Goal: Task Accomplishment & Management: Complete application form

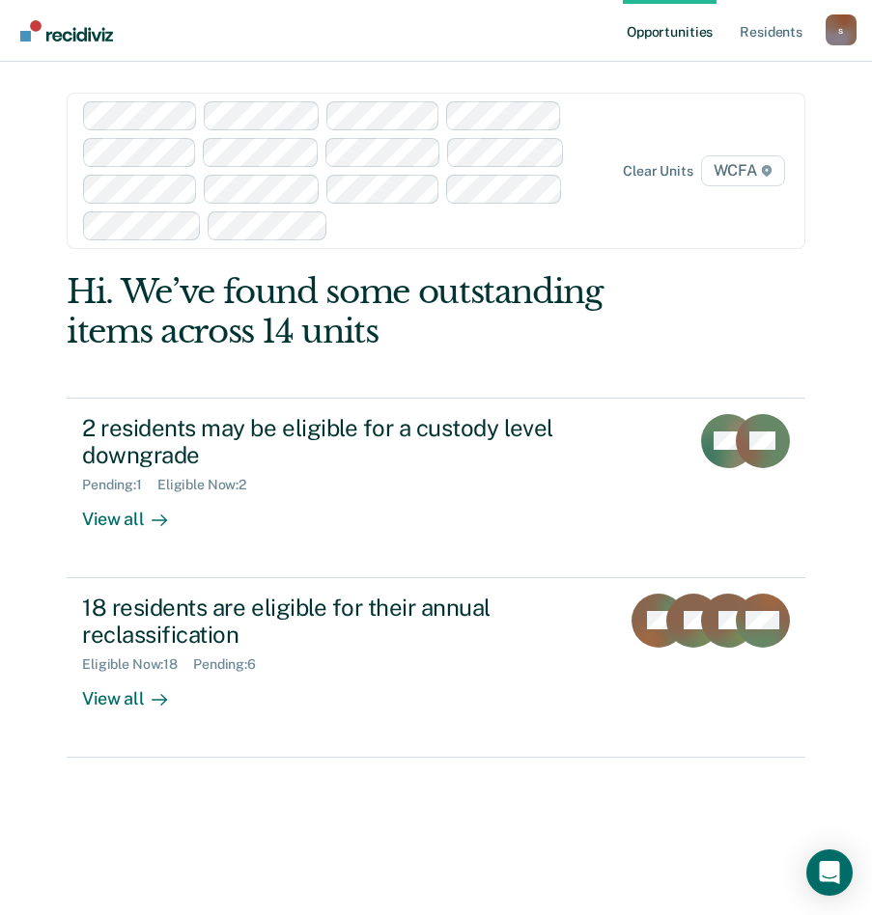
click at [445, 21] on nav "Opportunities Resident s [EMAIL_ADDRESS][PERSON_NAME][DOMAIN_NAME] s Profile Ho…" at bounding box center [435, 30] width 841 height 61
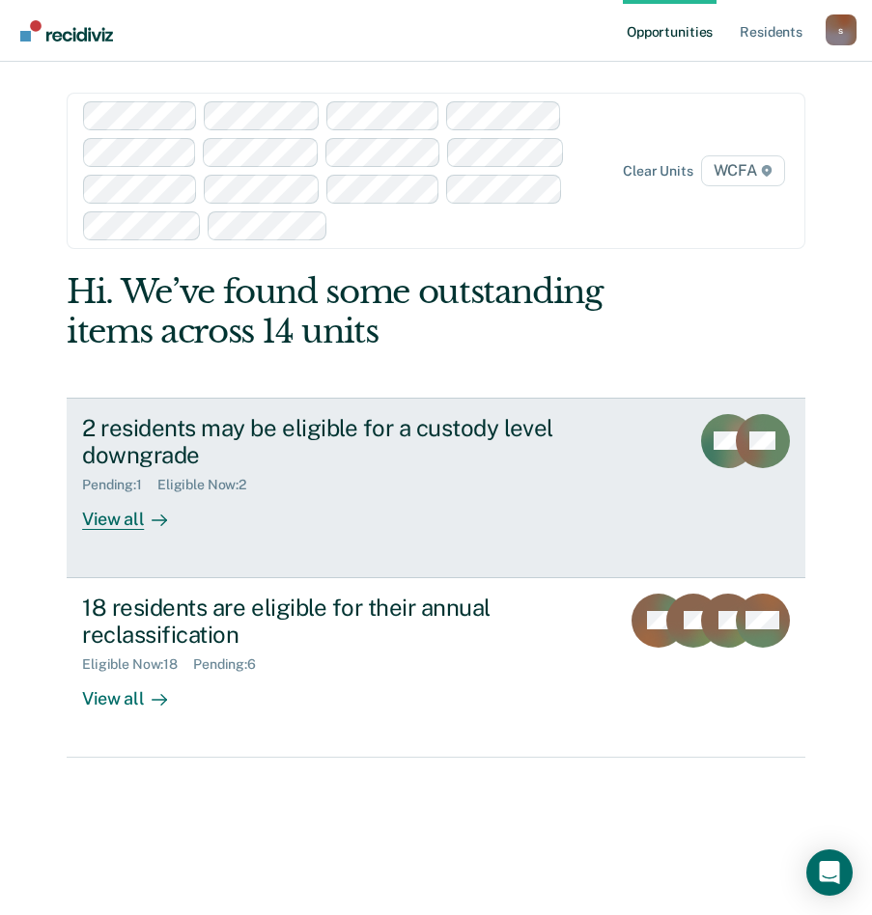
click at [109, 493] on div "View all" at bounding box center [136, 512] width 108 height 38
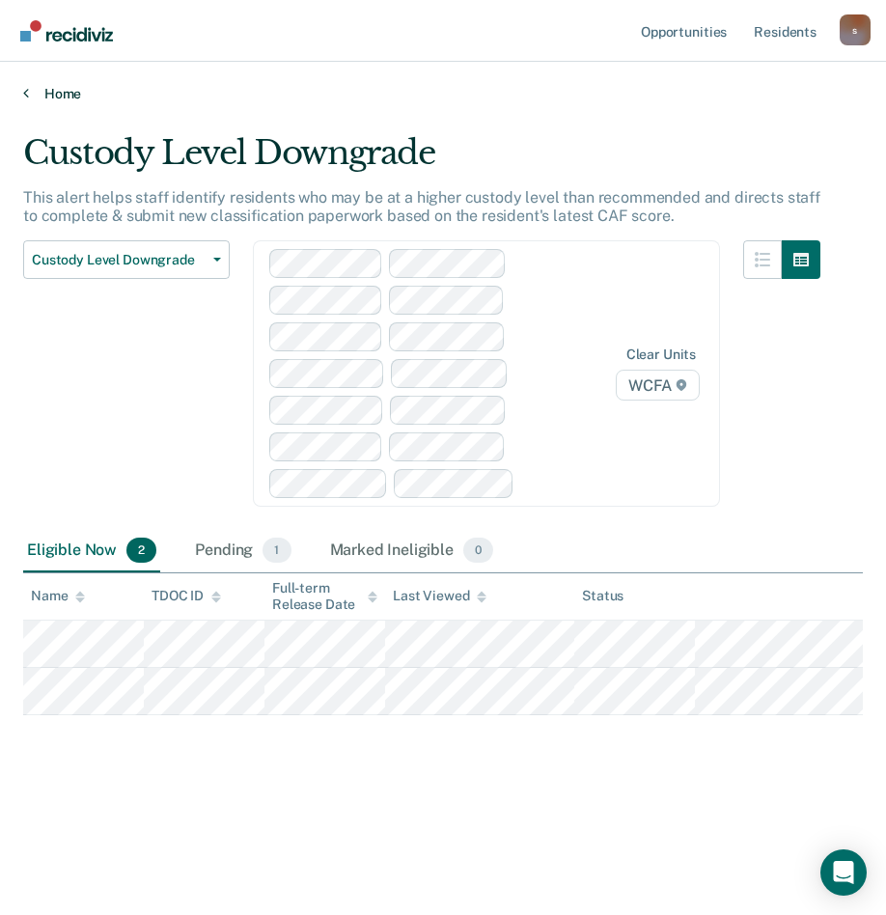
click at [62, 96] on link "Home" at bounding box center [443, 93] width 840 height 17
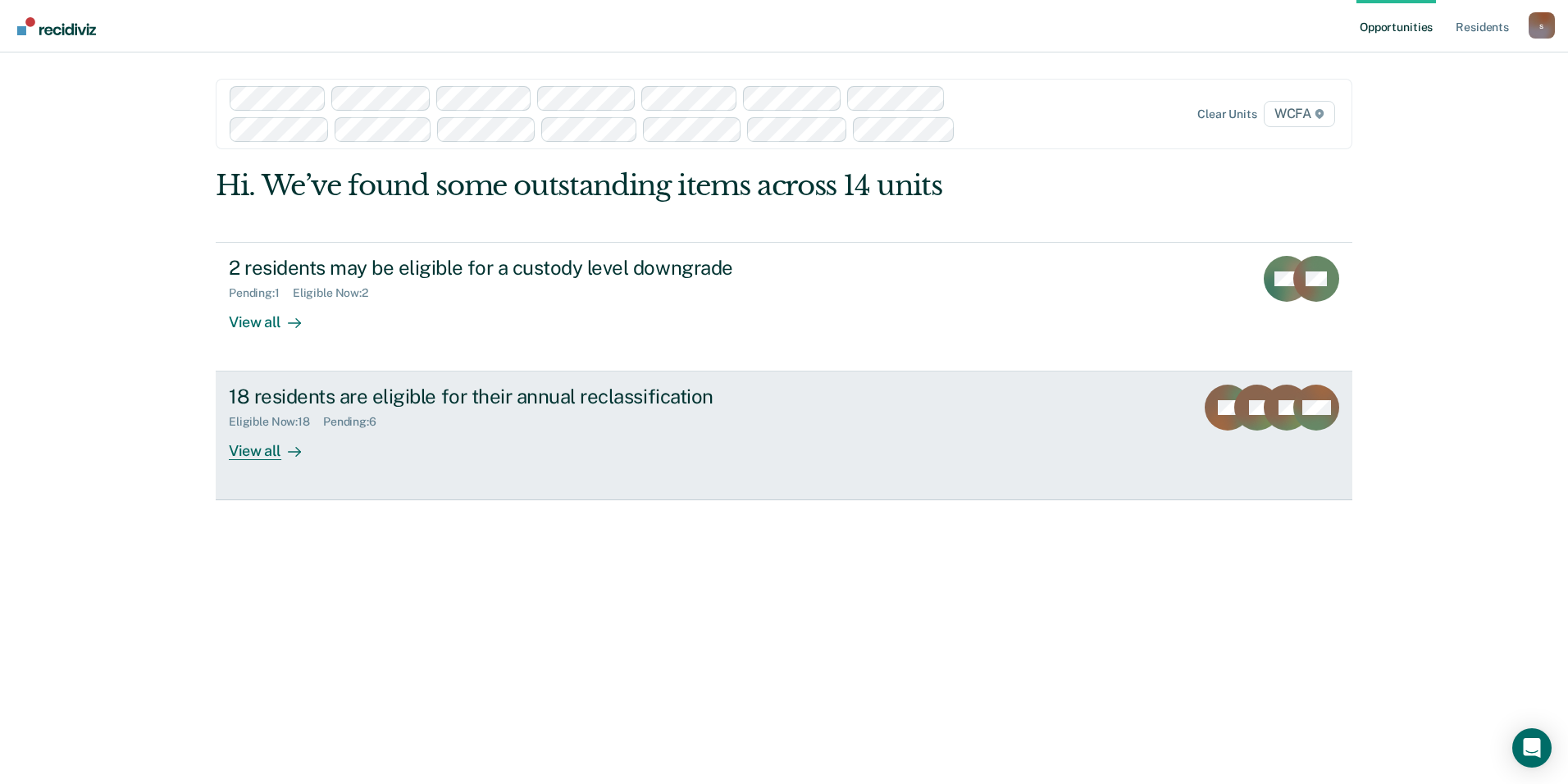
click at [265, 451] on div "View all" at bounding box center [275, 445] width 92 height 32
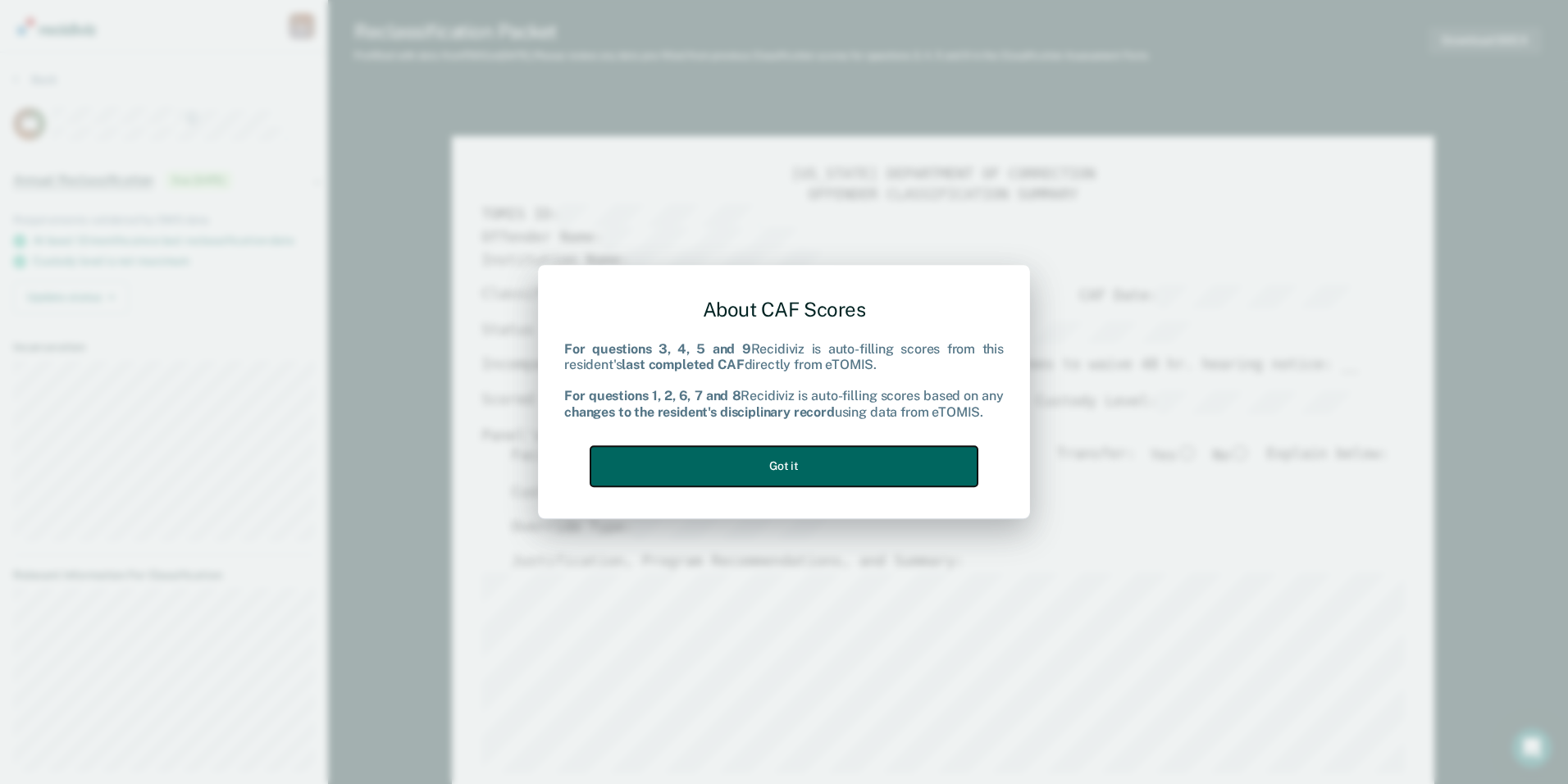
click at [752, 470] on button "Got it" at bounding box center [784, 465] width 388 height 40
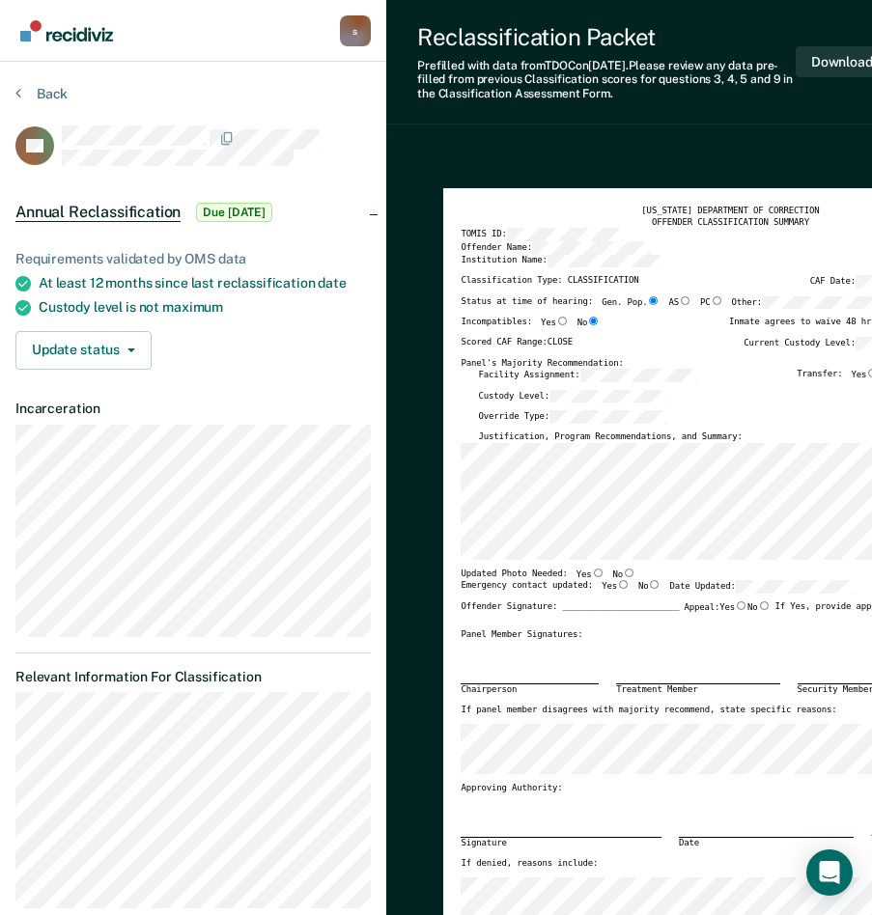
click at [592, 574] on input "Yes" at bounding box center [598, 572] width 13 height 9
type textarea "x"
radio input "true"
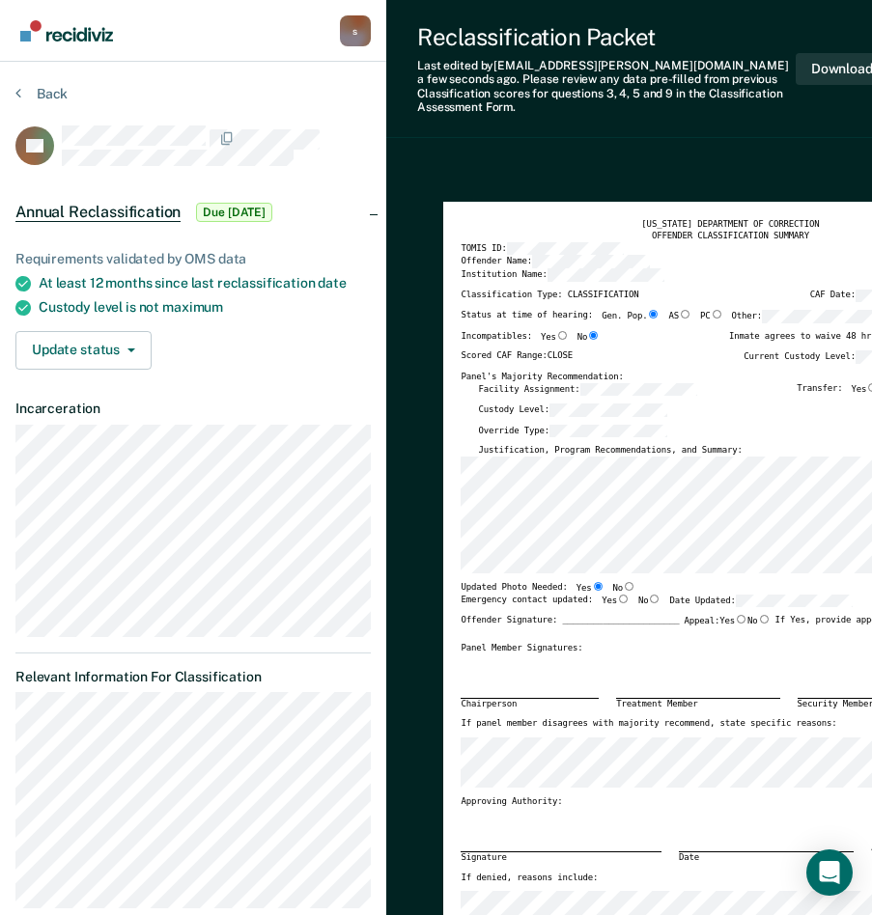
click at [667, 582] on div "Updated Photo Needed: Yes No" at bounding box center [716, 588] width 512 height 13
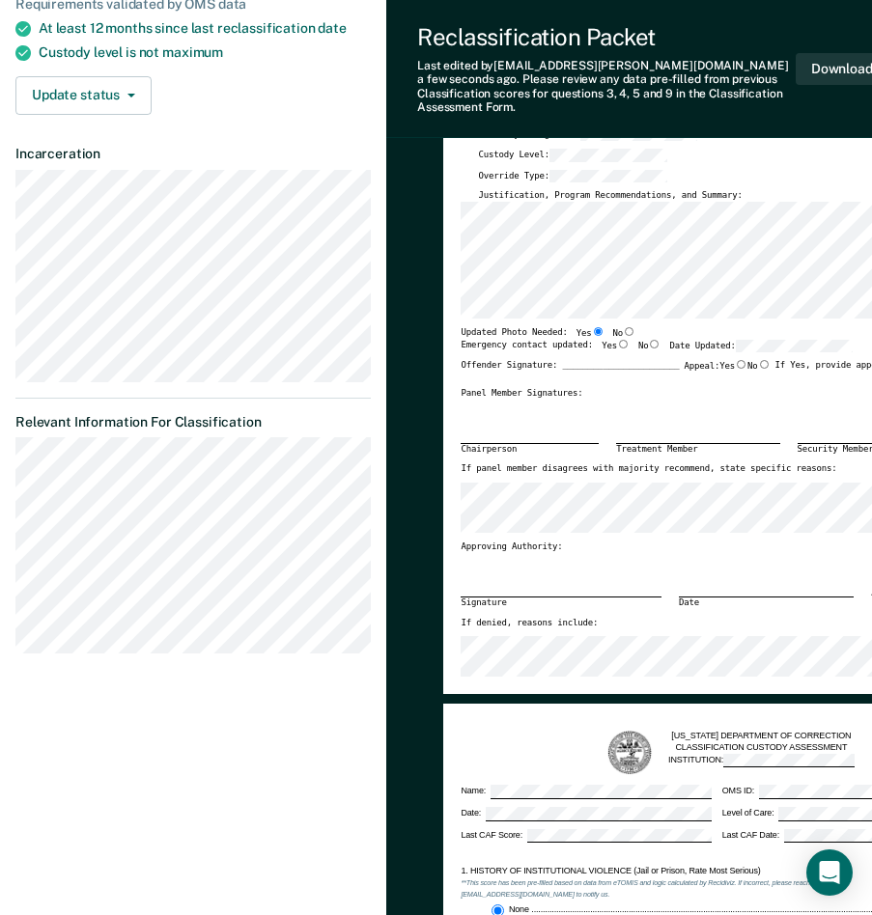
scroll to position [221, 0]
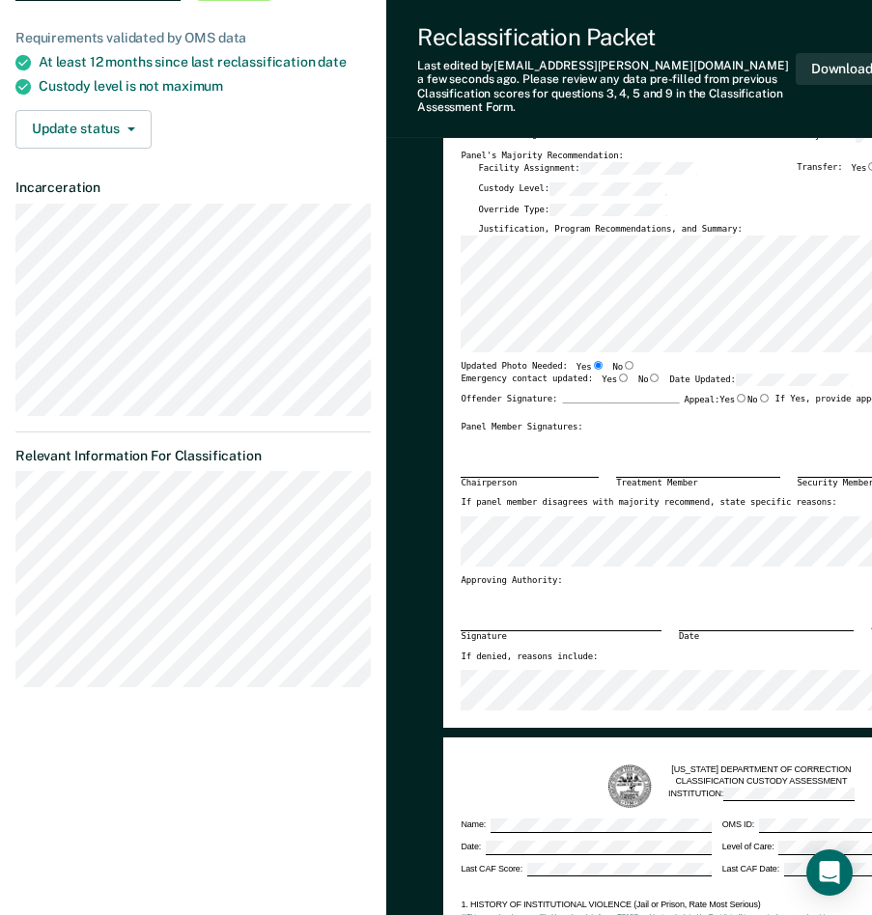
click at [624, 361] on div "Updated Photo Needed: Yes No" at bounding box center [716, 367] width 512 height 13
click at [635, 361] on div "Updated Photo Needed: Yes No" at bounding box center [716, 367] width 512 height 13
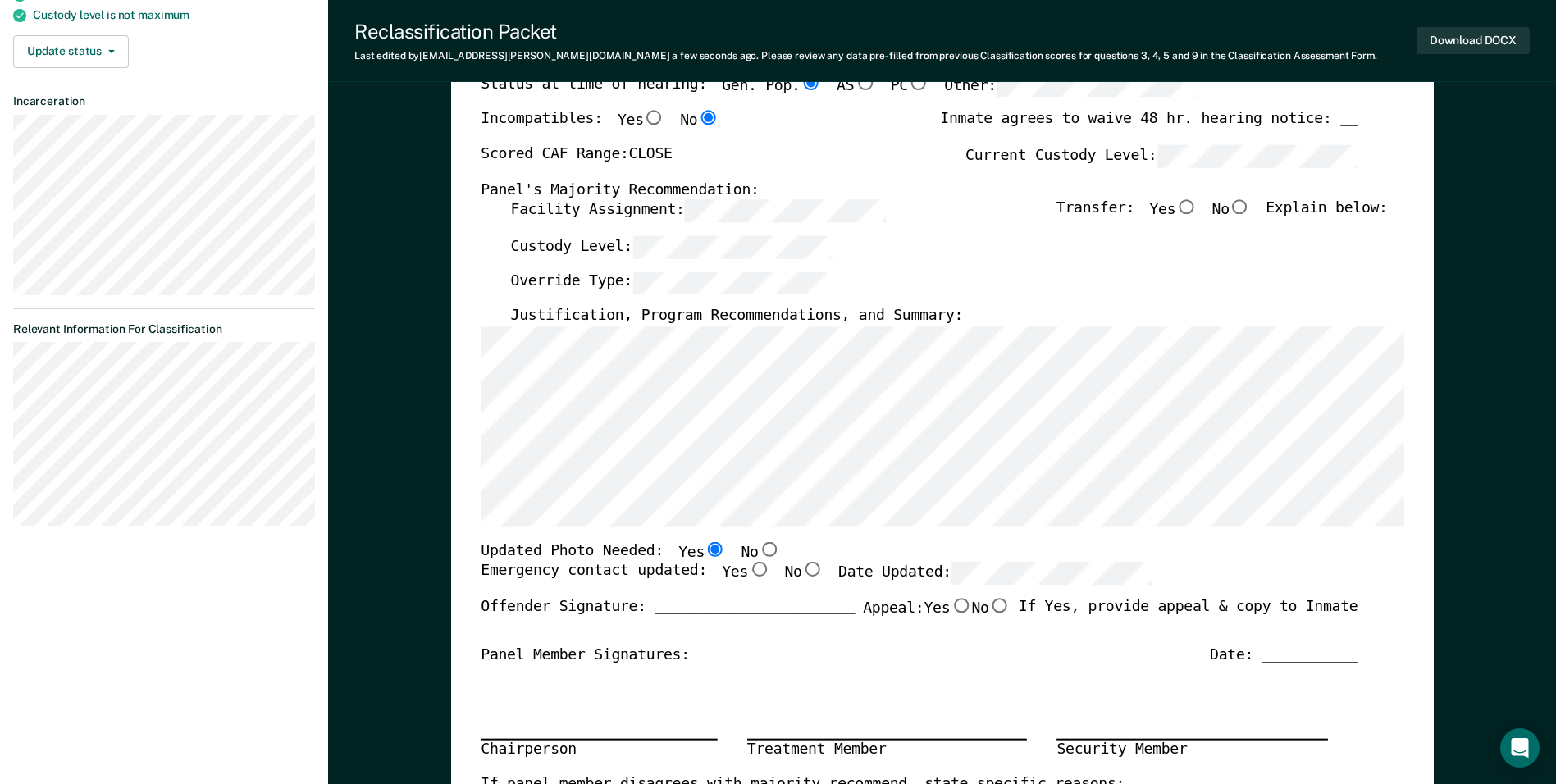
scroll to position [328, 0]
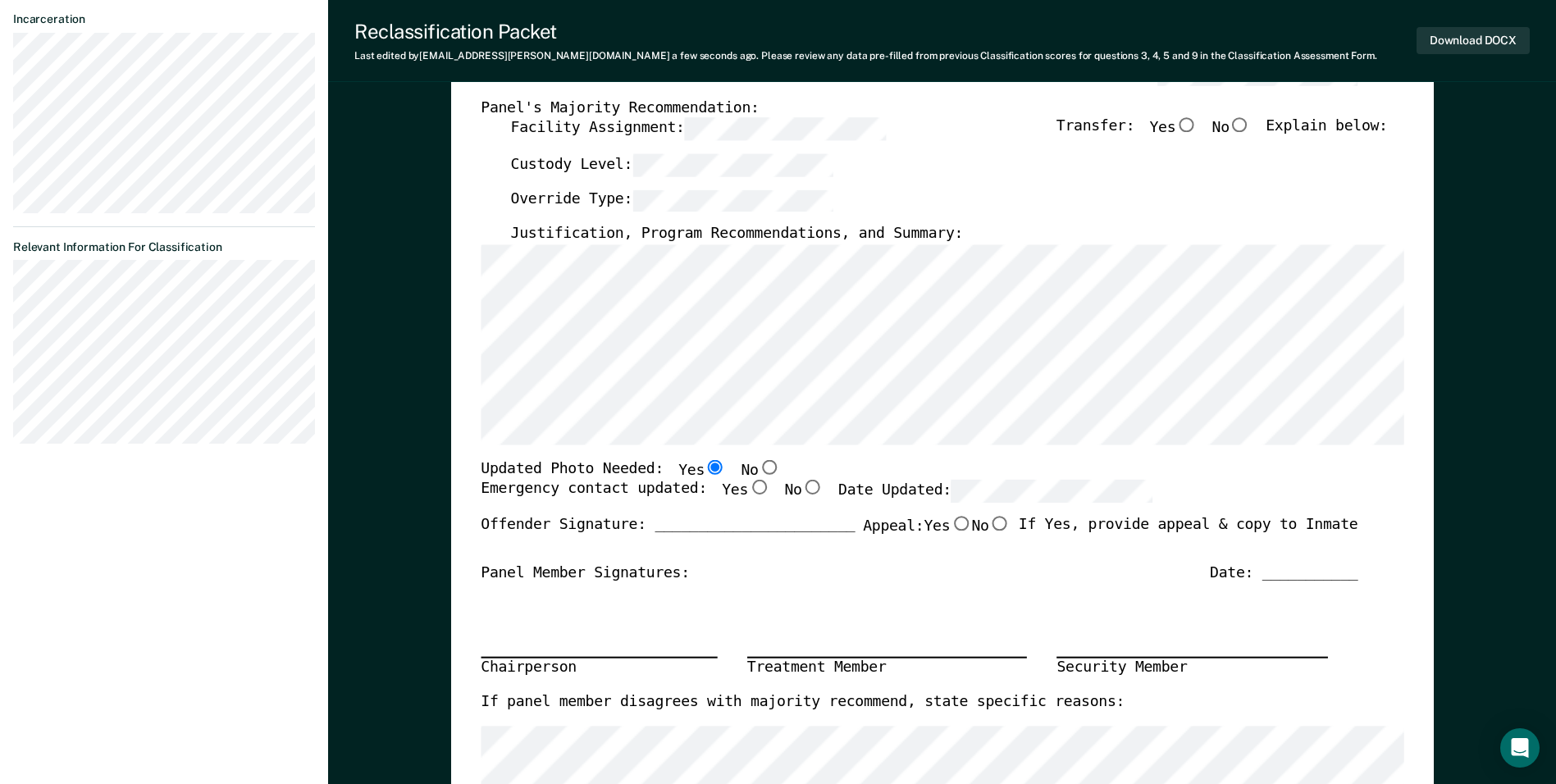
click at [752, 129] on input "No" at bounding box center [1240, 125] width 21 height 14
type textarea "x"
radio input "true"
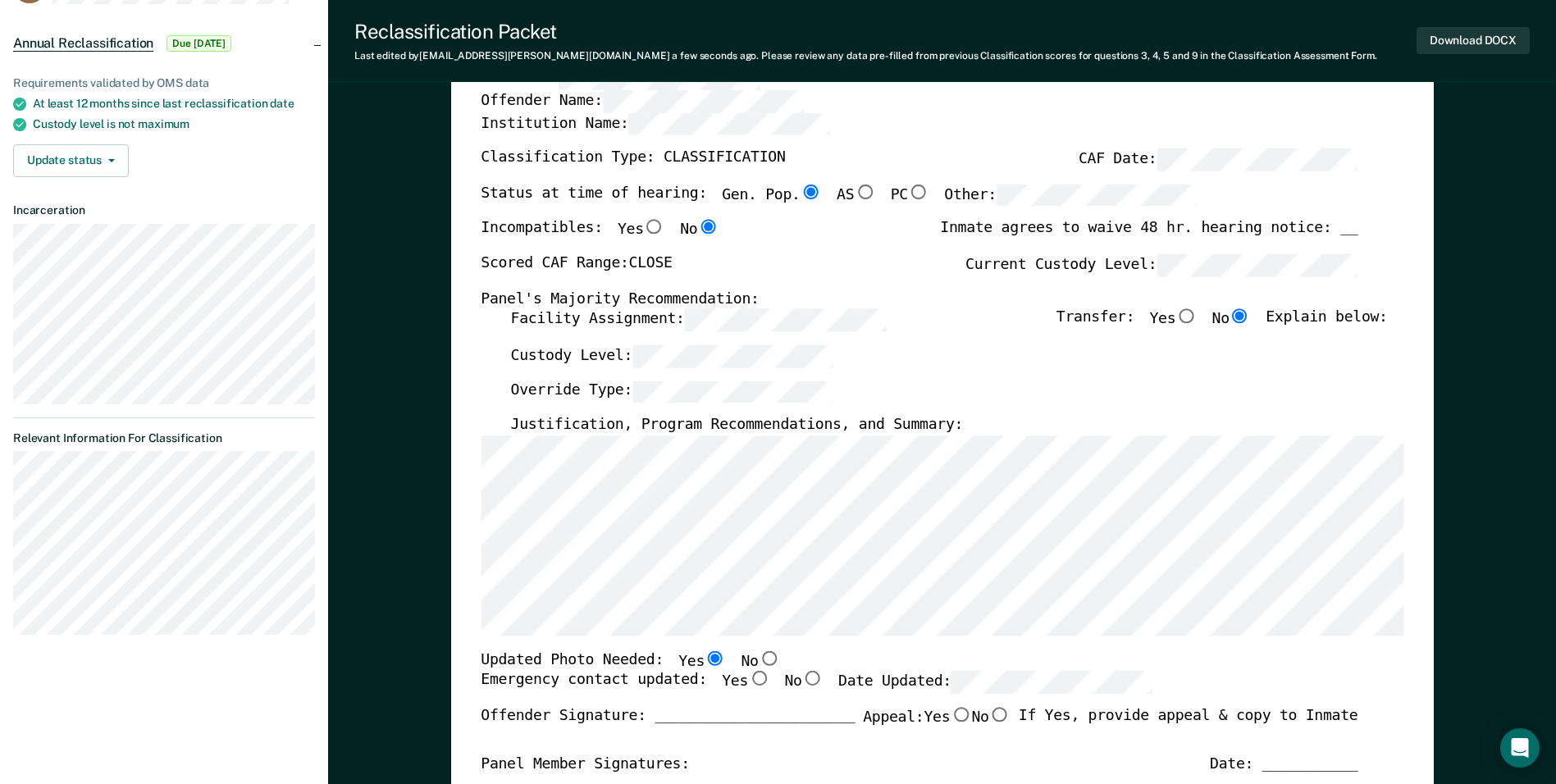
scroll to position [82, 0]
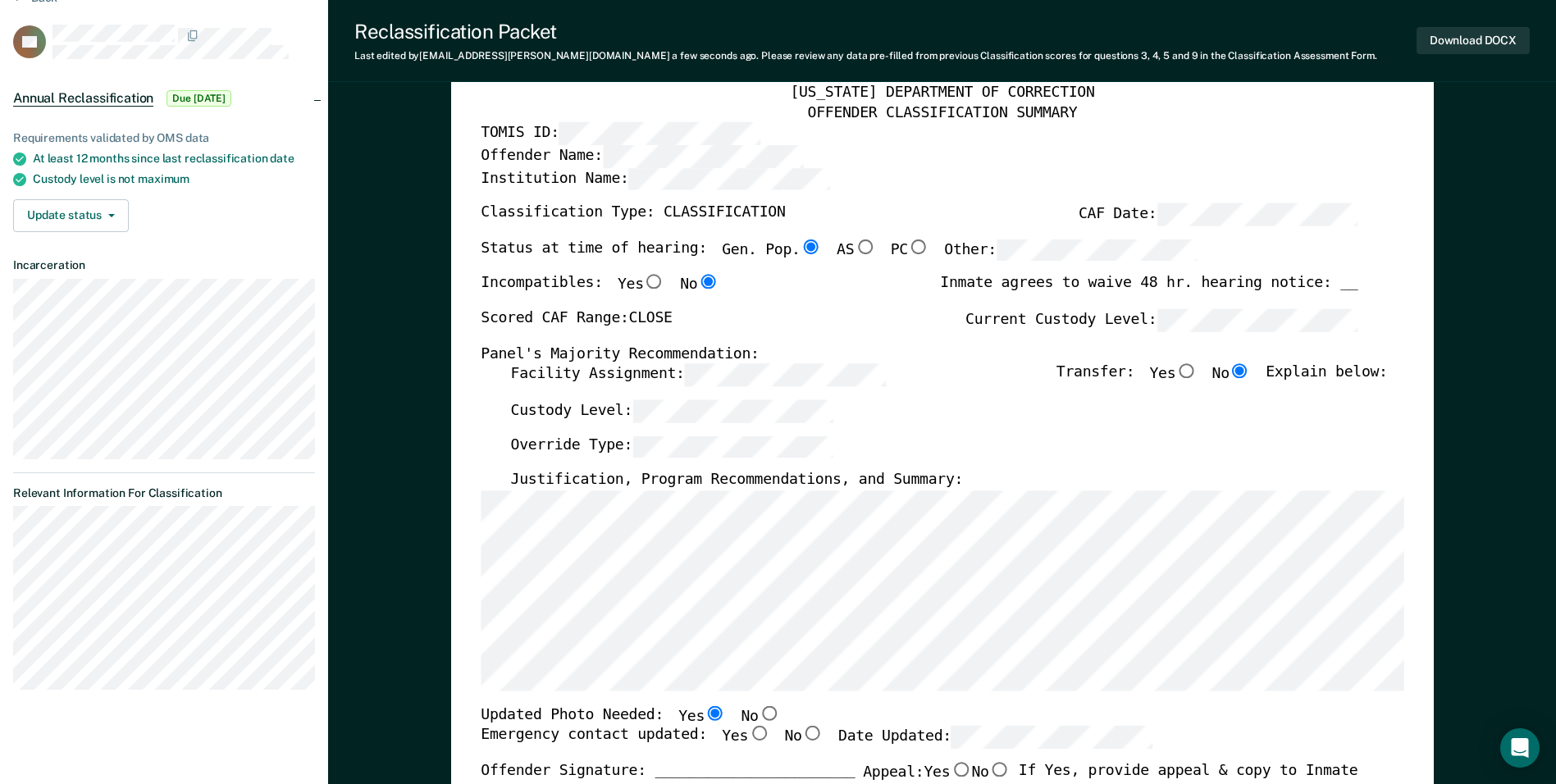
click at [752, 412] on div "TENNESSEE DEPARTMENT OF CORRECTION OFFENDER CLASSIFICATION SUMMARY TOMIS ID: Of…" at bounding box center [942, 701] width 923 height 1236
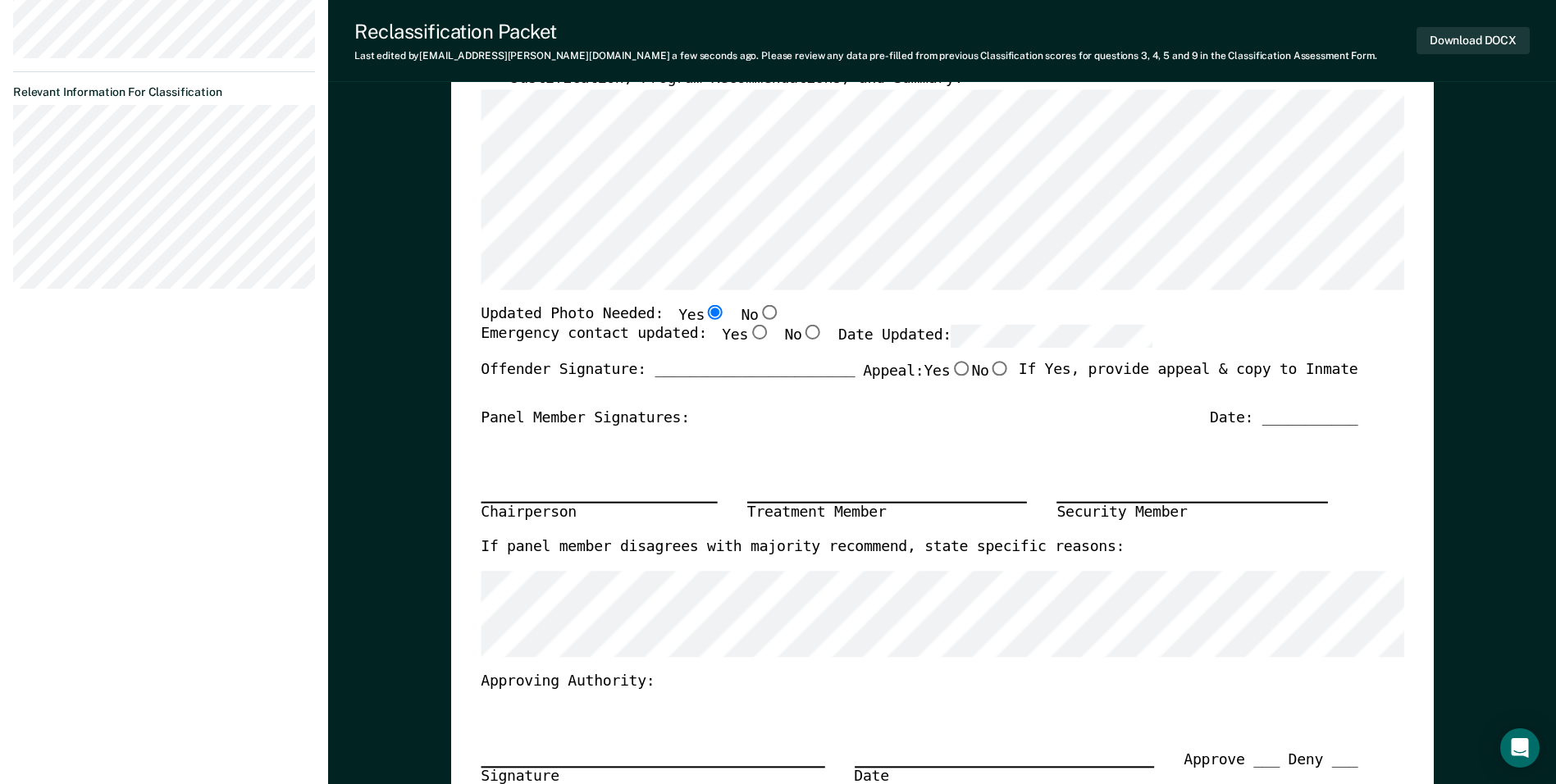
scroll to position [492, 0]
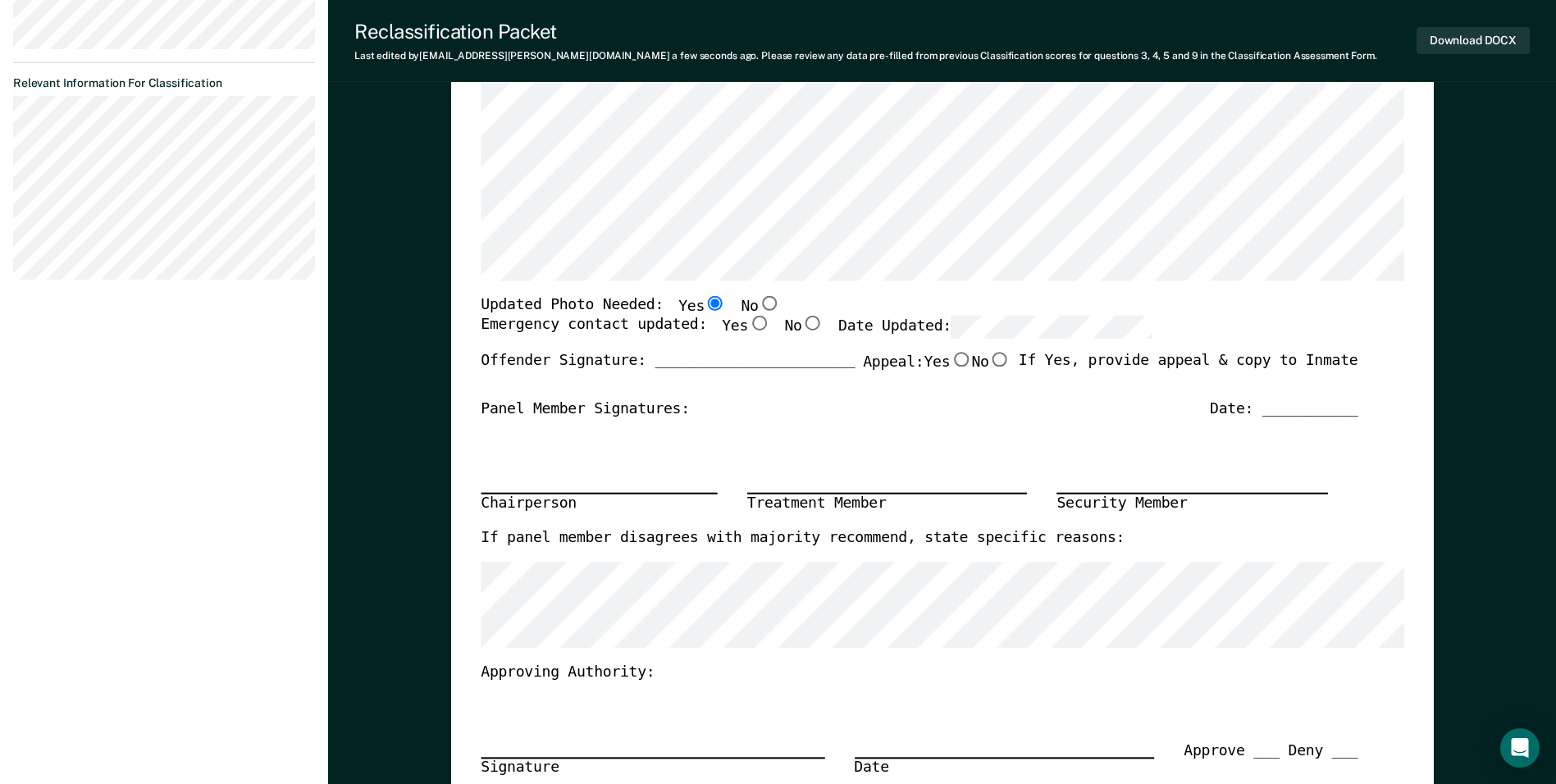
click at [752, 336] on div "TENNESSEE DEPARTMENT OF CORRECTION OFFENDER CLASSIFICATION SUMMARY TOMIS ID: Of…" at bounding box center [942, 284] width 982 height 1280
click at [748, 319] on input "Yes" at bounding box center [758, 324] width 21 height 14
type textarea "x"
radio input "true"
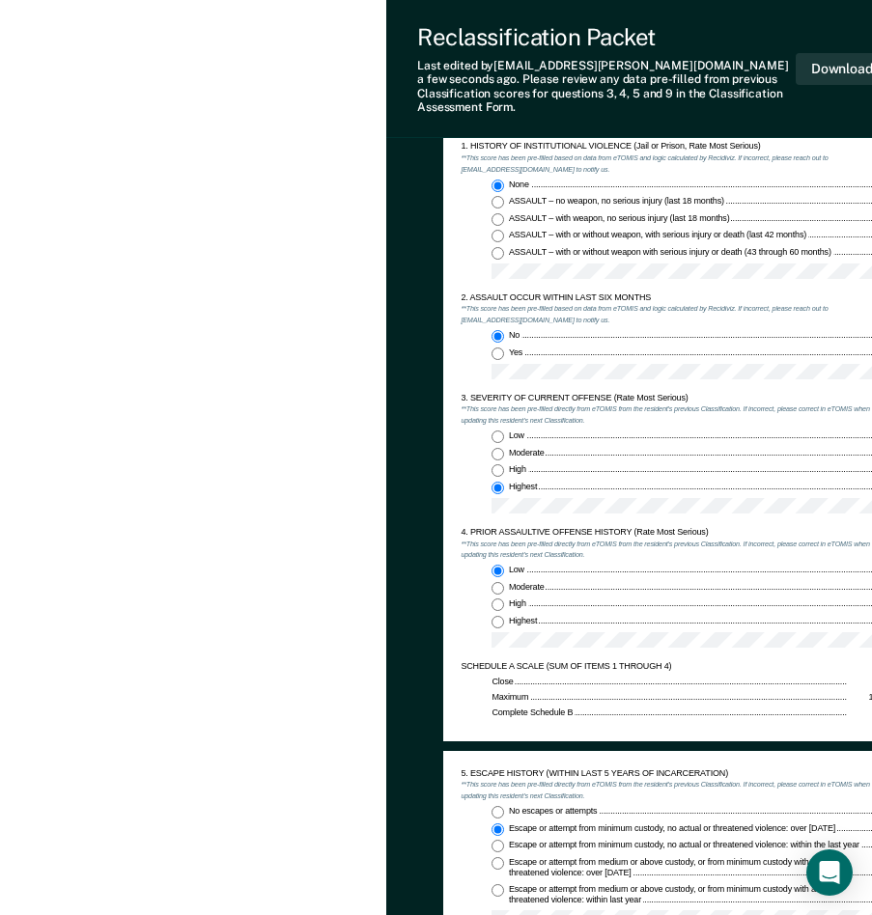
scroll to position [1062, 0]
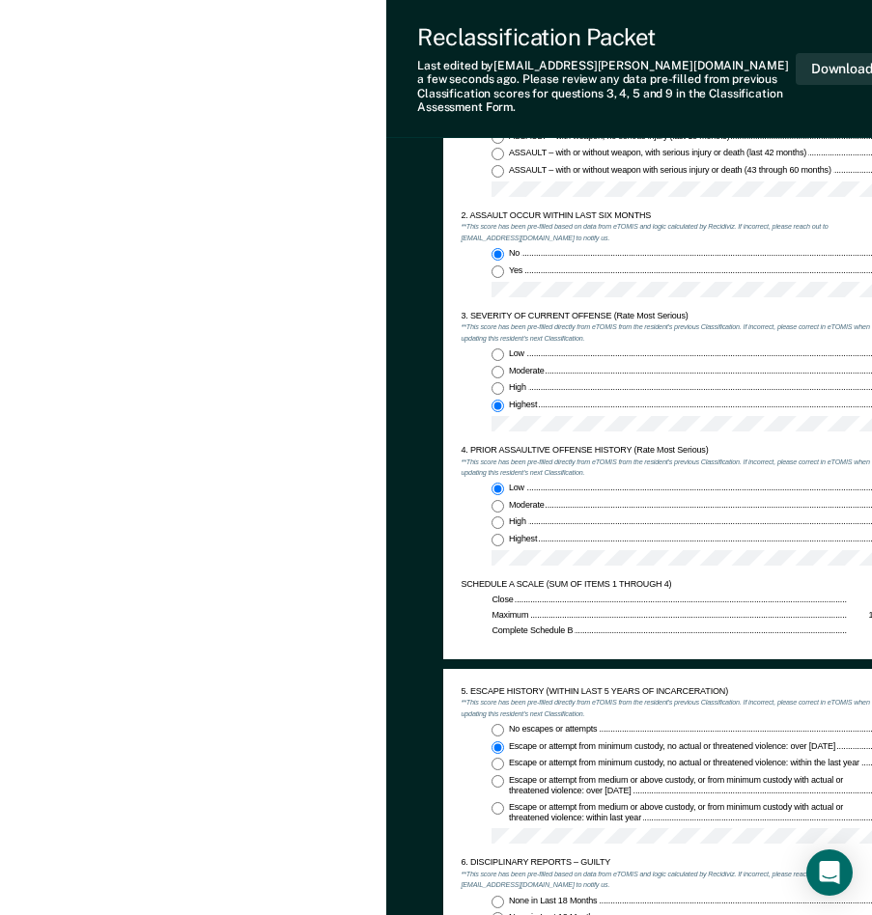
click at [492, 500] on input "Moderate 1" at bounding box center [497, 506] width 13 height 13
type textarea "x"
radio input "false"
radio input "true"
click at [712, 562] on div "4. PRIOR ASSAULTIVE OFFENSE HISTORY (Rate Most Serious) **This score has been p…" at bounding box center [668, 512] width 417 height 134
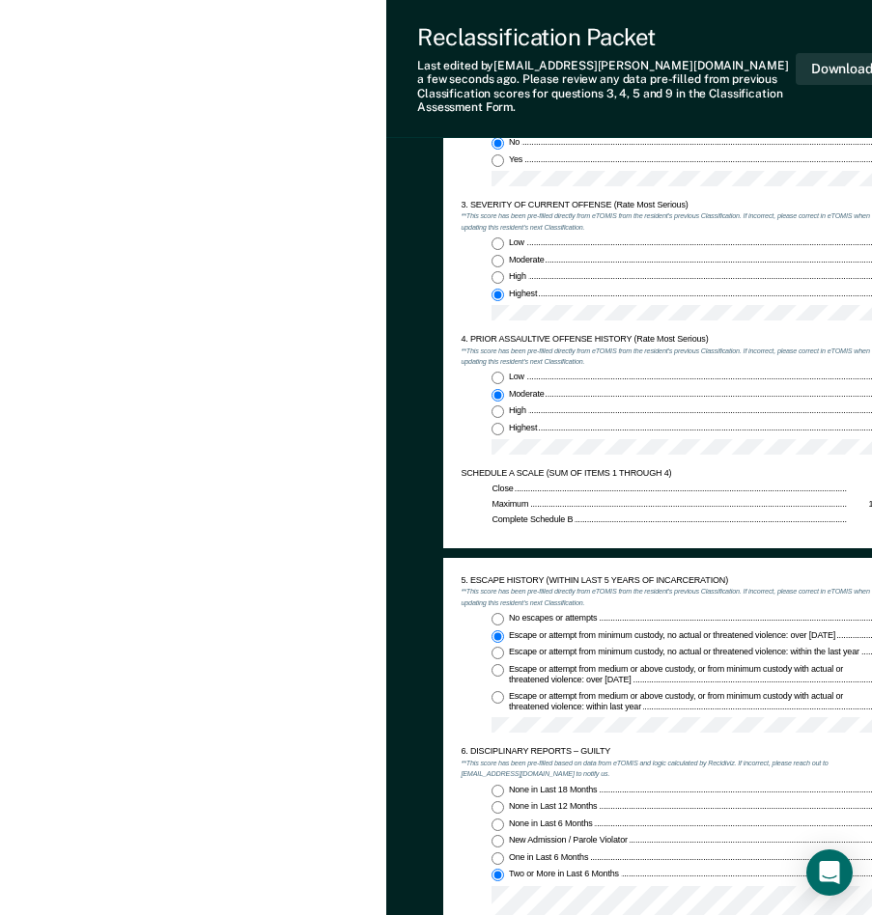
scroll to position [1255, 0]
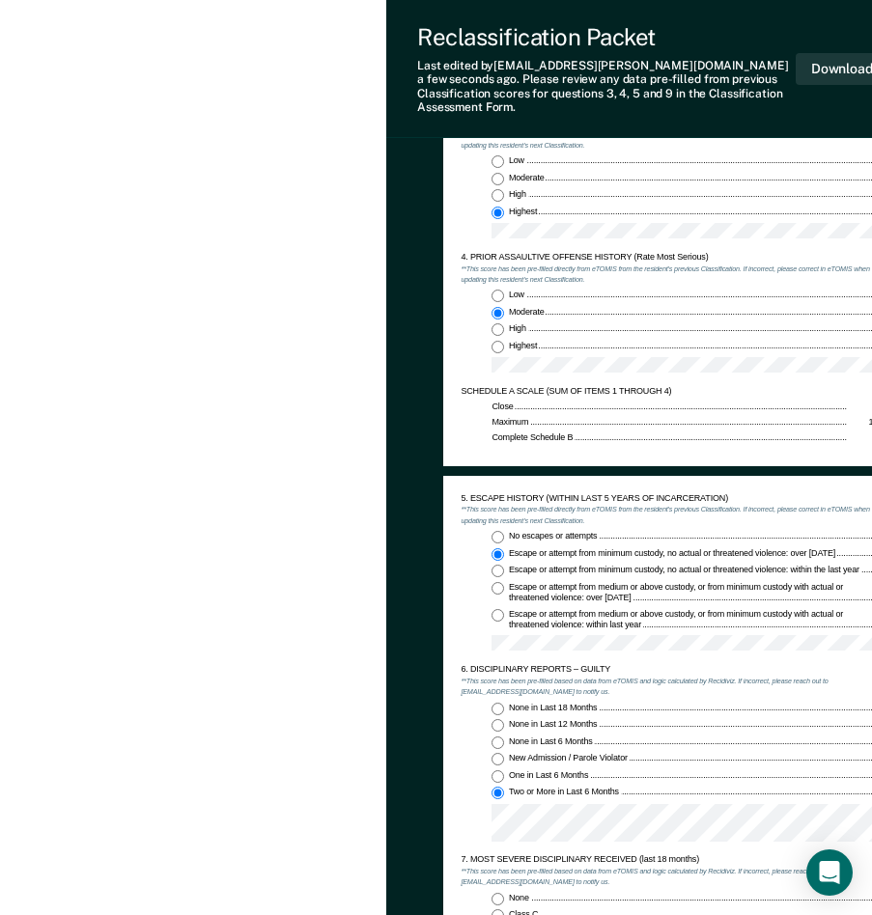
click at [776, 677] on em "**This score has been pre-filled based on data from eTOMIS and logic calculated…" at bounding box center [643, 687] width 367 height 20
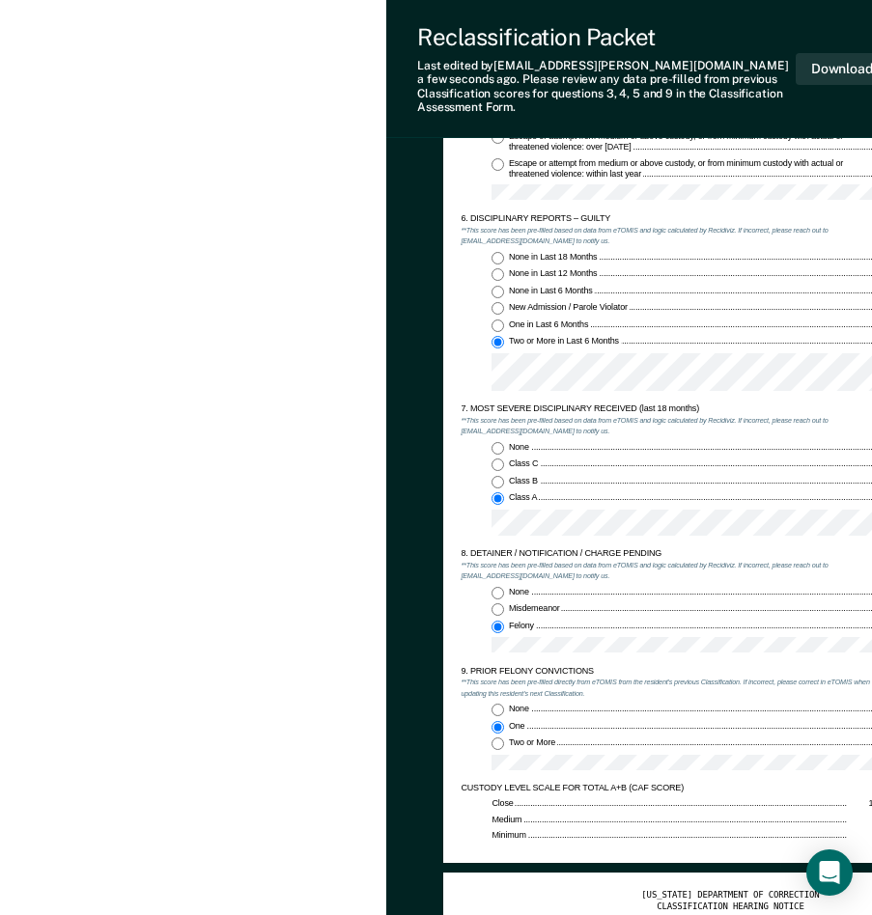
scroll to position [1737, 0]
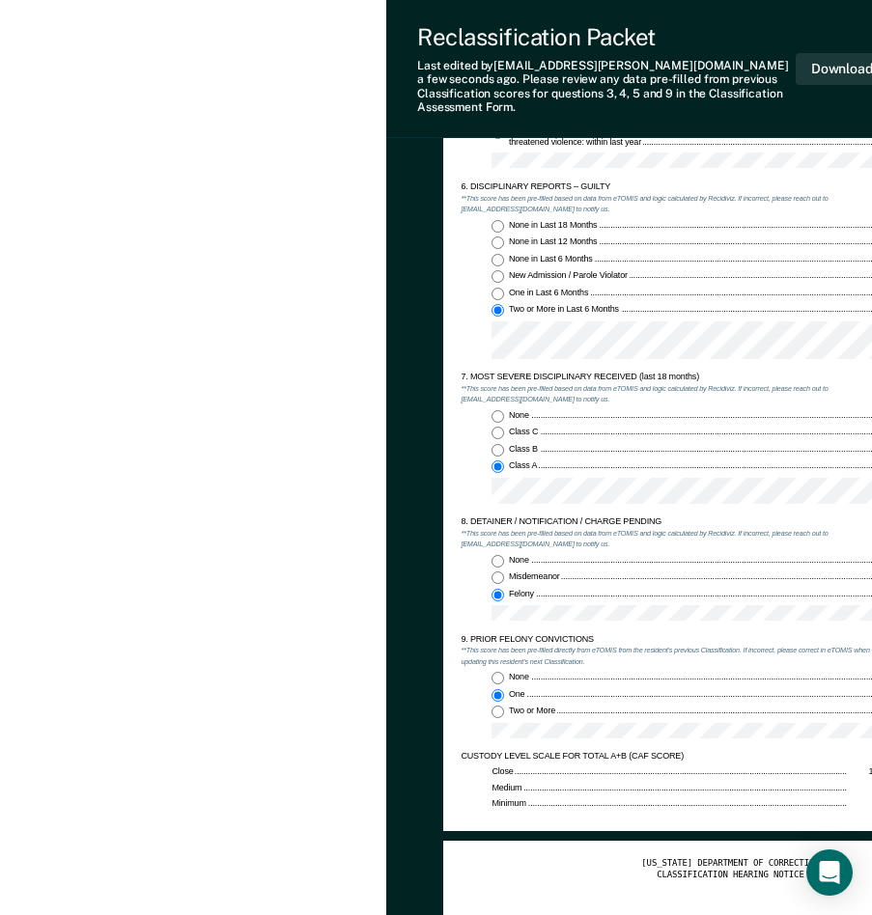
click at [727, 766] on div "Close" at bounding box center [668, 772] width 355 height 12
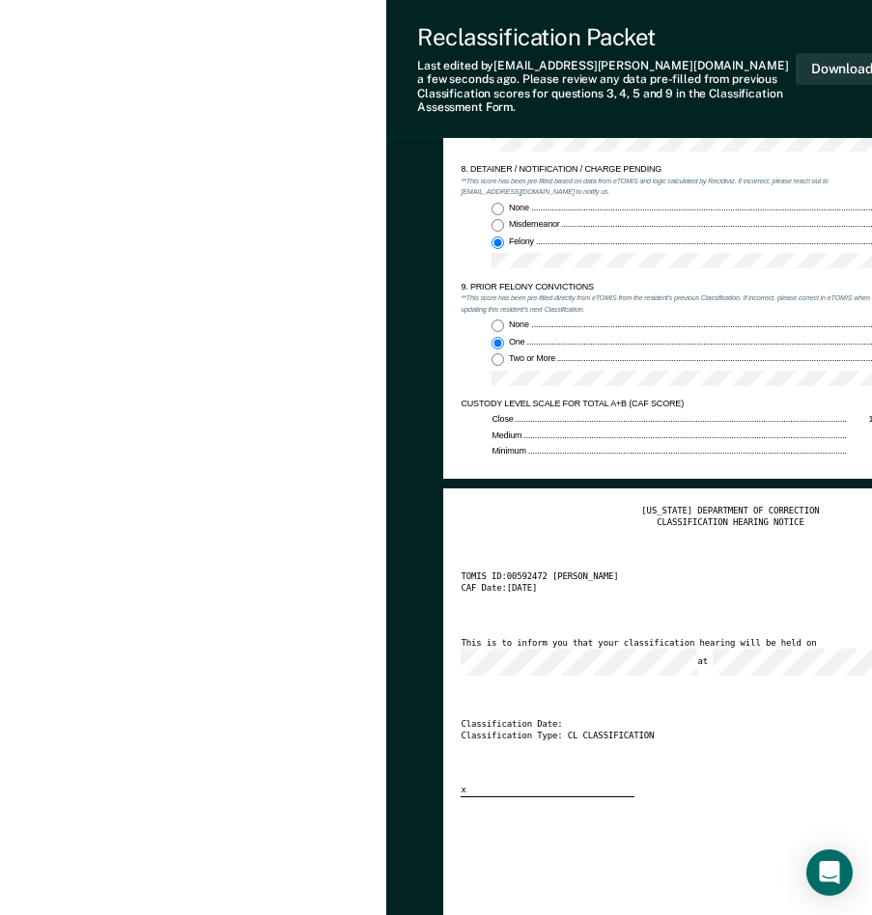
scroll to position [2123, 0]
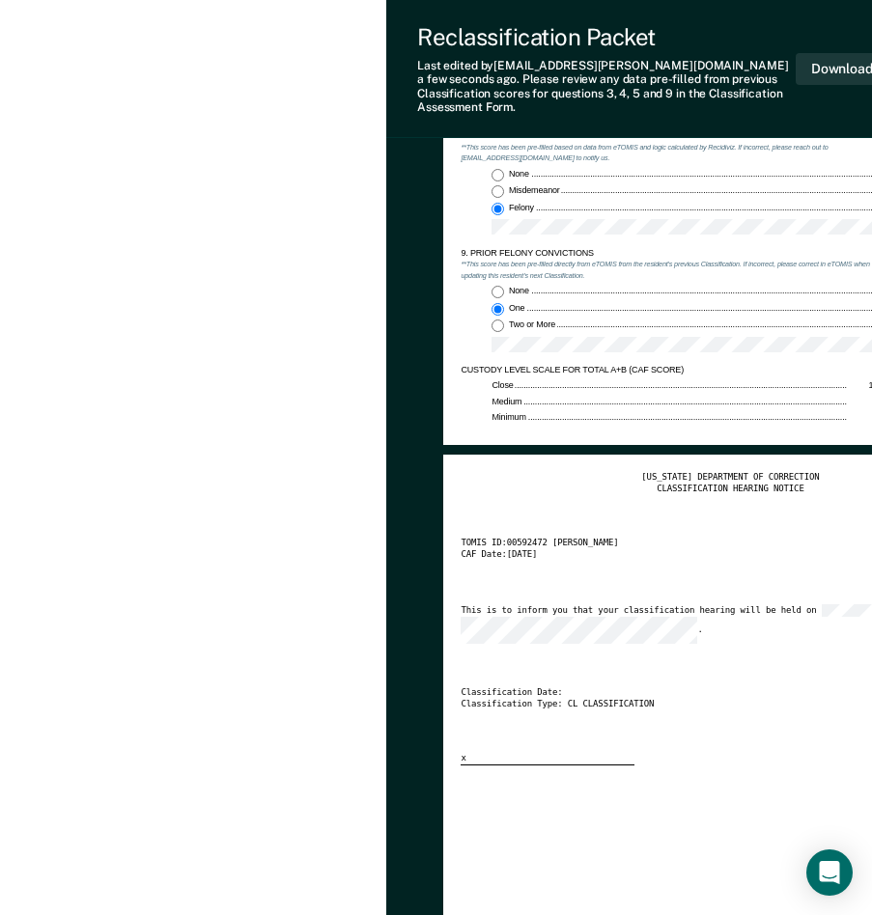
click at [698, 687] on div "Classification Date:" at bounding box center [716, 693] width 512 height 12
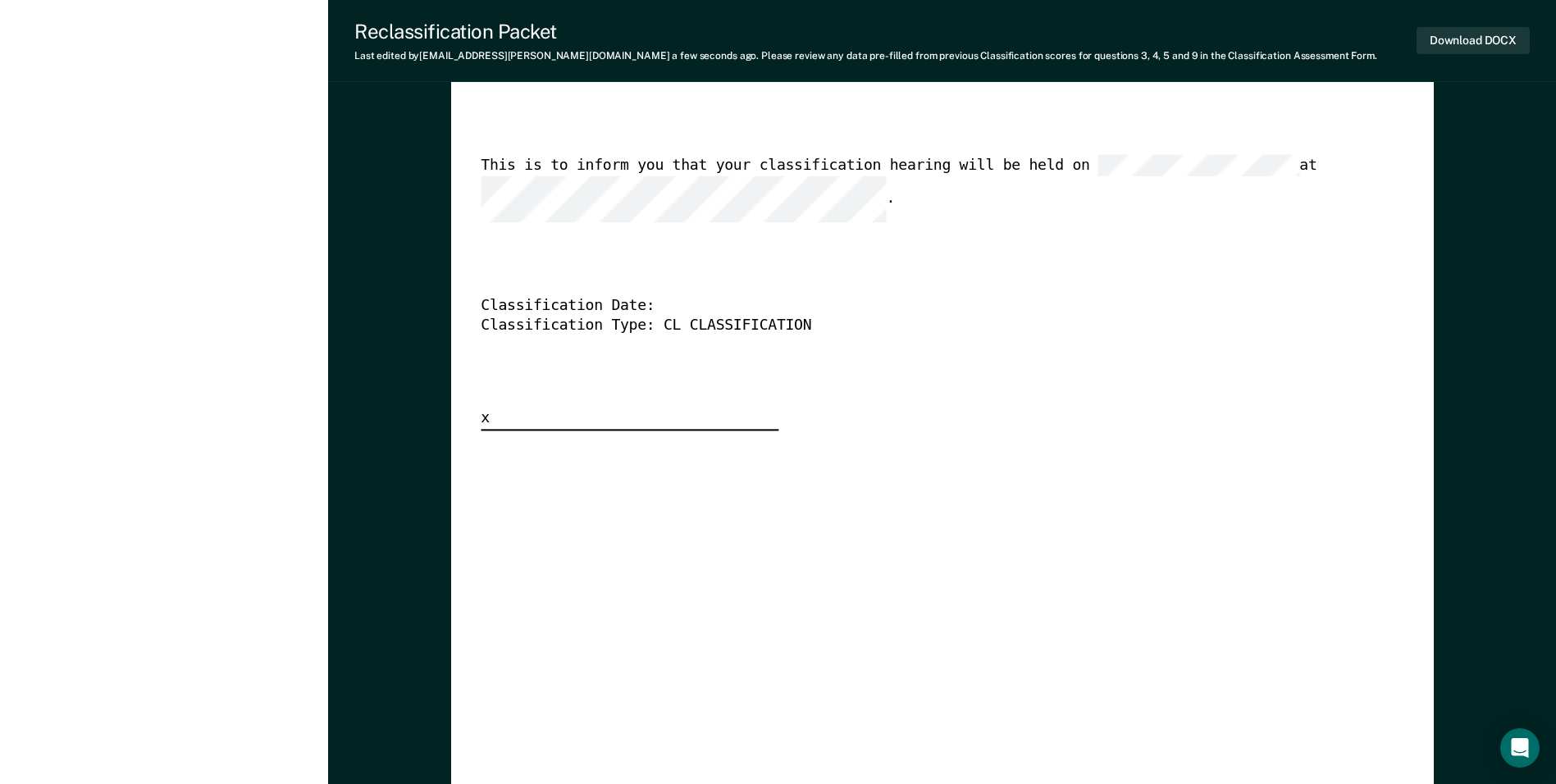
scroll to position [4017, 0]
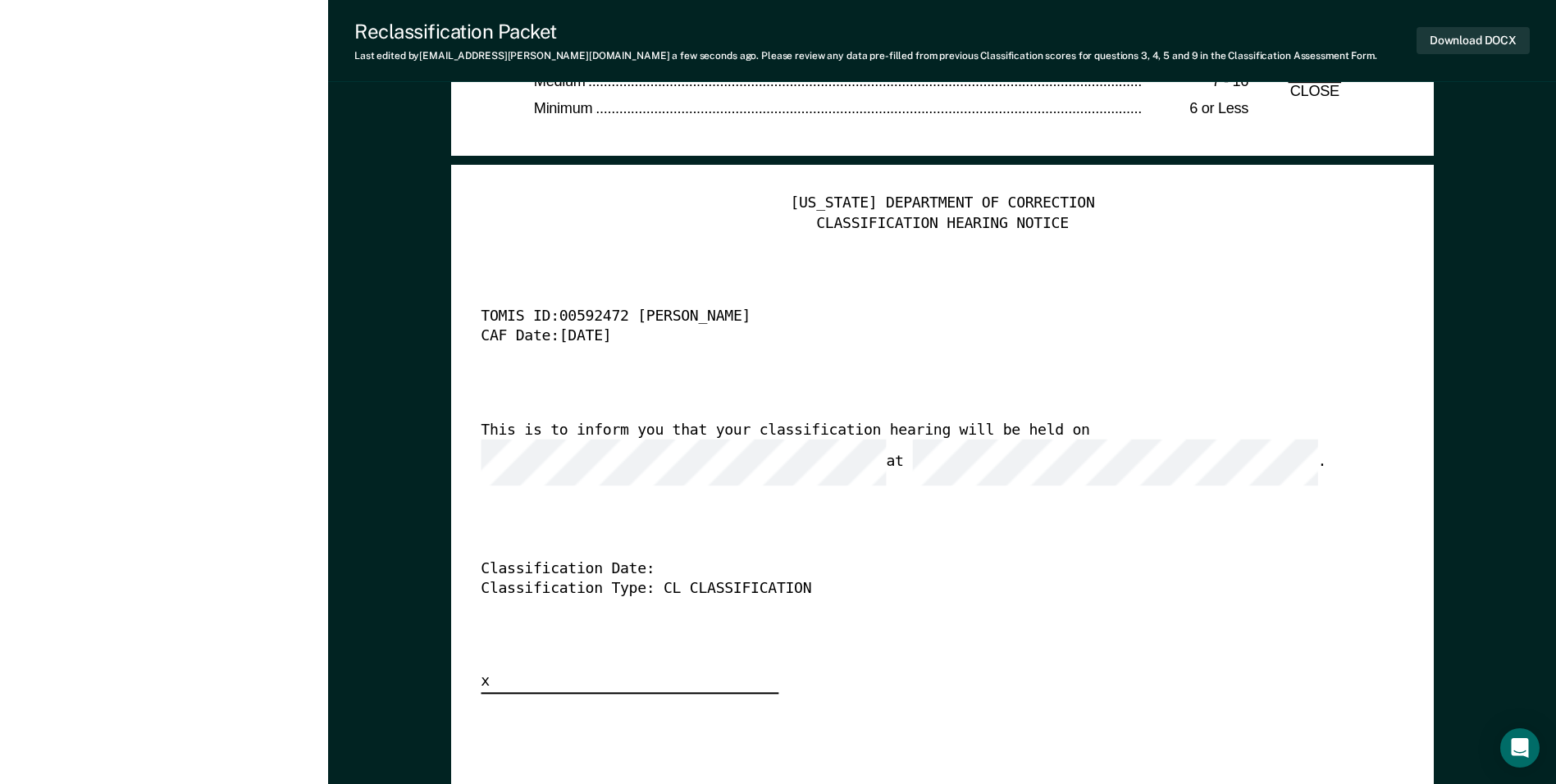
click at [752, 450] on div "This is to inform you that your classification hearing will be held on at ." at bounding box center [919, 453] width 877 height 65
click at [752, 513] on div "TENNESSEE DEPARTMENT OF CORRECTION CLASSIFICATION HEARING NOTICE TOMIS ID: 0059…" at bounding box center [942, 444] width 923 height 499
click at [752, 468] on div "TENNESSEE DEPARTMENT OF CORRECTION CLASSIFICATION HEARING NOTICE TOMIS ID: 0059…" at bounding box center [942, 444] width 923 height 499
click at [752, 367] on div "TENNESSEE DEPARTMENT OF CORRECTION CLASSIFICATION HEARING NOTICE TOMIS ID: 0059…" at bounding box center [942, 444] width 923 height 499
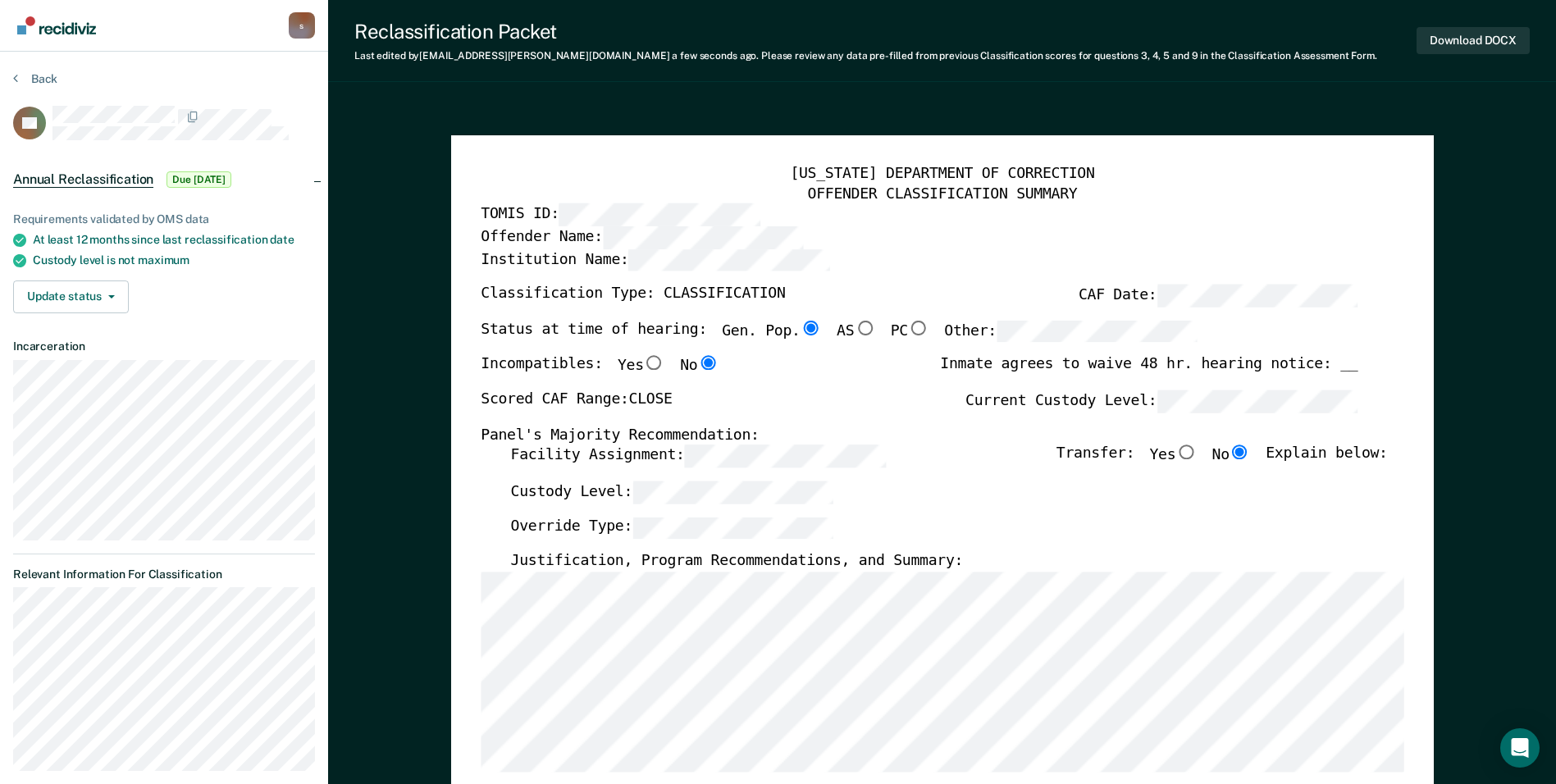
scroll to position [0, 0]
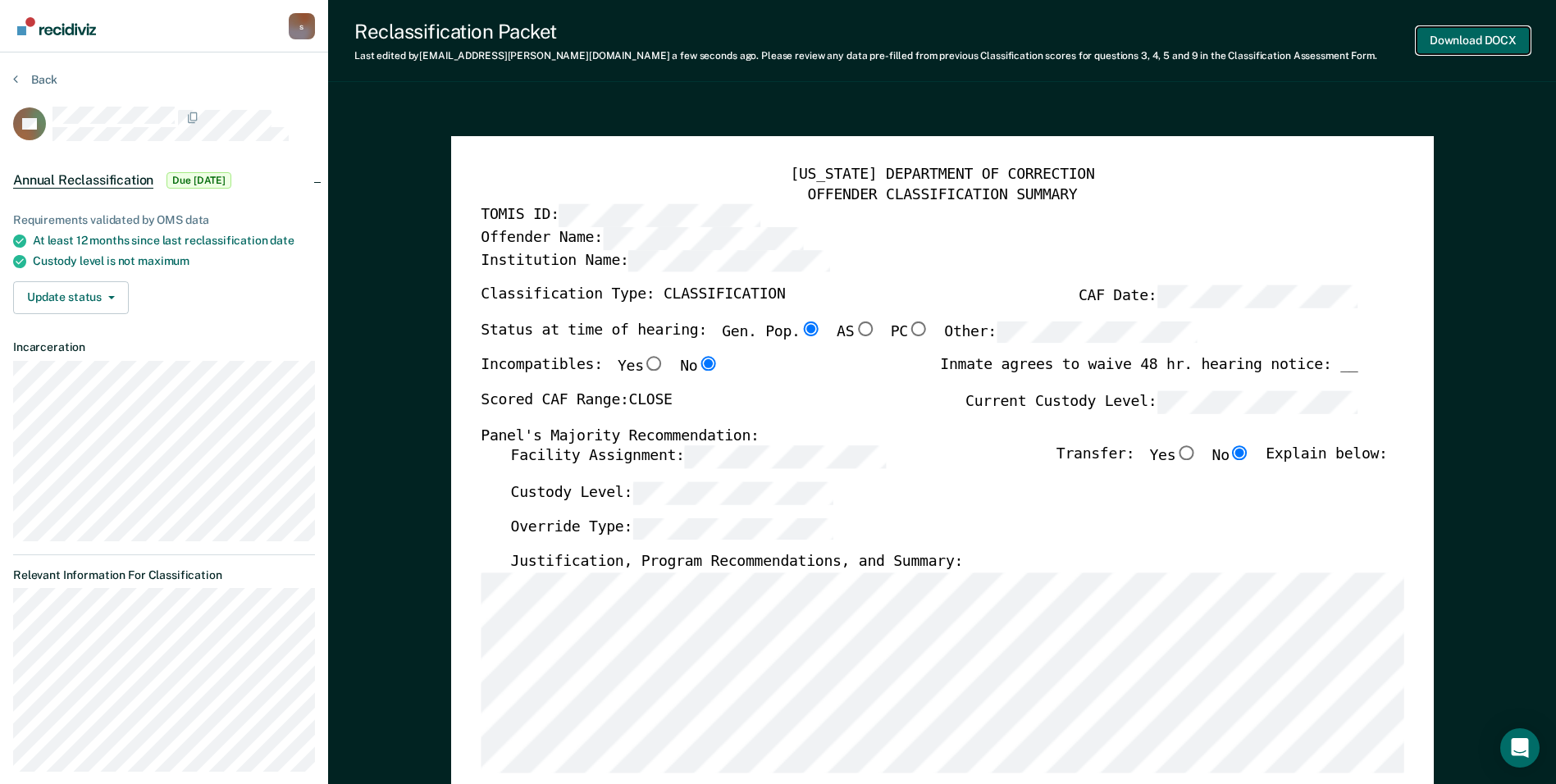
click at [752, 43] on button "Download DOCX" at bounding box center [1473, 41] width 113 height 27
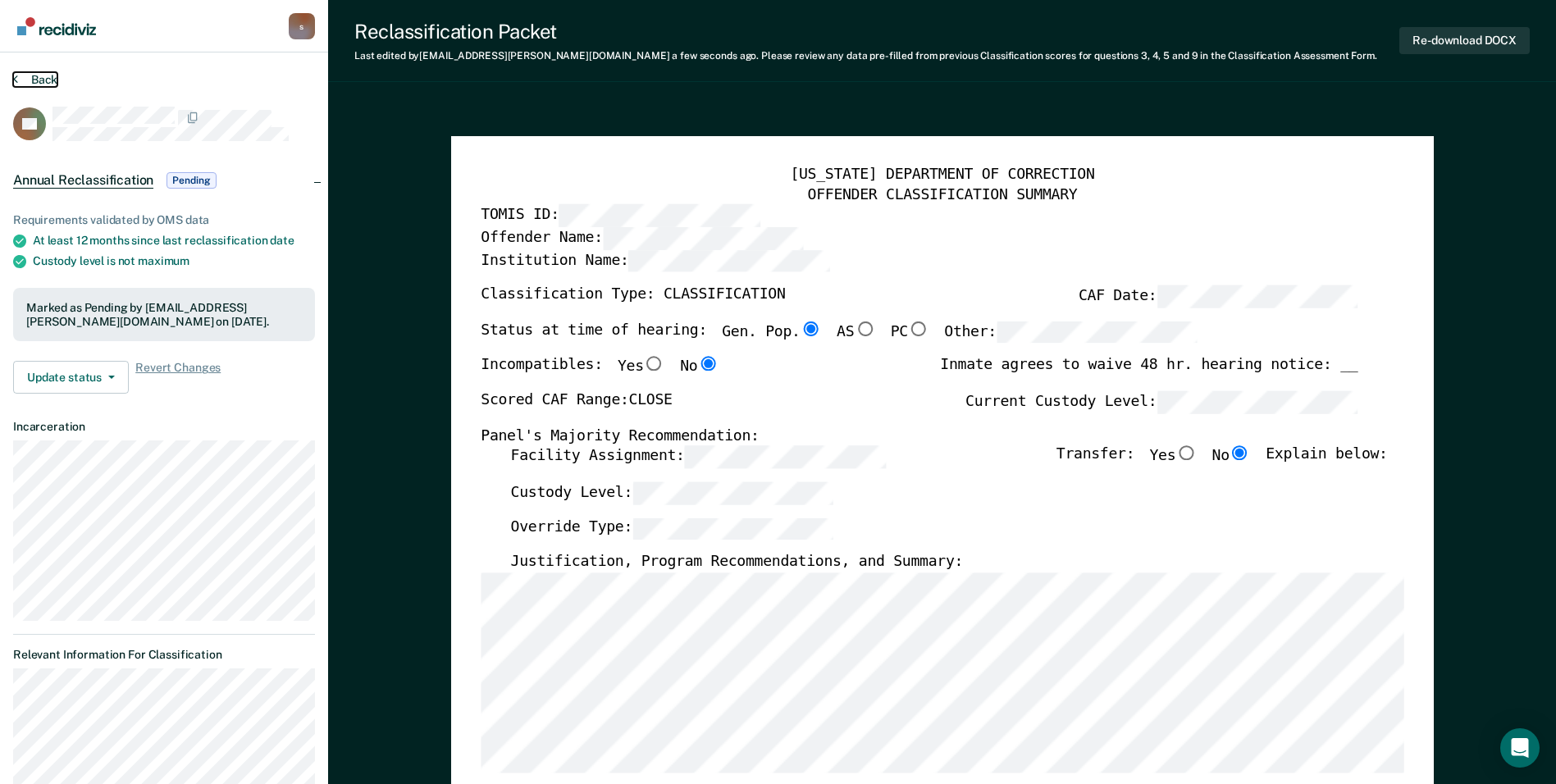
click at [21, 80] on button "Back" at bounding box center [35, 79] width 44 height 14
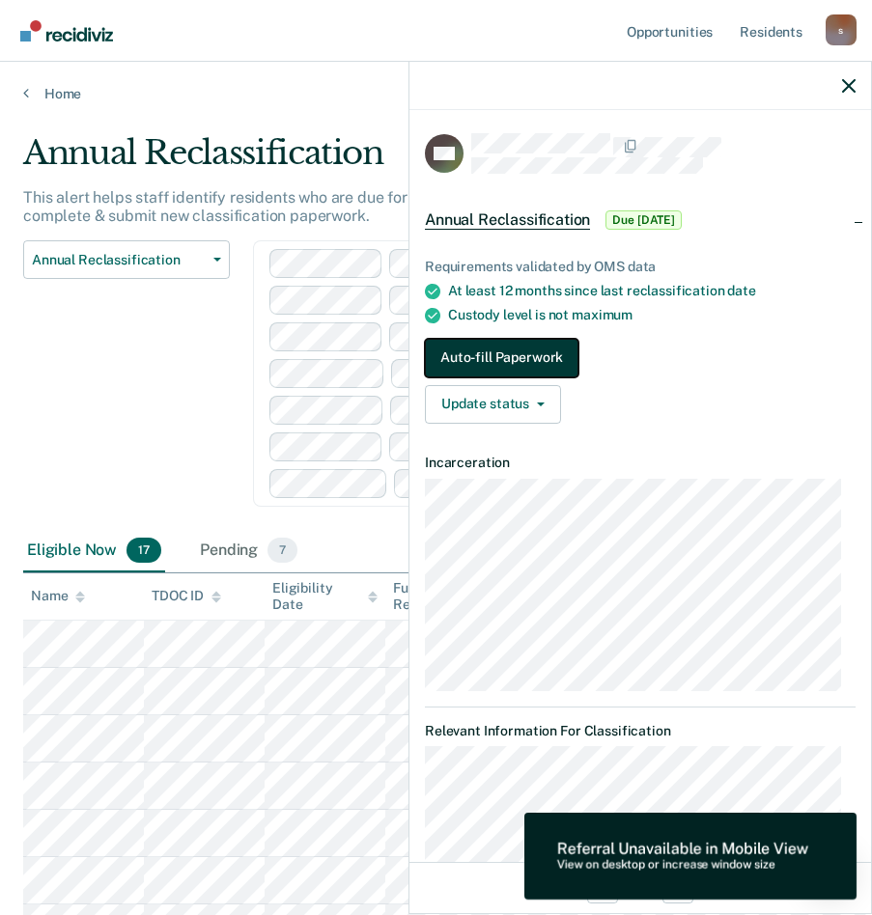
click at [527, 360] on button "Auto-fill Paperwork" at bounding box center [501, 358] width 153 height 39
click at [522, 365] on button "Auto-fill Paperwork" at bounding box center [501, 358] width 153 height 39
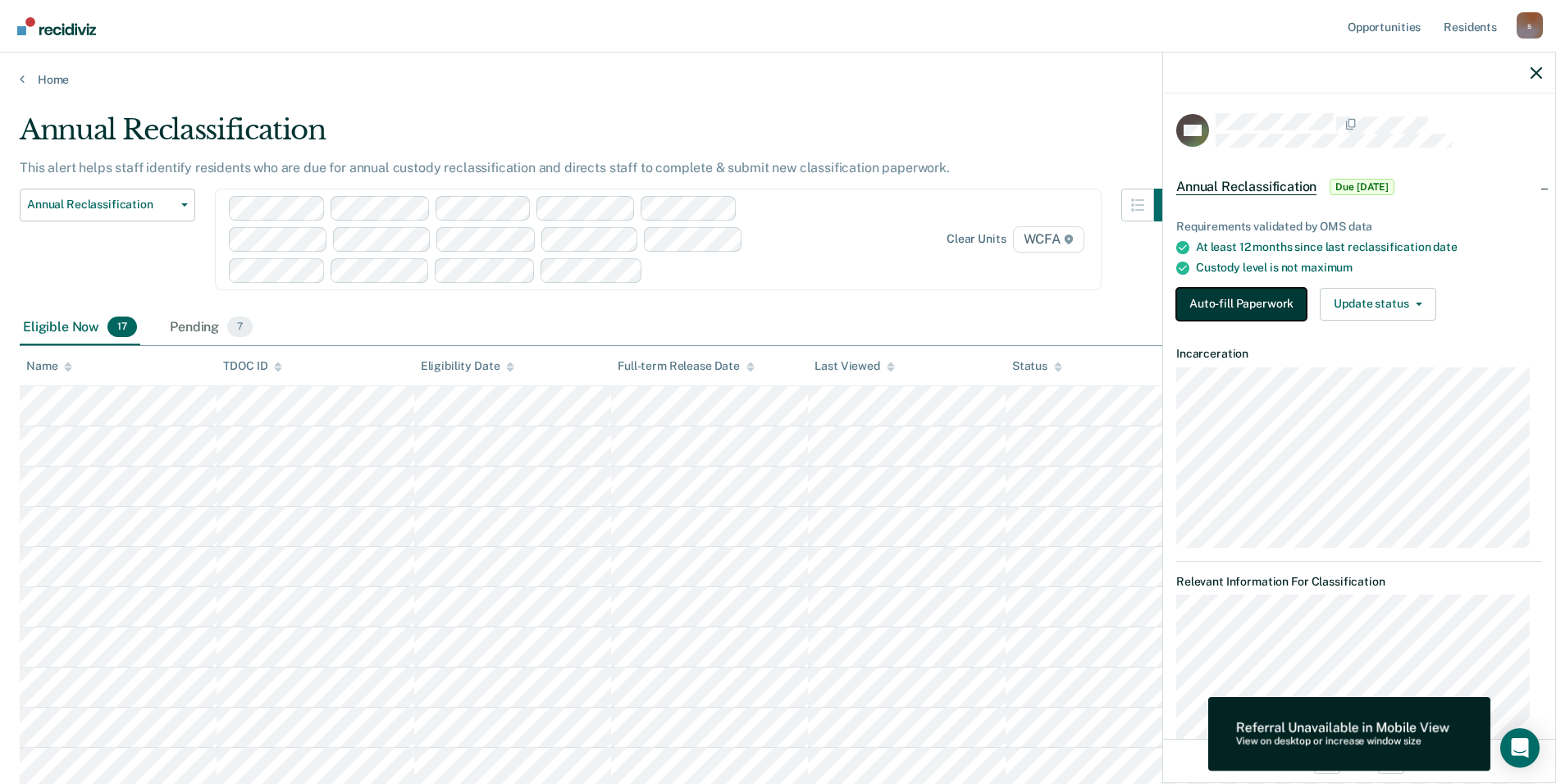
click at [752, 302] on button "Auto-fill Paperwork" at bounding box center [1241, 304] width 130 height 33
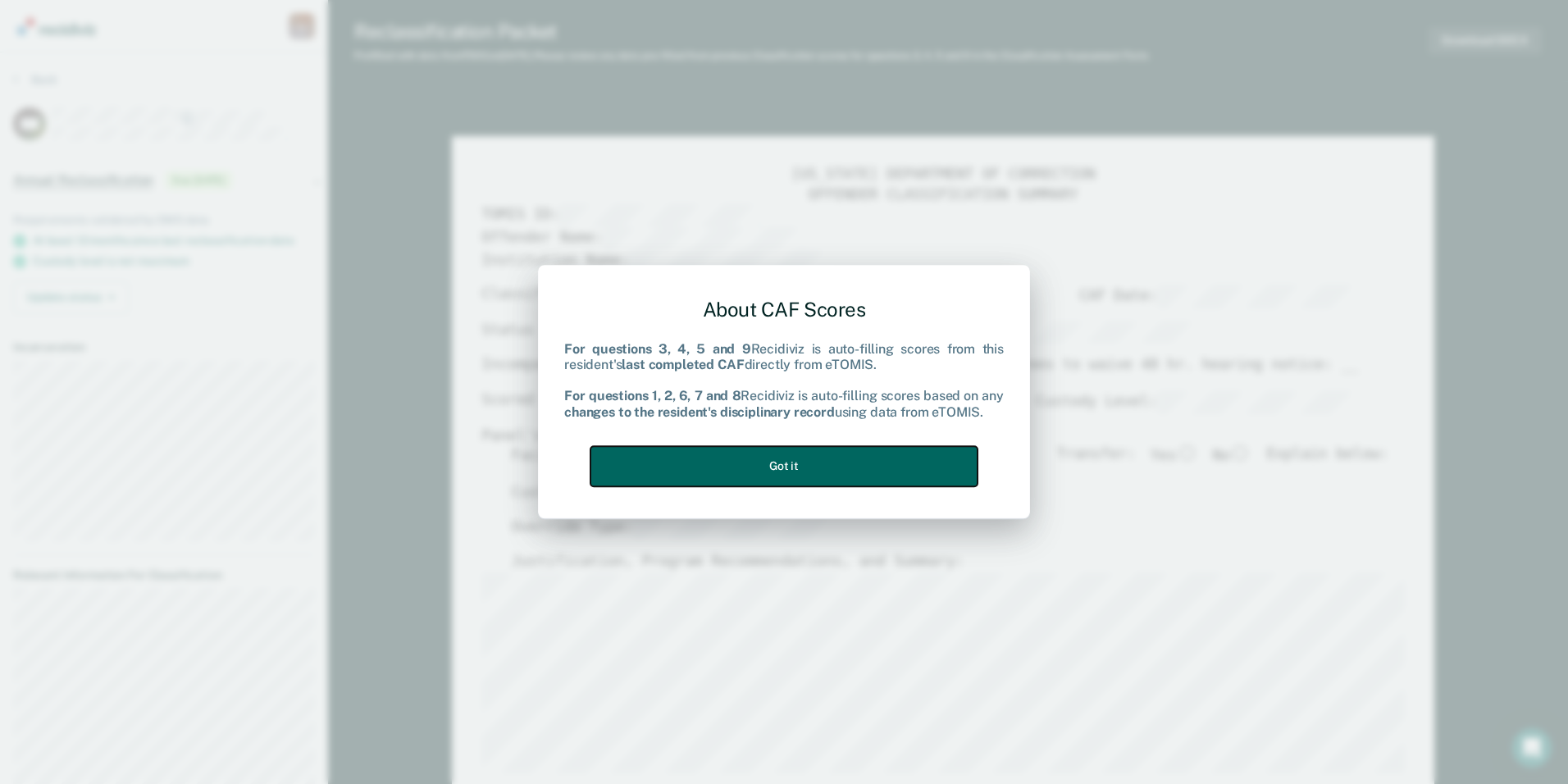
click at [752, 460] on button "Got it" at bounding box center [784, 465] width 388 height 40
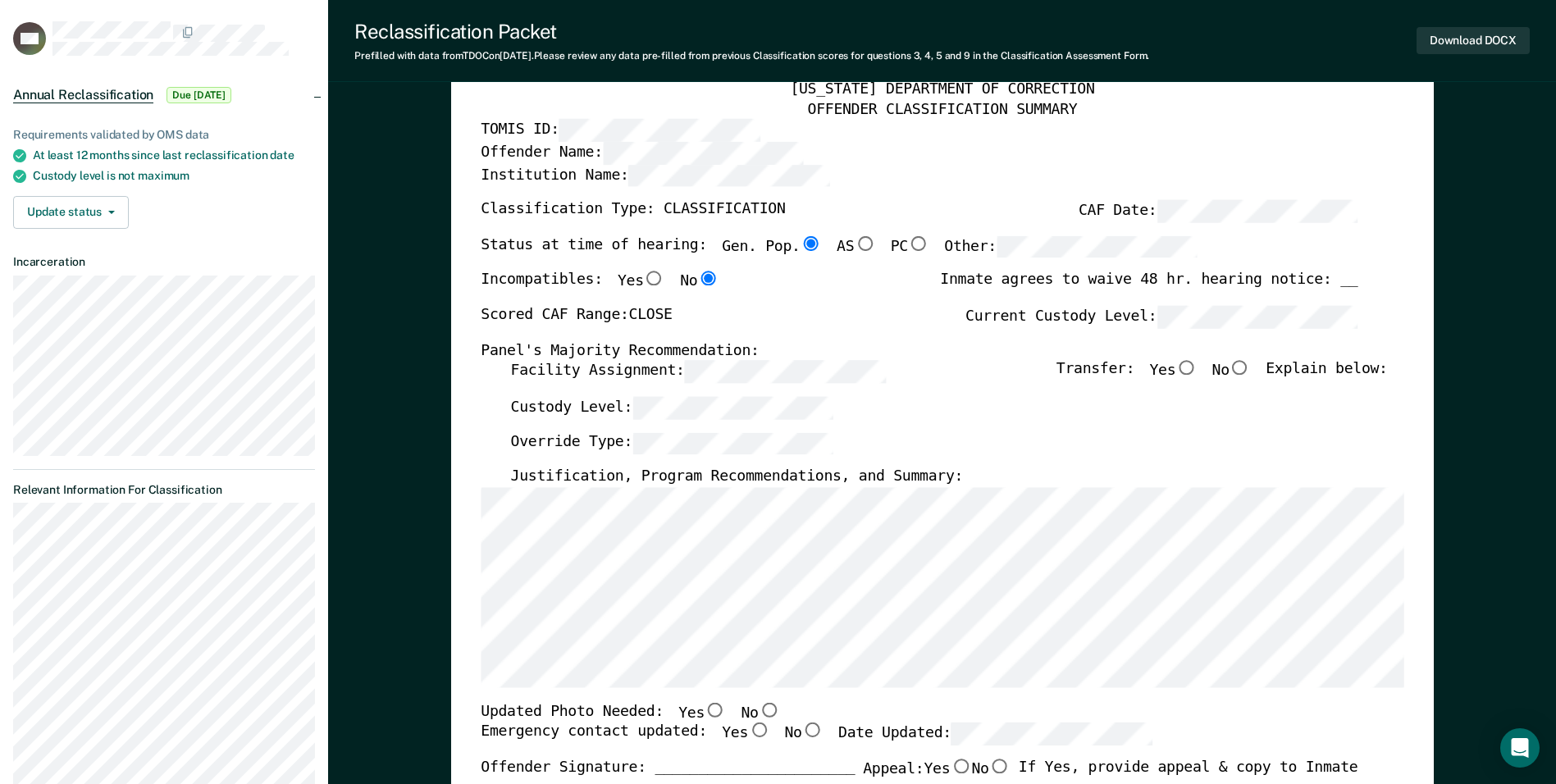
scroll to position [82, 0]
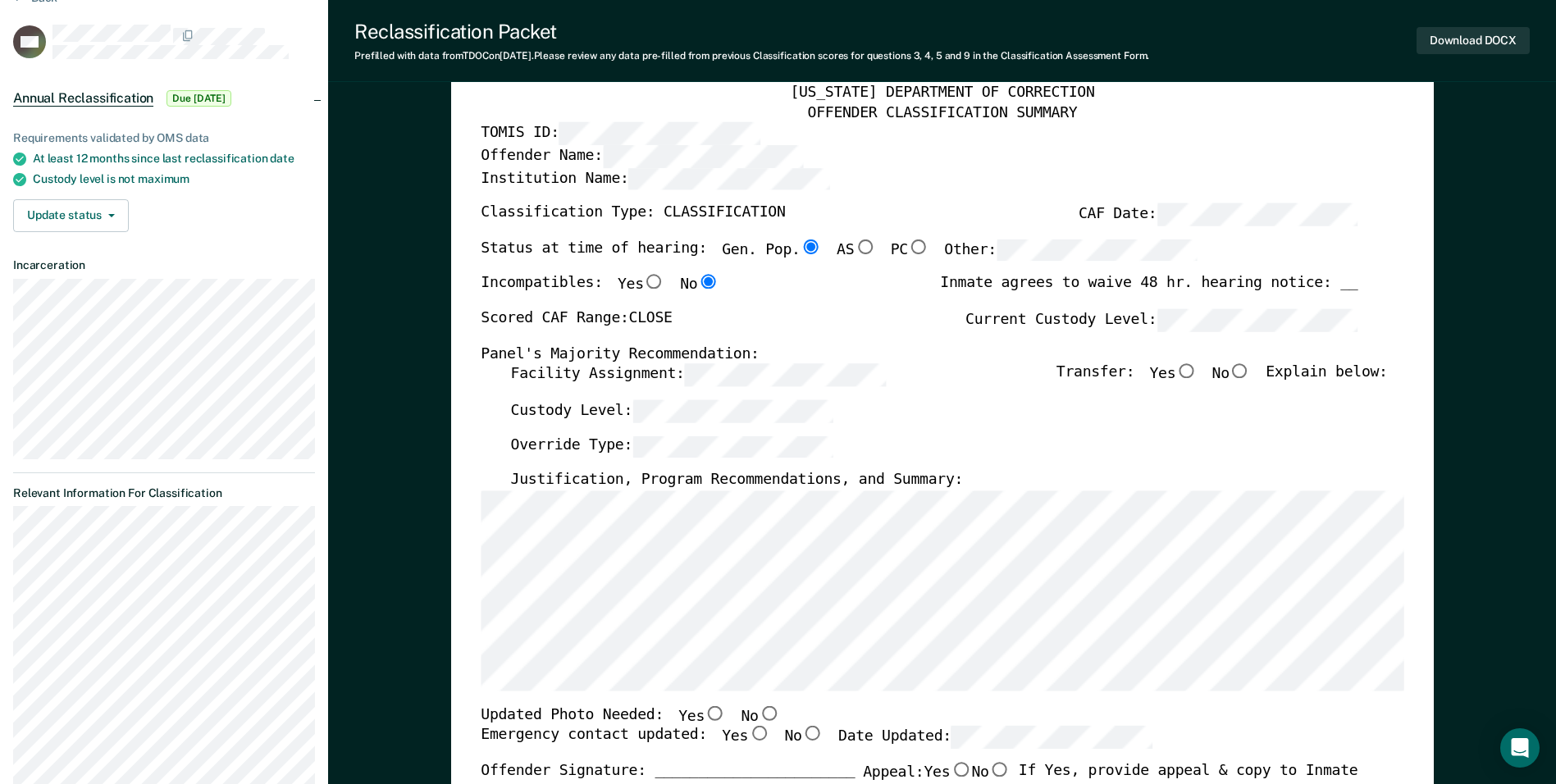
click at [752, 373] on input "No" at bounding box center [1240, 371] width 21 height 14
type textarea "x"
radio input "true"
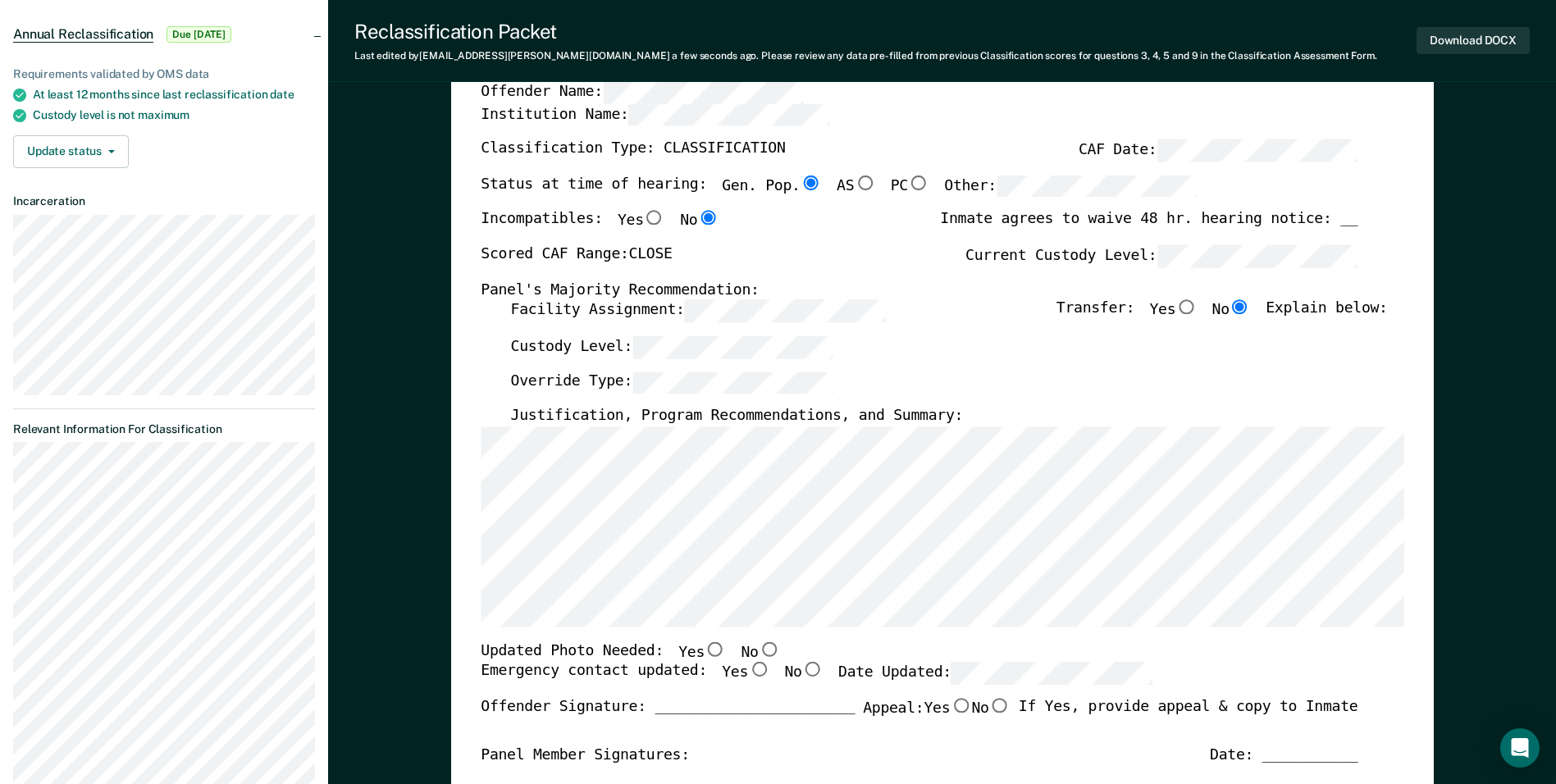
scroll to position [246, 0]
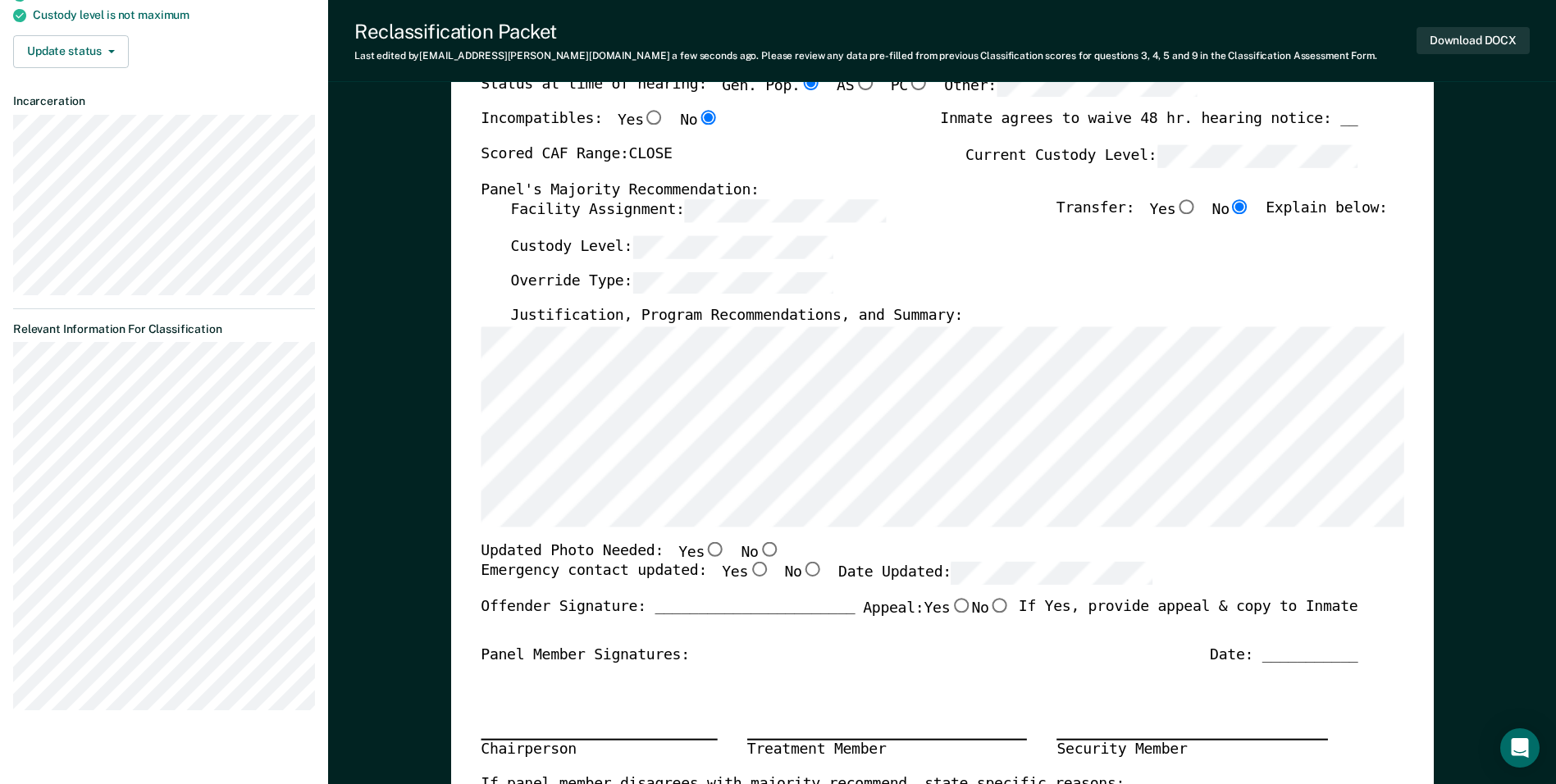
click at [704, 556] on input "Yes" at bounding box center [715, 548] width 21 height 14
type textarea "x"
radio input "true"
click at [748, 574] on input "Yes" at bounding box center [758, 569] width 21 height 14
type textarea "x"
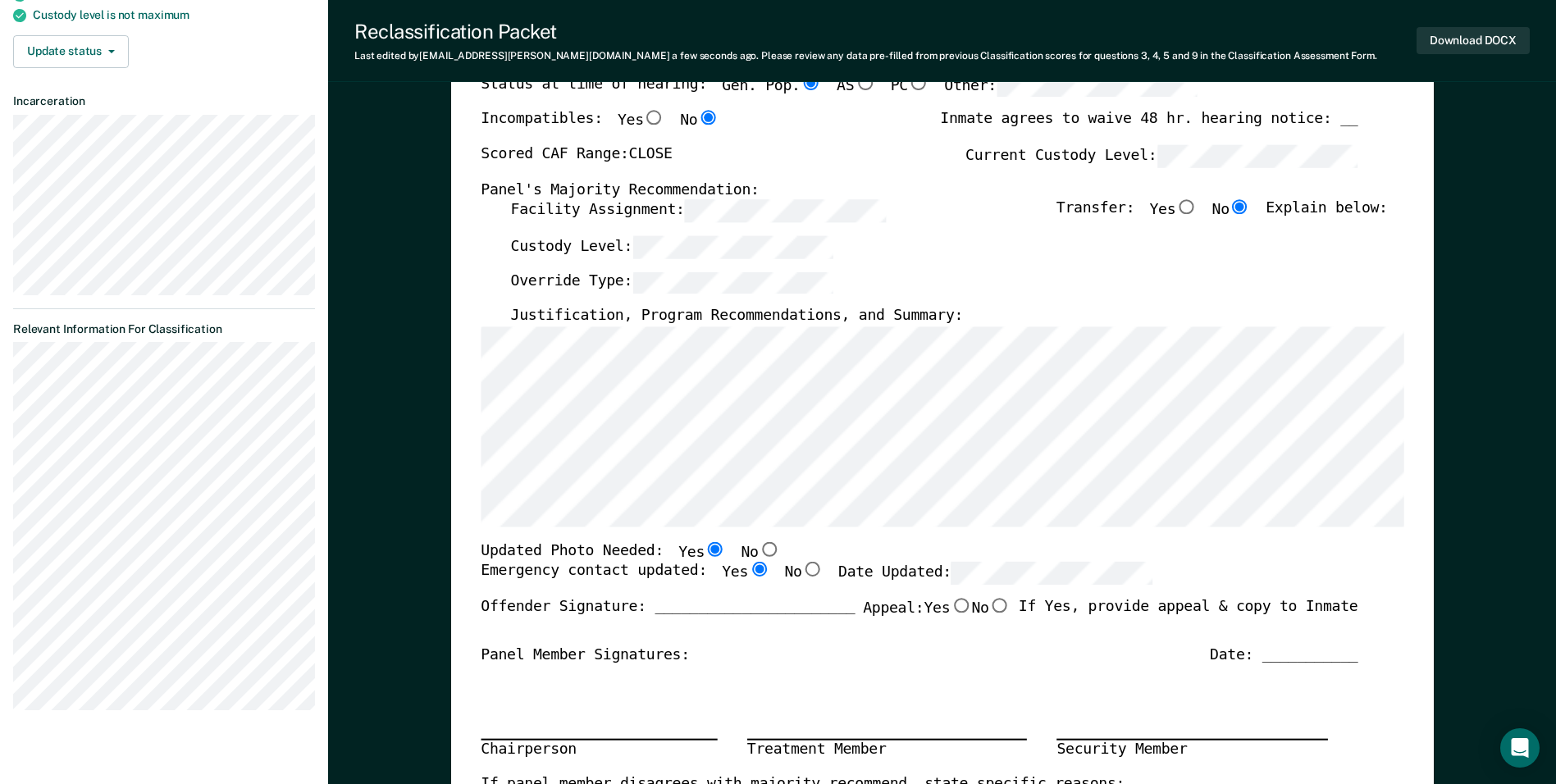
radio input "true"
click at [752, 286] on div "Override Type:" at bounding box center [948, 289] width 877 height 36
click at [752, 257] on div "Custody Level:" at bounding box center [948, 254] width 877 height 36
click at [752, 413] on div "TENNESSEE DEPARTMENT OF CORRECTION OFFENDER CLASSIFICATION SUMMARY TOMIS ID: Of…" at bounding box center [942, 530] width 982 height 1280
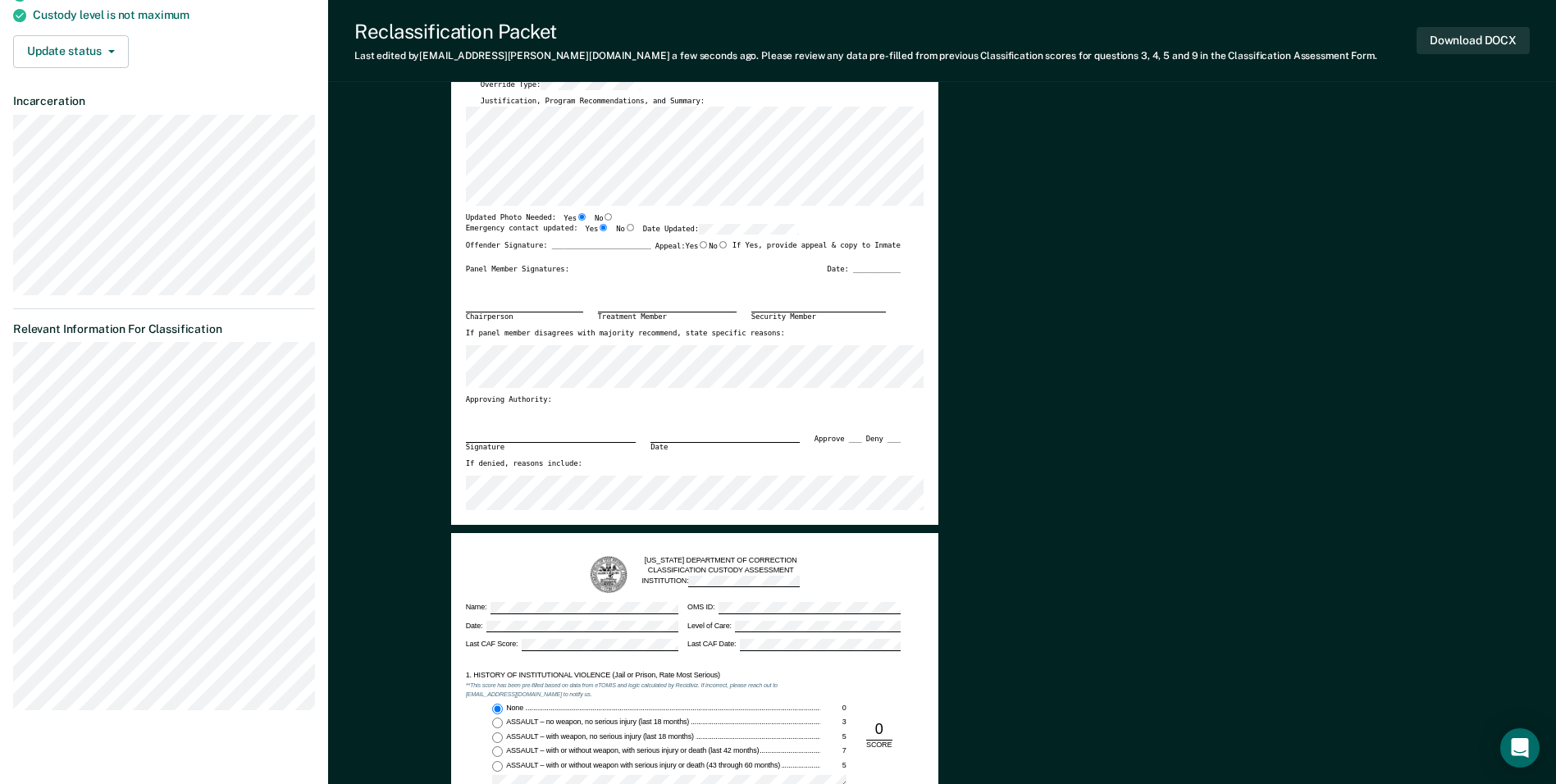
scroll to position [0, 0]
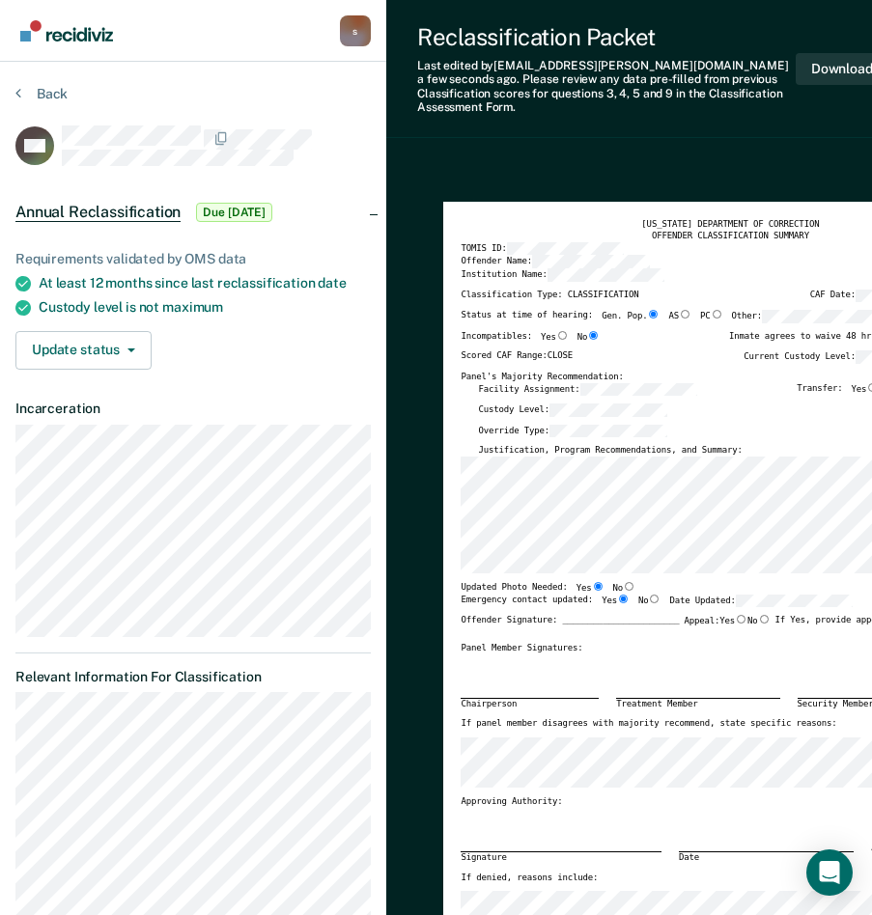
click at [656, 582] on div "Updated Photo Needed: Yes No" at bounding box center [716, 588] width 512 height 13
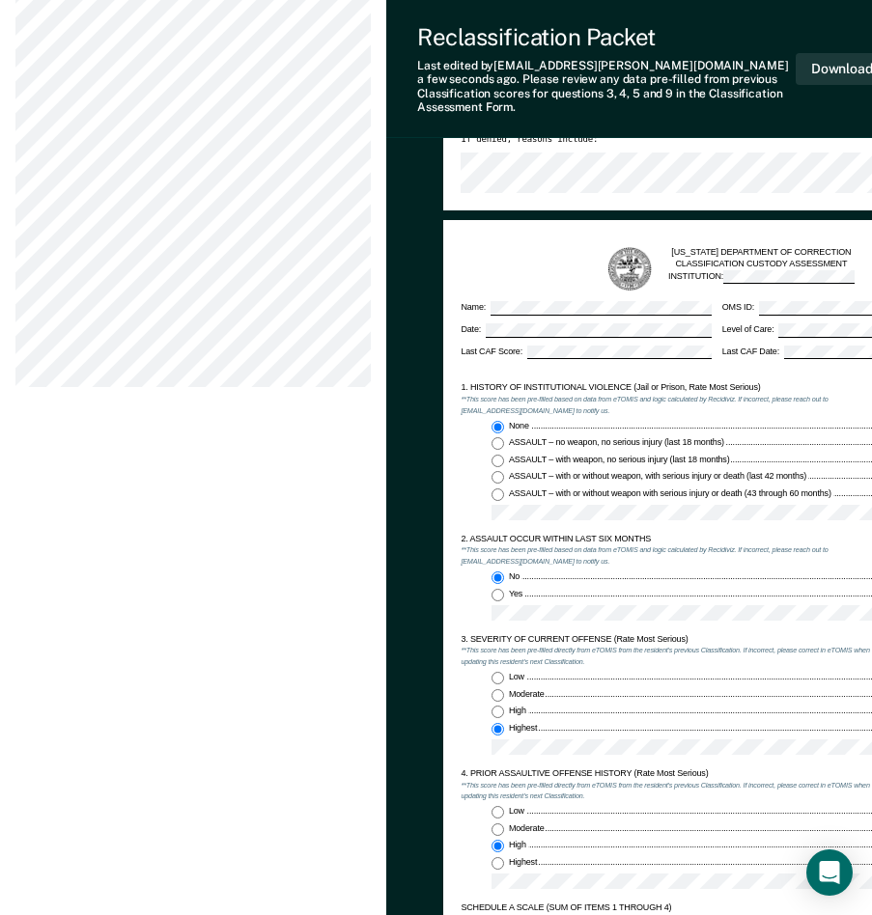
scroll to position [772, 0]
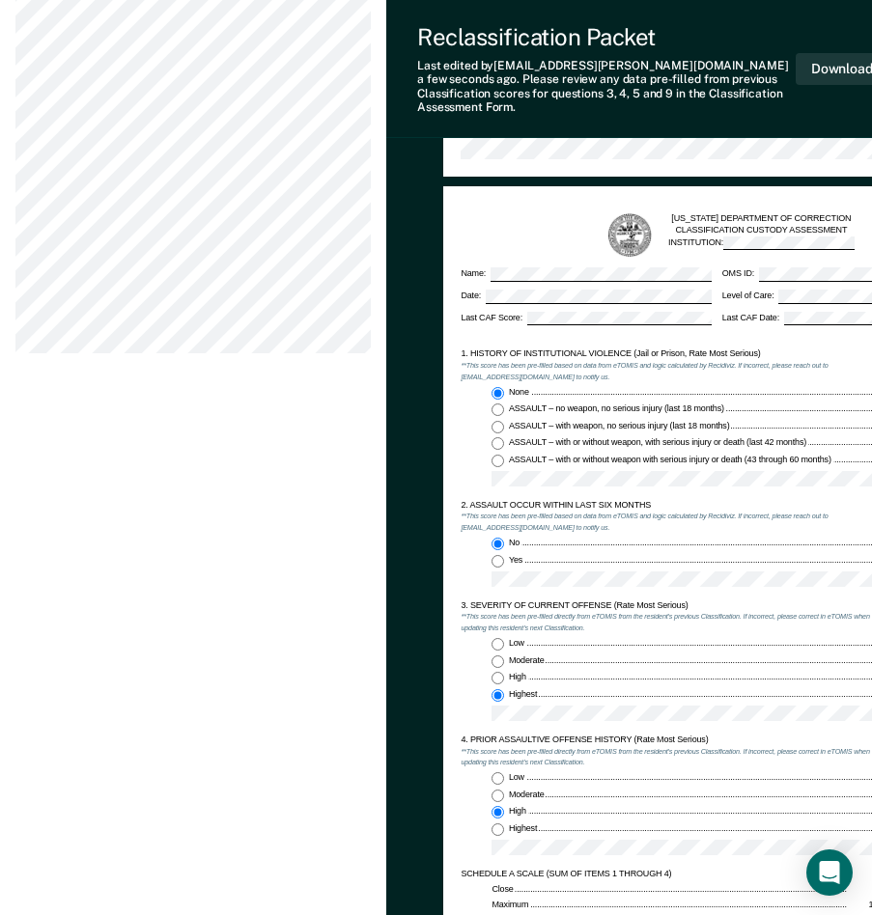
click at [457, 641] on div "TENNESSEE DEPARTMENT OF CORRECTION CLASSIFICATION CUSTODY ASSESSMENT INSTITUTIO…" at bounding box center [729, 567] width 573 height 762
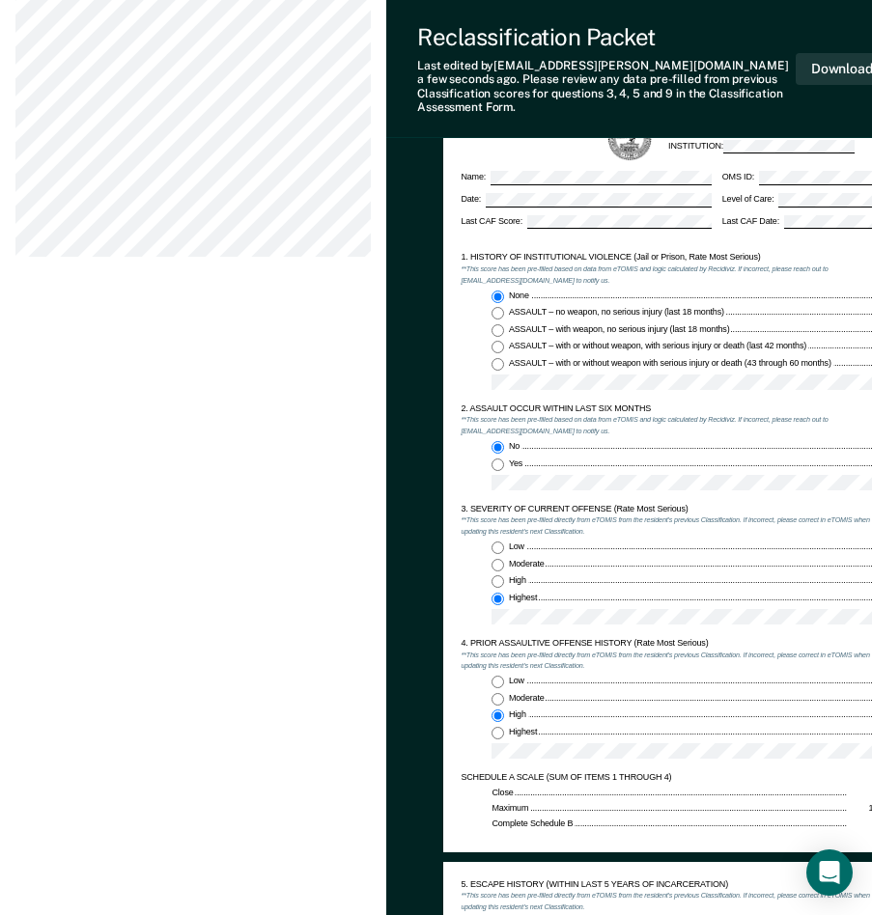
scroll to position [965, 0]
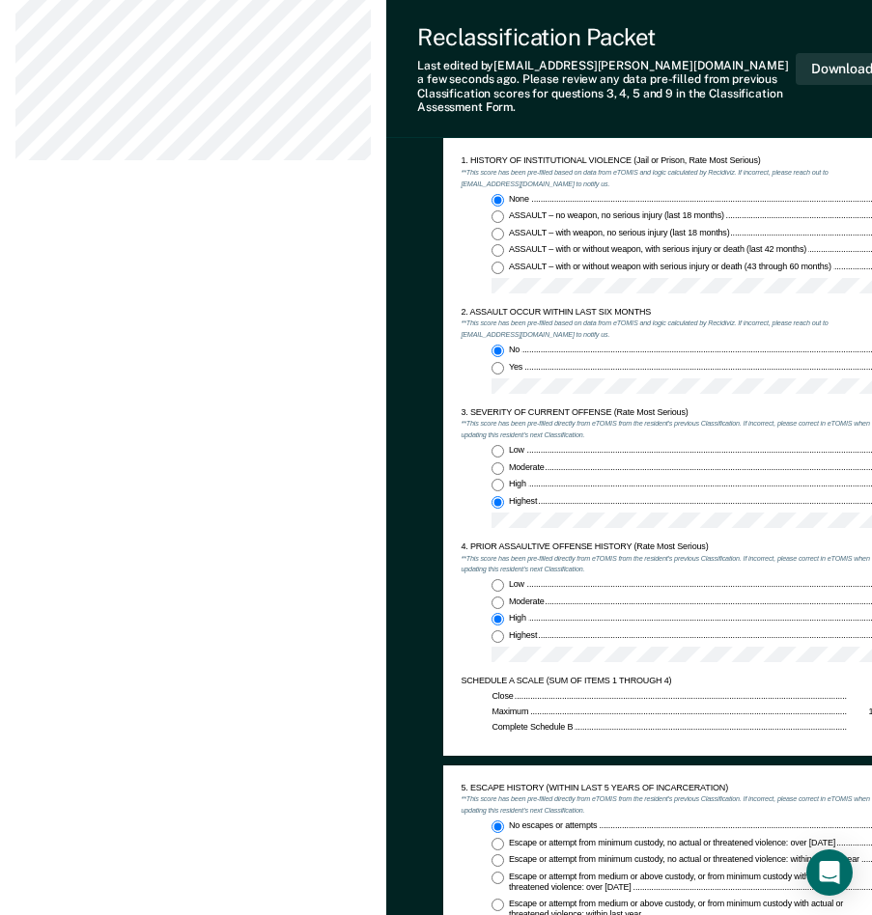
click at [468, 718] on div "Close 10 - 14 Maximum 15 or More Complete Schedule B 9 or Less" at bounding box center [668, 712] width 417 height 42
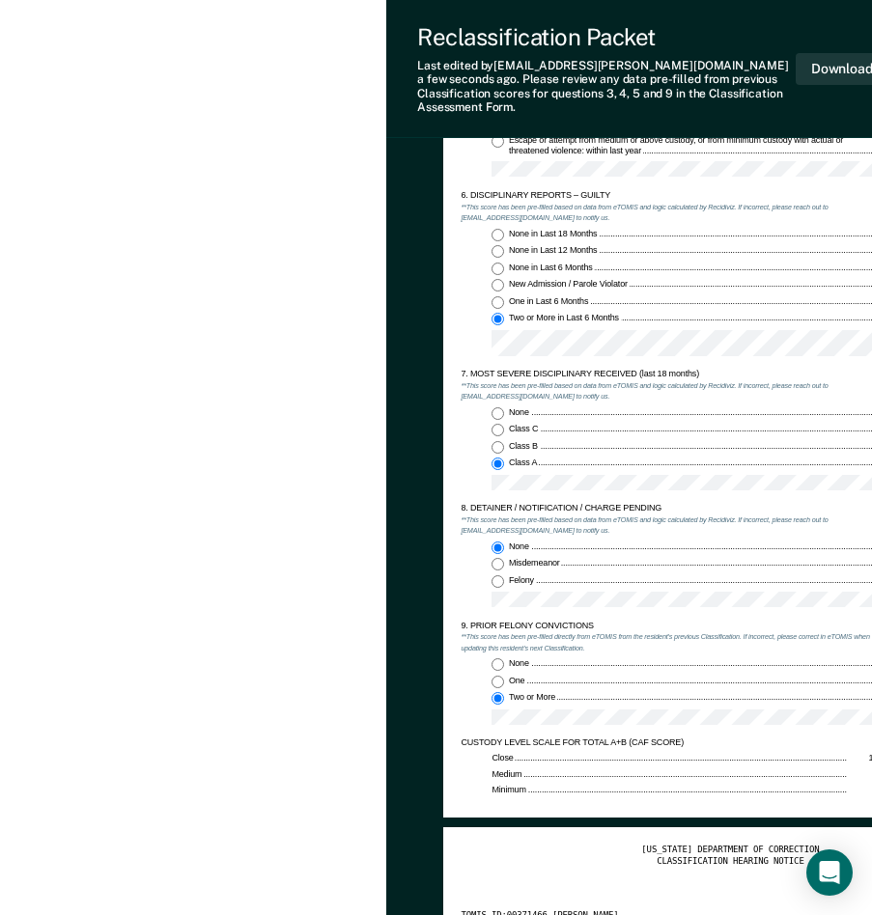
scroll to position [1737, 0]
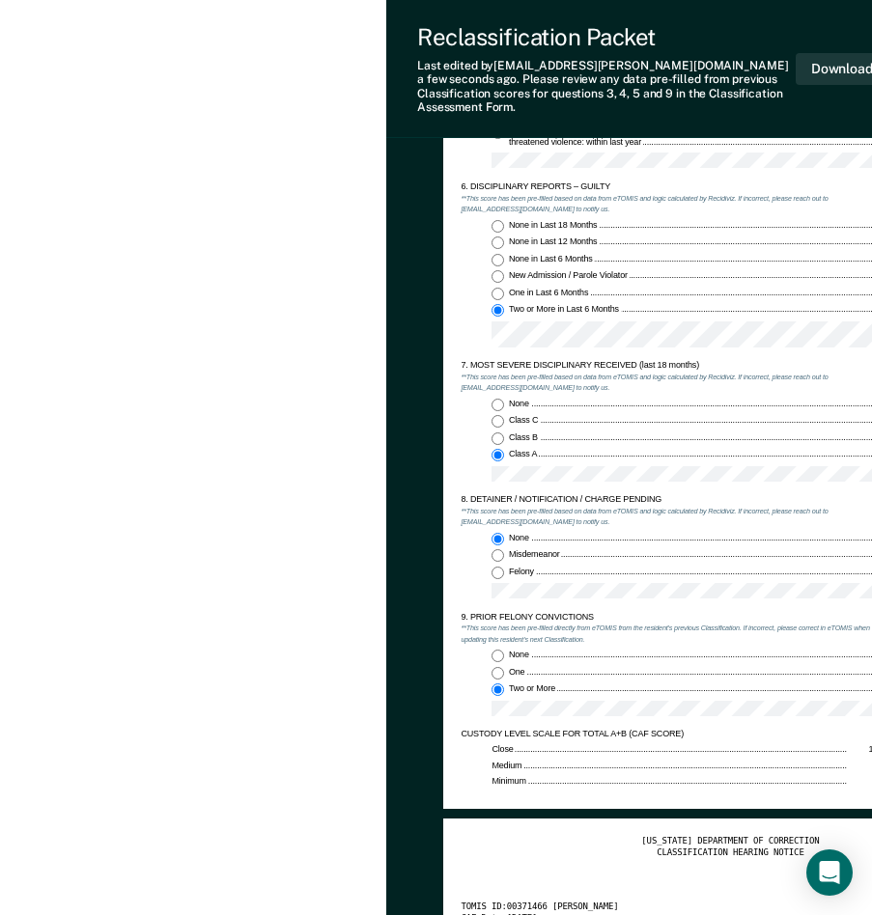
click at [697, 776] on div "Minimum" at bounding box center [668, 782] width 355 height 12
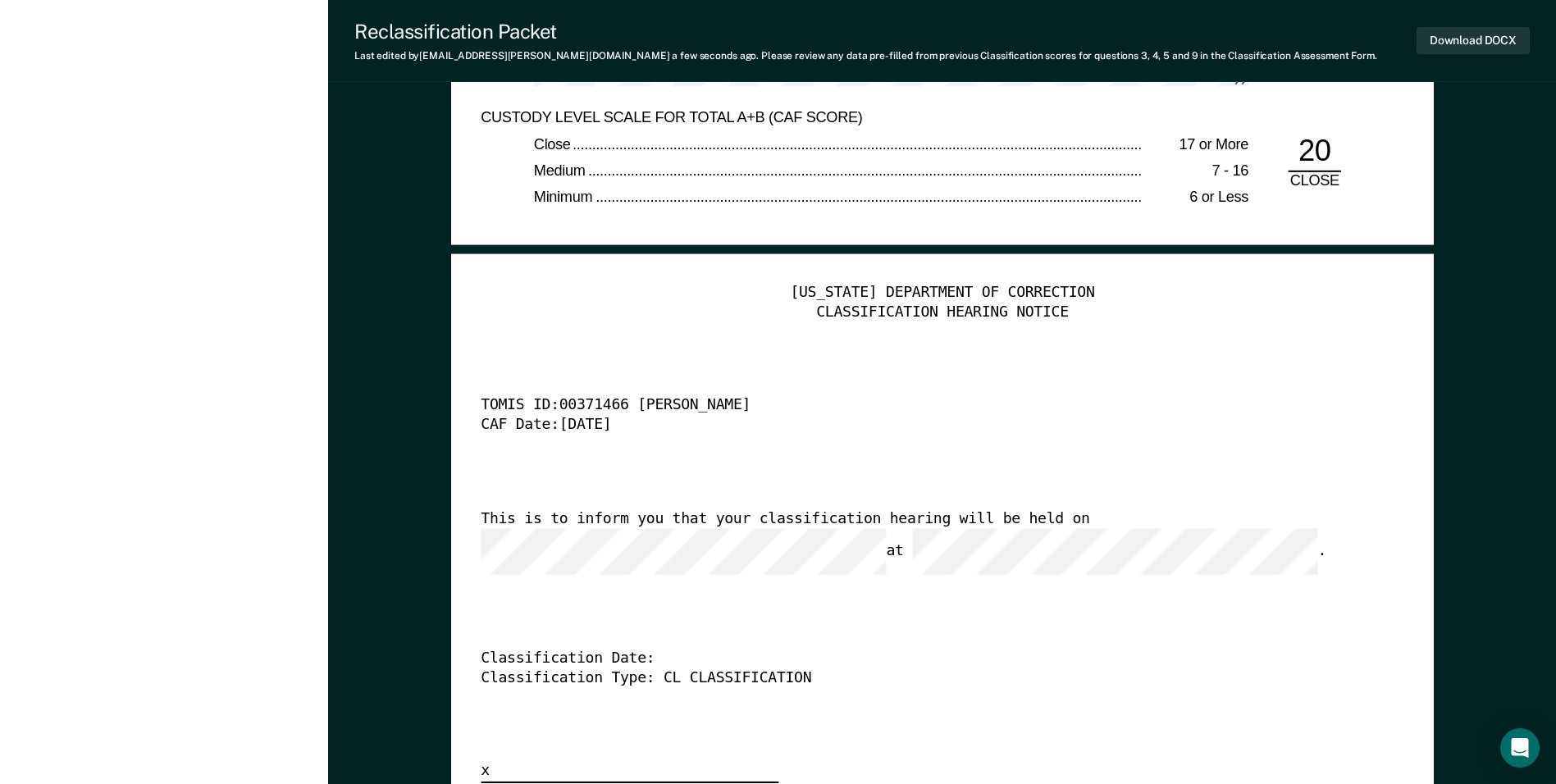
scroll to position [3935, 0]
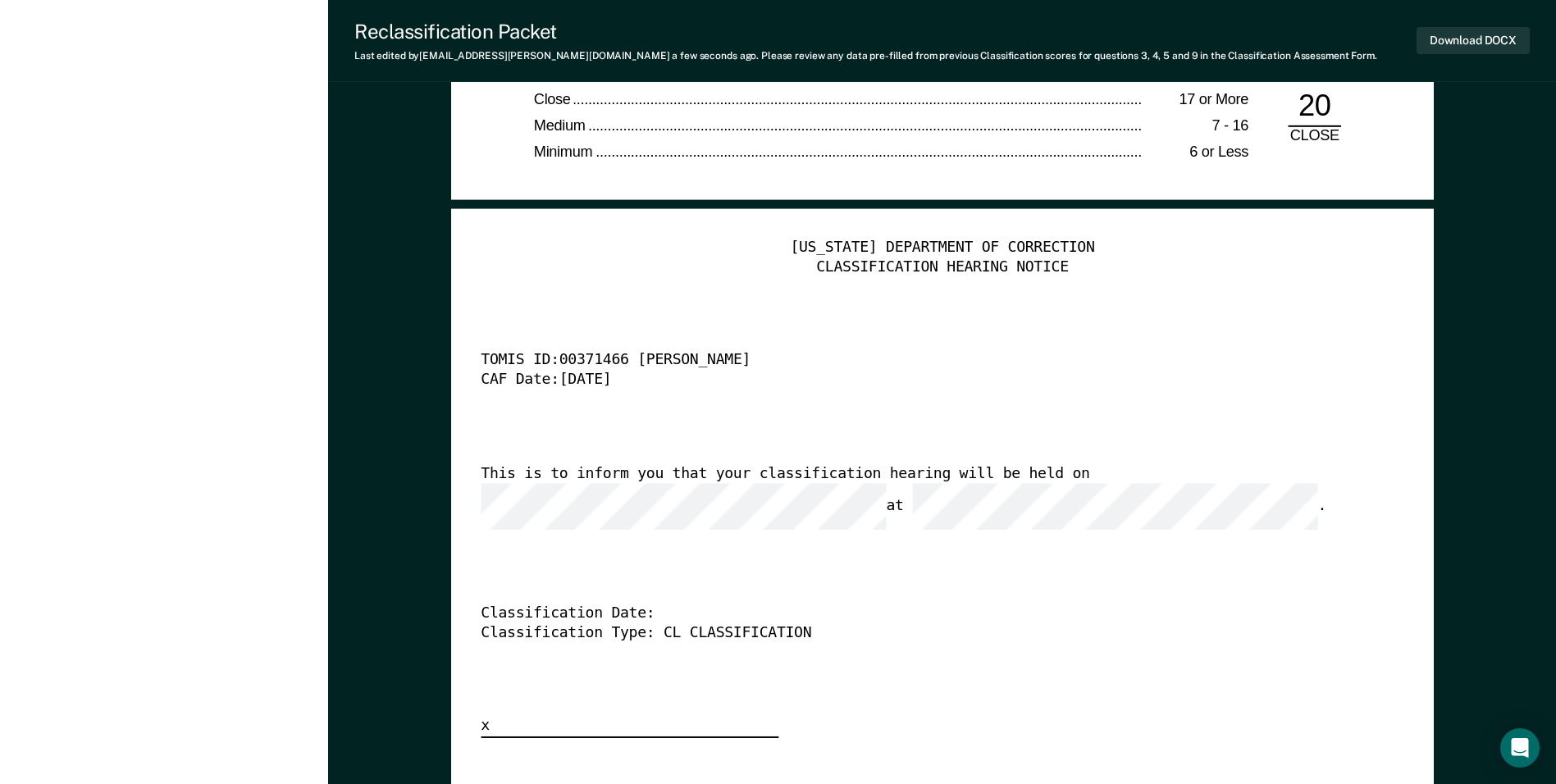
click at [752, 391] on div "TENNESSEE DEPARTMENT OF CORRECTION CLASSIFICATION HEARING NOTICE TOMIS ID: 0037…" at bounding box center [942, 488] width 923 height 499
click at [752, 40] on button "Download DOCX" at bounding box center [1473, 41] width 113 height 27
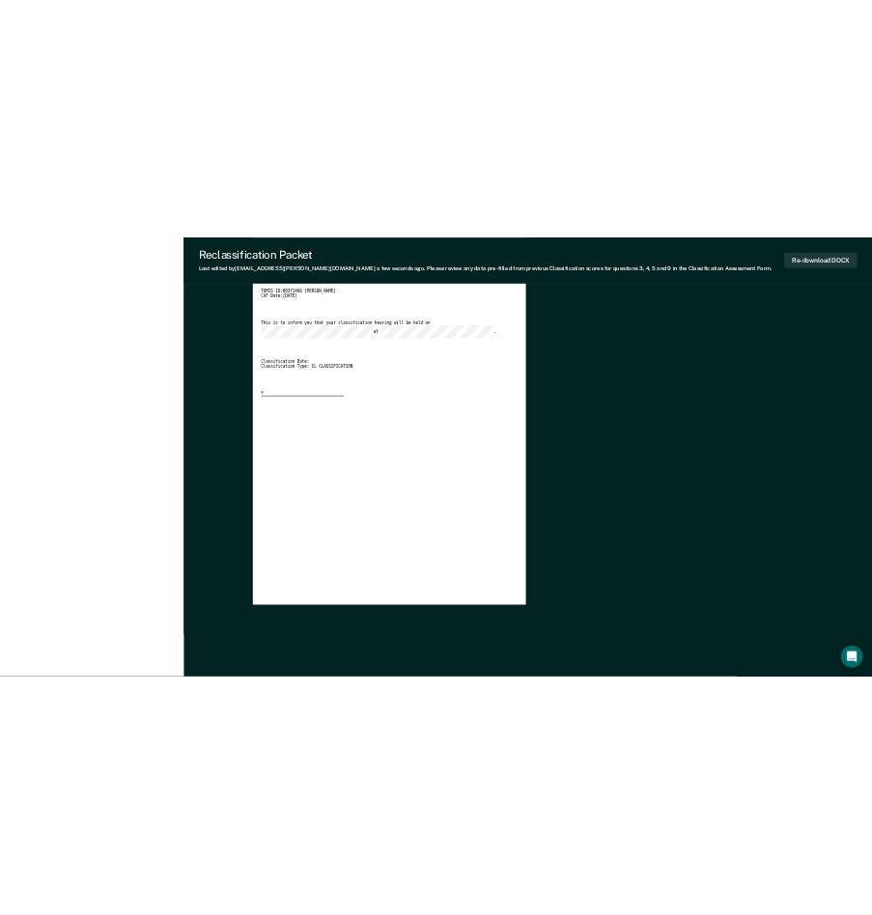
scroll to position [0, 0]
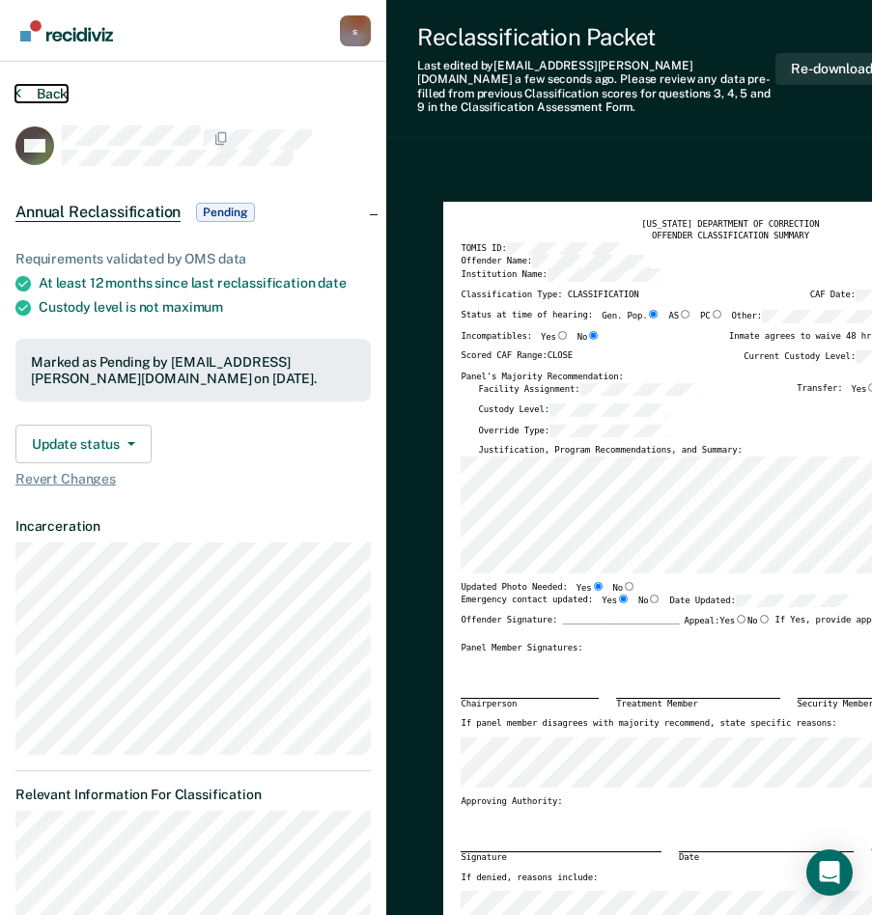
click at [57, 94] on button "Back" at bounding box center [41, 93] width 52 height 17
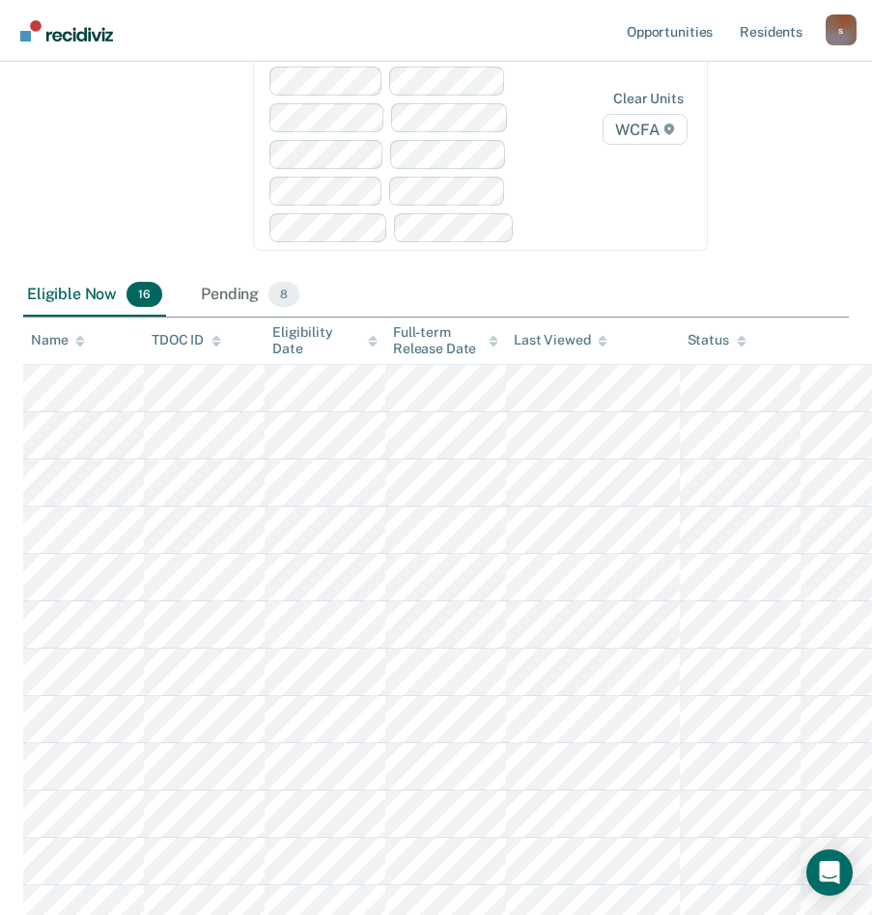
scroll to position [290, 0]
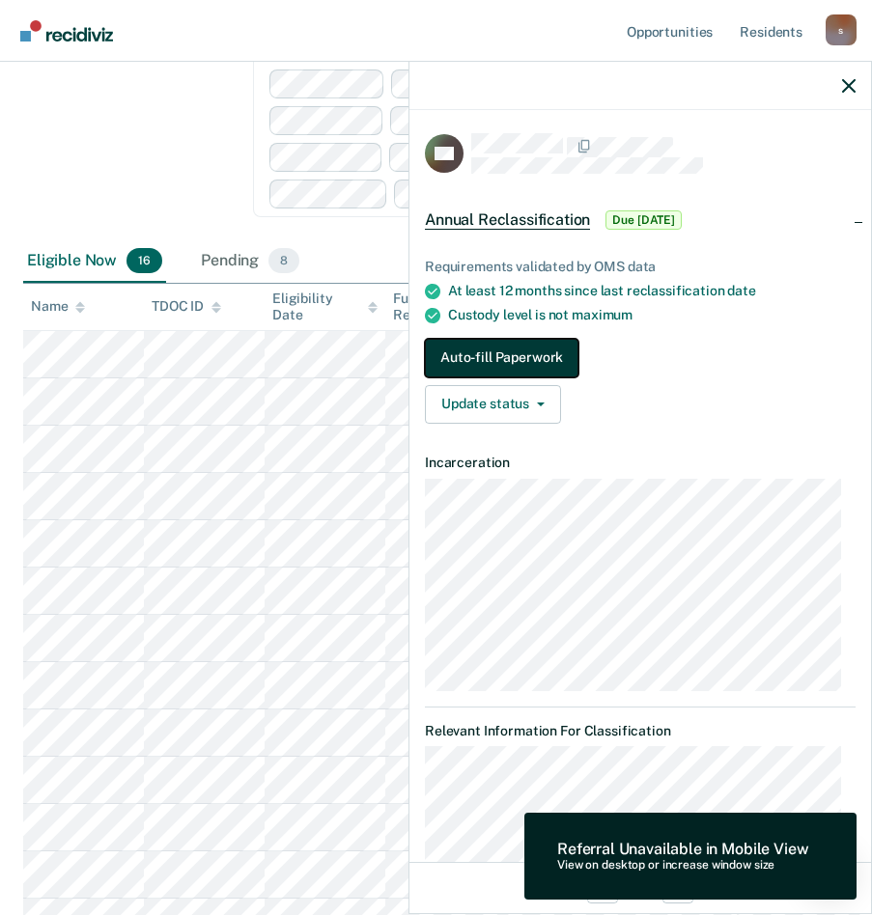
click at [491, 351] on button "Auto-fill Paperwork" at bounding box center [501, 358] width 153 height 39
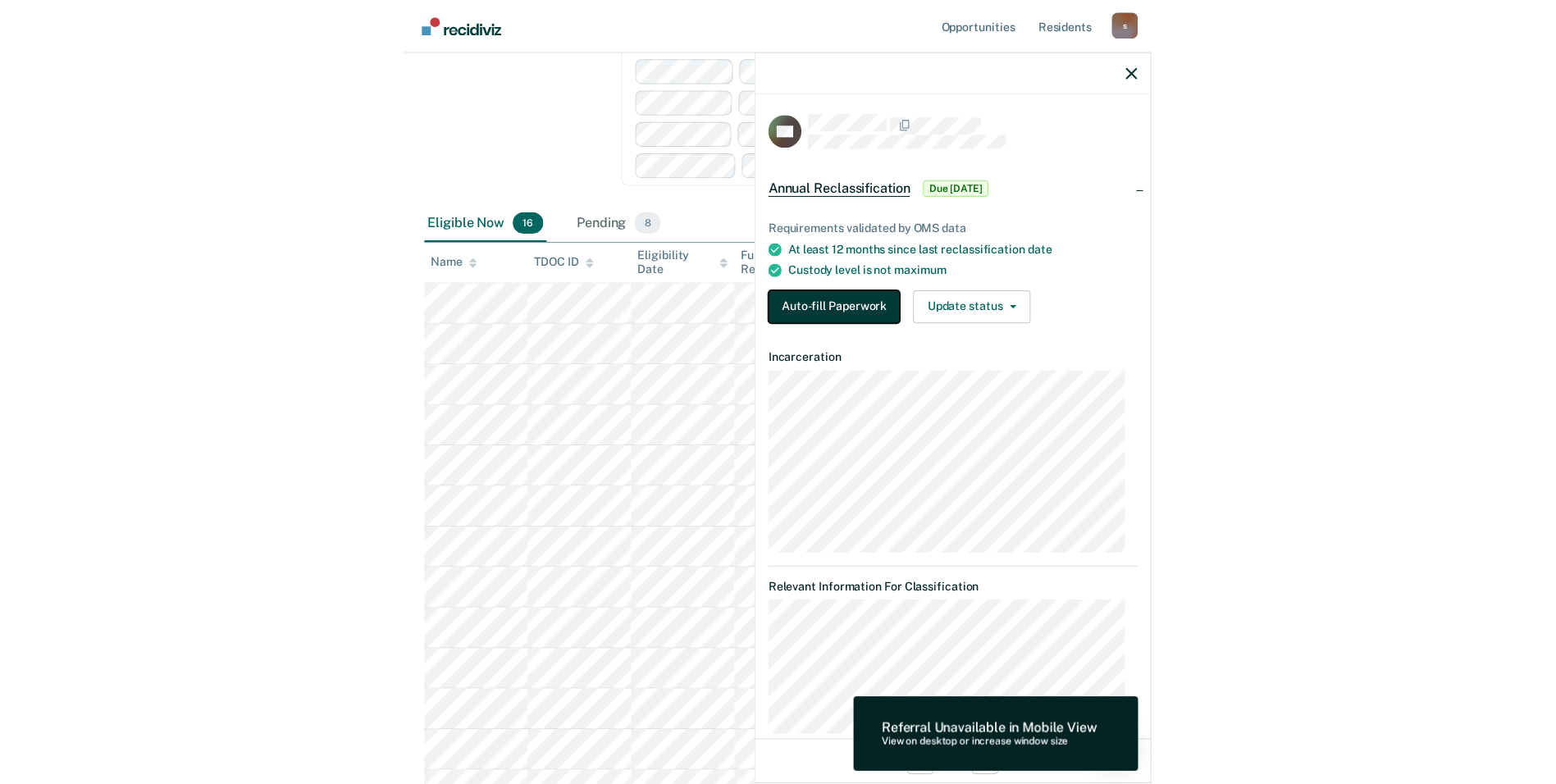
scroll to position [0, 0]
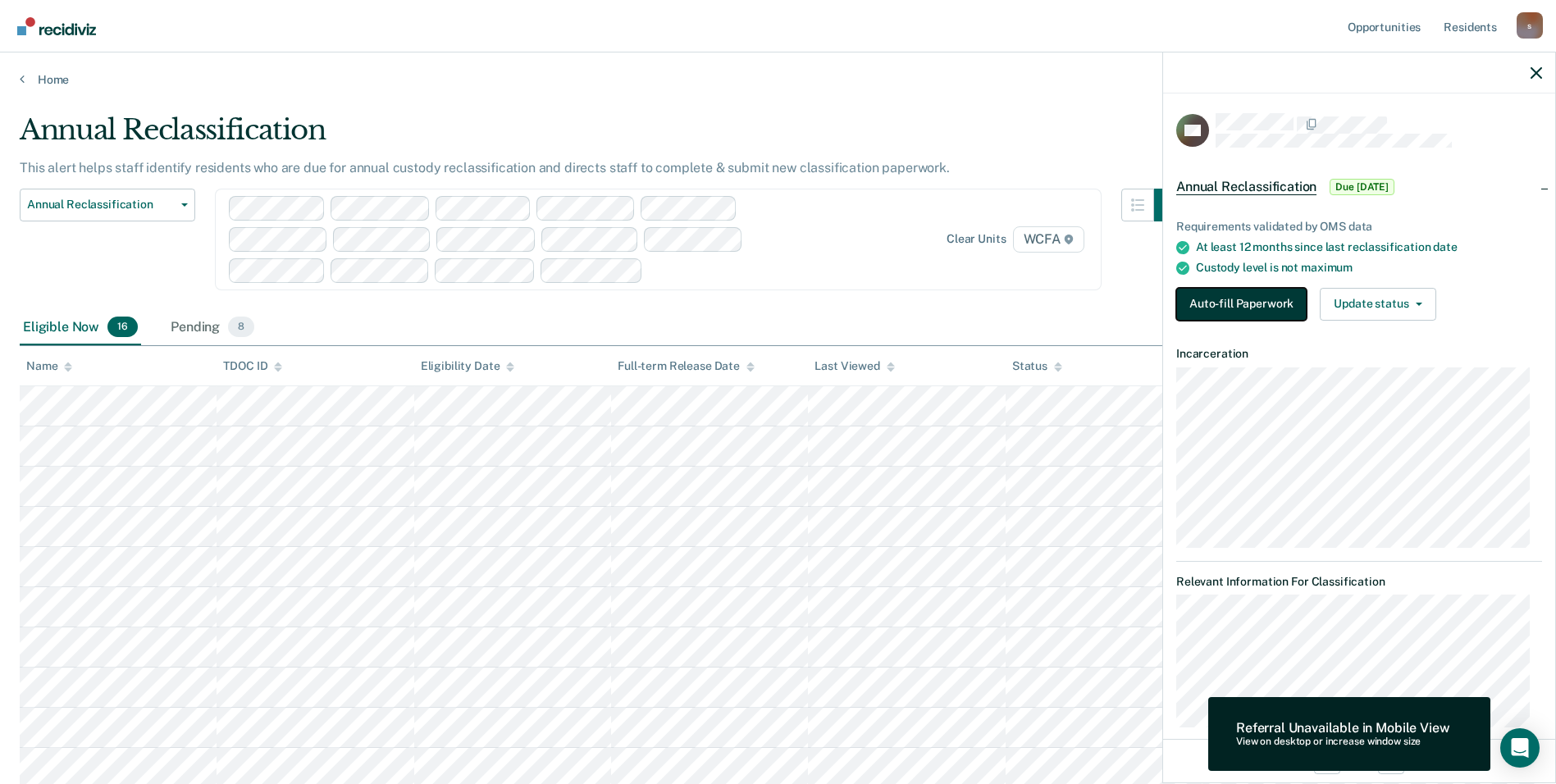
click at [752, 306] on button "Auto-fill Paperwork" at bounding box center [1241, 304] width 130 height 33
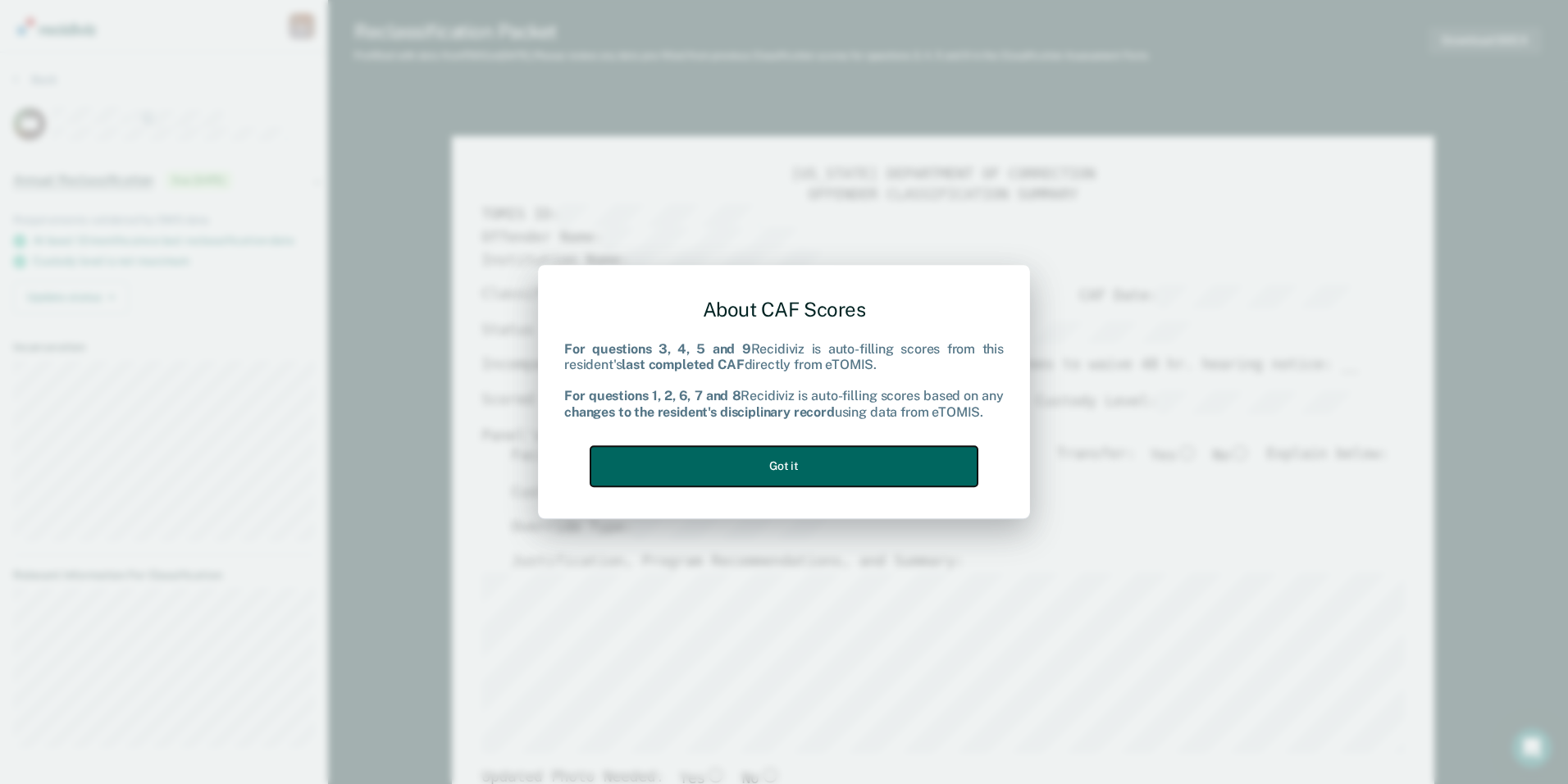
click at [752, 477] on button "Got it" at bounding box center [784, 465] width 388 height 40
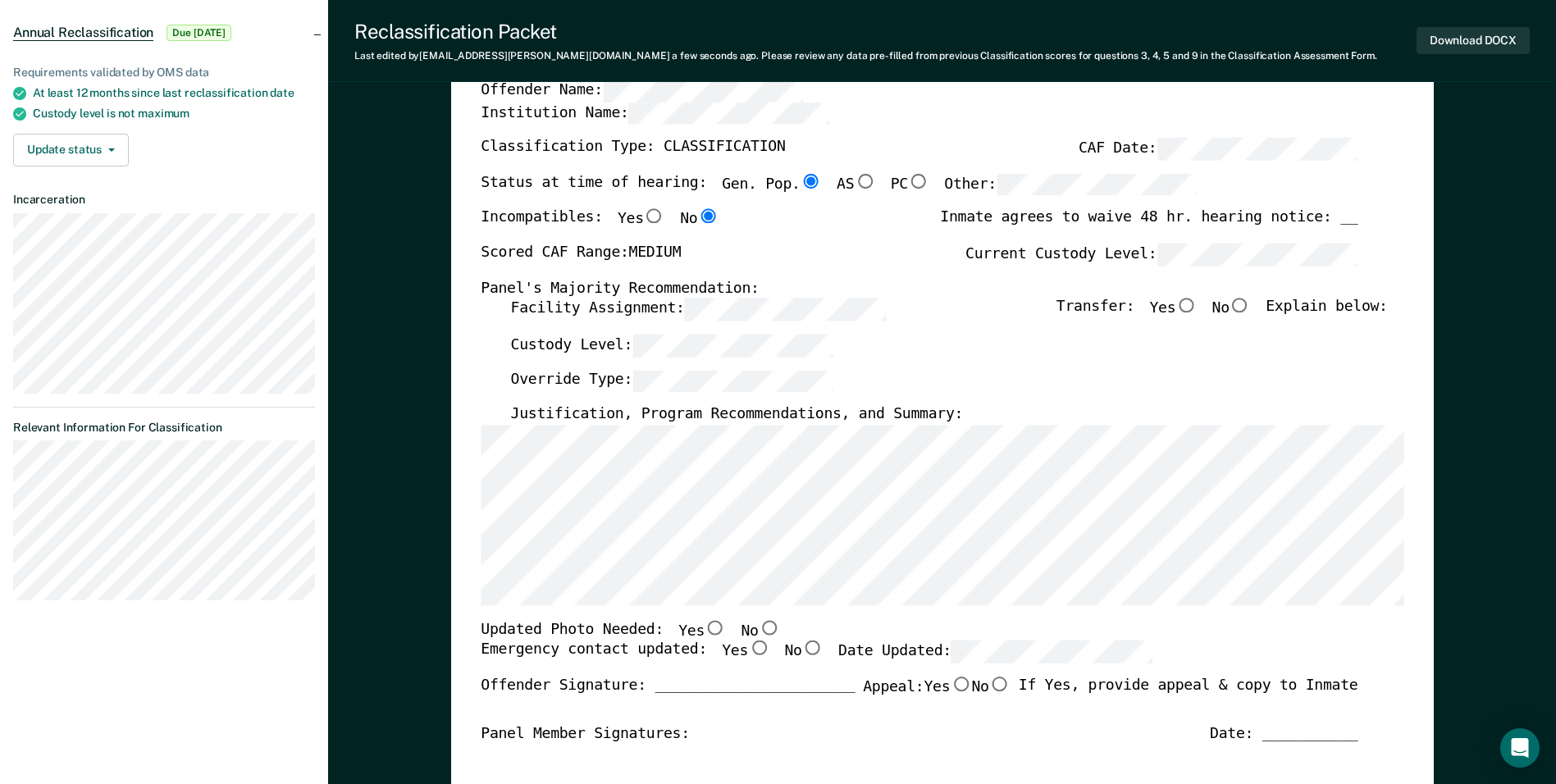
scroll to position [164, 0]
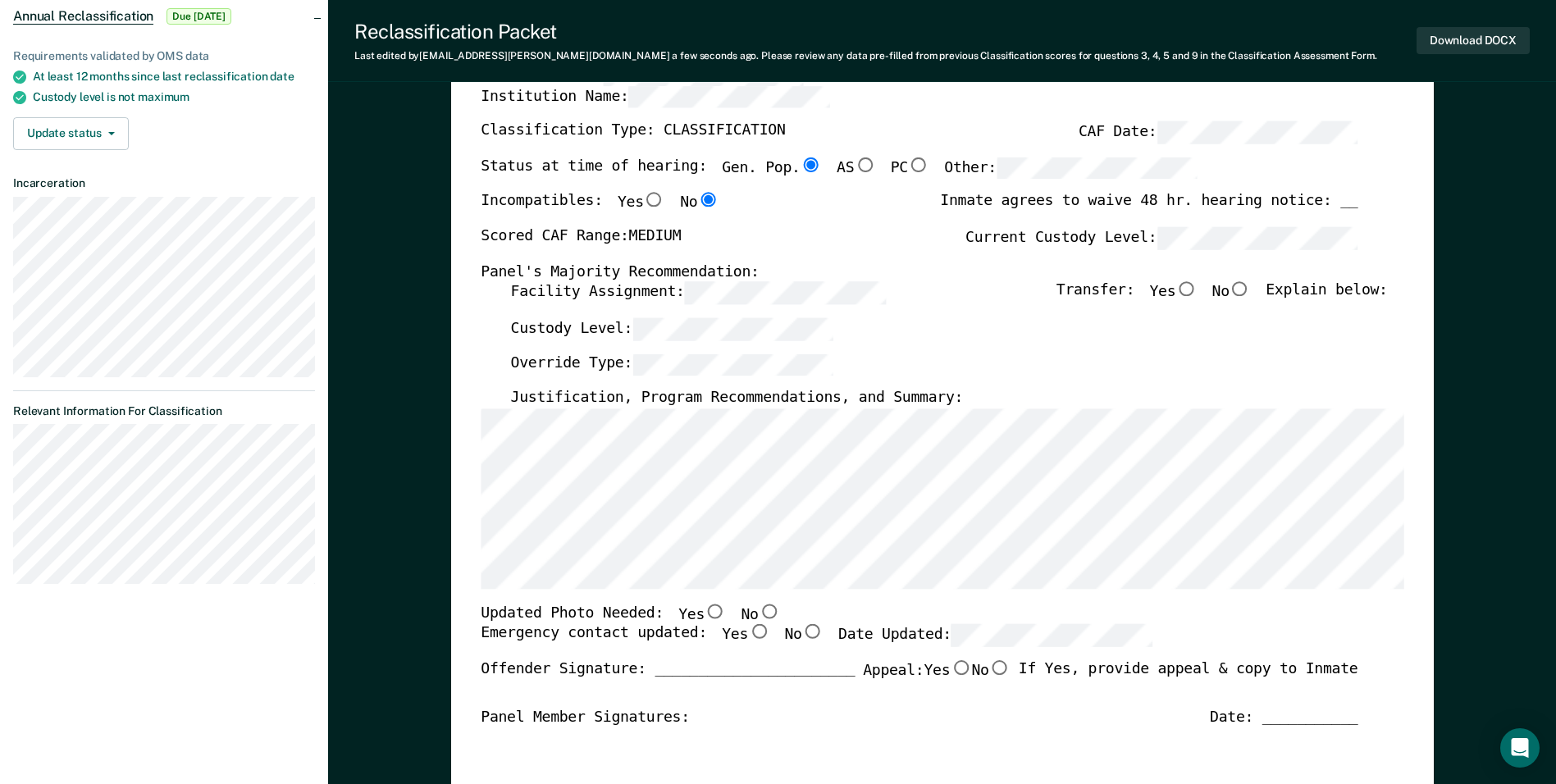
click at [704, 614] on input "Yes" at bounding box center [715, 610] width 21 height 14
type textarea "x"
radio input "true"
click at [748, 634] on input "Yes" at bounding box center [758, 631] width 21 height 14
type textarea "x"
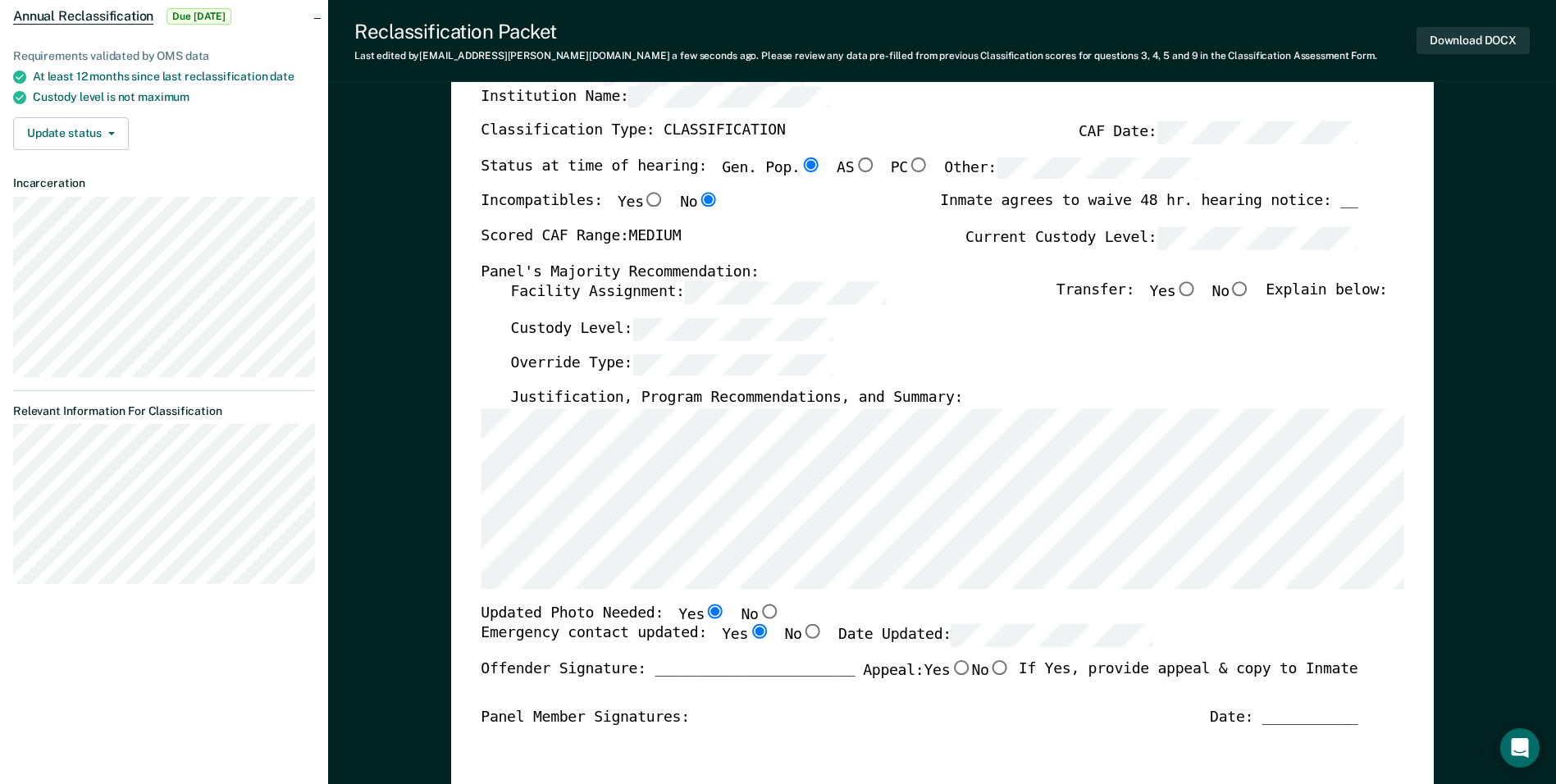
radio input "true"
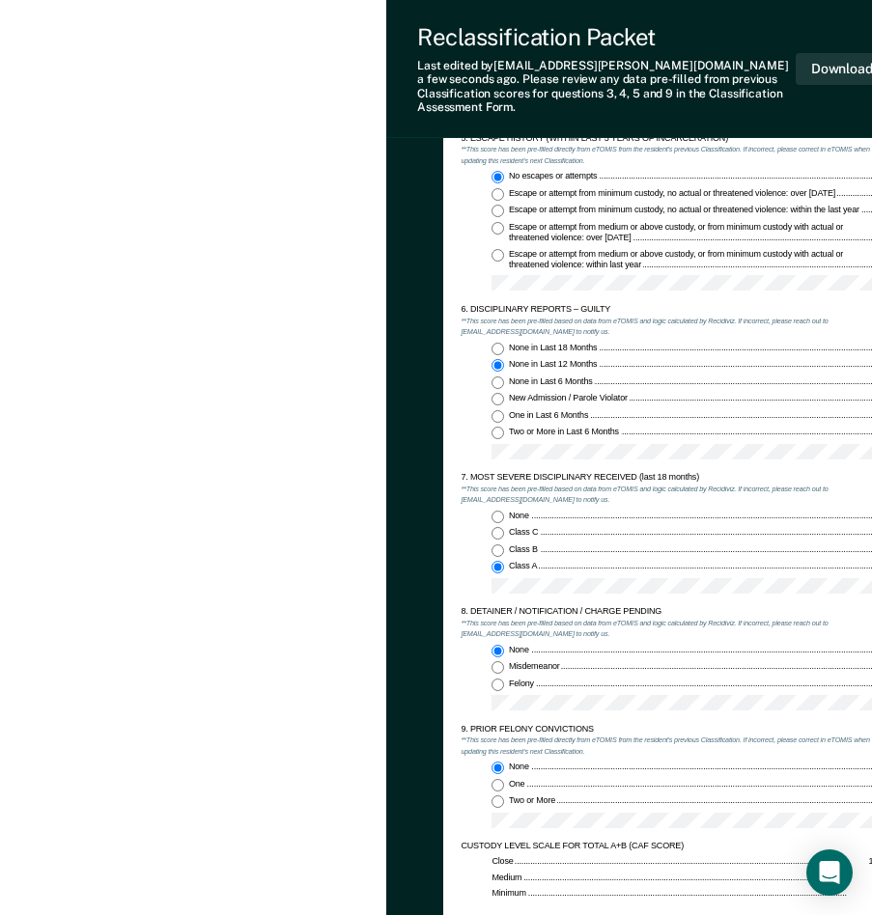
scroll to position [1737, 0]
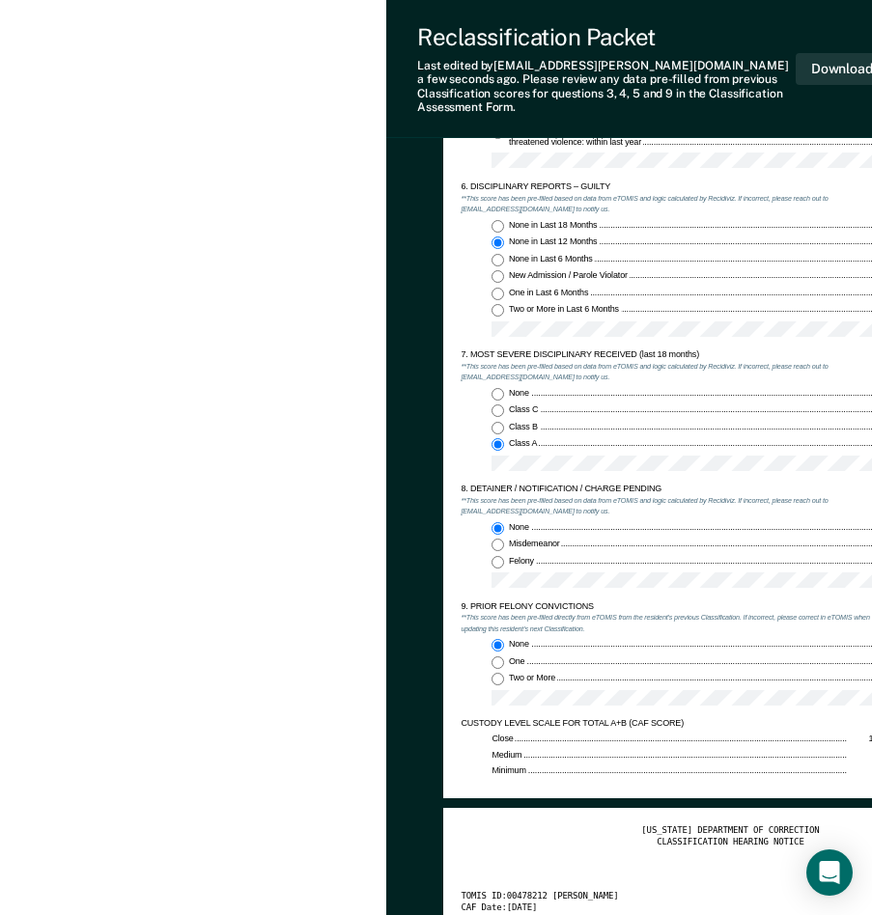
type textarea "x"
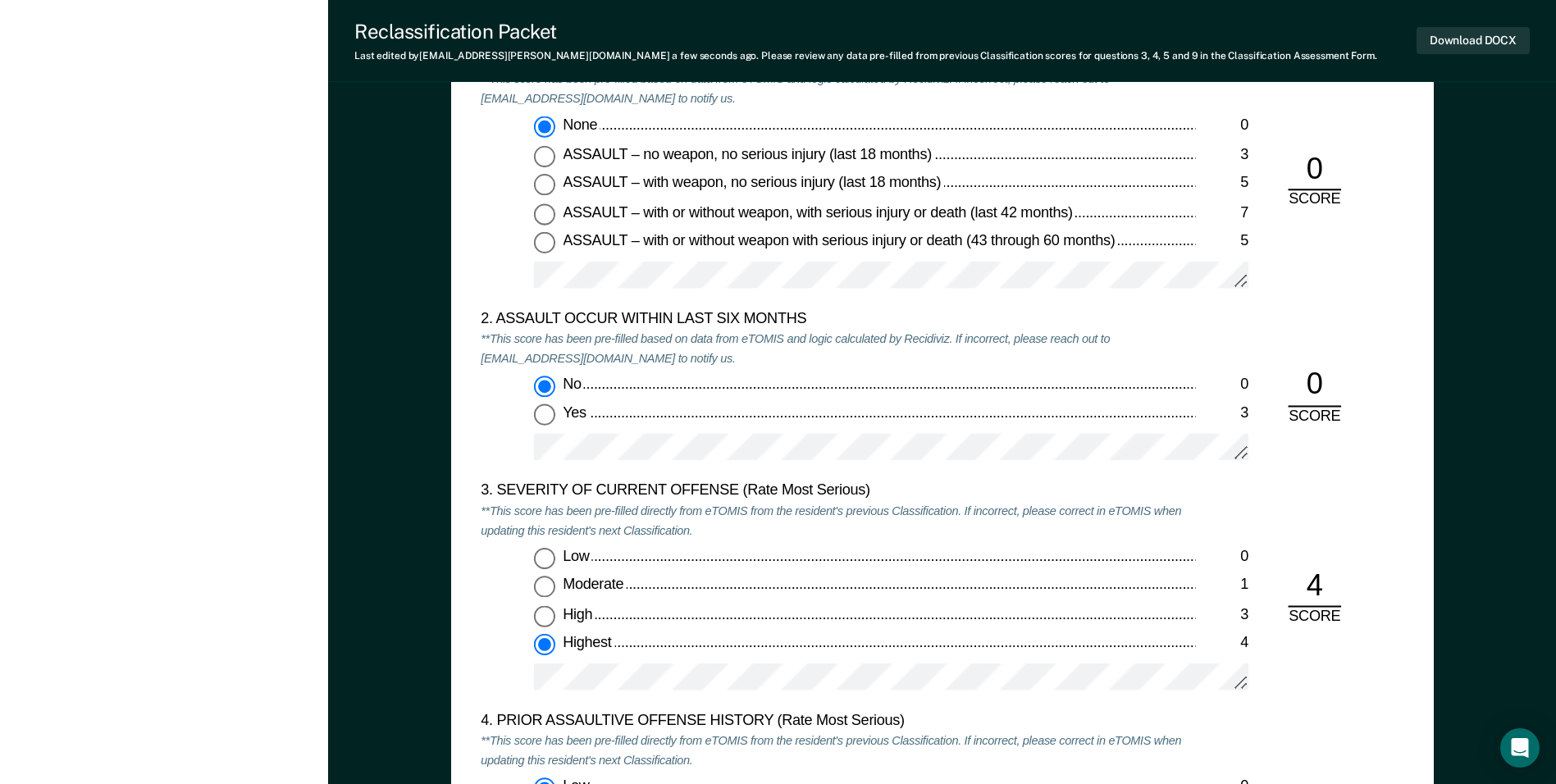
scroll to position [1639, 0]
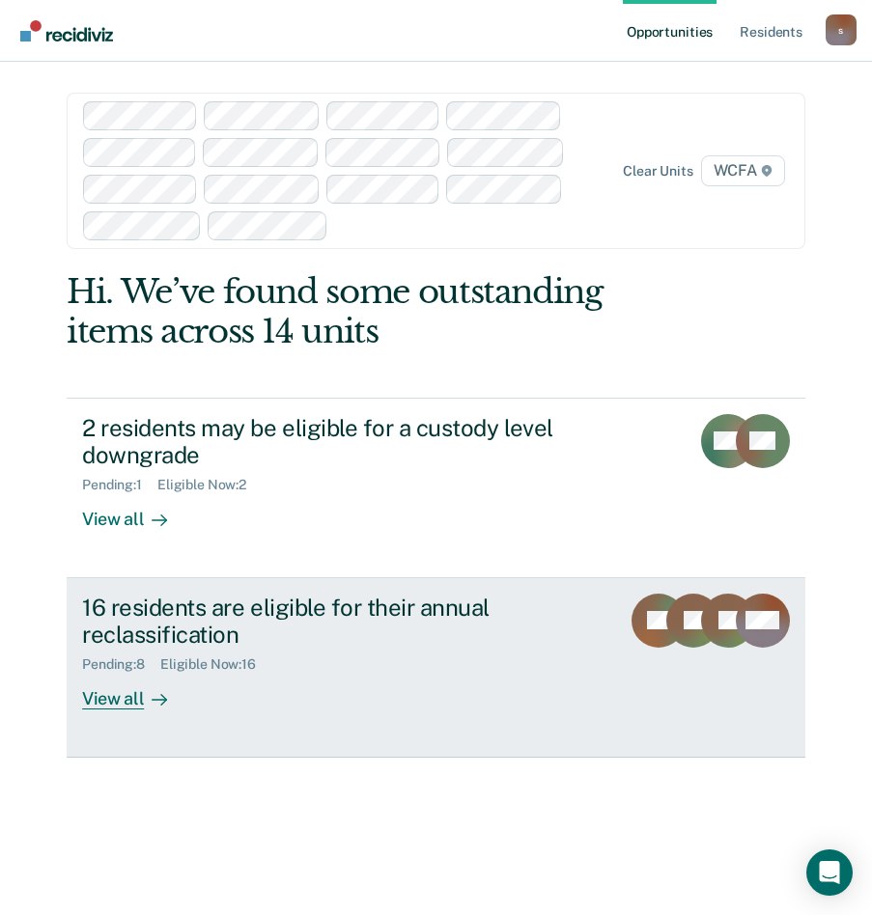
click at [105, 673] on div "View all" at bounding box center [136, 692] width 108 height 38
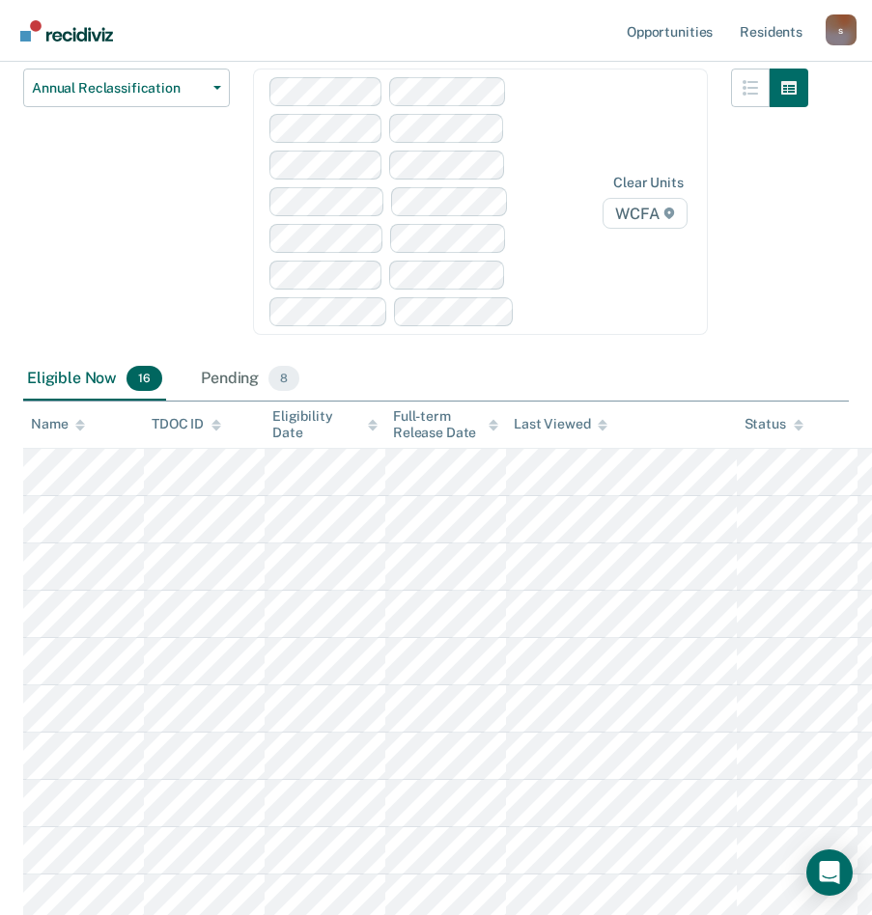
scroll to position [193, 0]
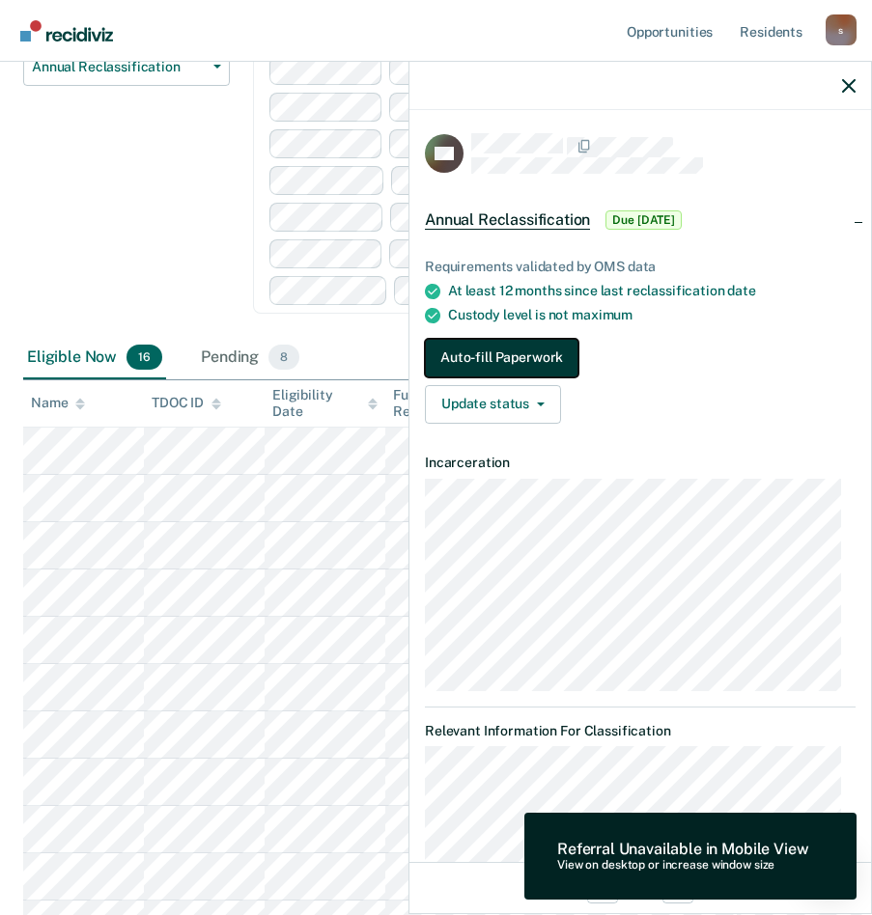
click at [550, 352] on button "Auto-fill Paperwork" at bounding box center [501, 358] width 153 height 39
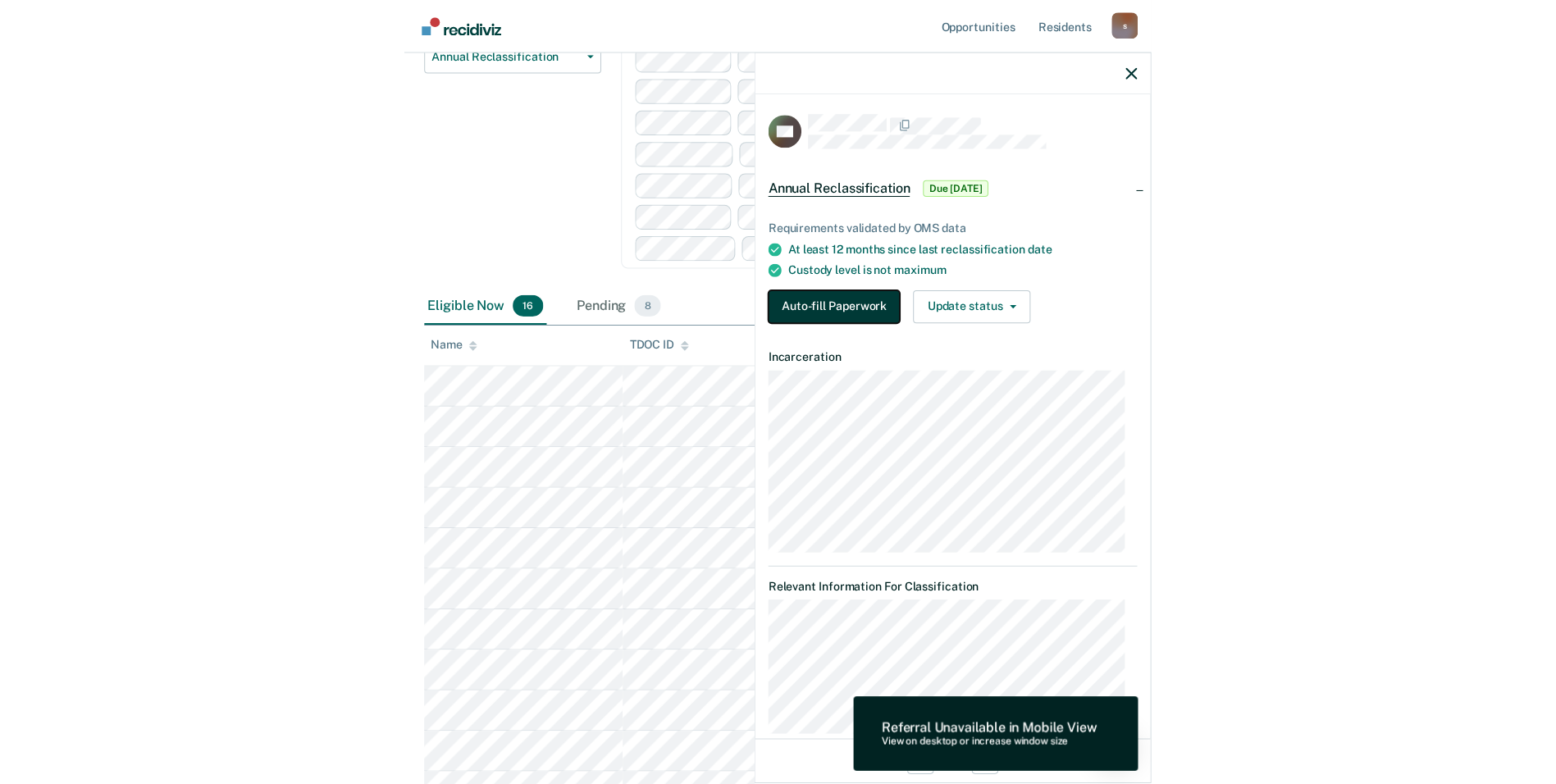
scroll to position [0, 0]
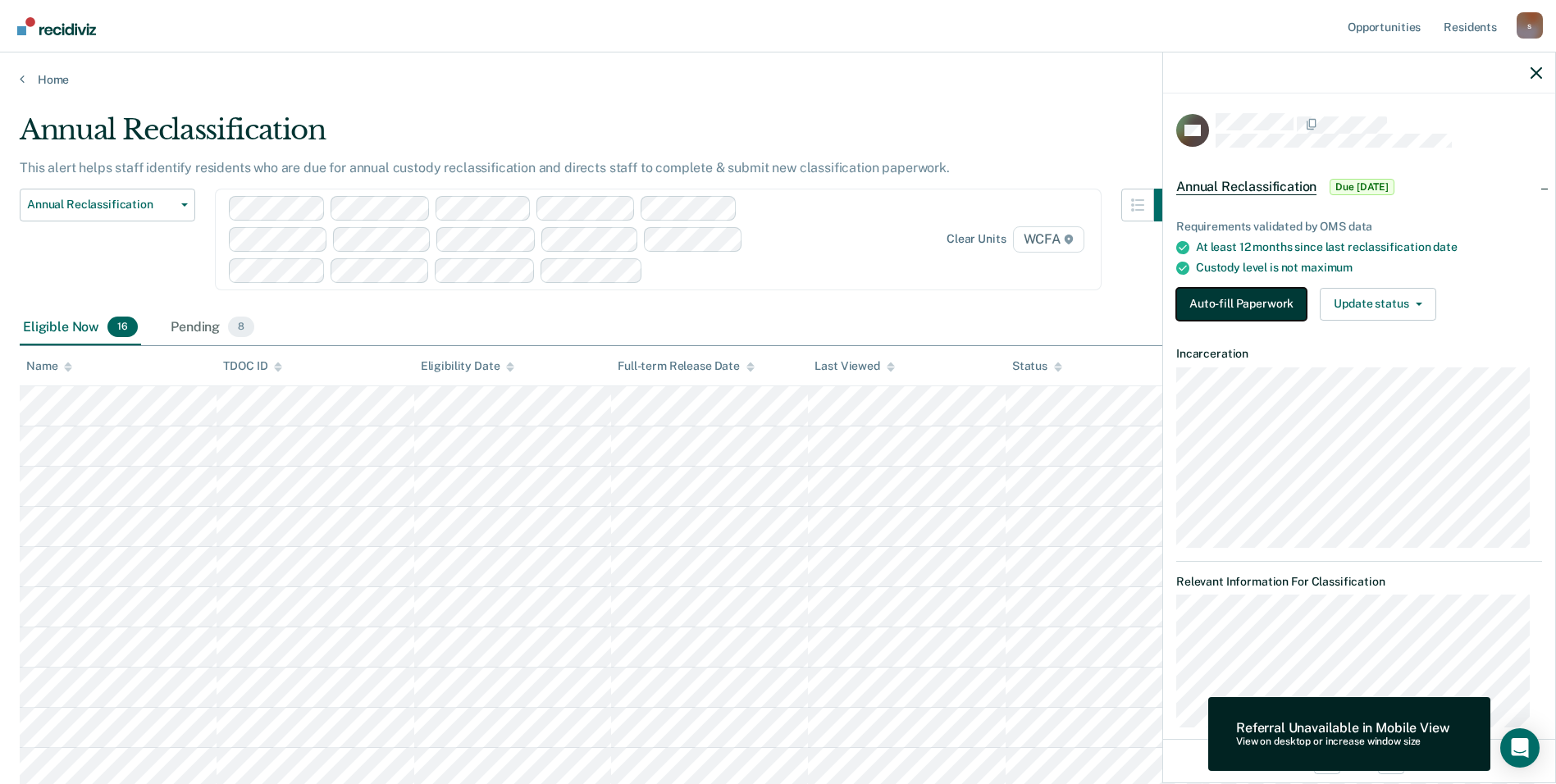
click at [752, 304] on button "Auto-fill Paperwork" at bounding box center [1241, 304] width 130 height 33
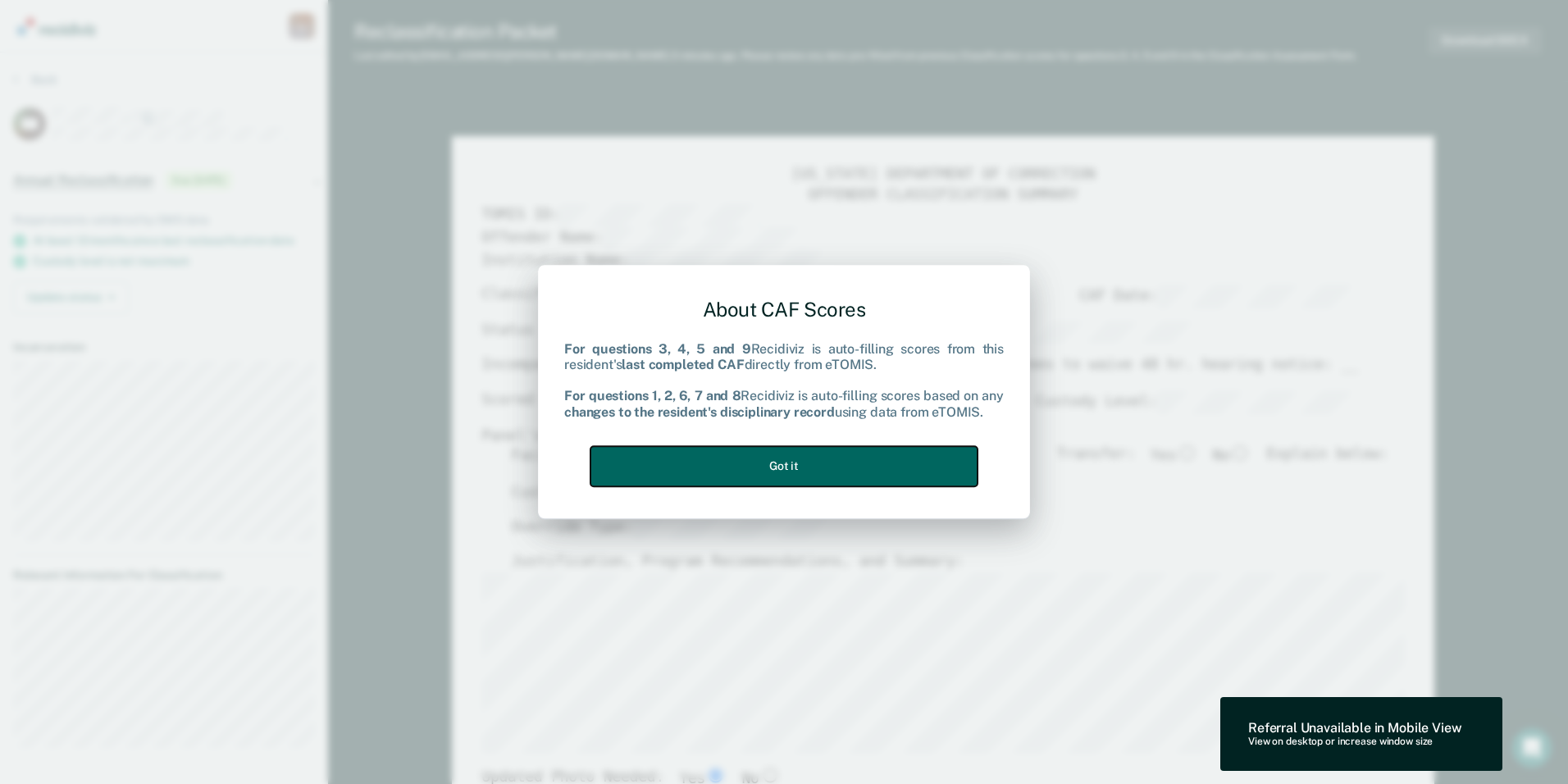
click at [752, 468] on button "Got it" at bounding box center [784, 465] width 388 height 40
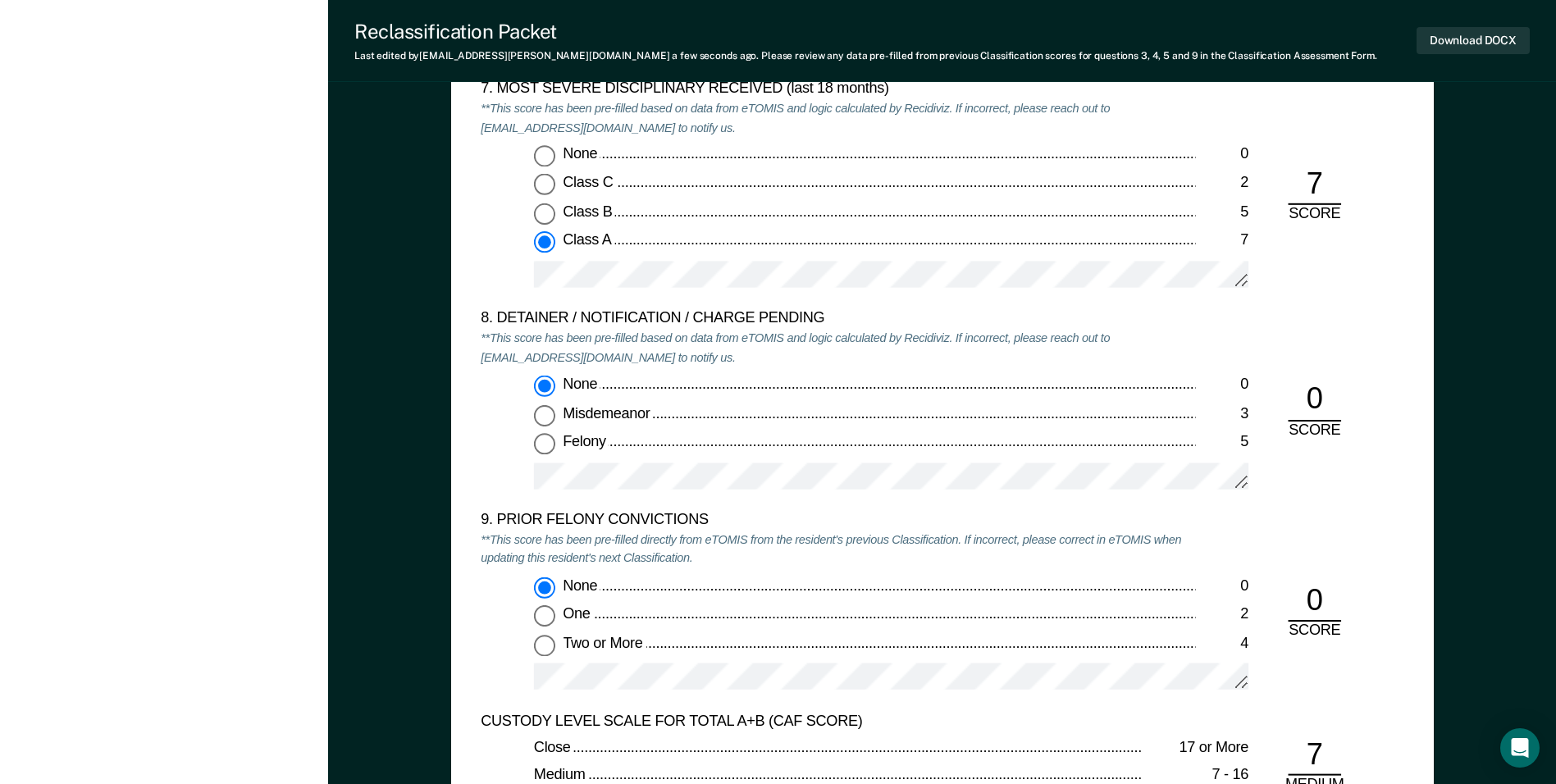
scroll to position [3280, 0]
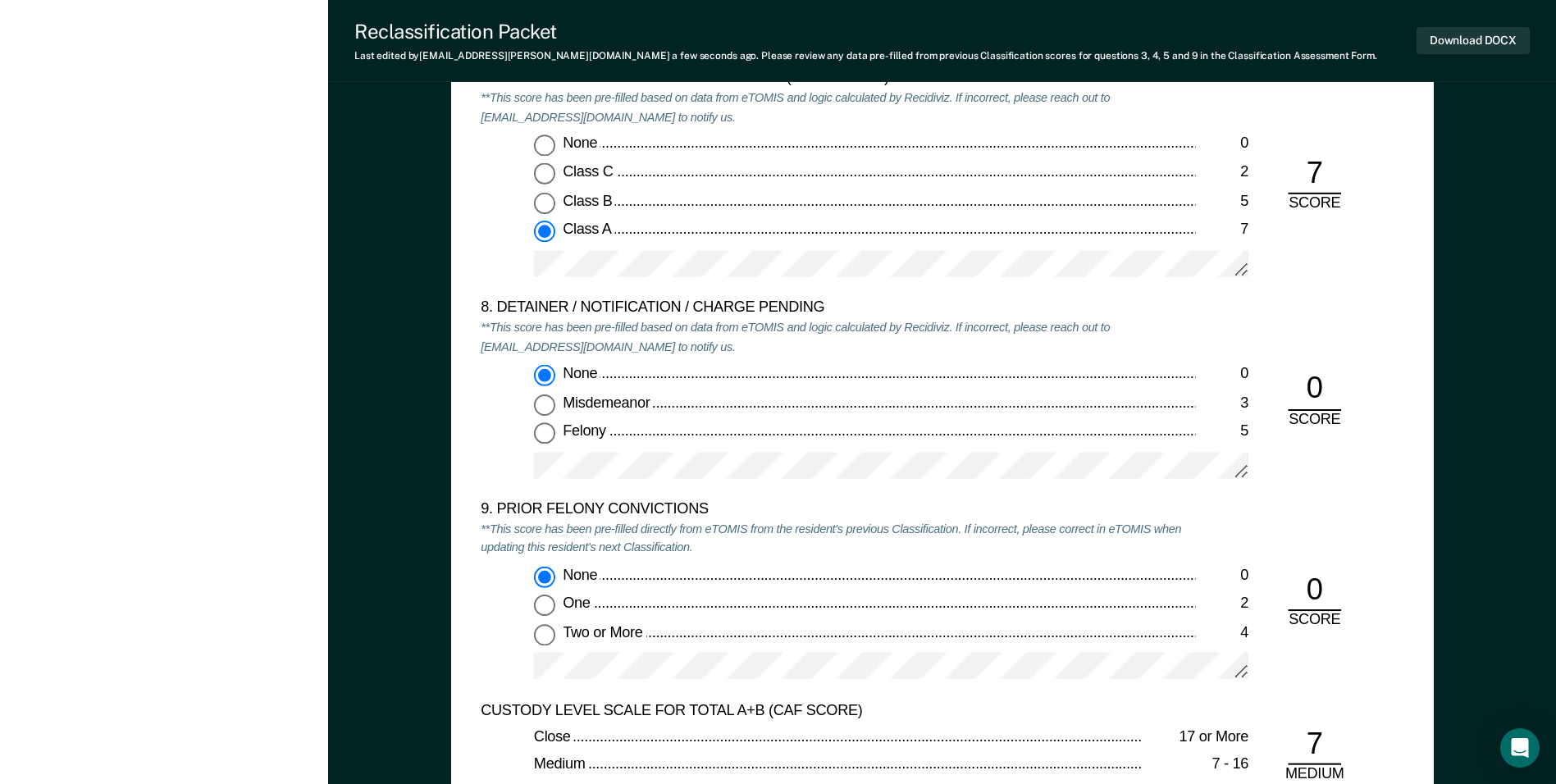
click at [548, 141] on input "None 0" at bounding box center [544, 145] width 21 height 21
type textarea "x"
radio input "true"
radio input "false"
click at [752, 297] on div "7. MOST SEVERE DISCIPLINARY RECEIVED (last 18 months) **This score has been pre…" at bounding box center [942, 184] width 923 height 229
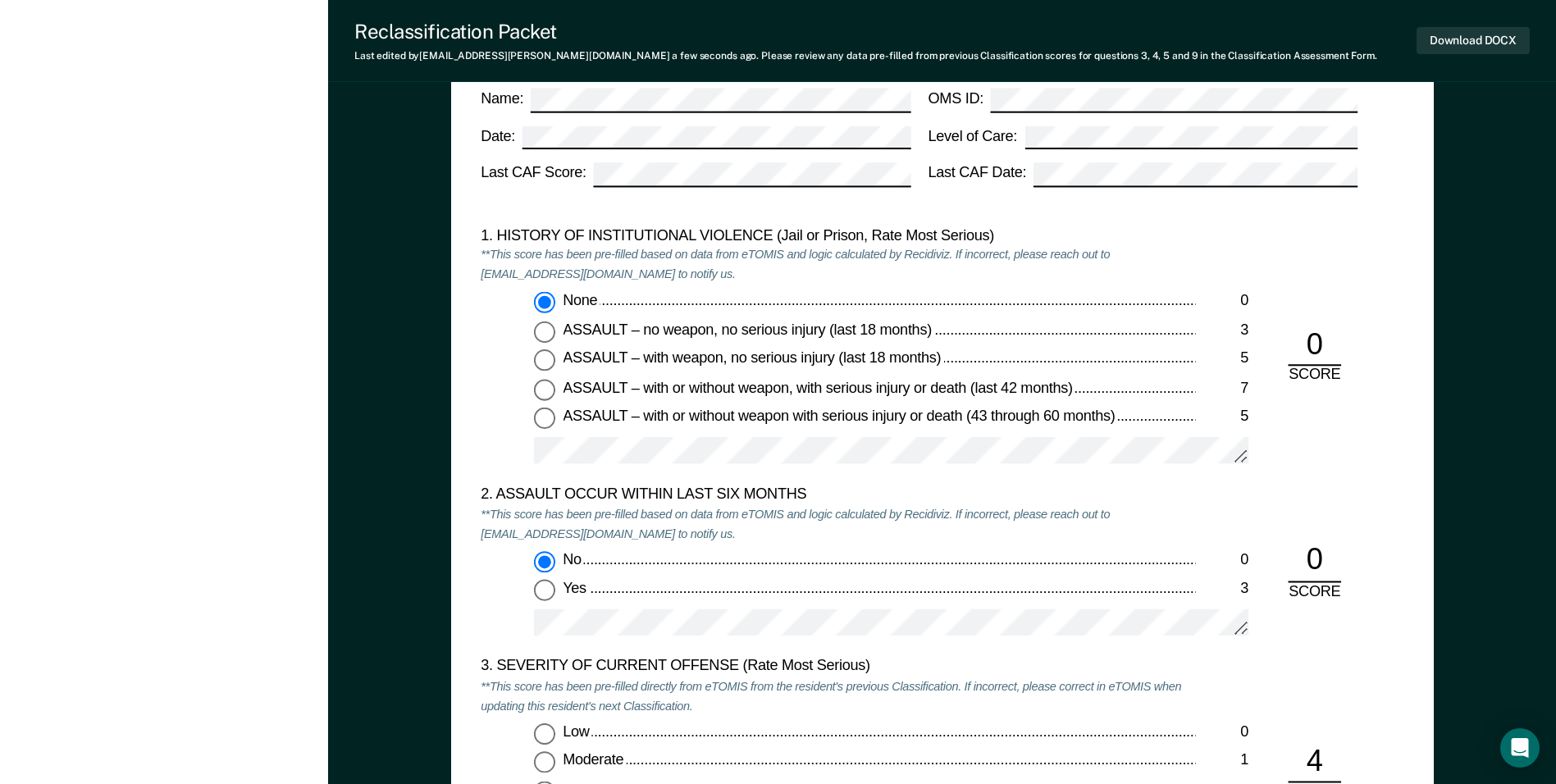
scroll to position [1311, 0]
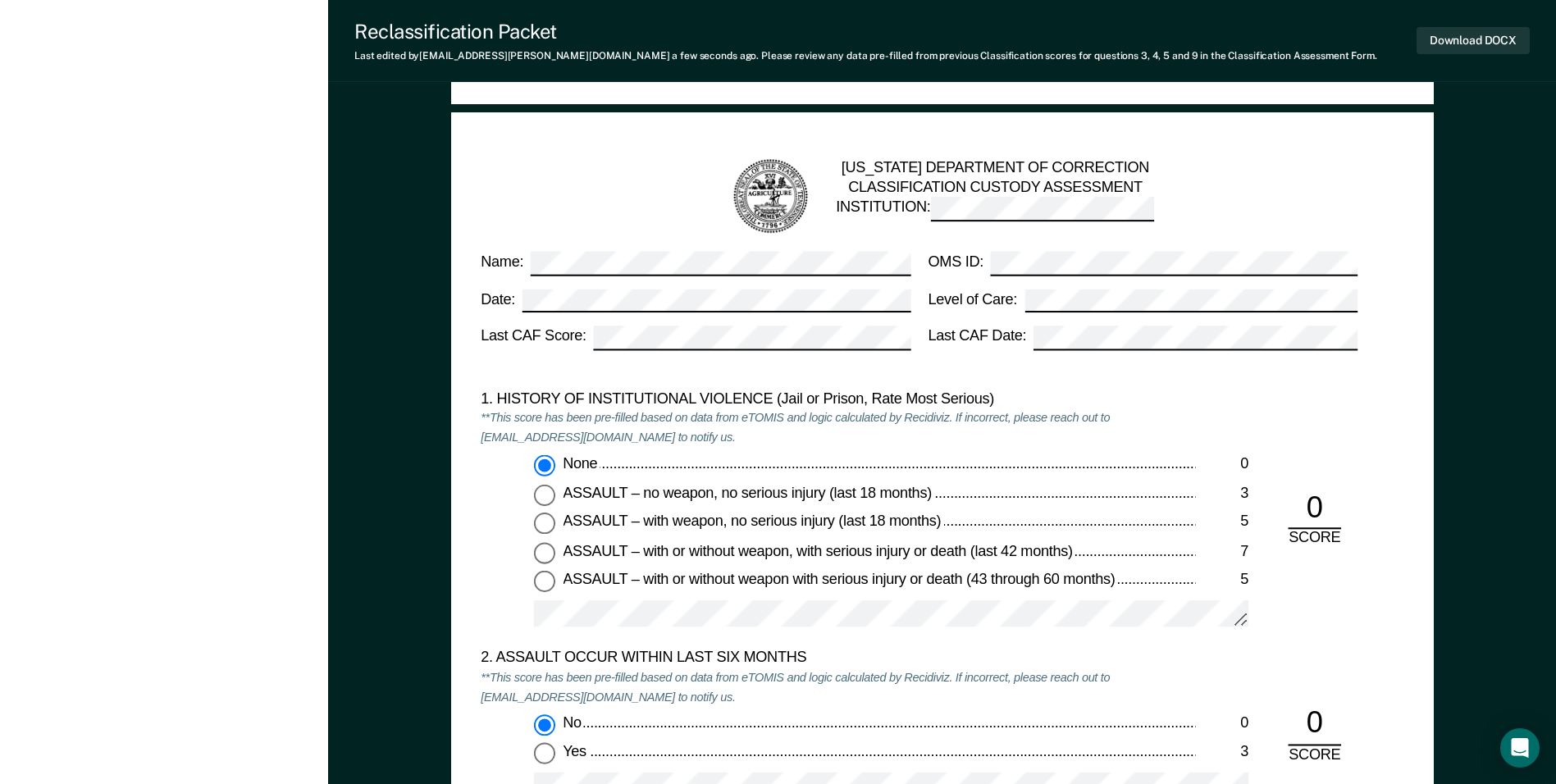
click at [752, 365] on div "TENNESSEE DEPARTMENT OF CORRECTION CLASSIFICATION CUSTODY ASSESSMENT INSTITUTIO…" at bounding box center [942, 764] width 982 height 1306
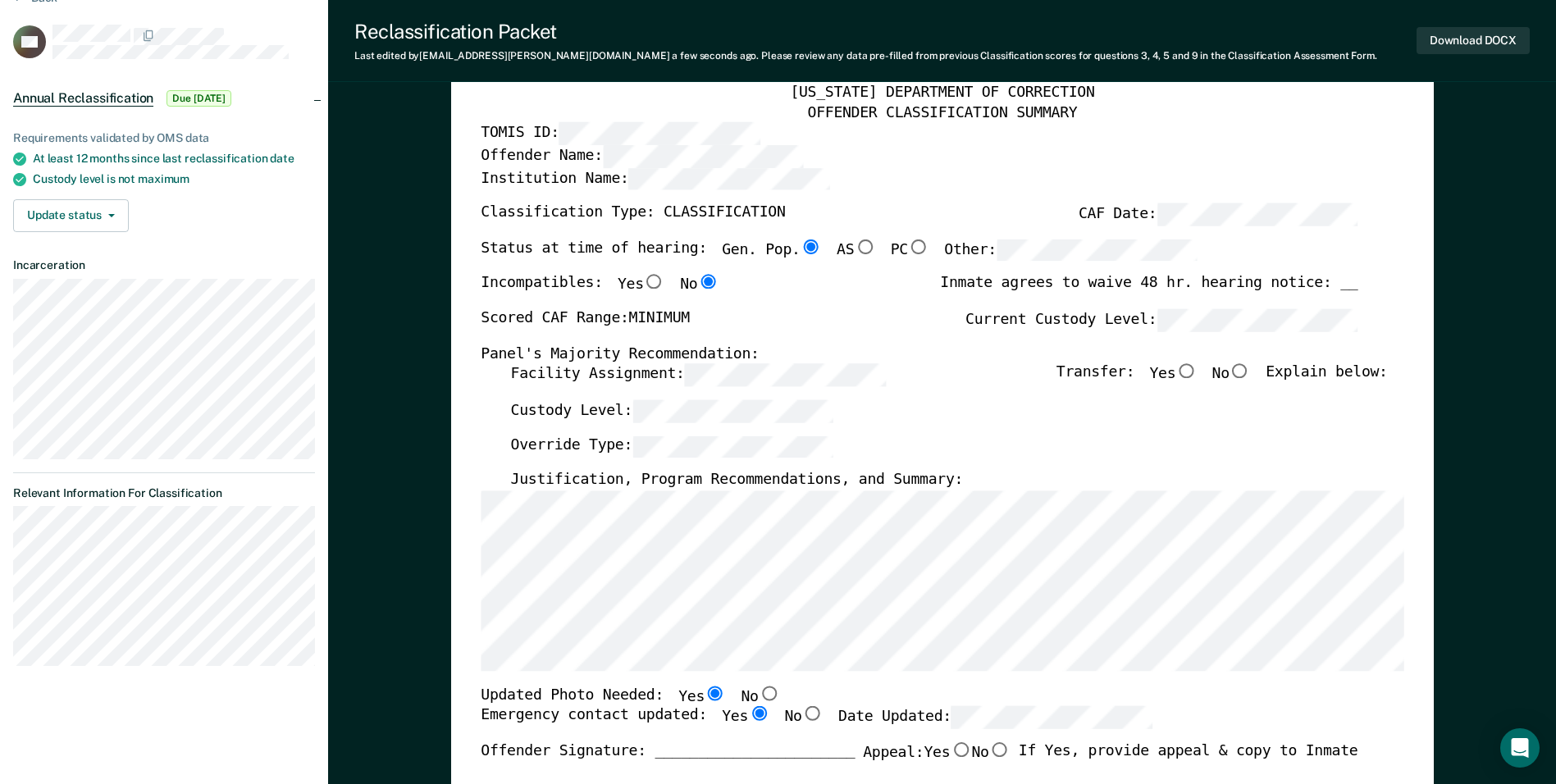
scroll to position [164, 0]
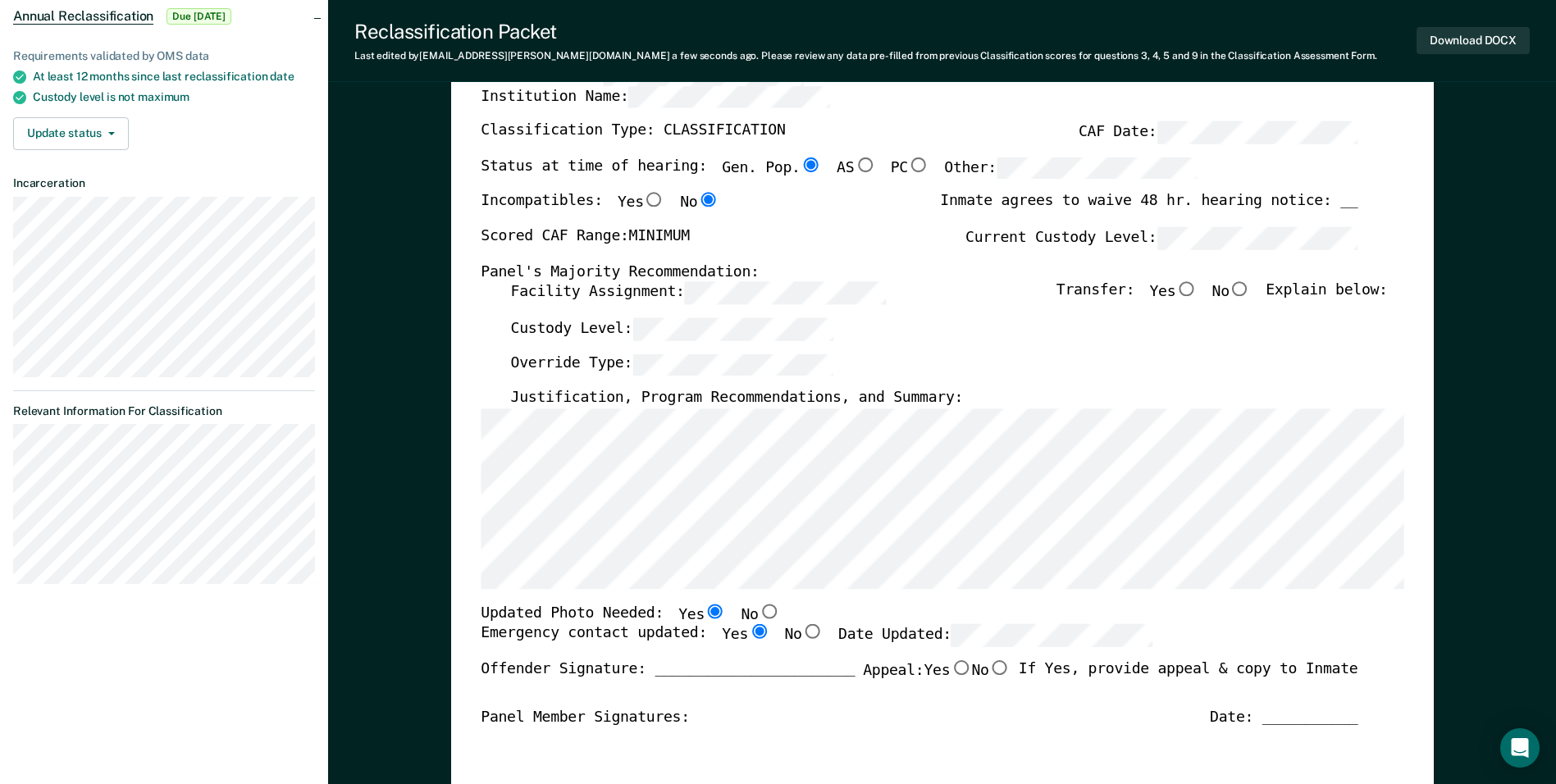
click at [752, 334] on div "Custody Level:" at bounding box center [948, 336] width 877 height 36
click at [752, 364] on div "TENNESSEE DEPARTMENT OF CORRECTION OFFENDER CLASSIFICATION SUMMARY TOMIS ID: Of…" at bounding box center [942, 610] width 923 height 1216
click at [752, 292] on input "No" at bounding box center [1240, 289] width 21 height 14
type textarea "x"
radio input "true"
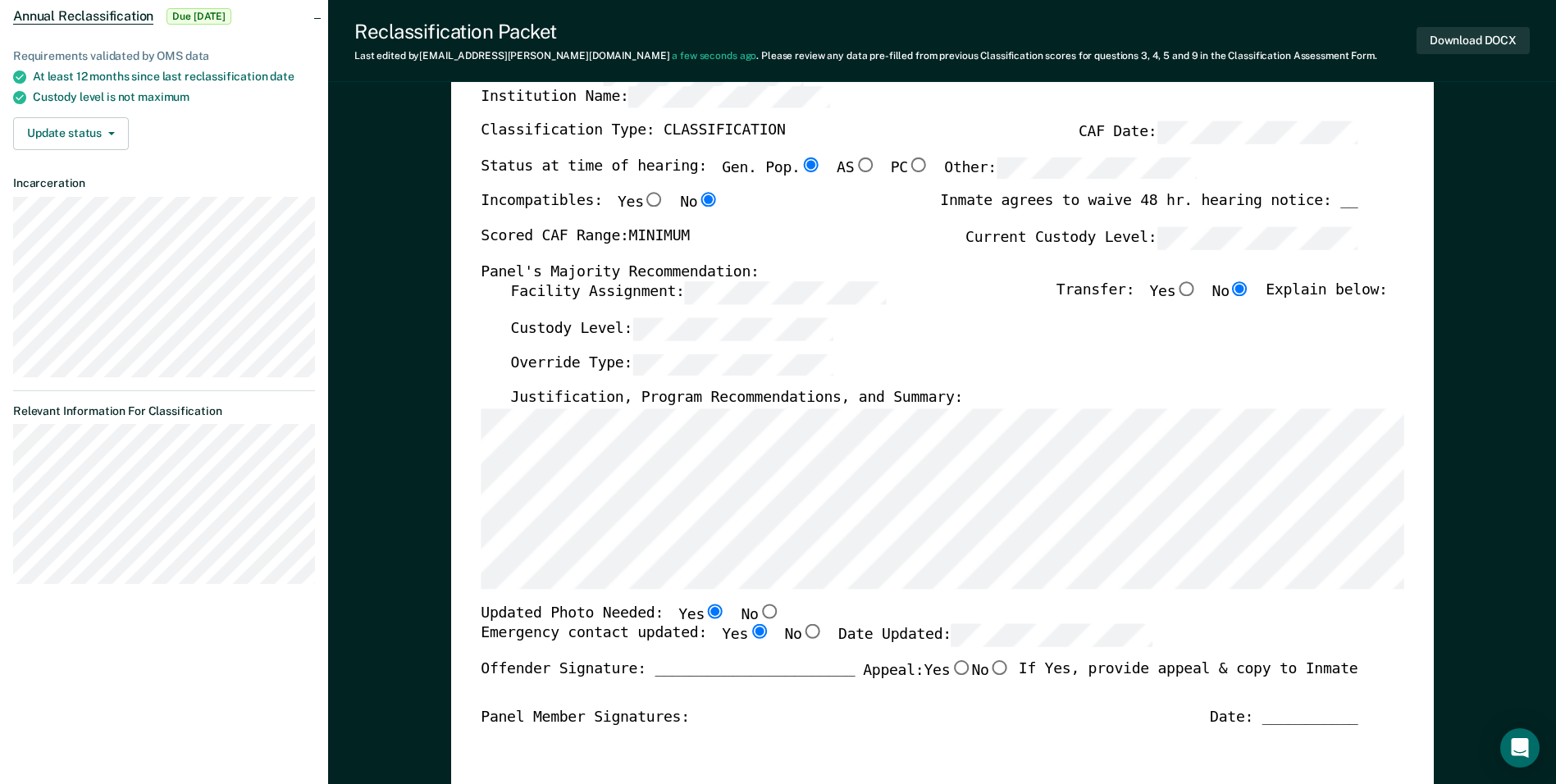
click at [752, 341] on div "TENNESSEE DEPARTMENT OF CORRECTION OFFENDER CLASSIFICATION SUMMARY TOMIS ID: Of…" at bounding box center [942, 612] width 982 height 1280
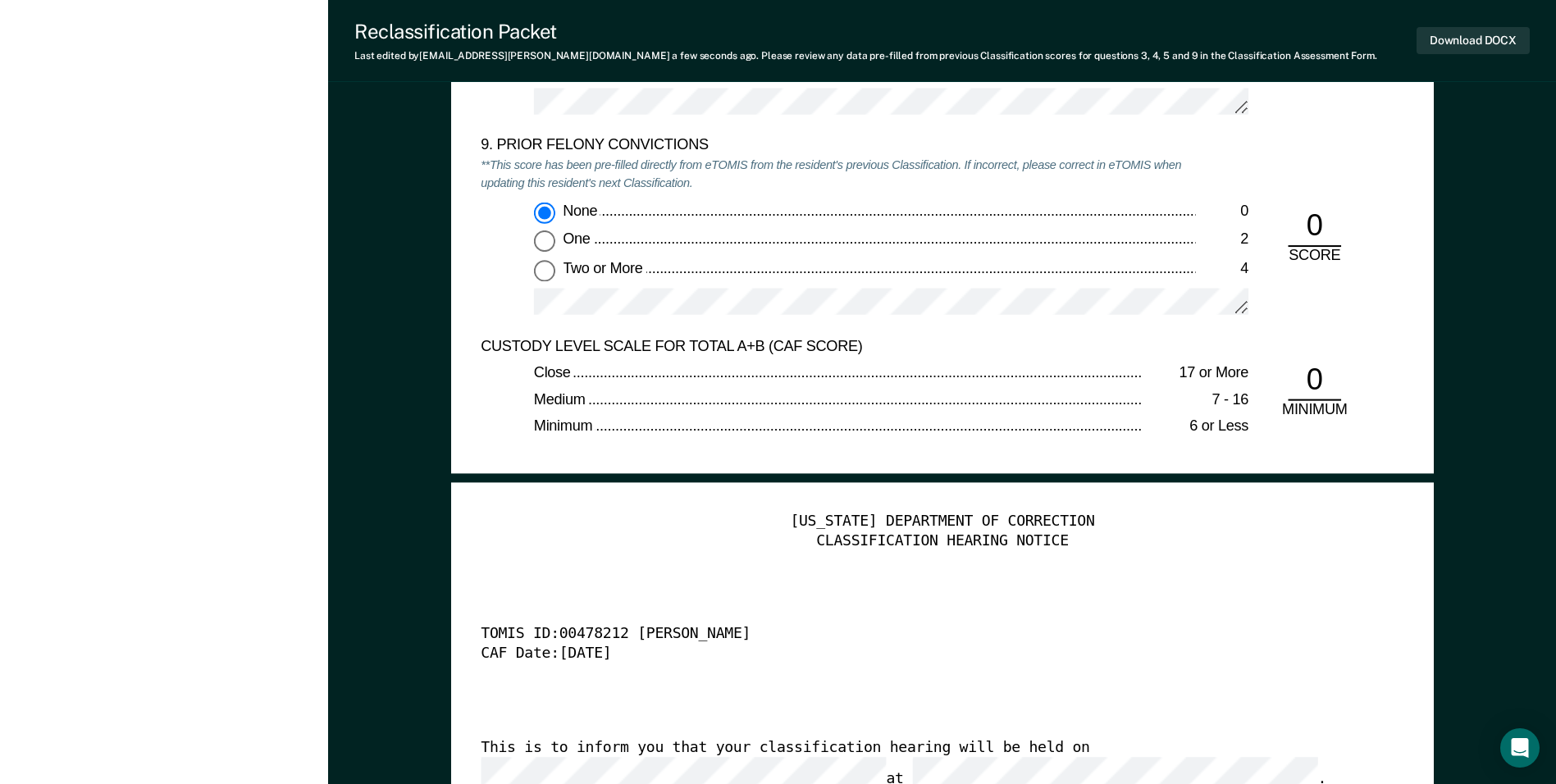
scroll to position [3689, 0]
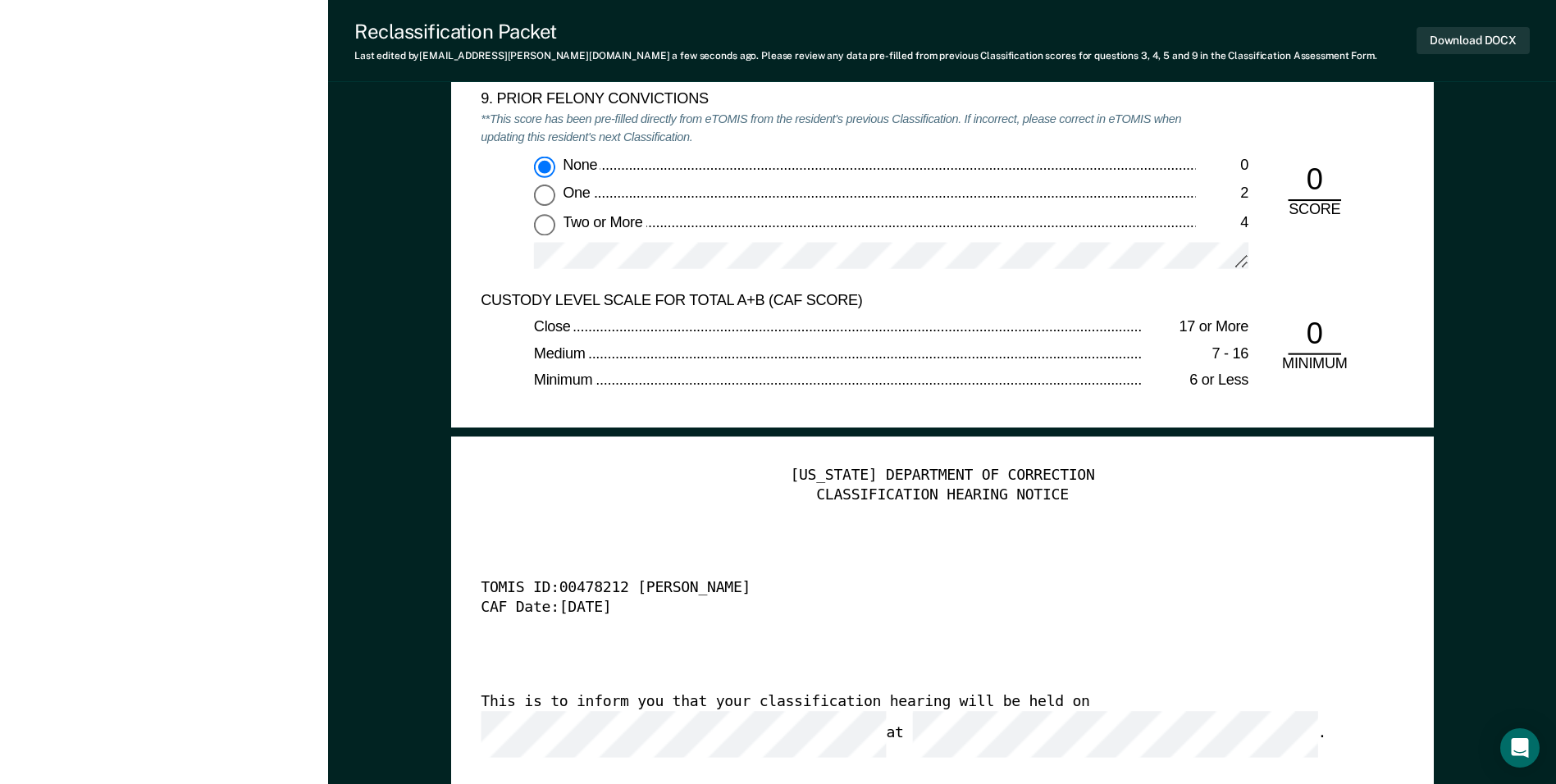
click at [752, 334] on div "0" at bounding box center [1314, 335] width 54 height 40
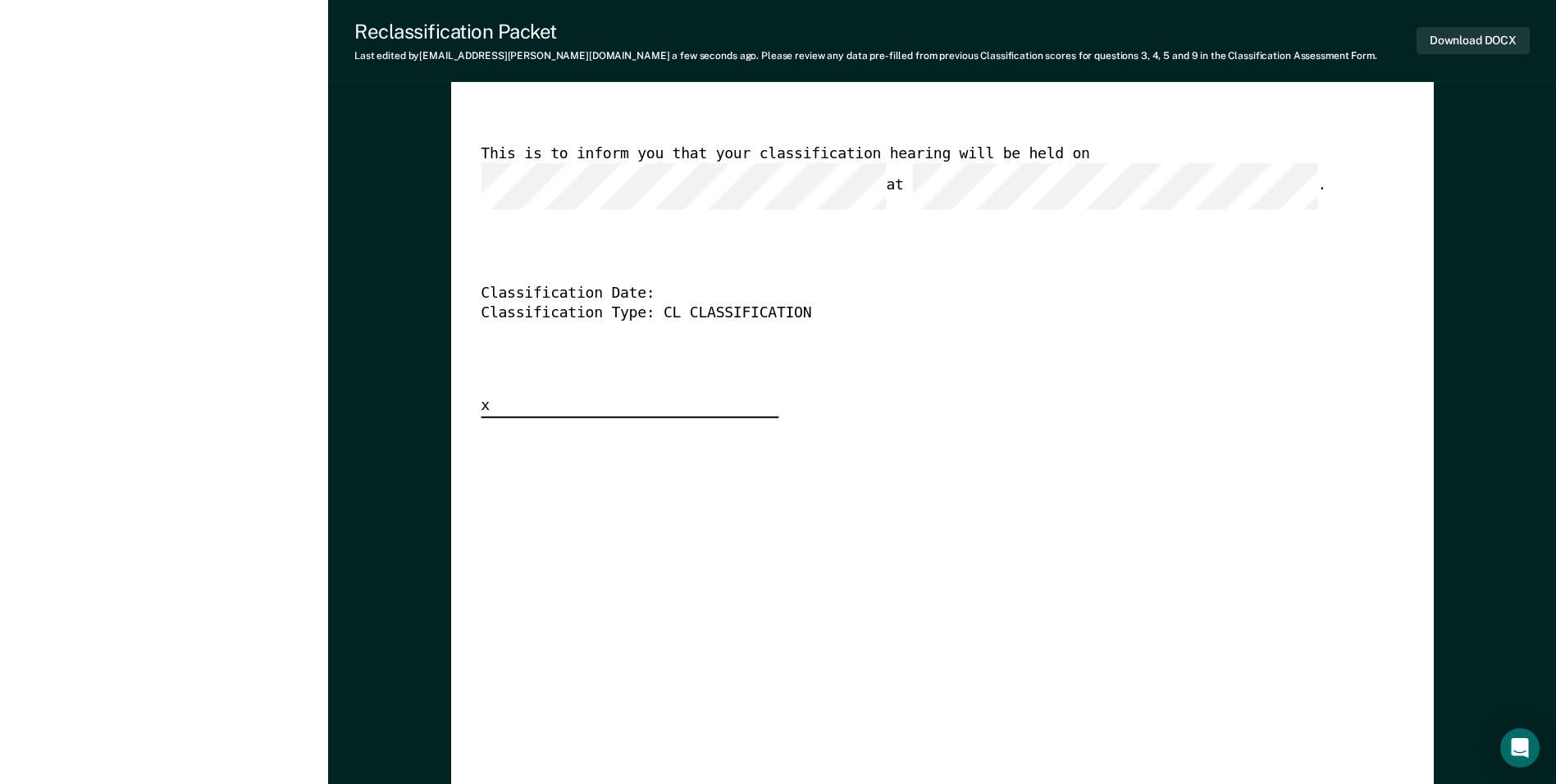
scroll to position [4263, 0]
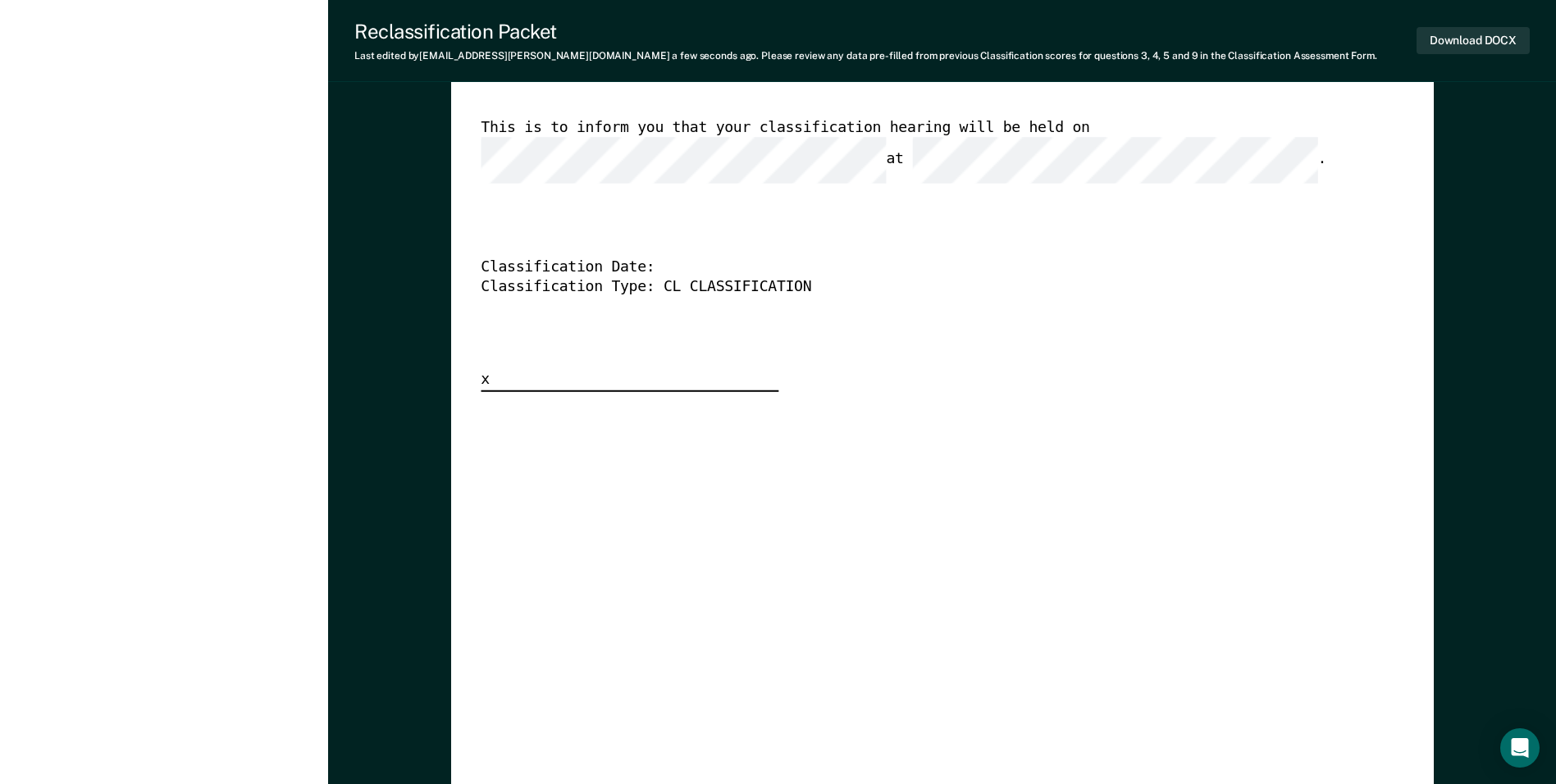
click at [752, 277] on div "Classification Type: CL CLASSIFICATION" at bounding box center [919, 286] width 877 height 20
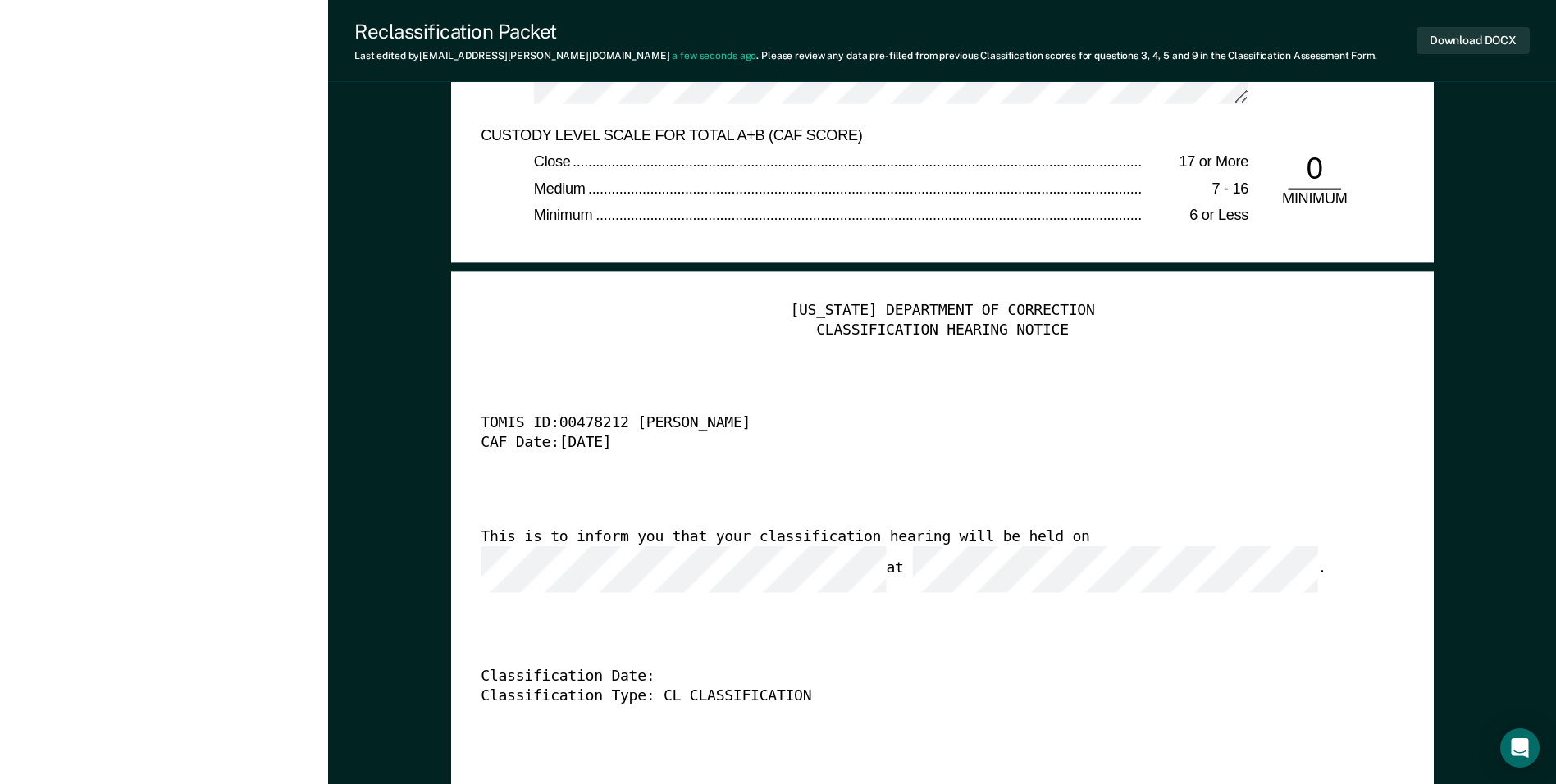
scroll to position [3853, 0]
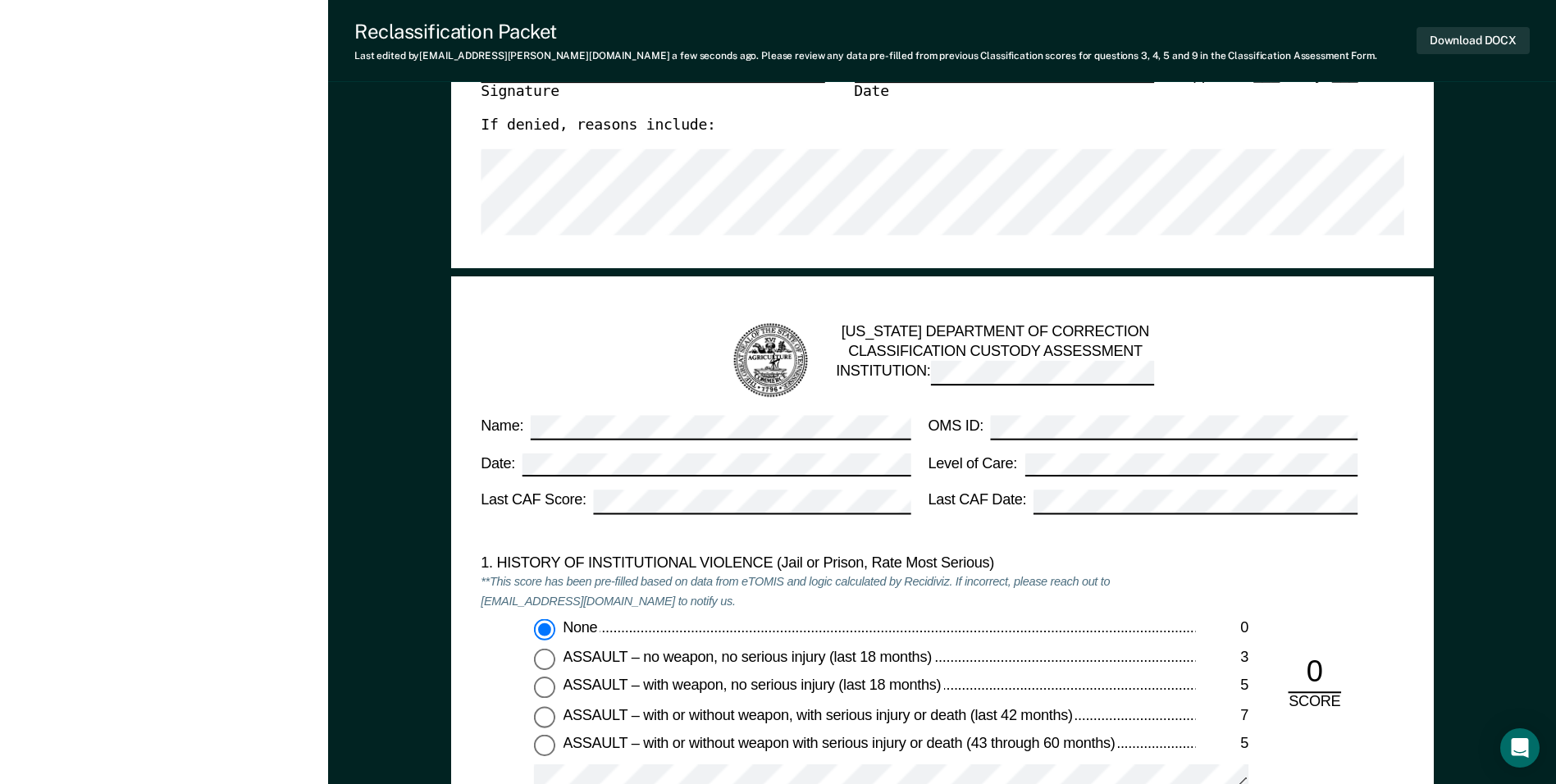
scroll to position [656, 0]
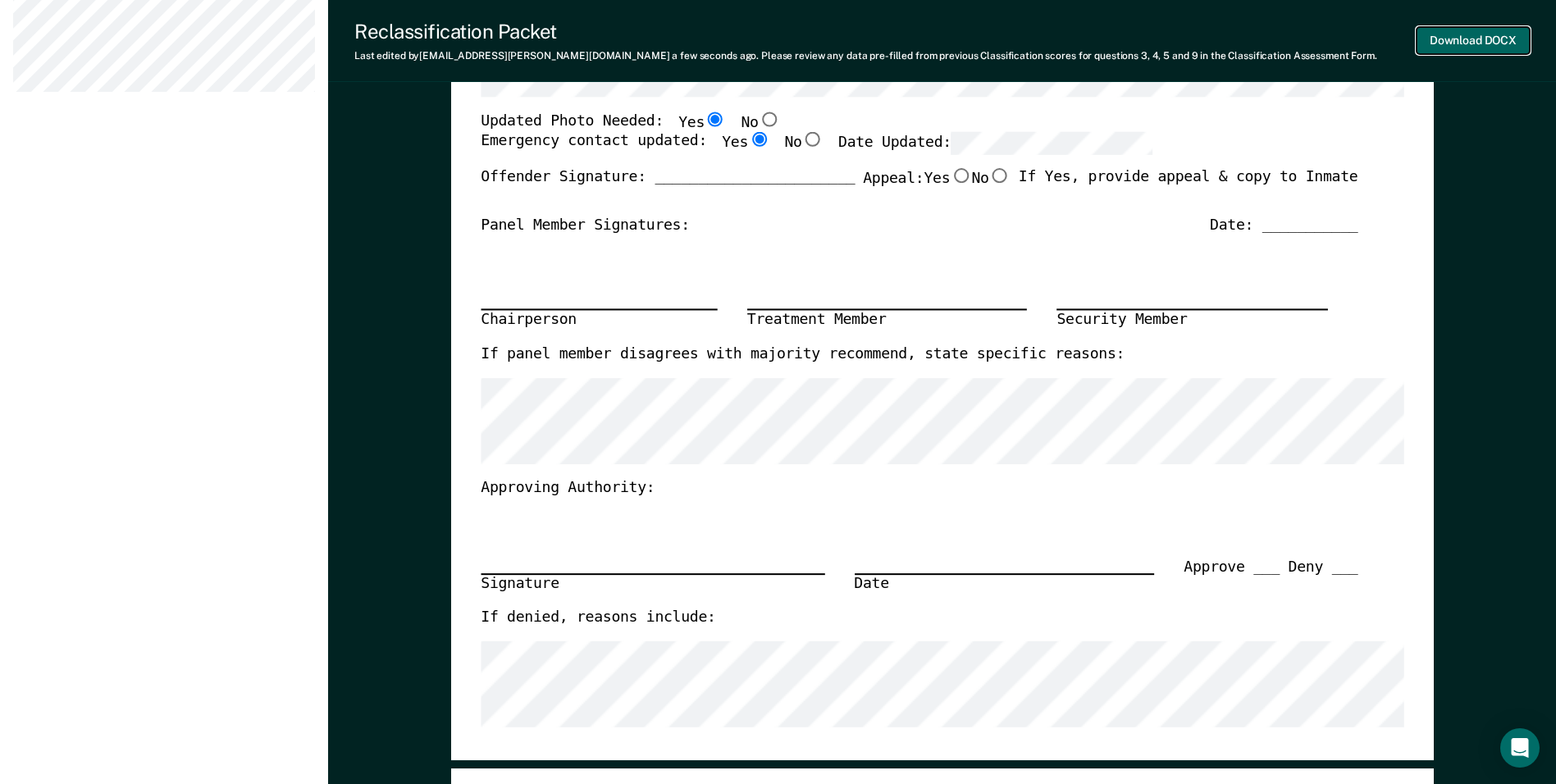
click at [752, 51] on button "Download DOCX" at bounding box center [1473, 41] width 113 height 27
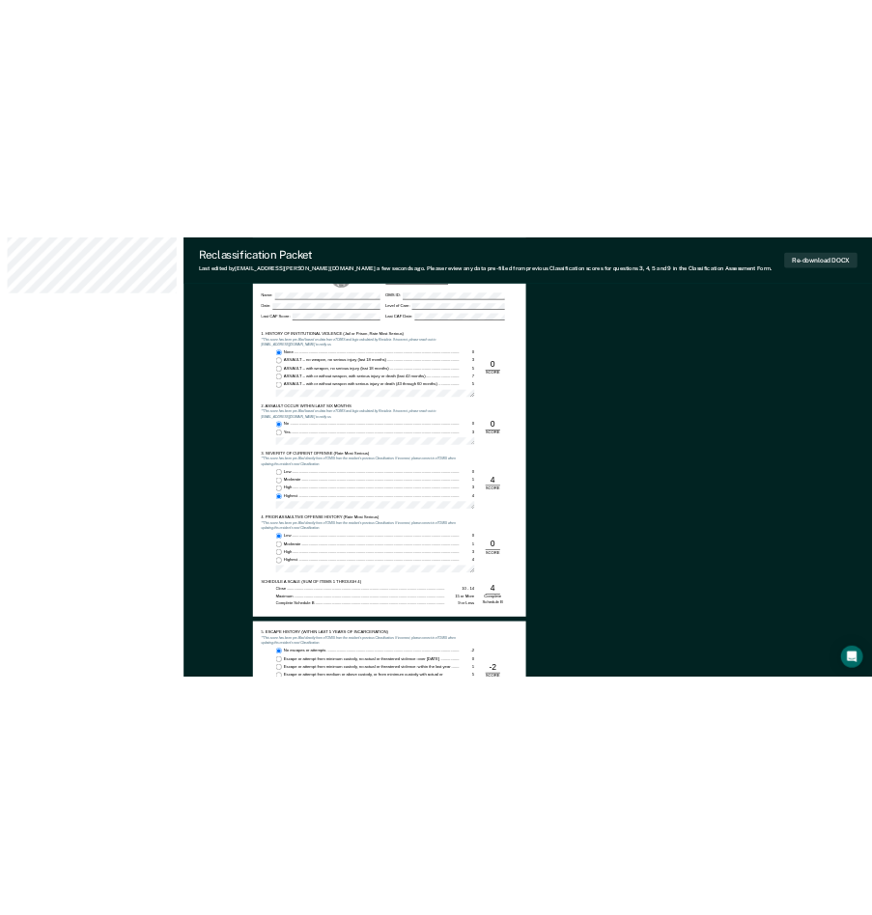
scroll to position [0, 0]
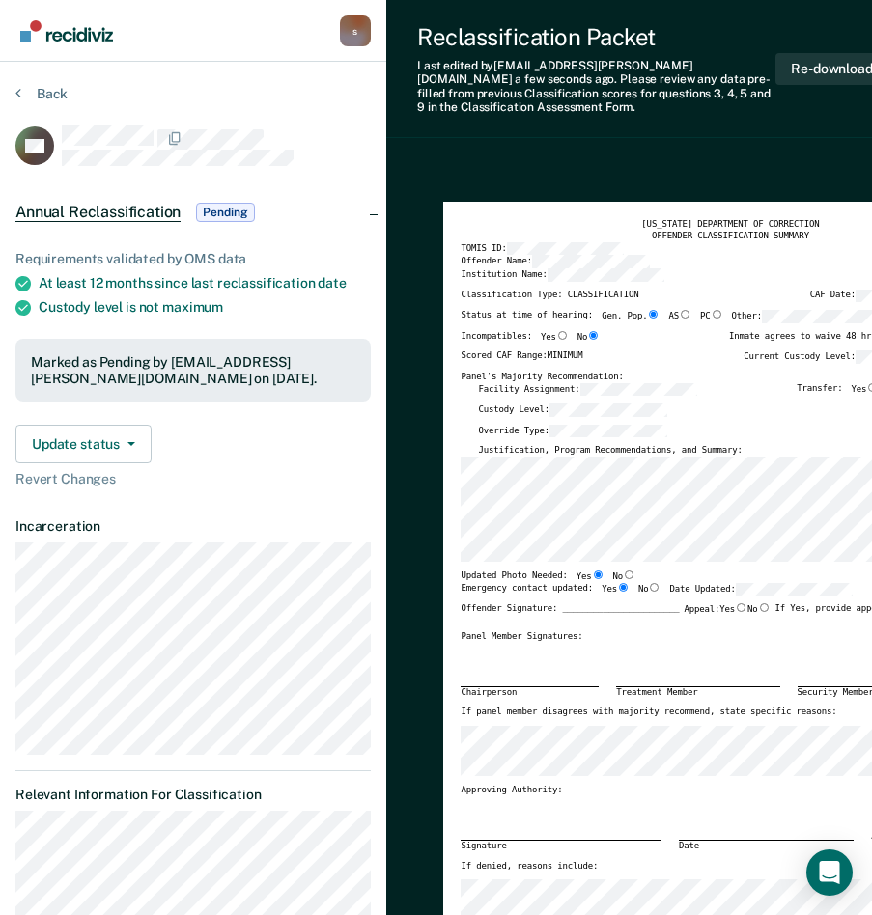
click at [644, 575] on div "Updated Photo Needed: Yes No" at bounding box center [716, 576] width 512 height 13
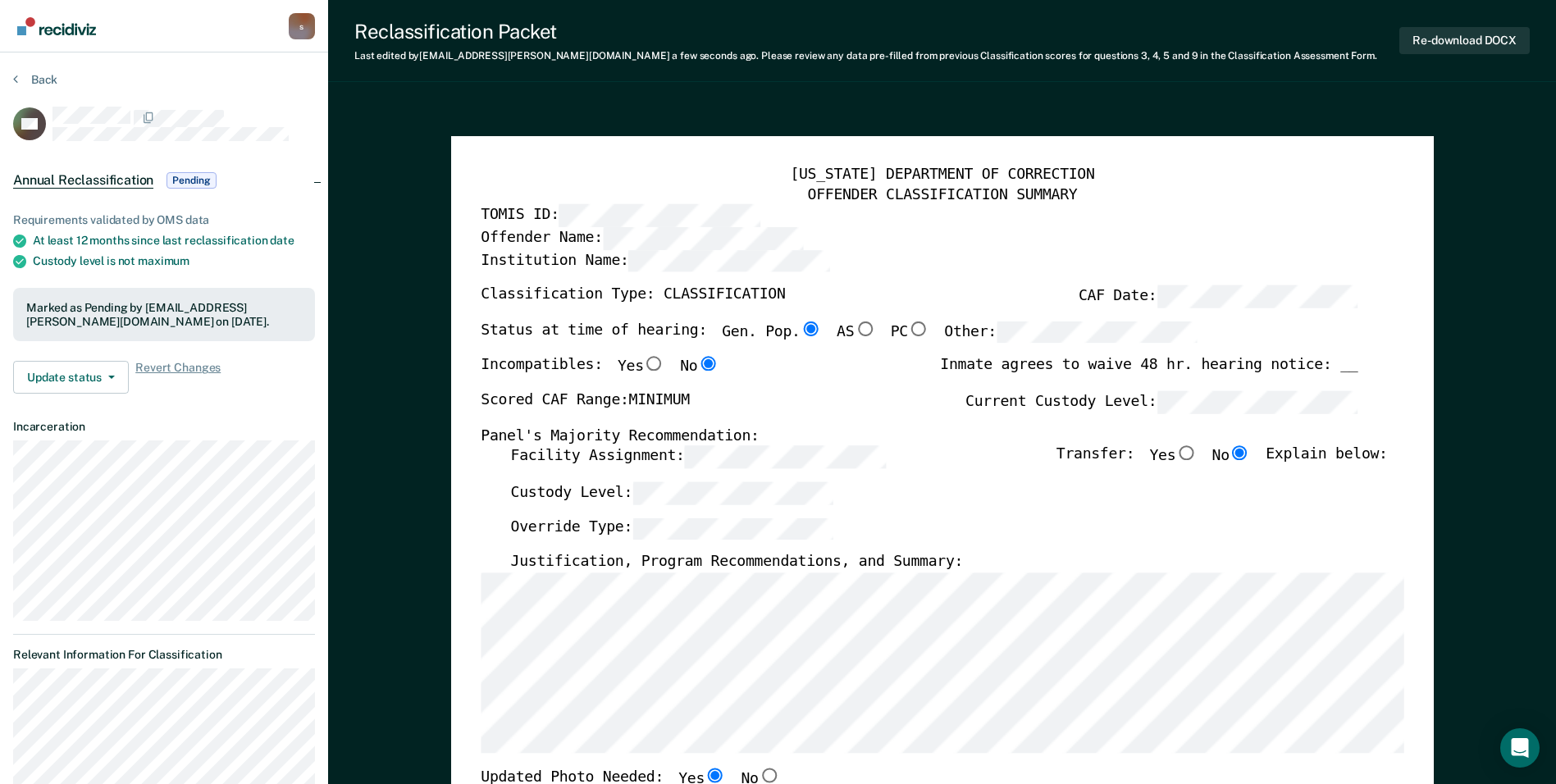
drag, startPoint x: 1504, startPoint y: 0, endPoint x: 1098, endPoint y: 46, distance: 408.6
click at [752, 46] on div "Reclassification Packet Last edited by shanddrikka.crump@corecivic.com a few se…" at bounding box center [866, 40] width 1023 height 42
drag, startPoint x: 911, startPoint y: 93, endPoint x: 861, endPoint y: 98, distance: 50.2
click at [49, 81] on button "Back" at bounding box center [35, 79] width 44 height 14
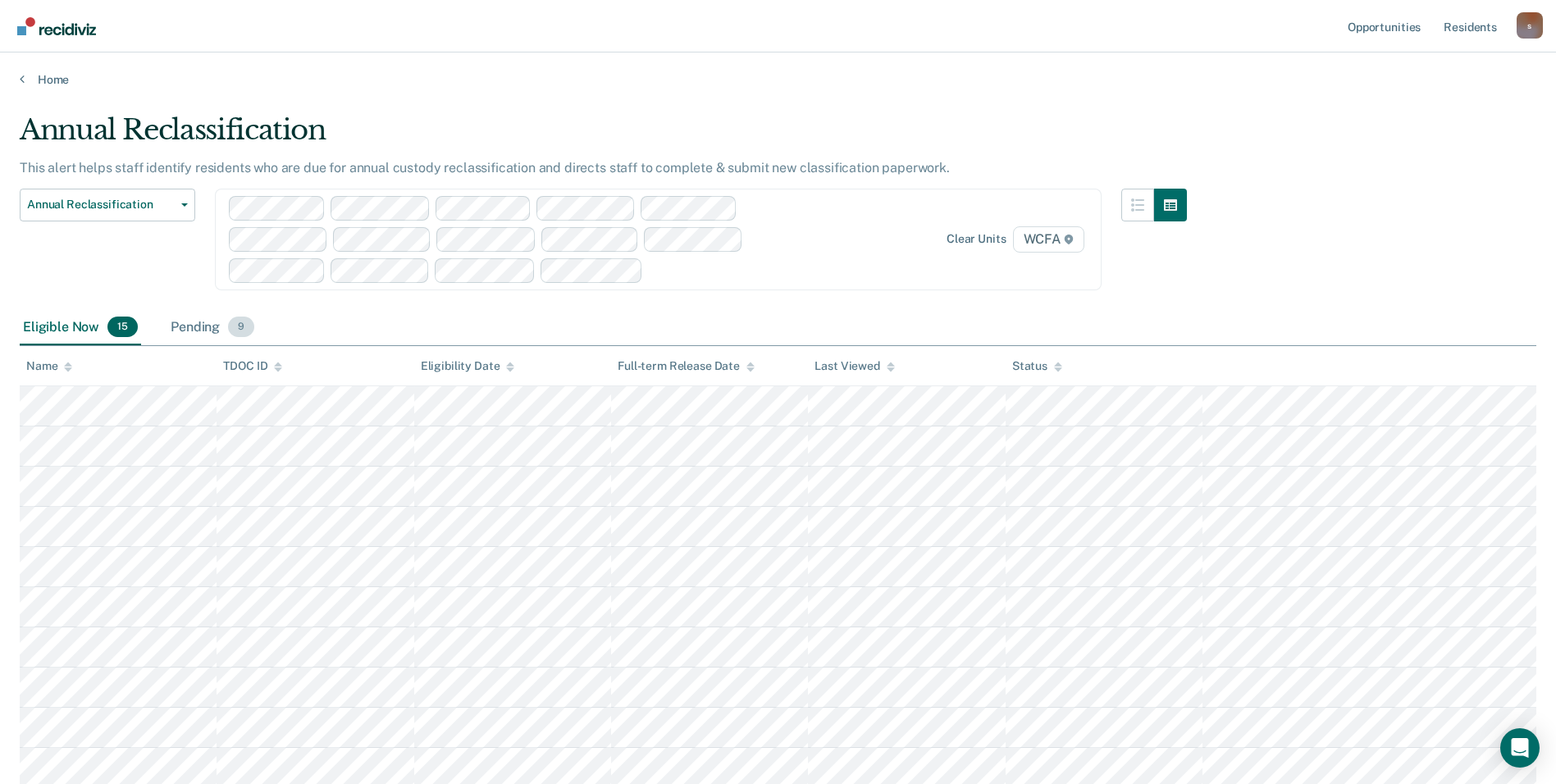
click at [204, 330] on div "Pending 9" at bounding box center [212, 328] width 90 height 36
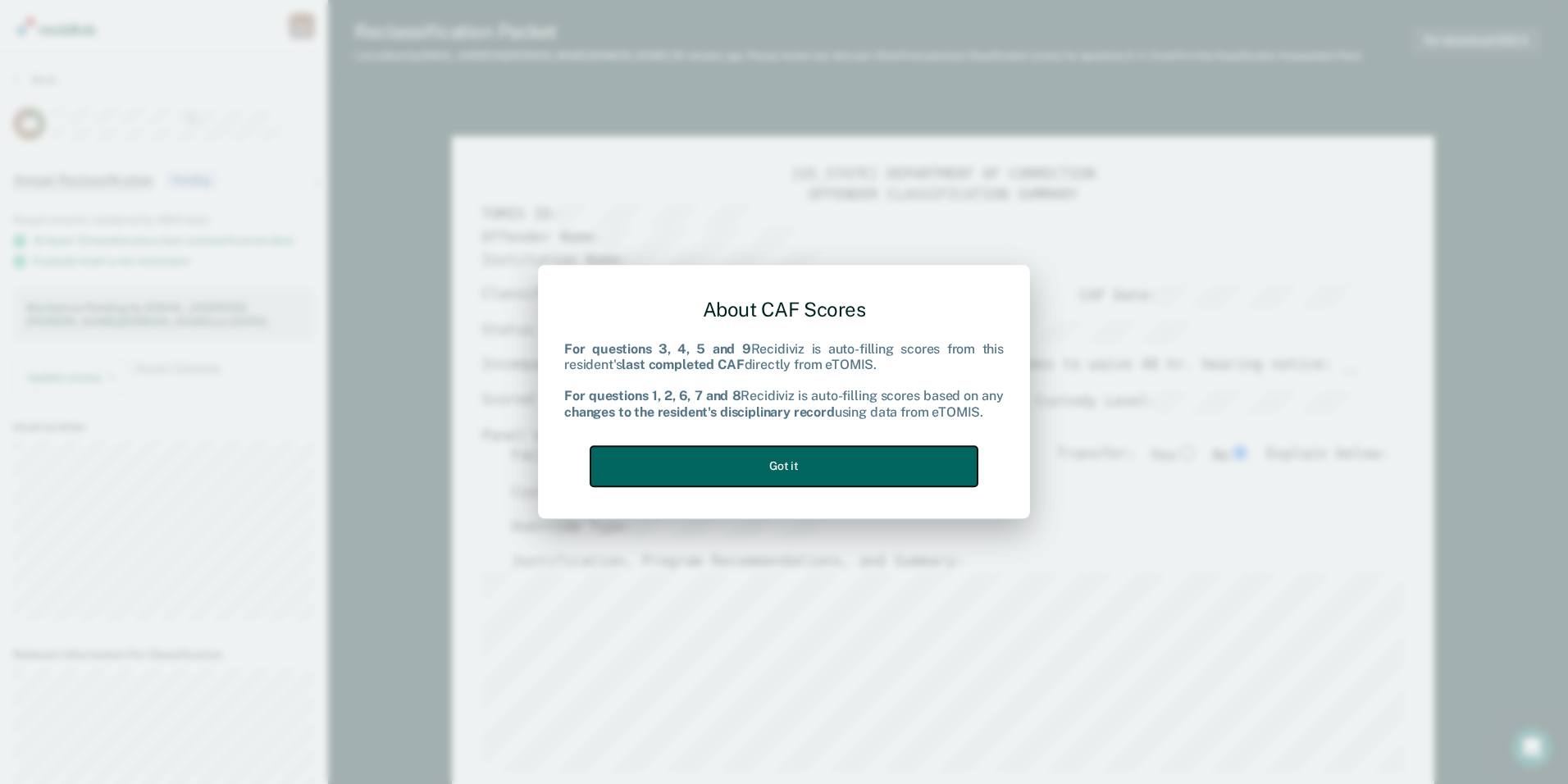
click at [752, 461] on button "Got it" at bounding box center [784, 465] width 388 height 40
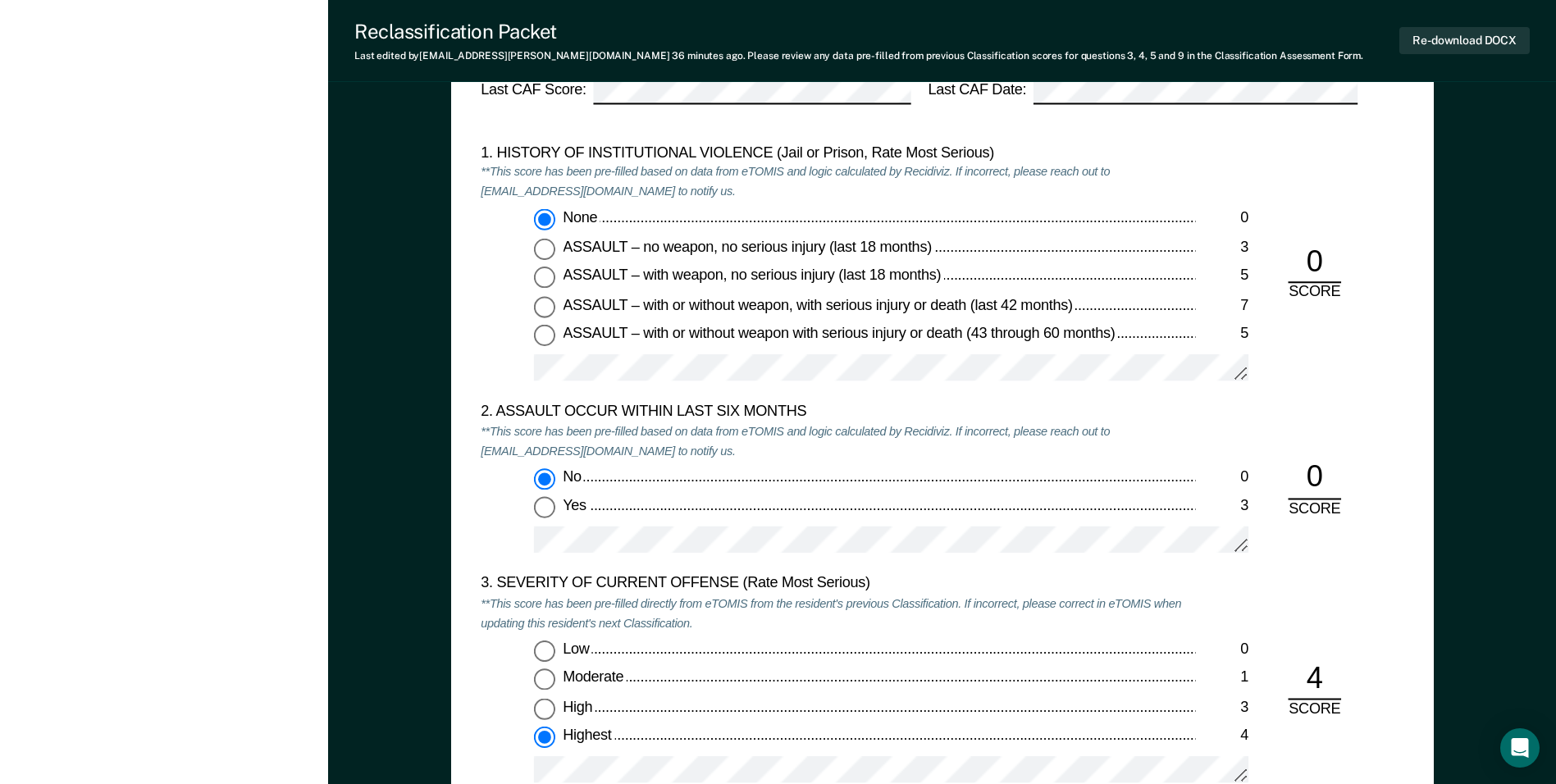
scroll to position [1967, 0]
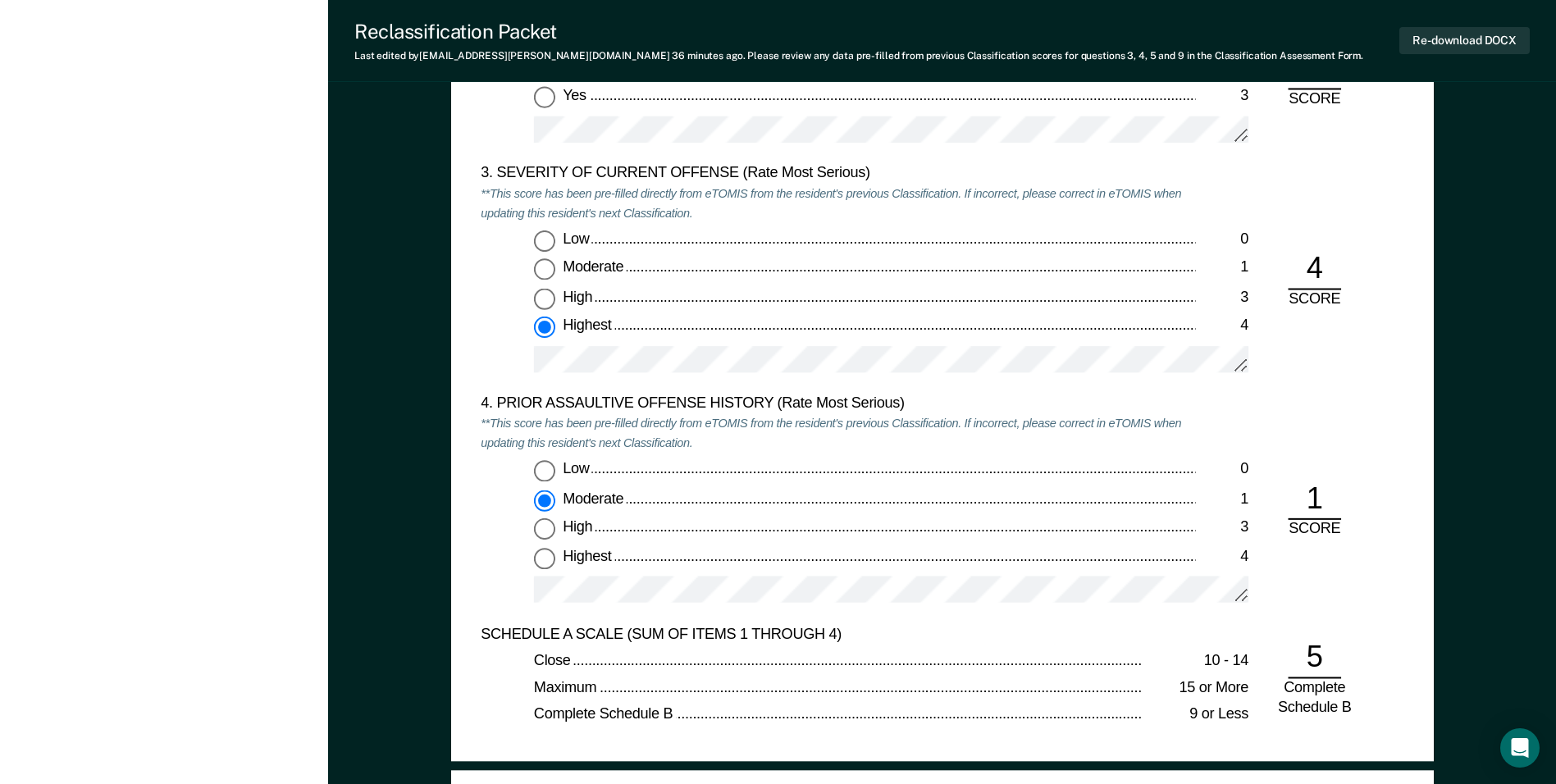
click at [548, 466] on input "Low 0" at bounding box center [544, 471] width 21 height 21
type textarea "x"
radio input "true"
radio input "false"
click at [483, 543] on div "Low 0 Moderate 1 High 3 Highest 4" at bounding box center [838, 539] width 715 height 157
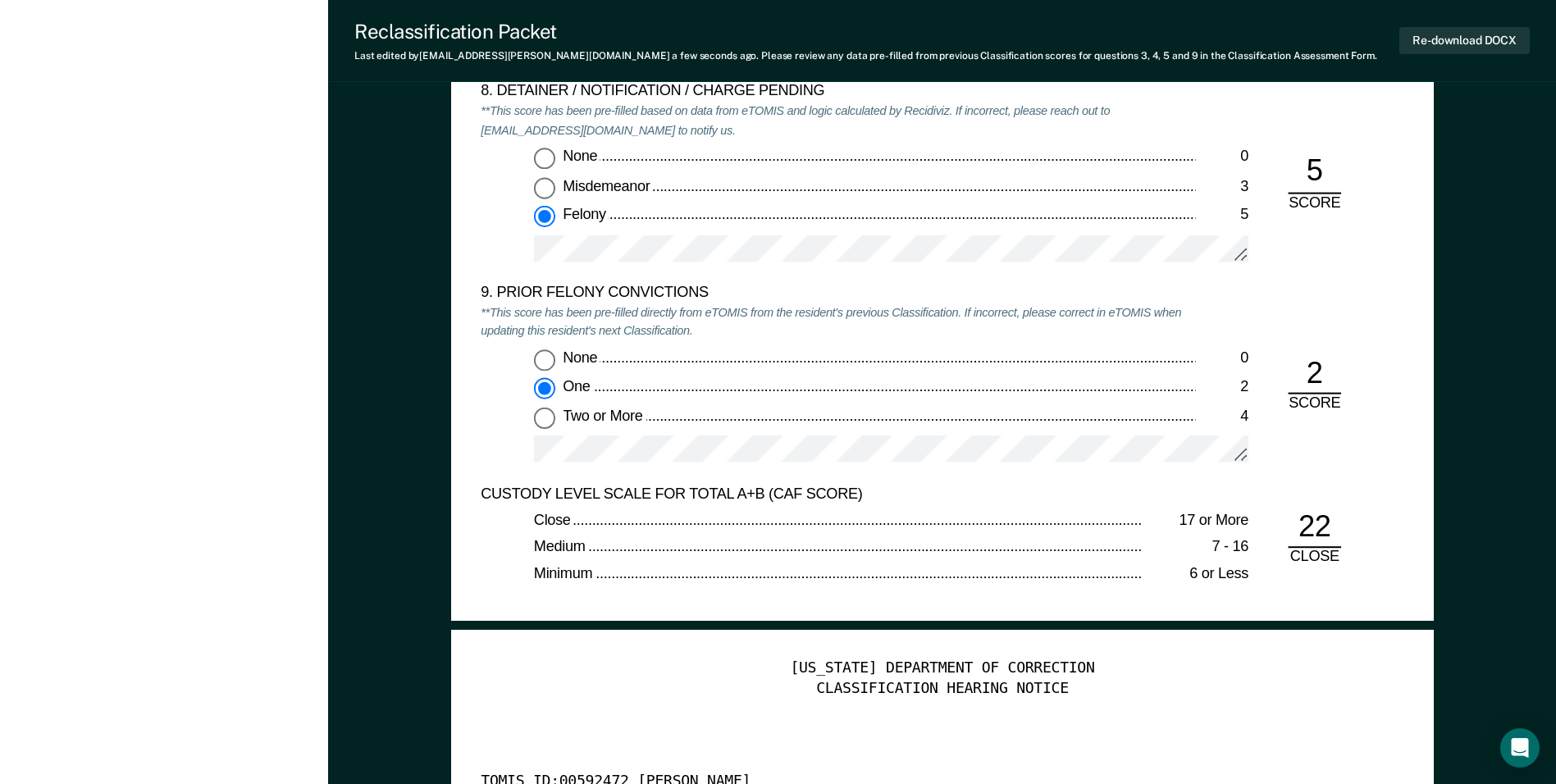
scroll to position [3525, 0]
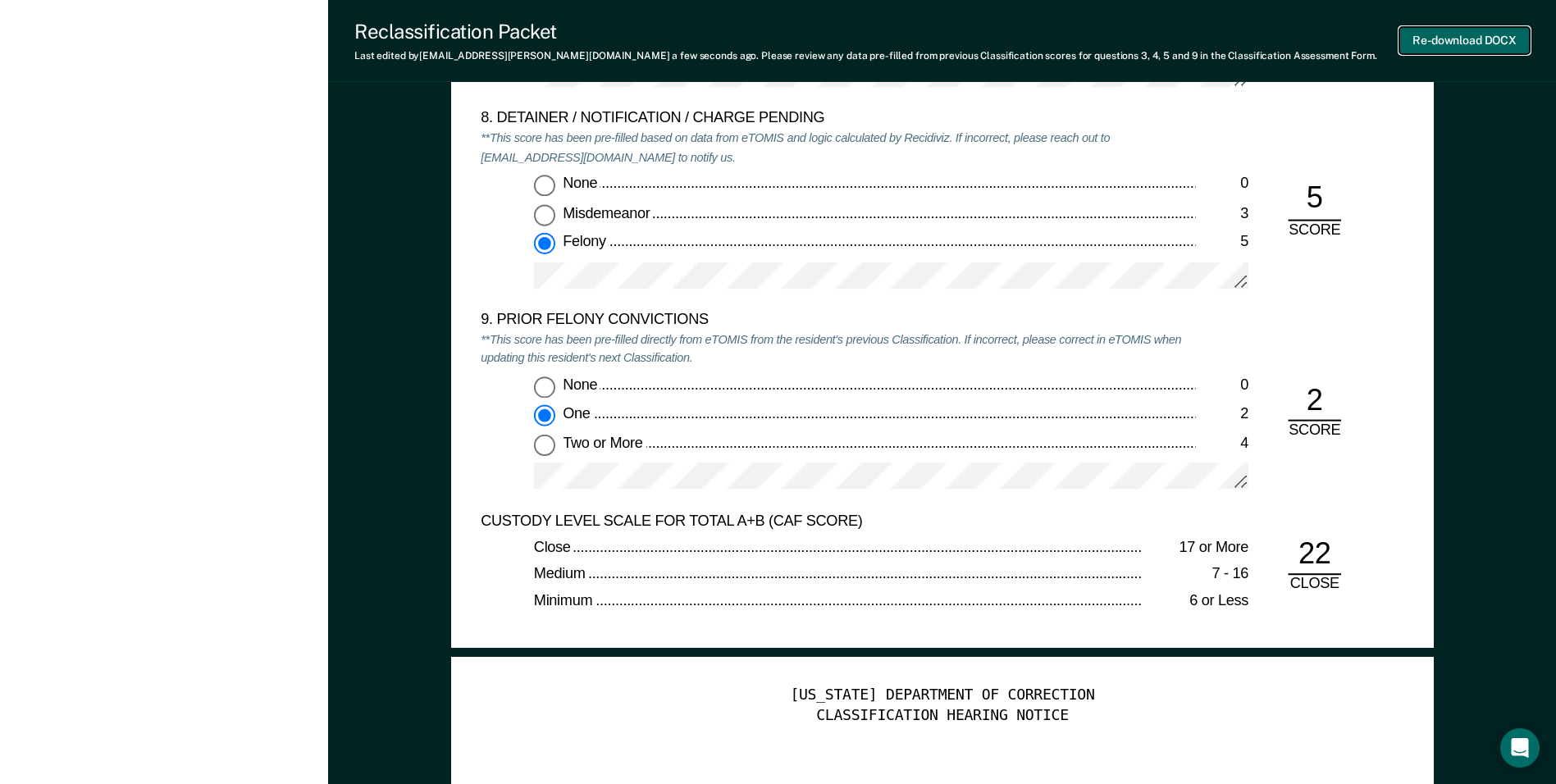
click at [752, 49] on button "Re-download DOCX" at bounding box center [1464, 41] width 130 height 27
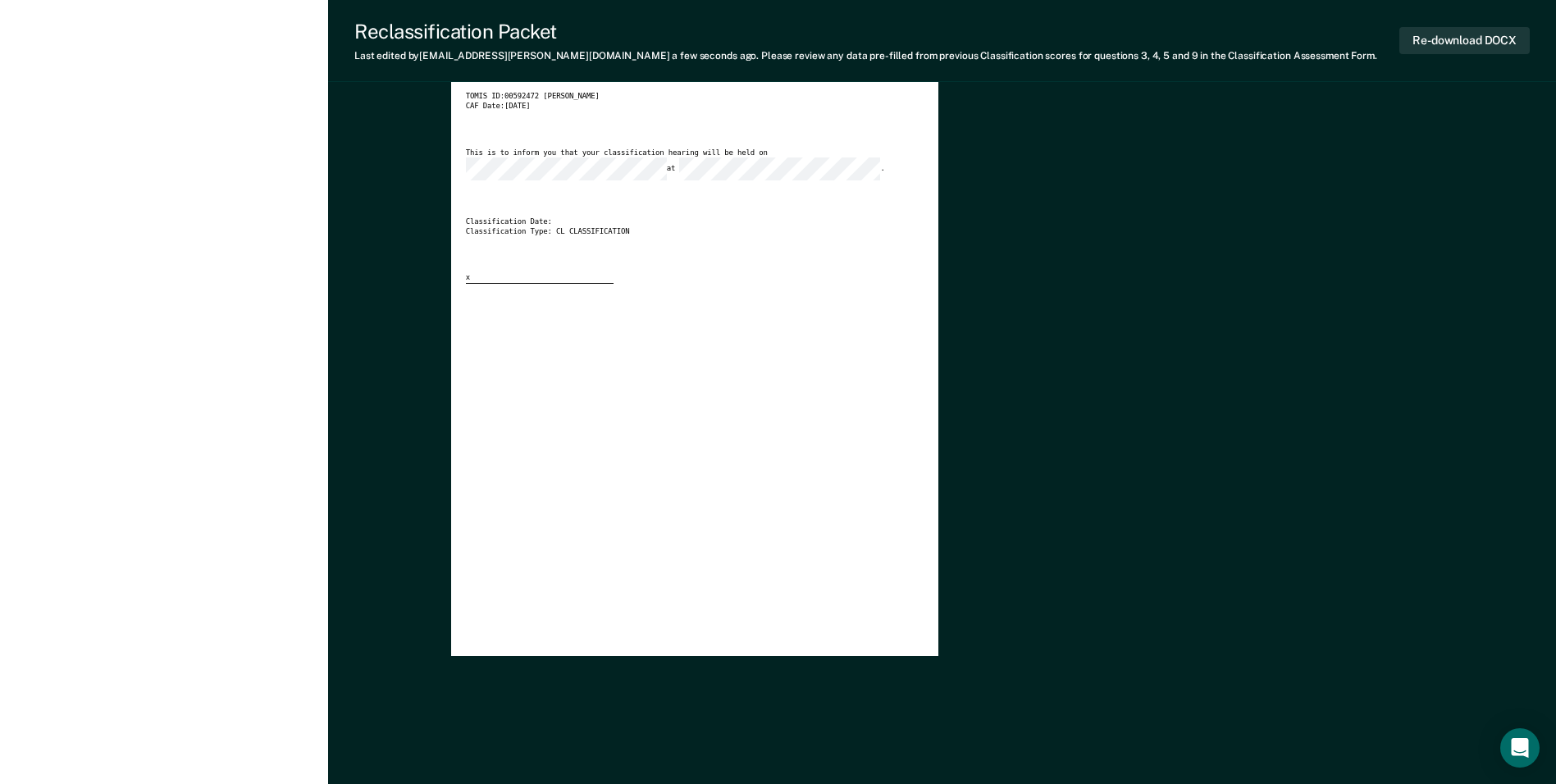
scroll to position [0, 0]
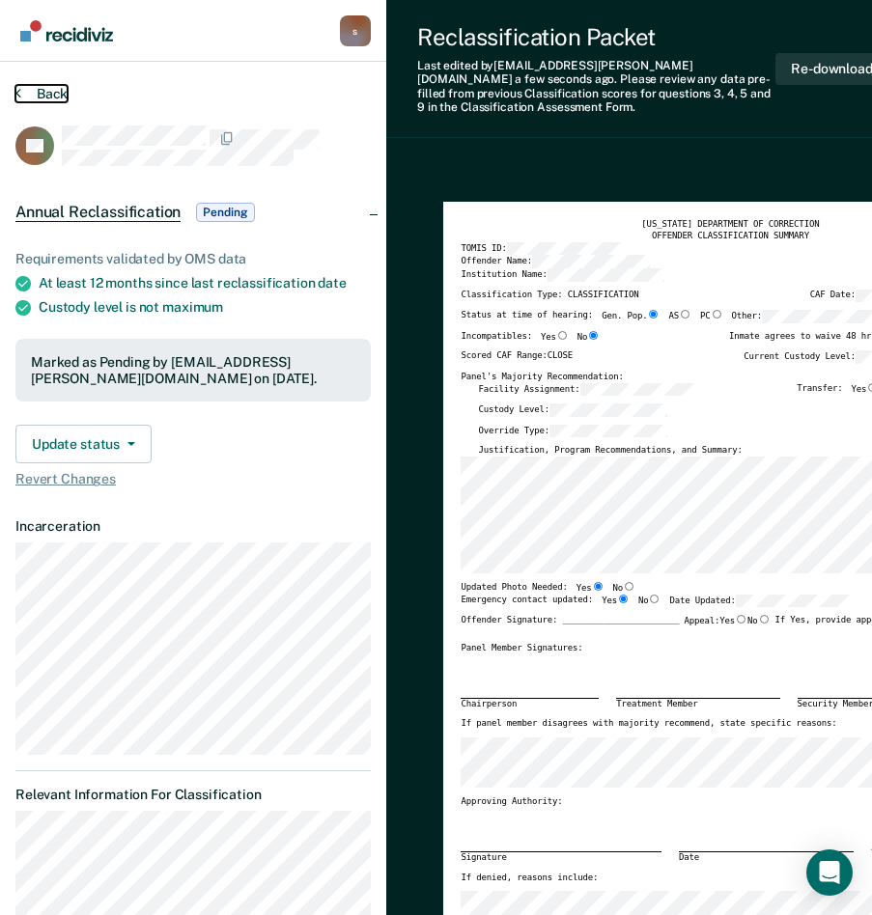
click at [50, 88] on button "Back" at bounding box center [41, 93] width 52 height 17
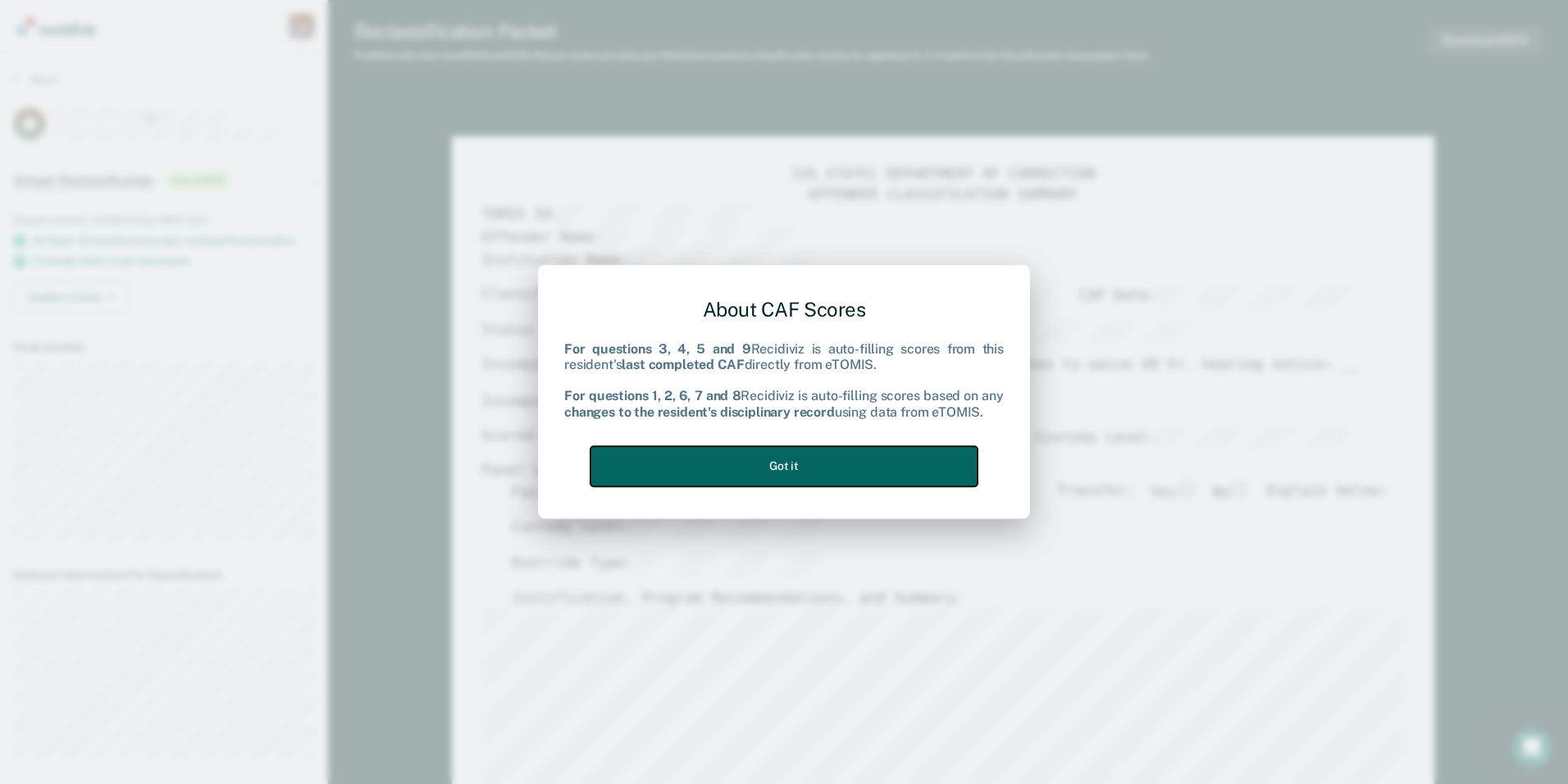
click at [752, 467] on button "Got it" at bounding box center [784, 465] width 388 height 40
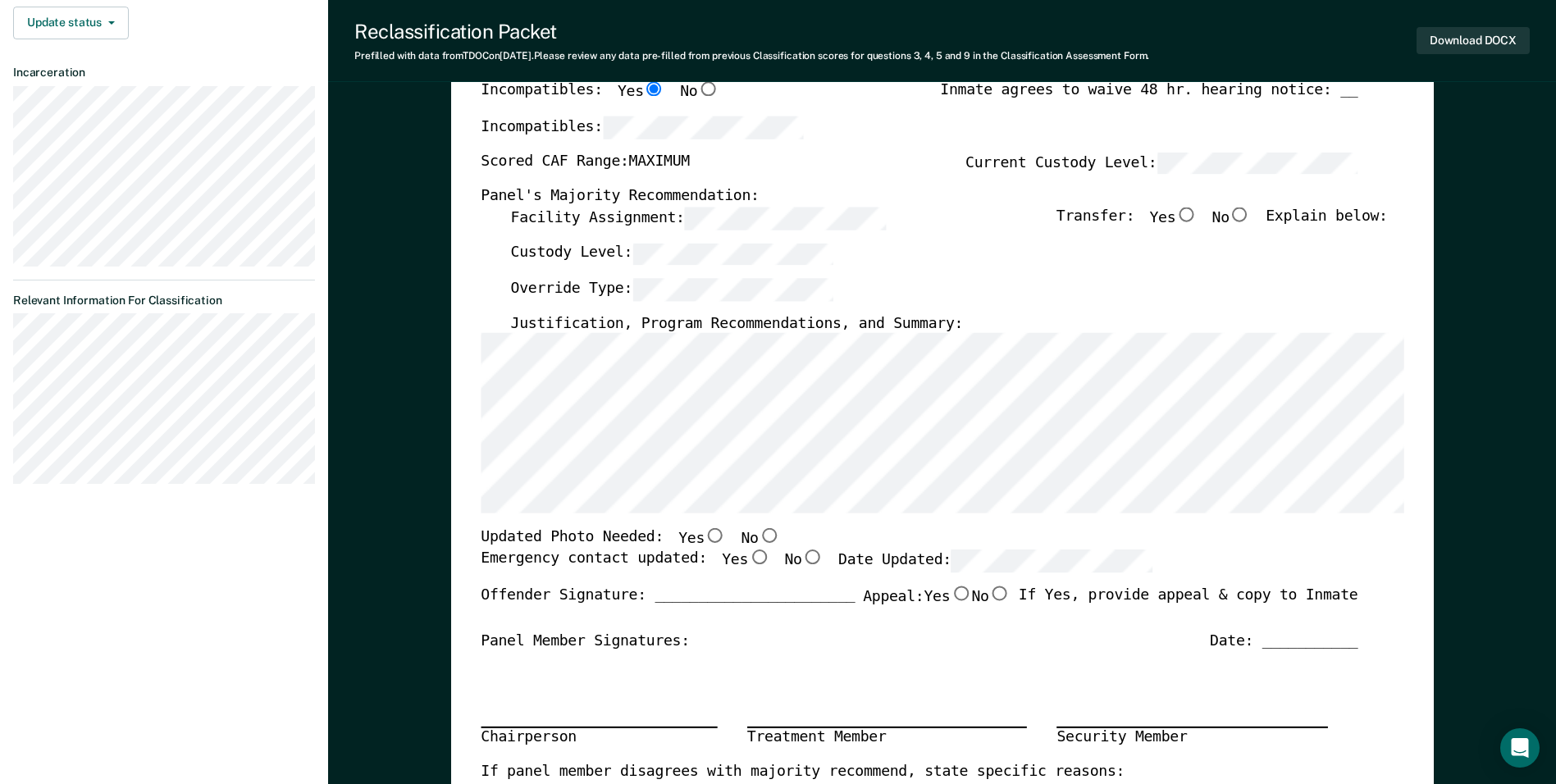
scroll to position [246, 0]
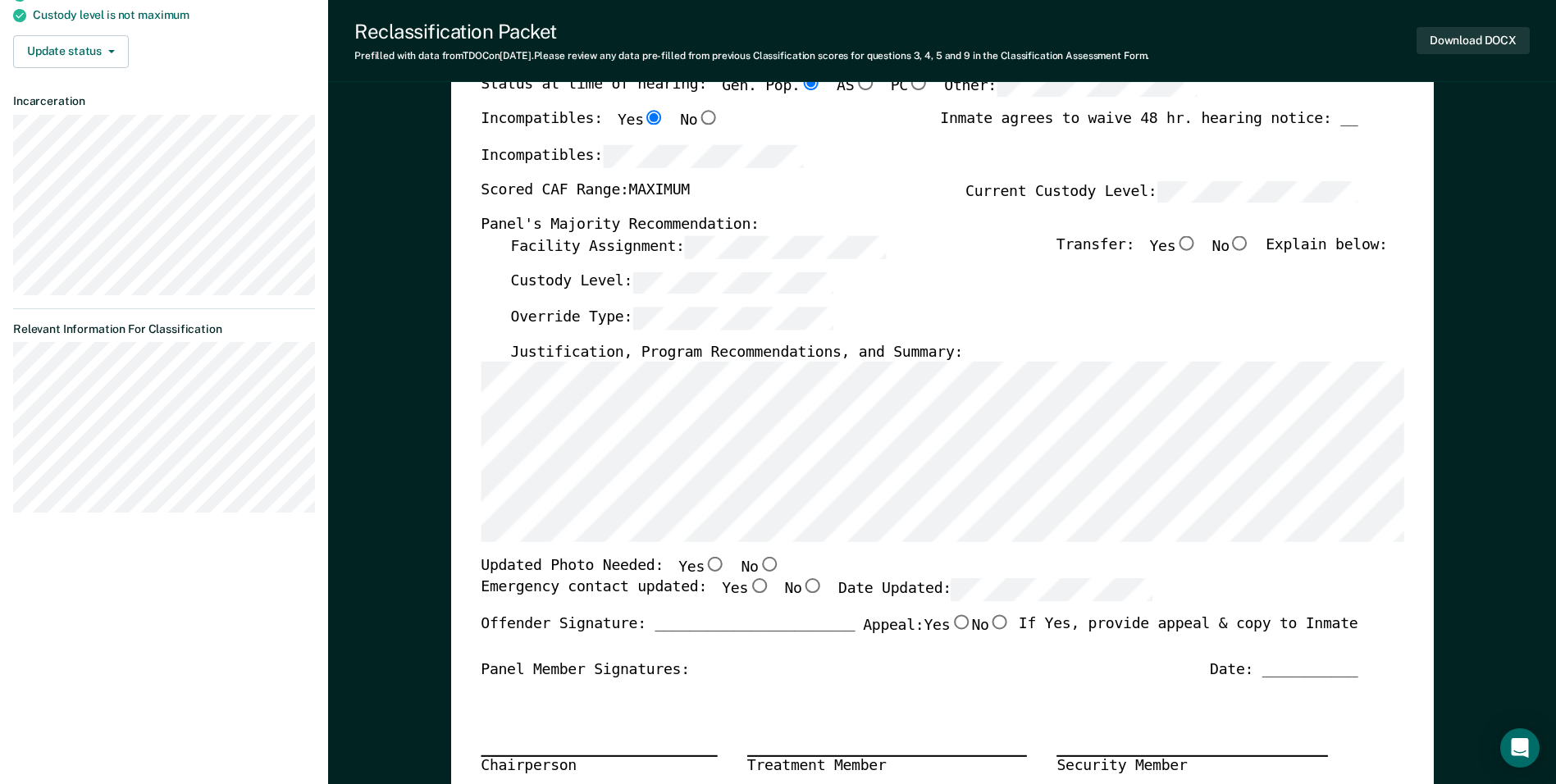
click at [752, 244] on input "No" at bounding box center [1240, 243] width 21 height 14
type textarea "x"
radio input "true"
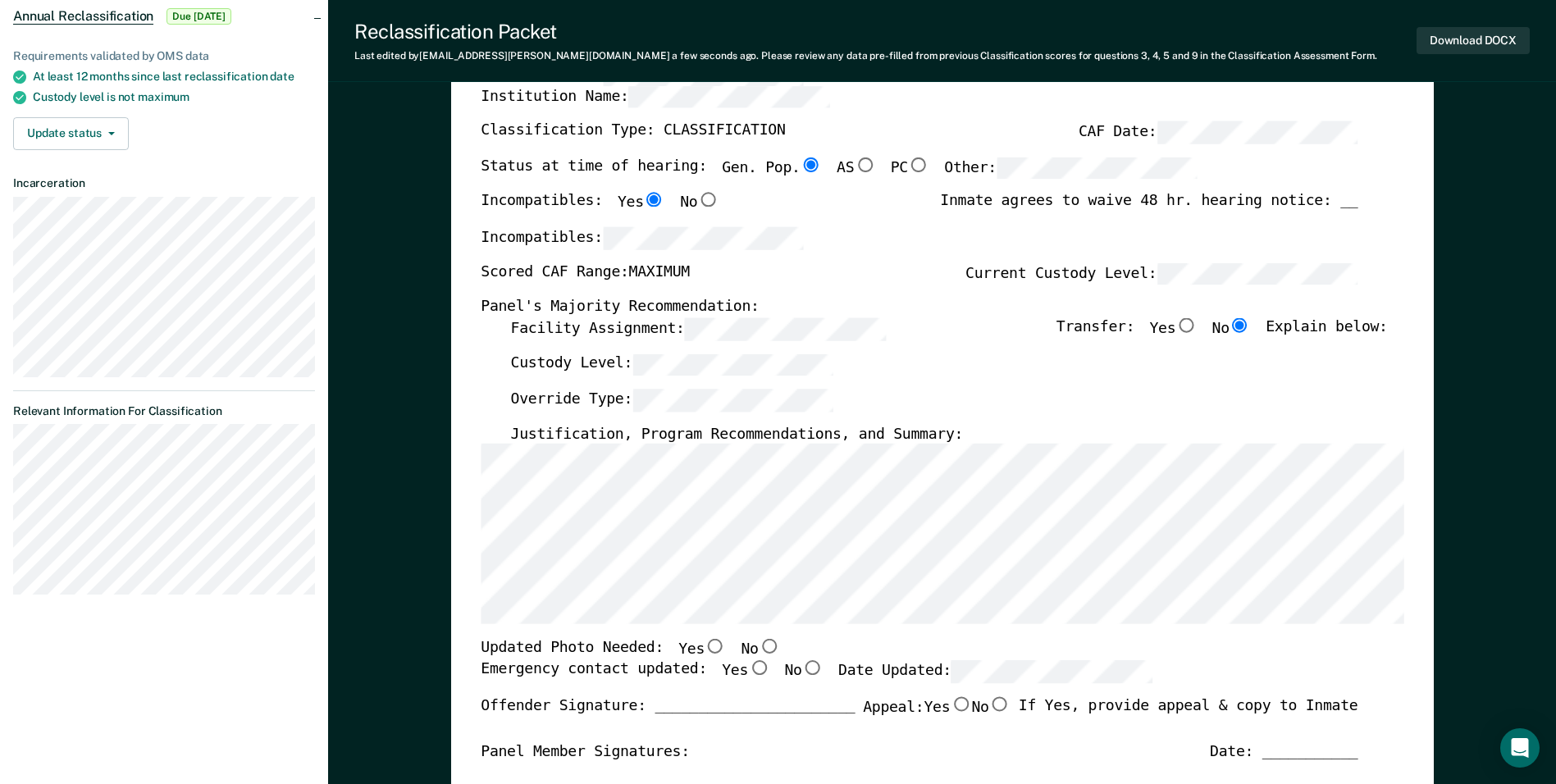
click at [752, 359] on div "Custody Level:" at bounding box center [948, 371] width 877 height 36
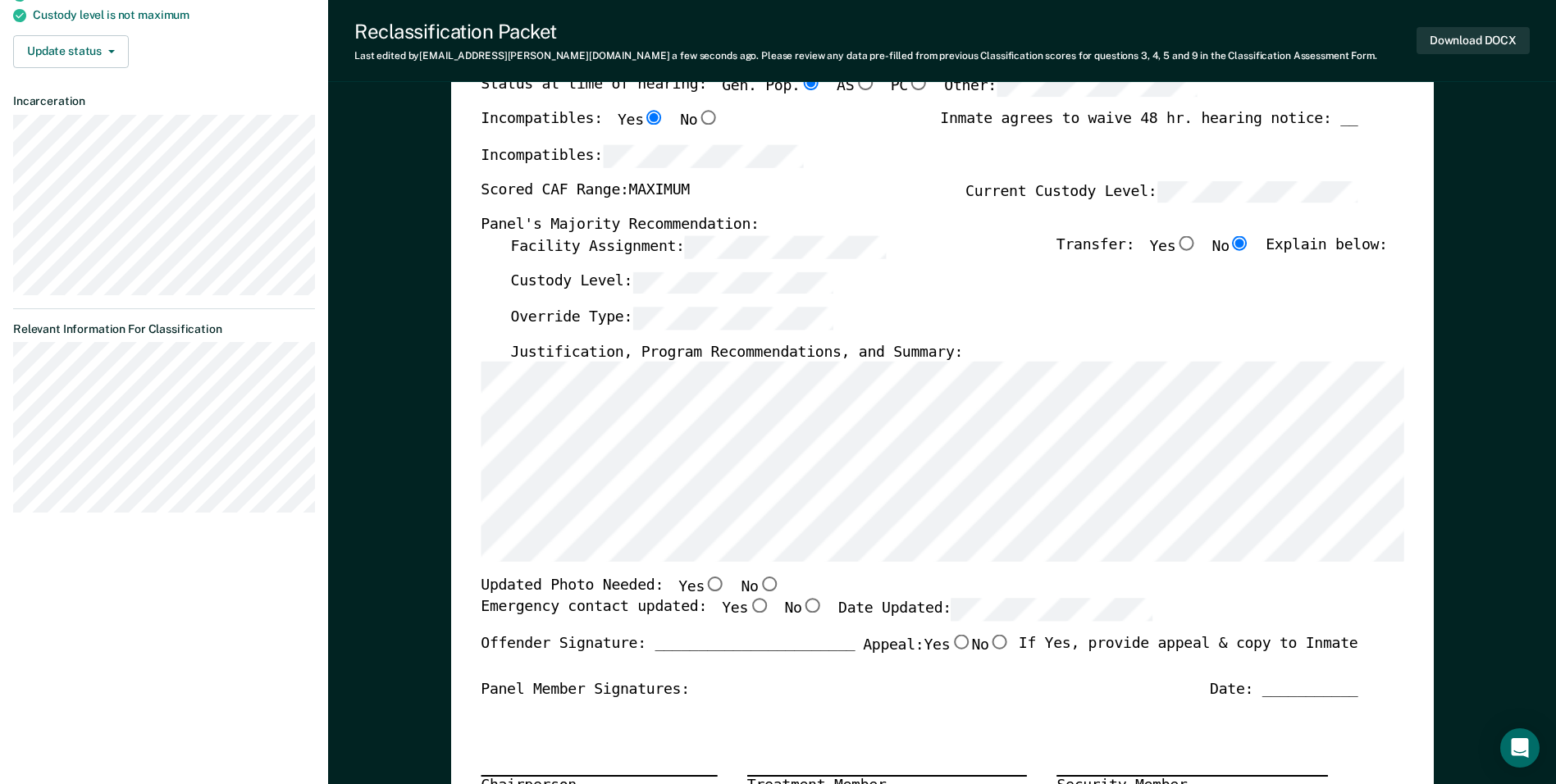
scroll to position [0, 0]
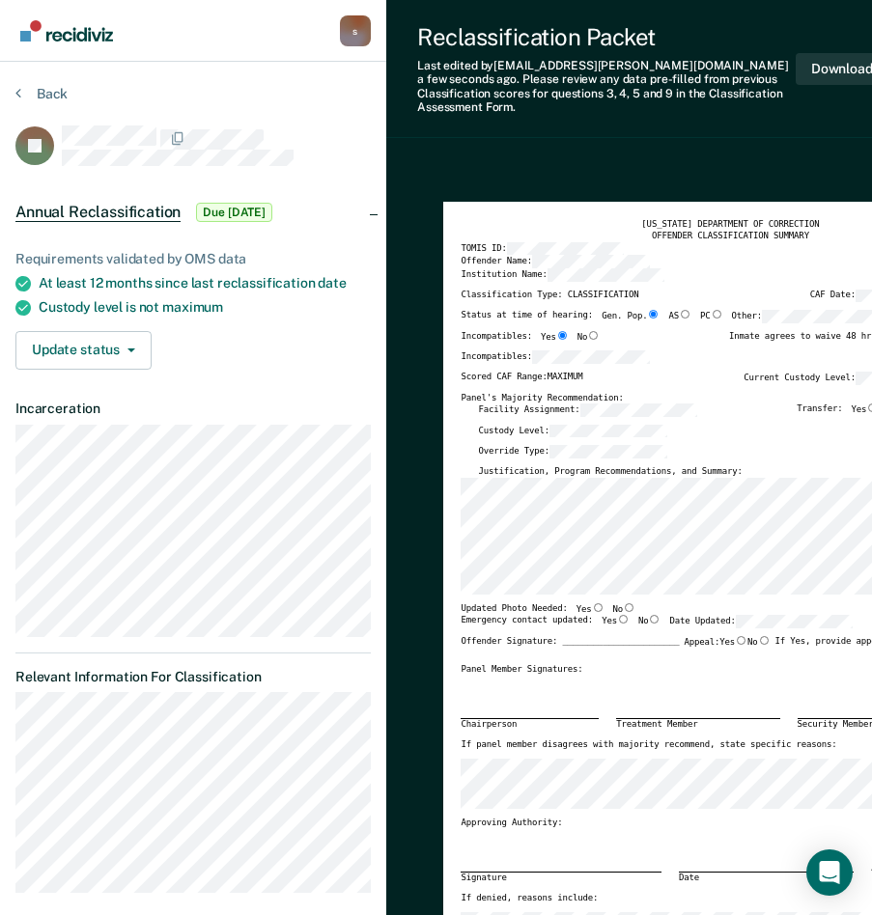
click at [592, 603] on input "Yes" at bounding box center [598, 607] width 13 height 9
type textarea "x"
radio input "true"
click at [617, 615] on input "Yes" at bounding box center [623, 619] width 13 height 9
type textarea "x"
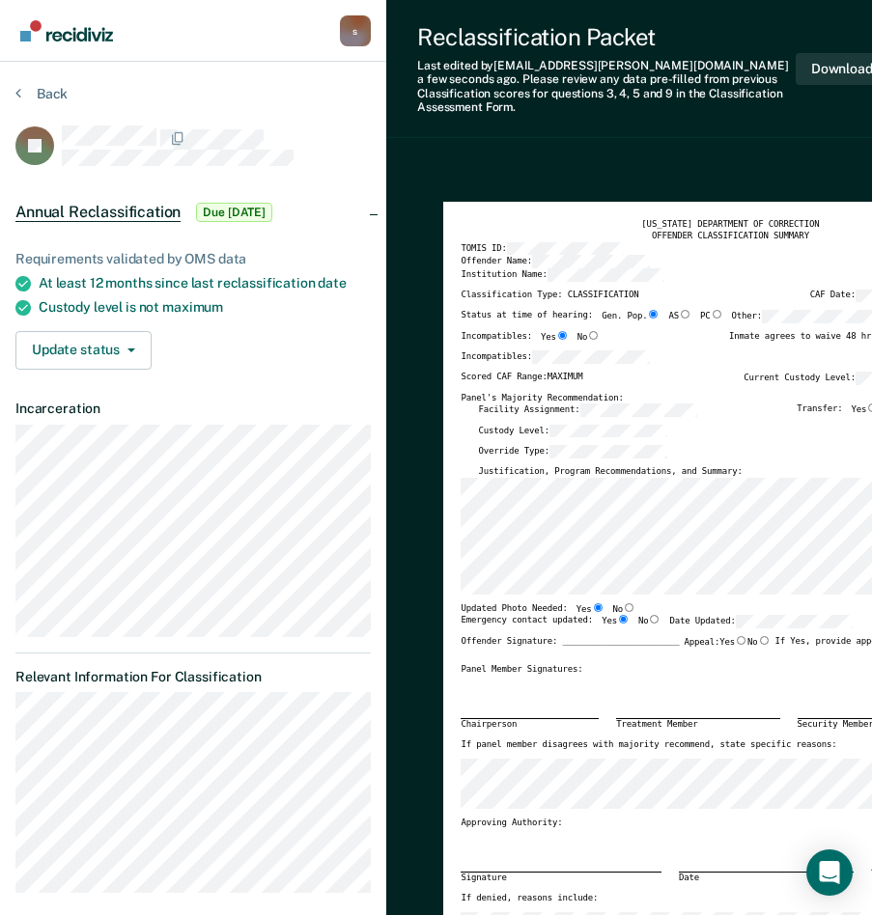
radio input "true"
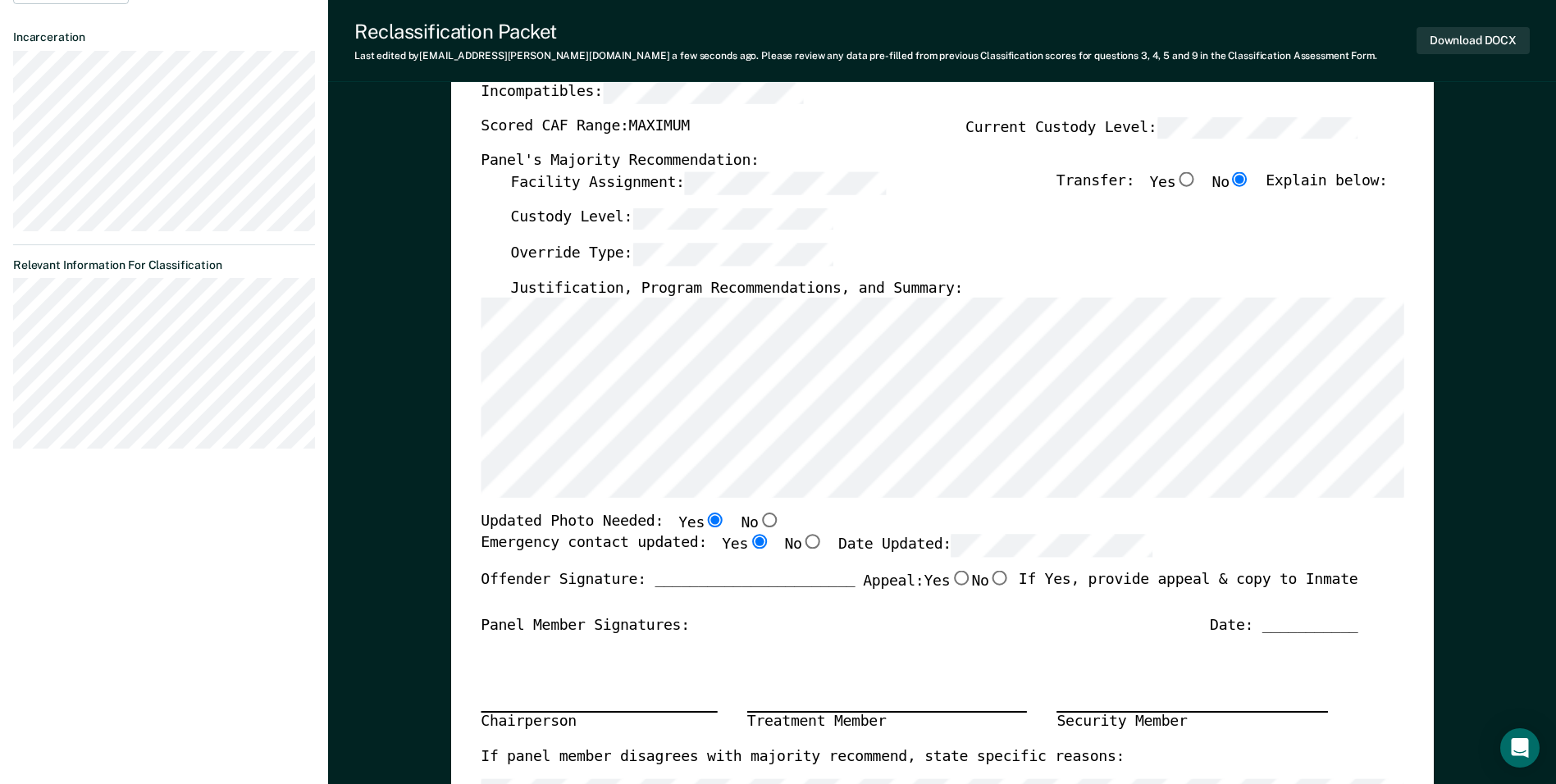
scroll to position [328, 0]
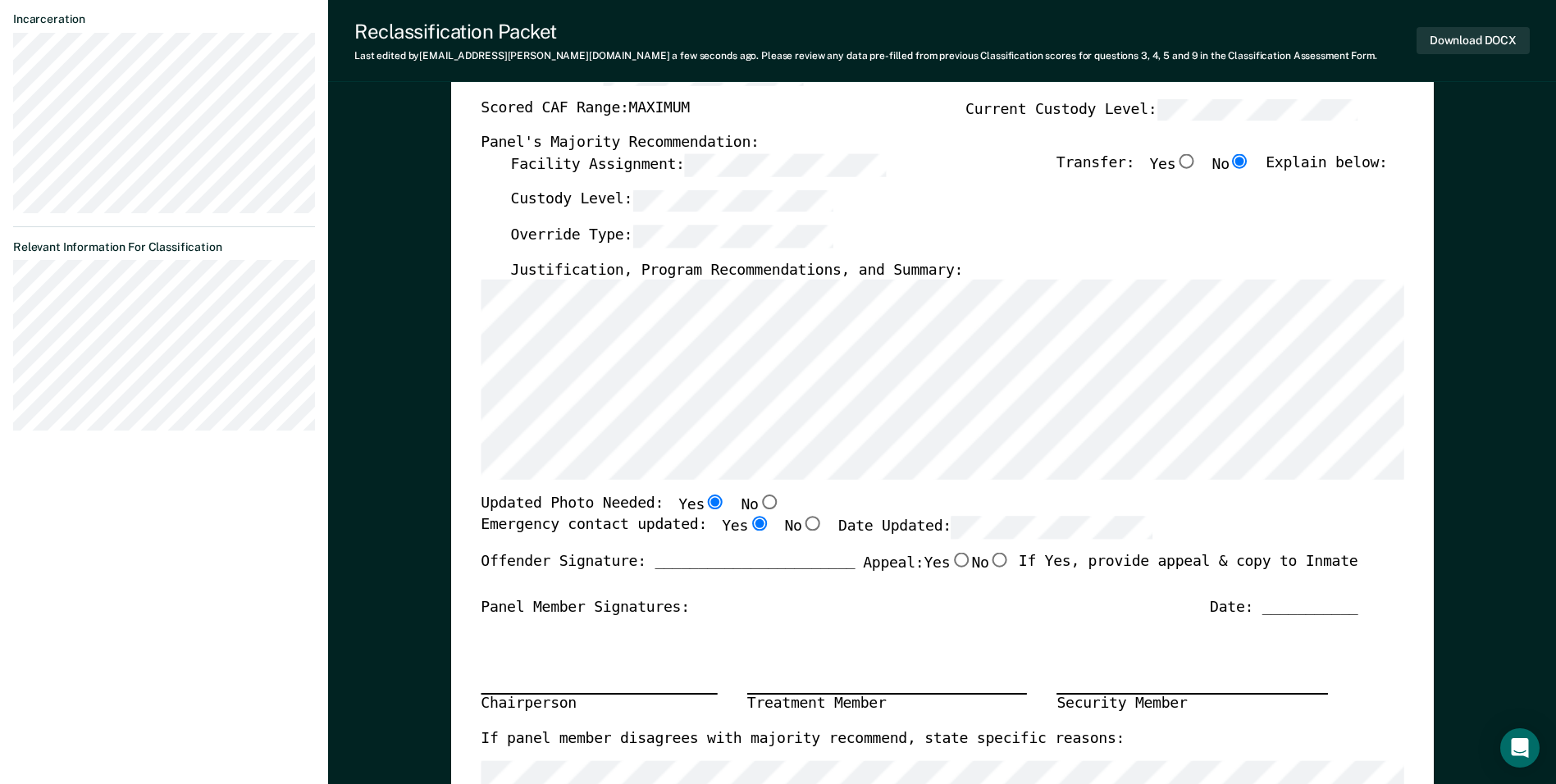
click at [752, 501] on div "Updated Photo Needed: Yes No" at bounding box center [919, 505] width 877 height 21
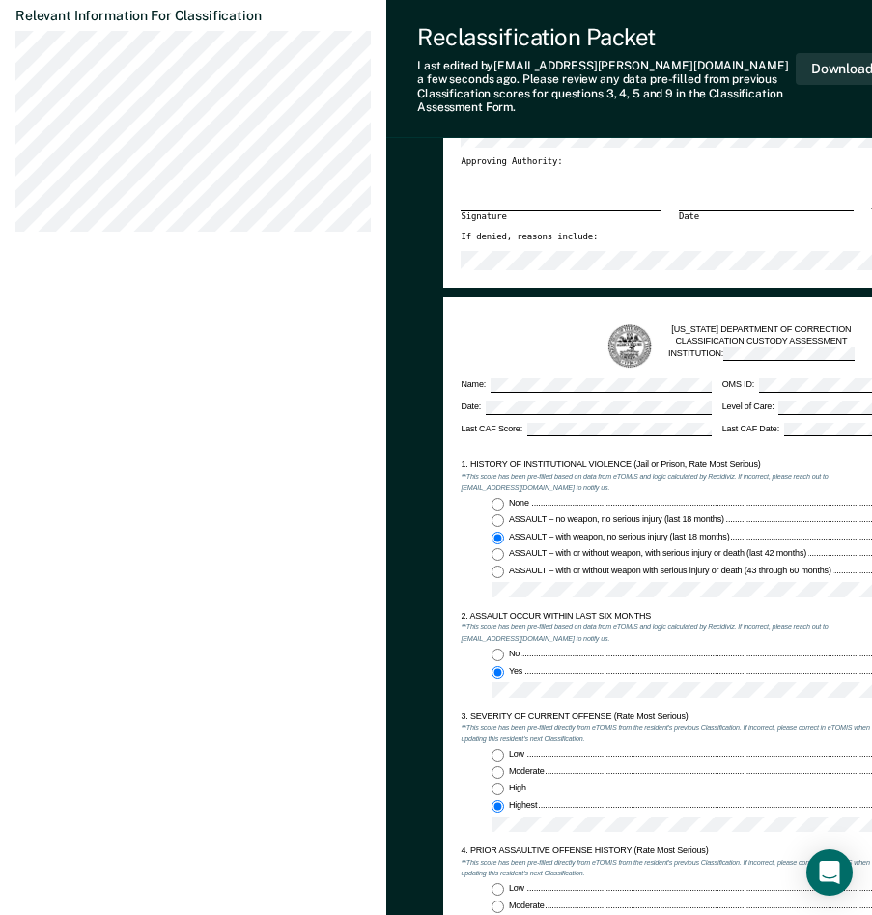
scroll to position [676, 0]
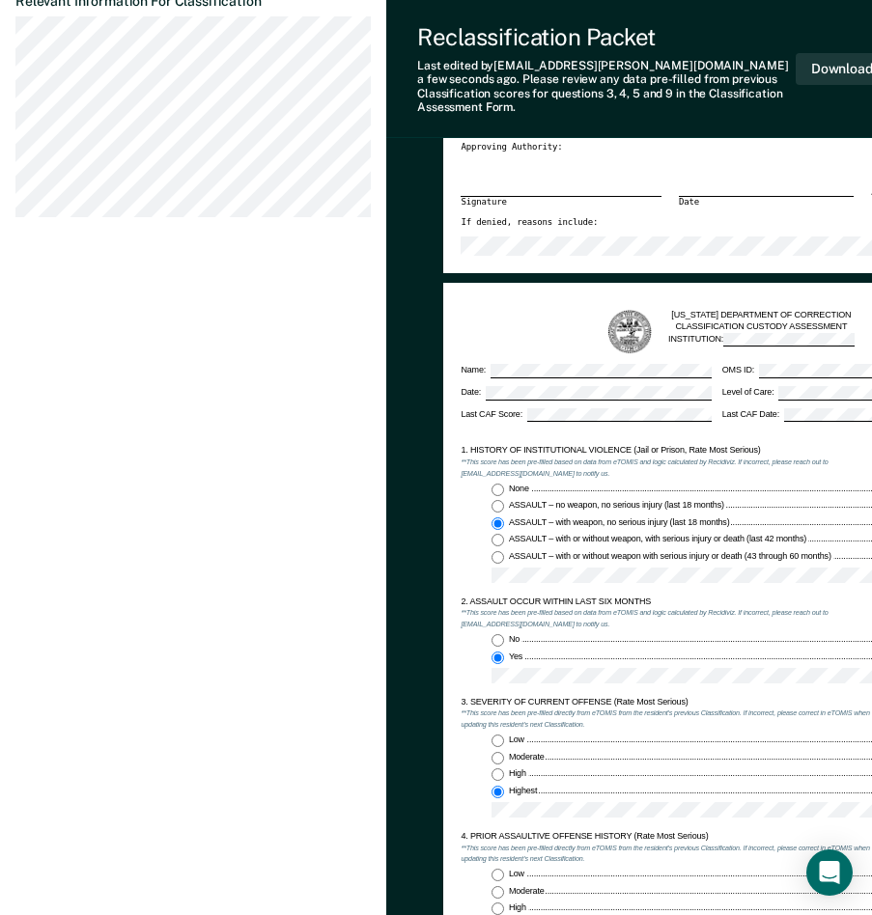
click at [459, 518] on div "TENNESSEE DEPARTMENT OF CORRECTION CLASSIFICATION CUSTODY ASSESSMENT INSTITUTIO…" at bounding box center [729, 664] width 573 height 762
click at [713, 697] on div "3. SEVERITY OF CURRENT OFFENSE (Rate Most Serious)" at bounding box center [668, 703] width 417 height 12
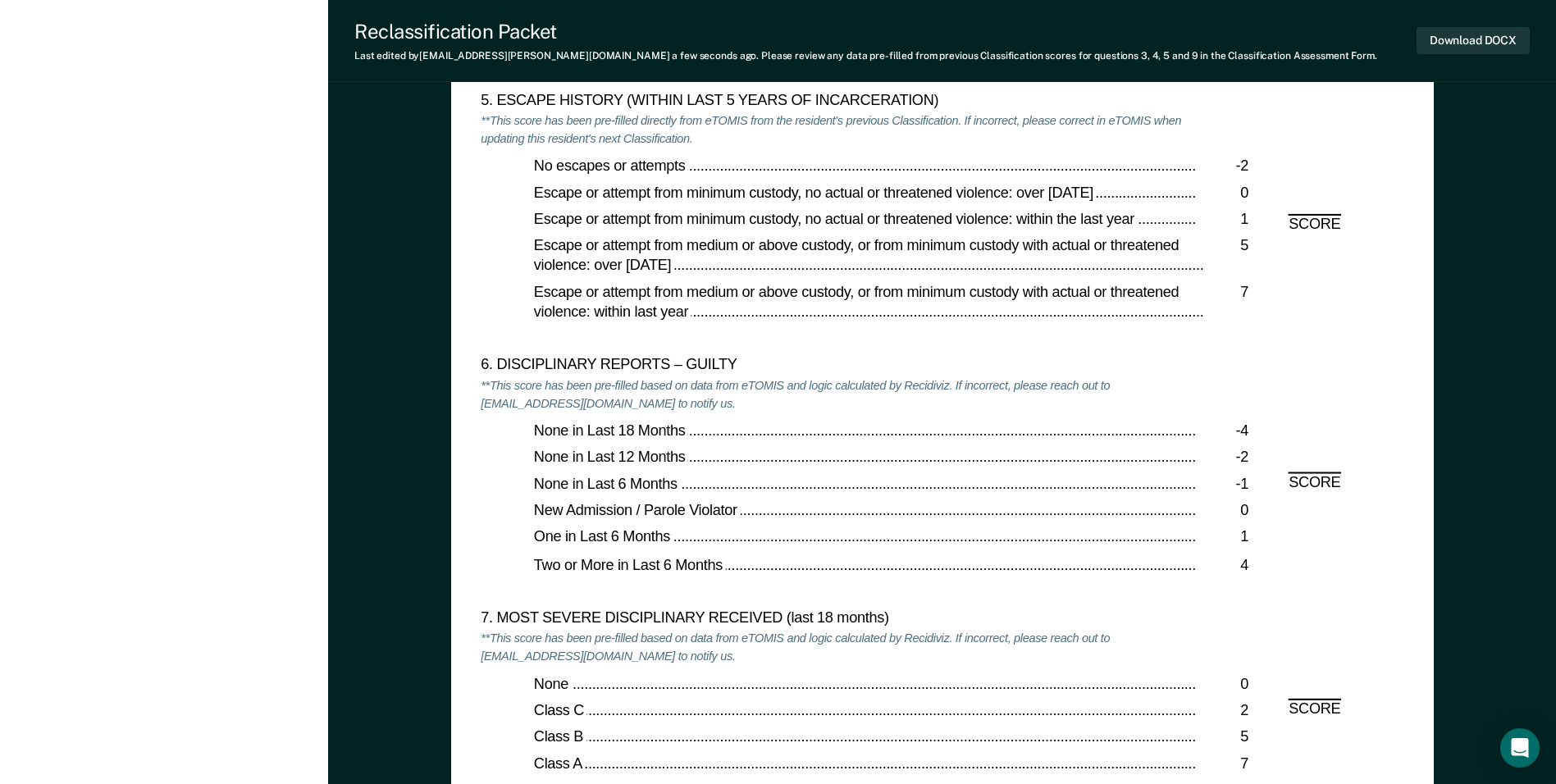
scroll to position [2705, 0]
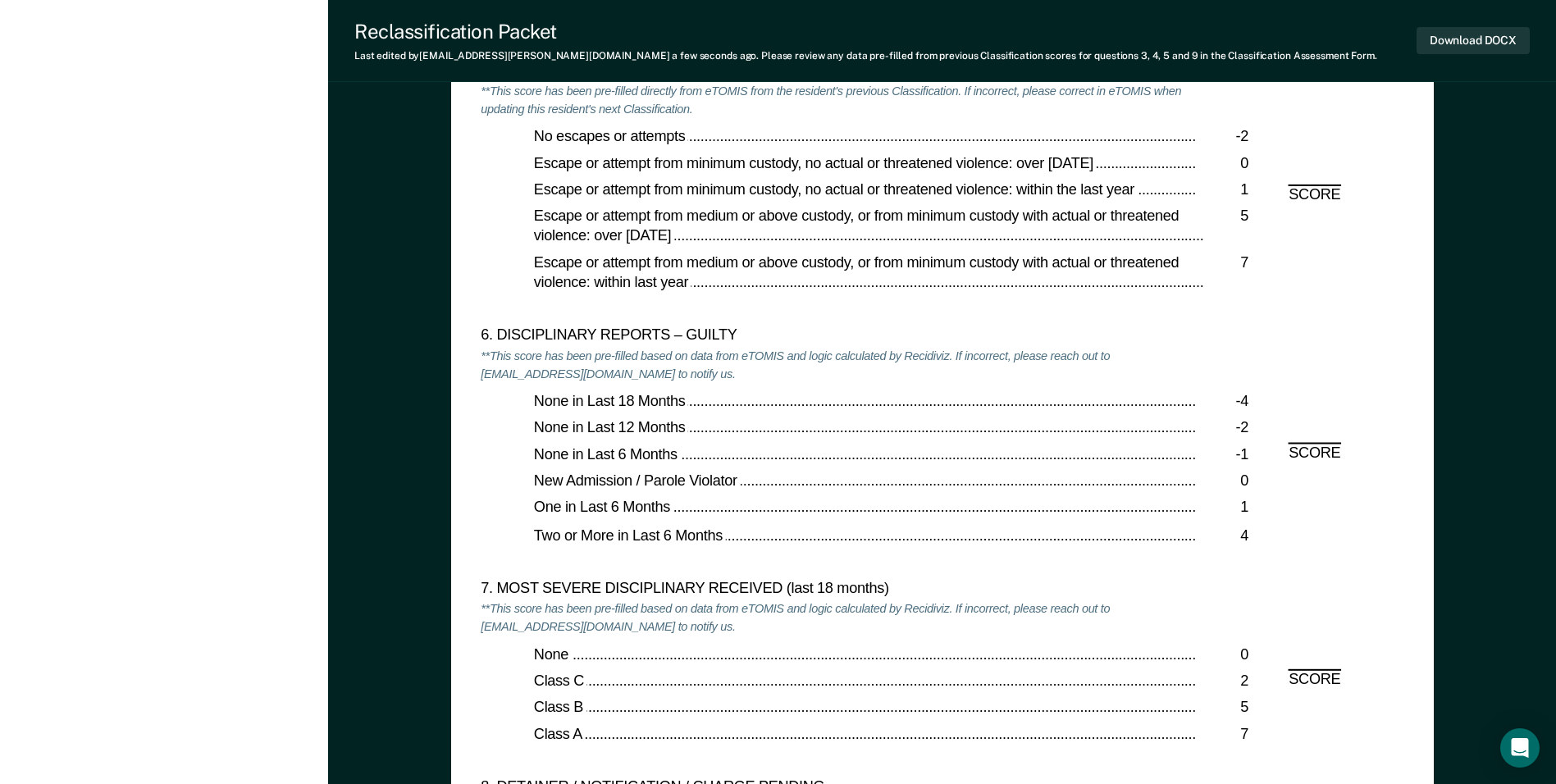
click at [726, 543] on div "Two or More in Last 6 Months" at bounding box center [864, 536] width 662 height 20
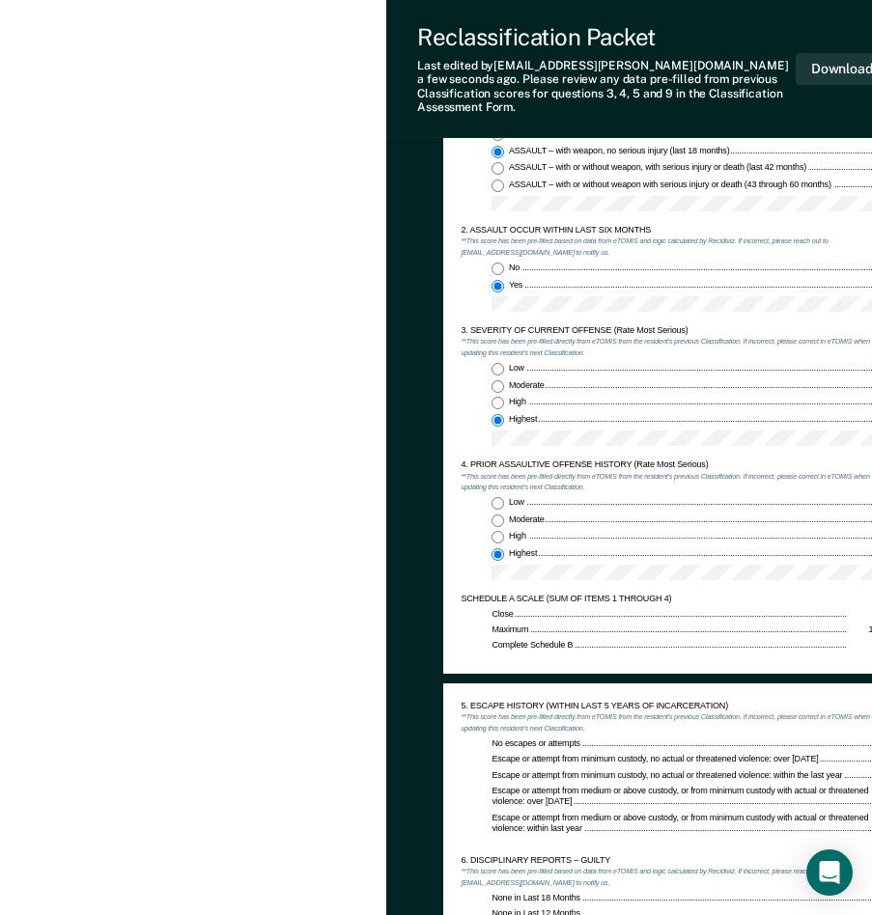
scroll to position [1062, 0]
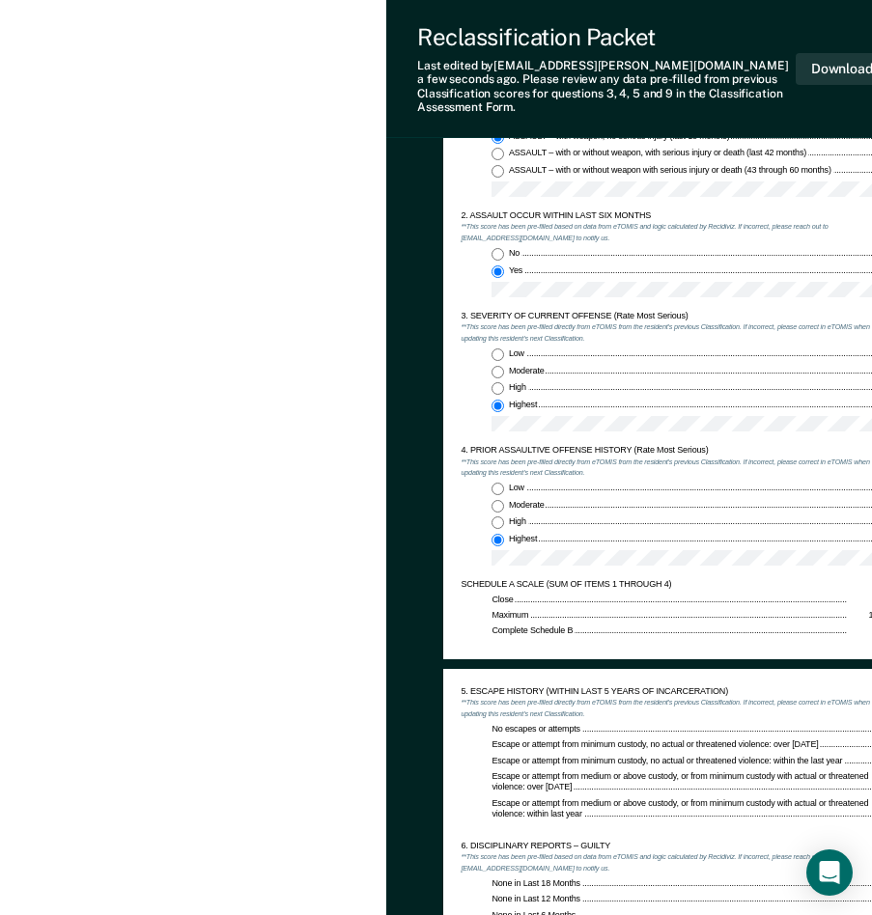
click at [706, 579] on div "SCHEDULE A SCALE (SUM OF ITEMS 1 THROUGH 4)" at bounding box center [668, 585] width 417 height 12
click at [717, 557] on div at bounding box center [699, 562] width 417 height 24
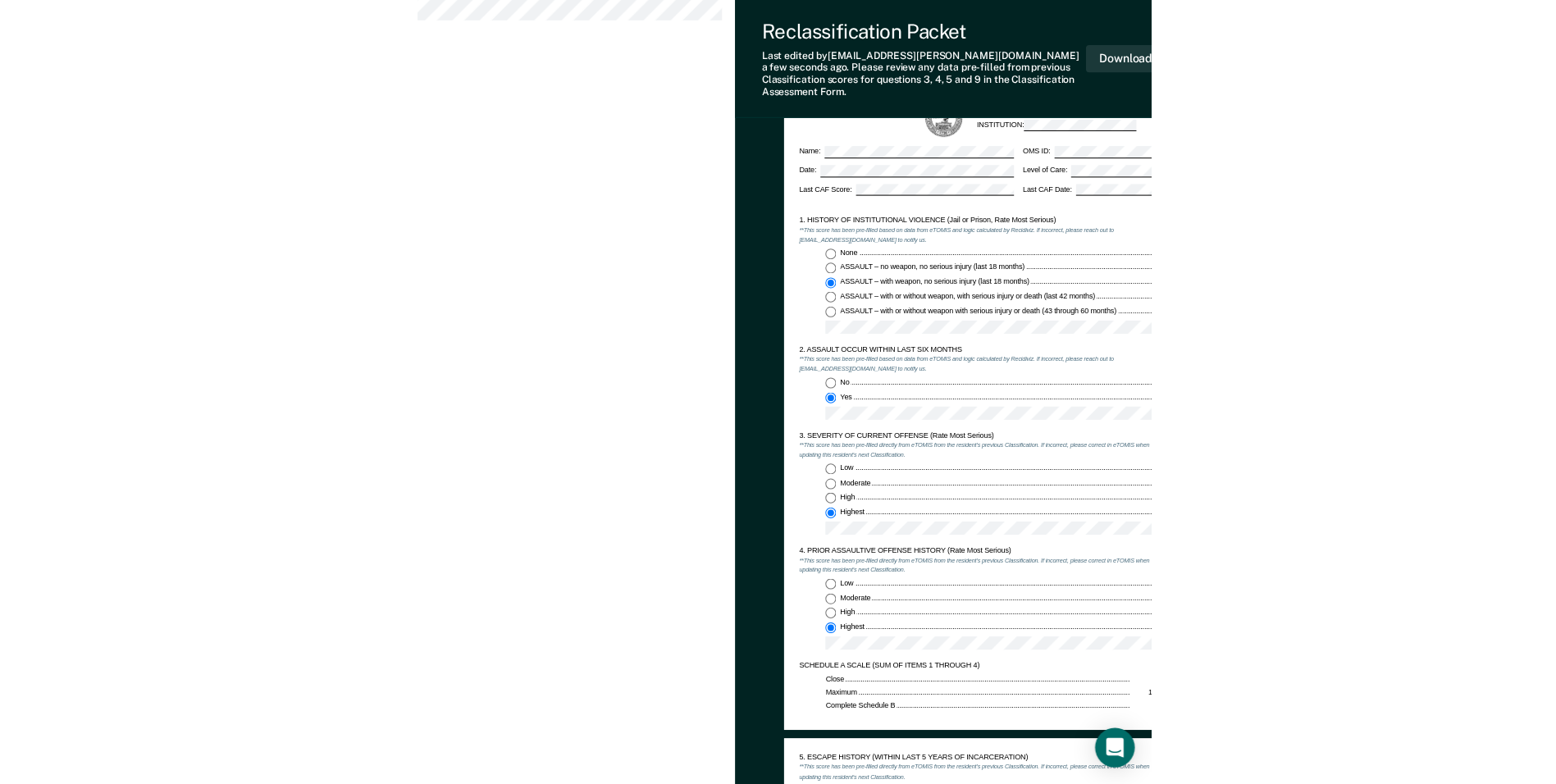
scroll to position [0, 0]
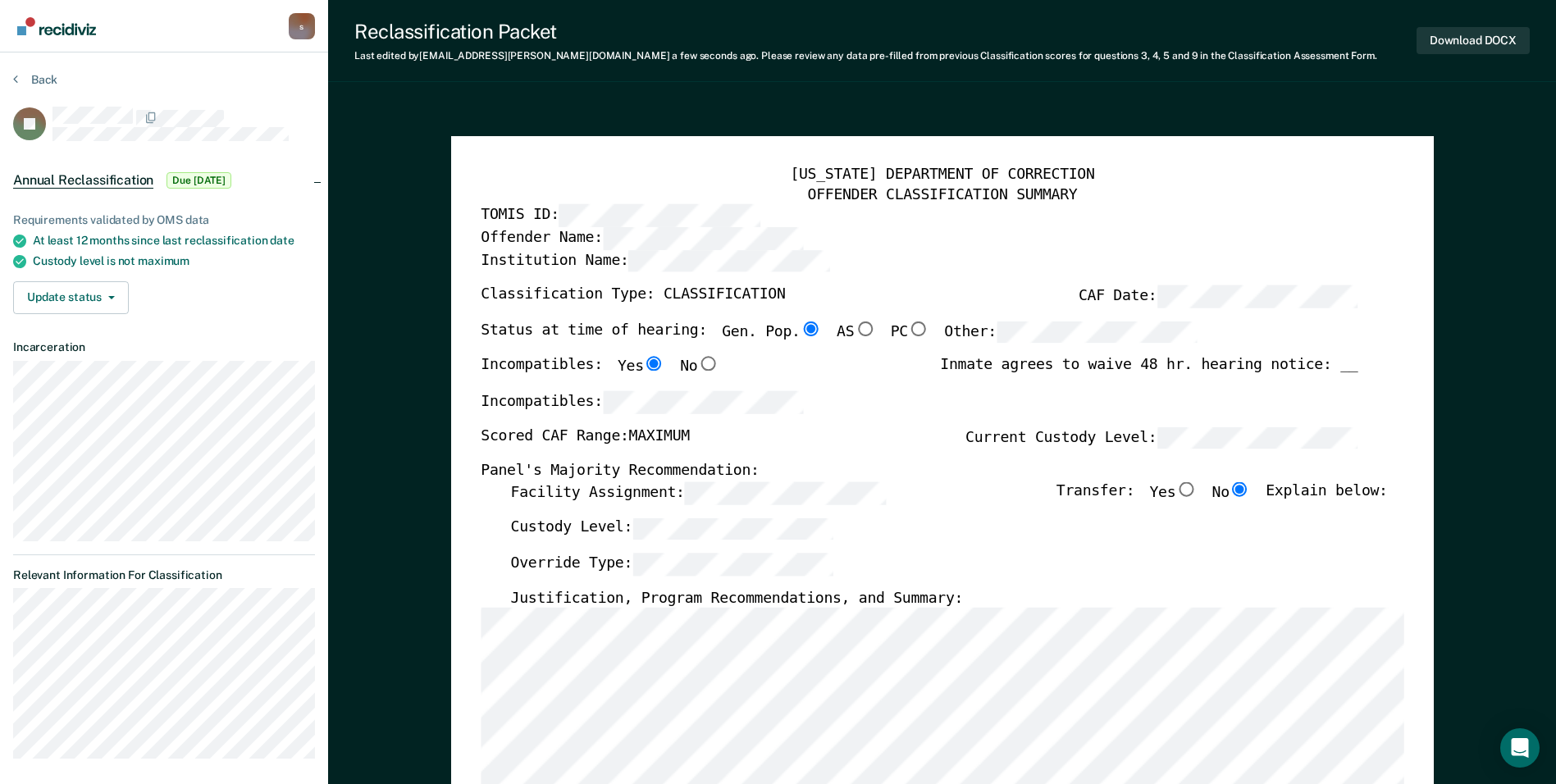
click at [752, 225] on div "TOMIS ID:" at bounding box center [919, 216] width 877 height 22
click at [752, 38] on button "Download DOCX" at bounding box center [1473, 41] width 113 height 27
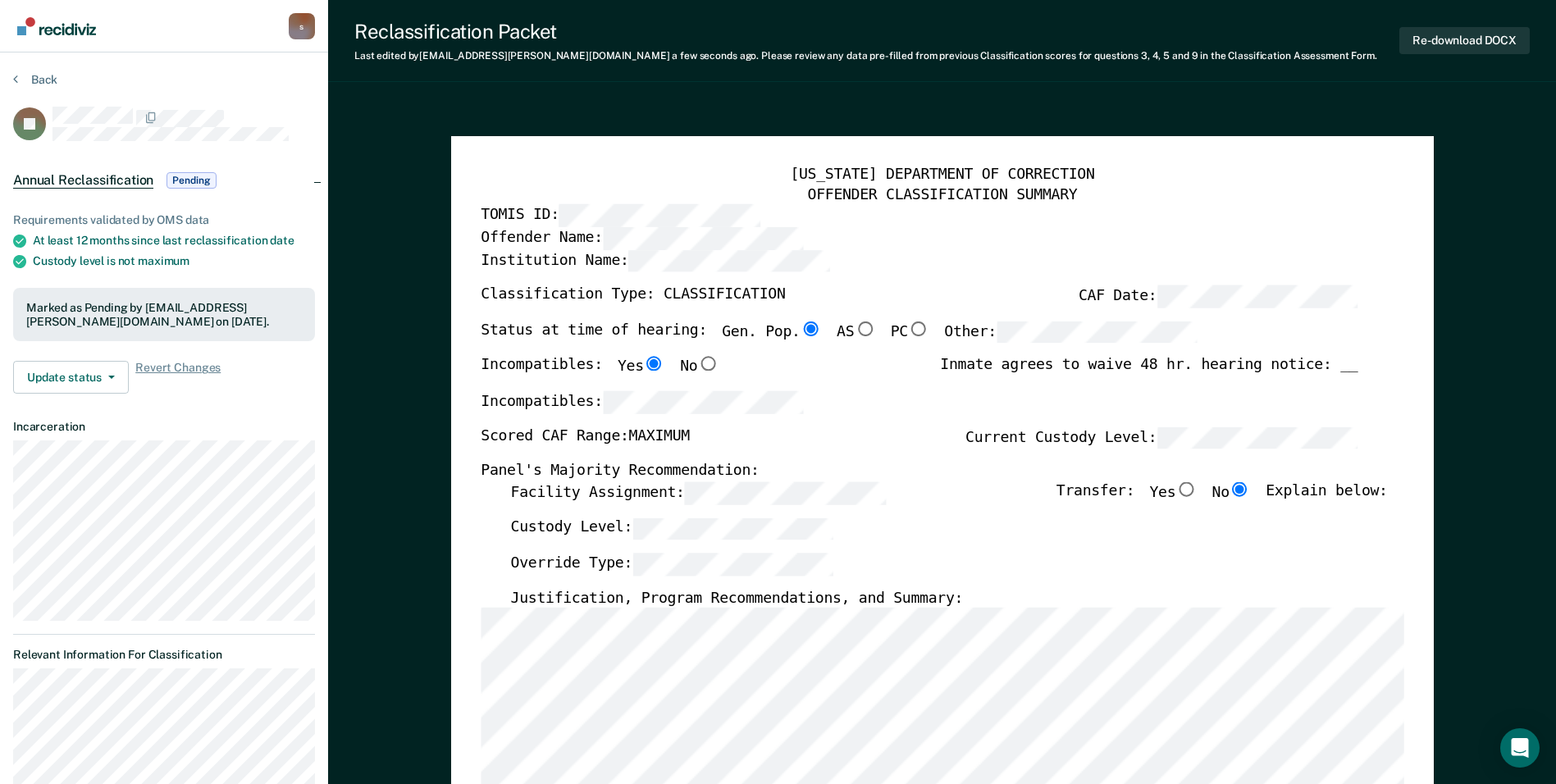
click at [38, 76] on button "Back" at bounding box center [35, 79] width 44 height 14
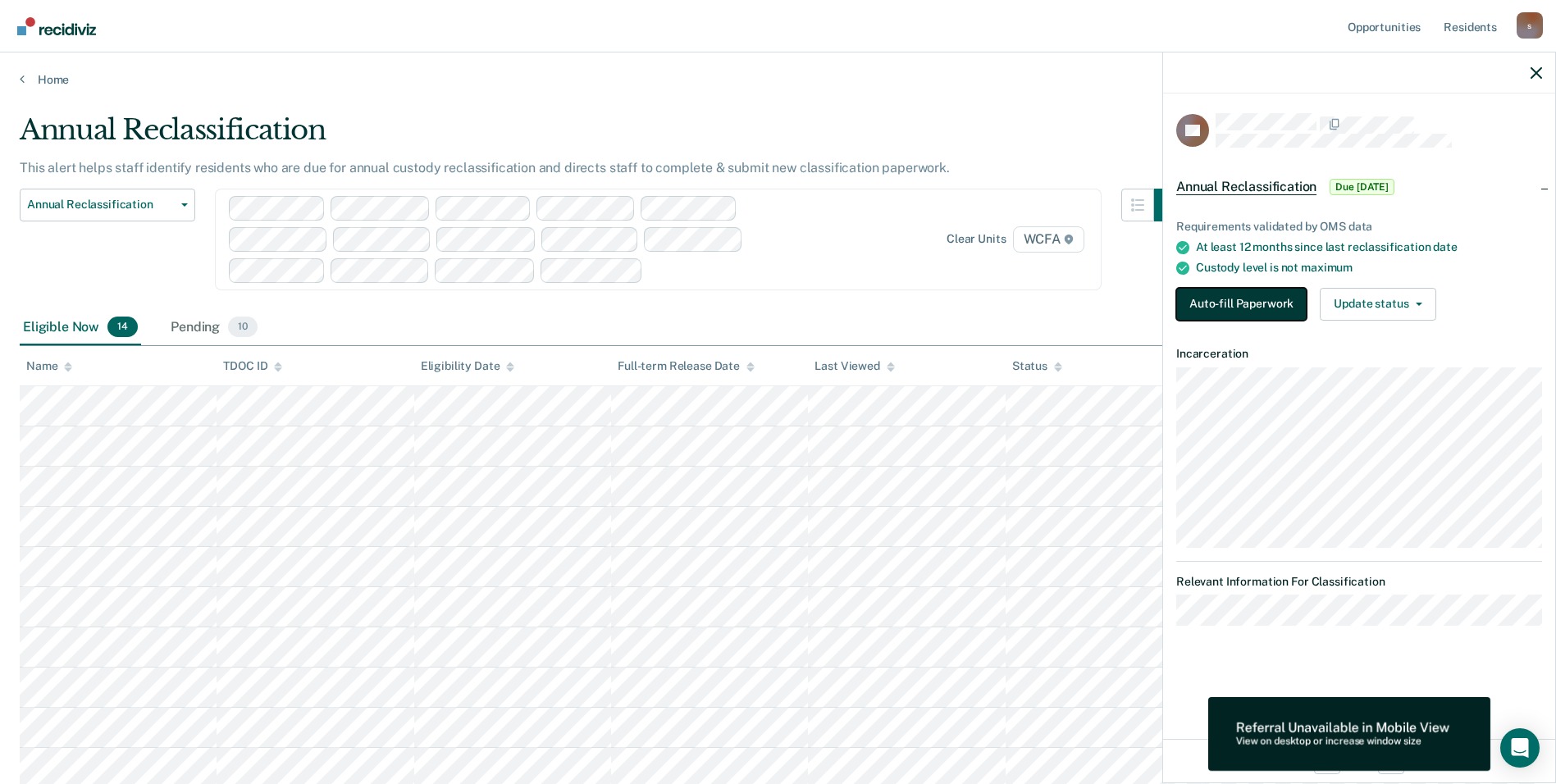
click at [752, 307] on button "Auto-fill Paperwork" at bounding box center [1241, 304] width 130 height 33
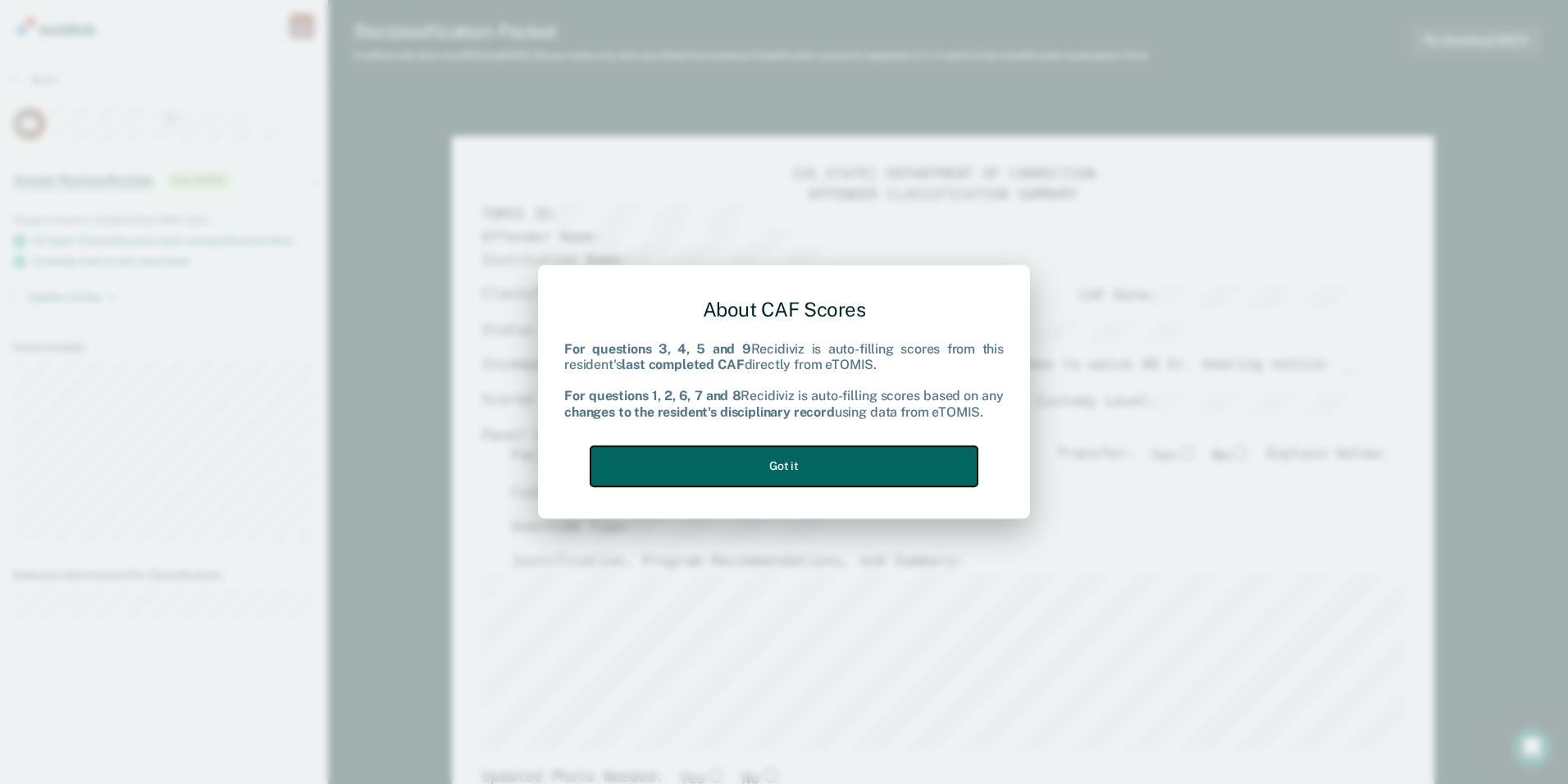
click at [752, 462] on button "Got it" at bounding box center [784, 465] width 388 height 40
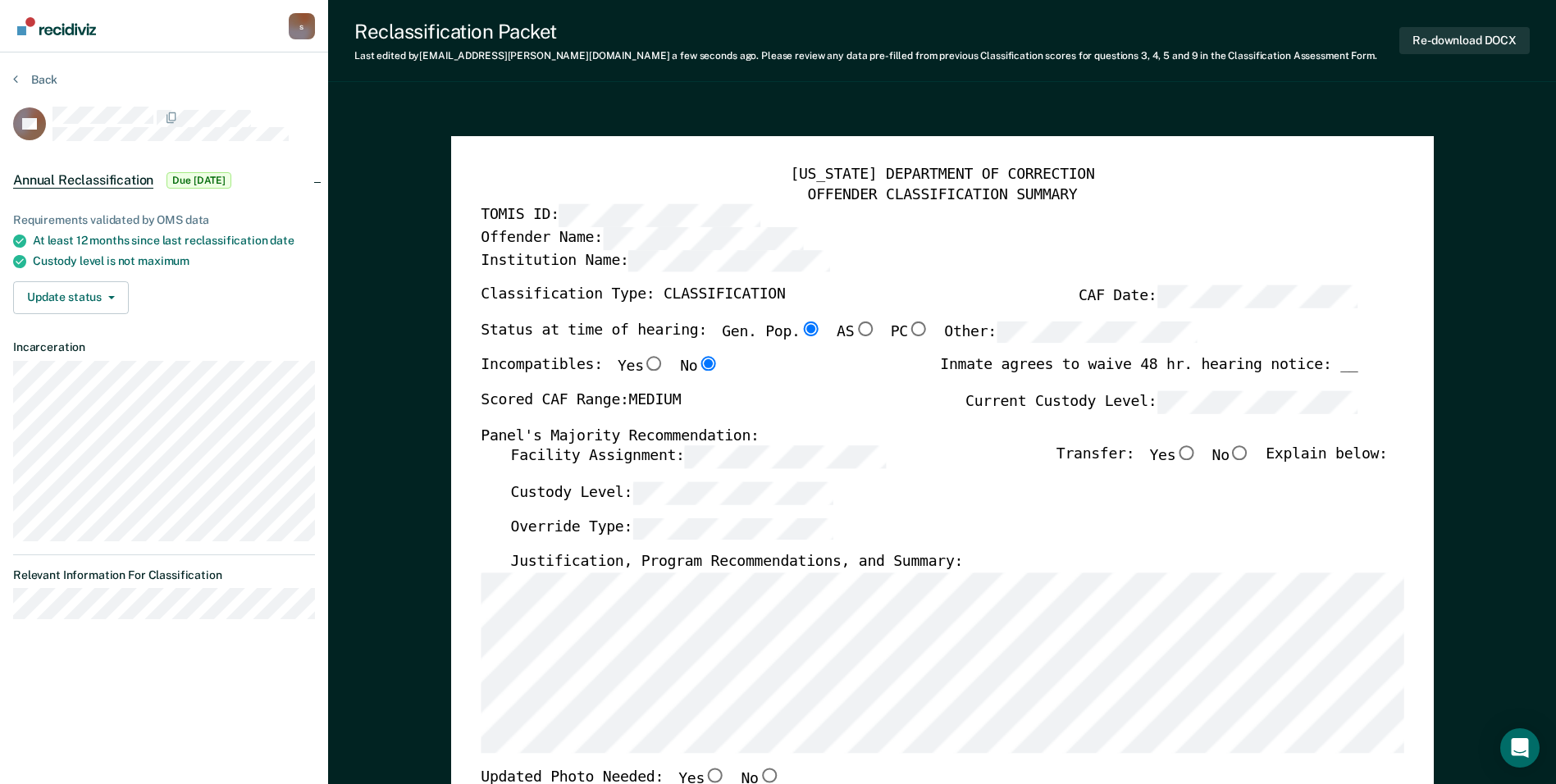
click at [752, 448] on input "No" at bounding box center [1240, 453] width 21 height 14
type textarea "x"
radio input "true"
click at [752, 319] on div "TENNESSEE DEPARTMENT OF CORRECTION OFFENDER CLASSIFICATION SUMMARY TOMIS ID: Of…" at bounding box center [942, 776] width 982 height 1280
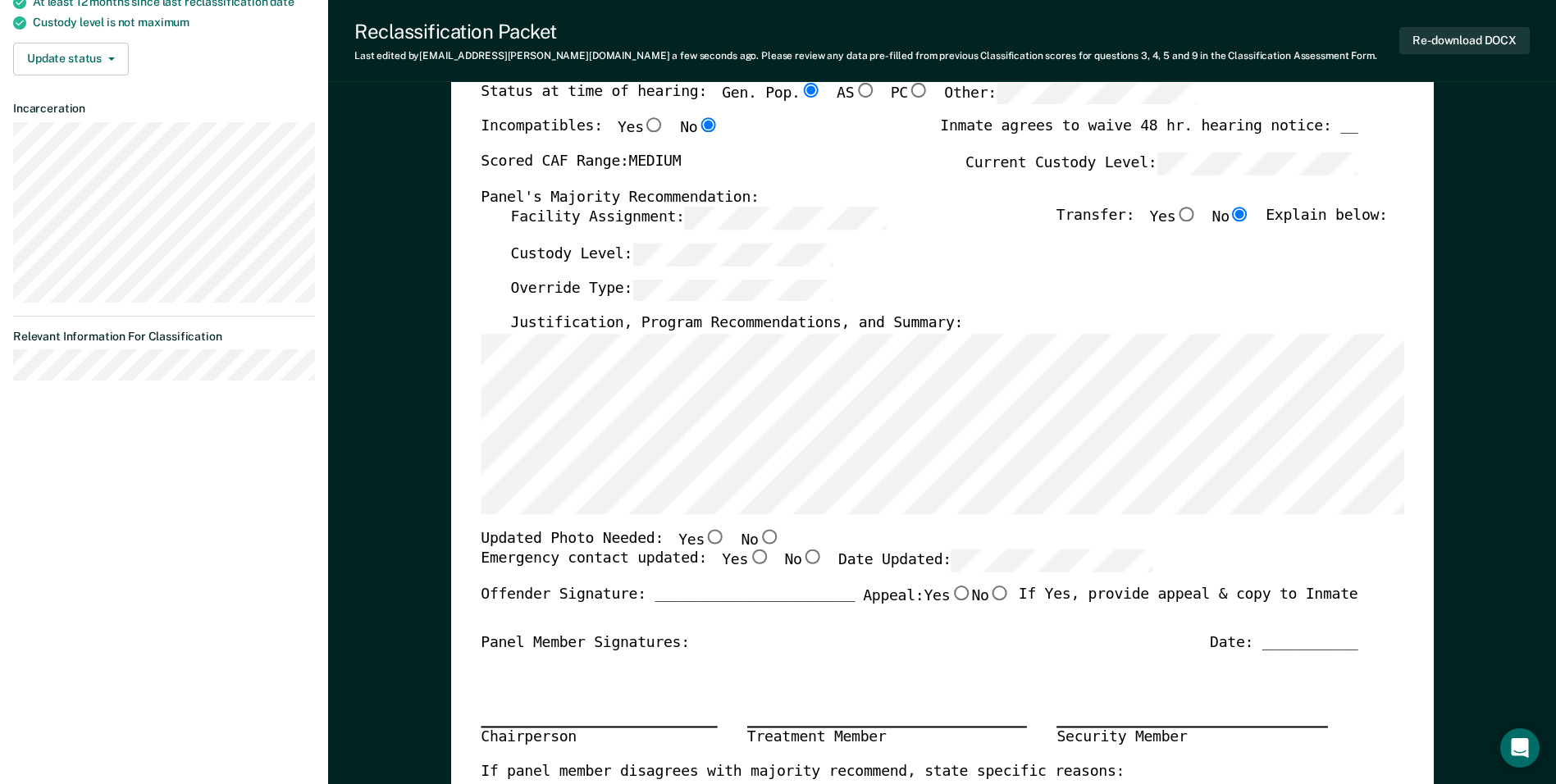
scroll to position [246, 0]
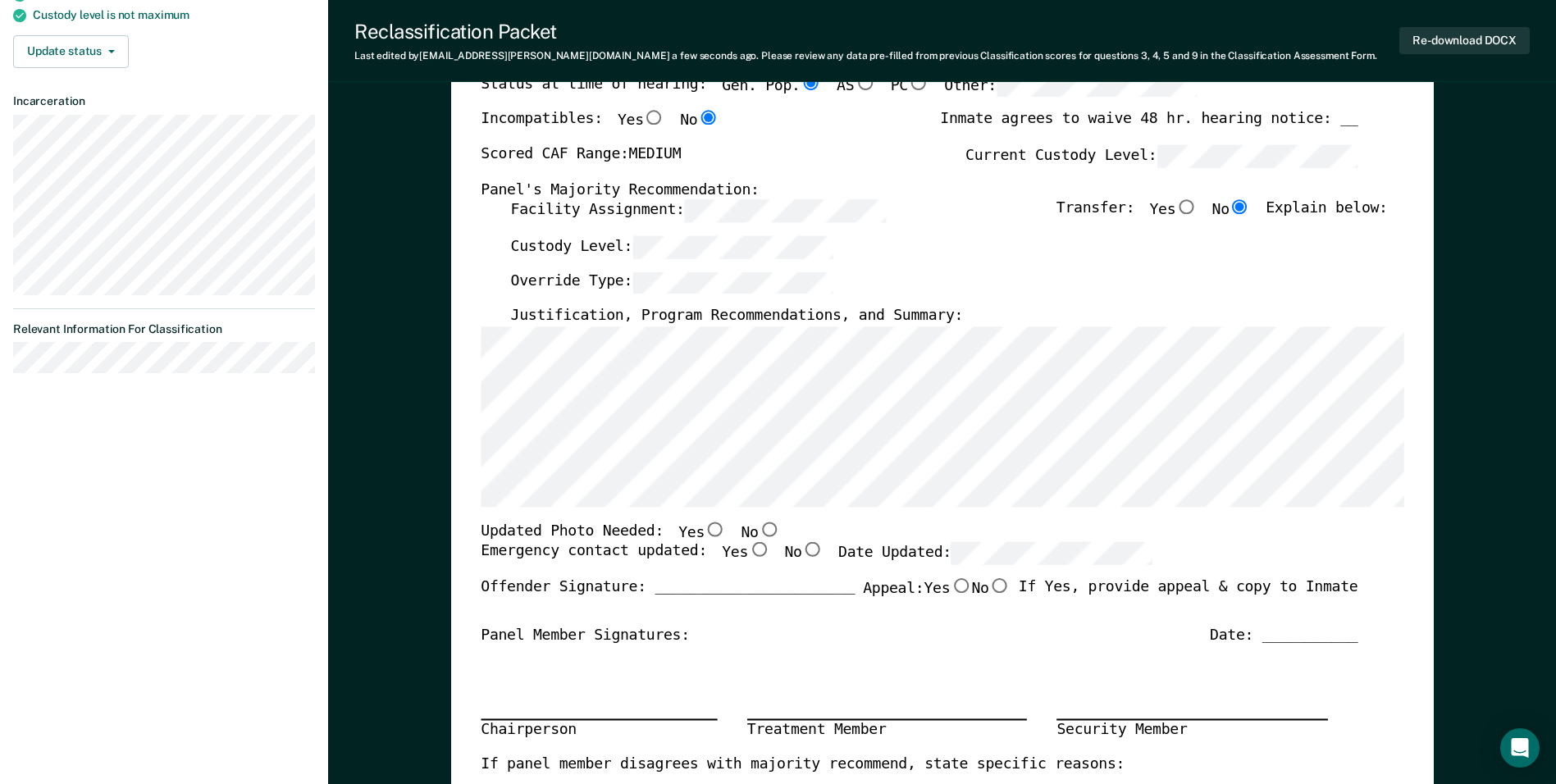
click at [752, 533] on input "No" at bounding box center [768, 528] width 21 height 14
type textarea "x"
radio input "true"
click at [748, 550] on input "Yes" at bounding box center [758, 550] width 21 height 14
type textarea "x"
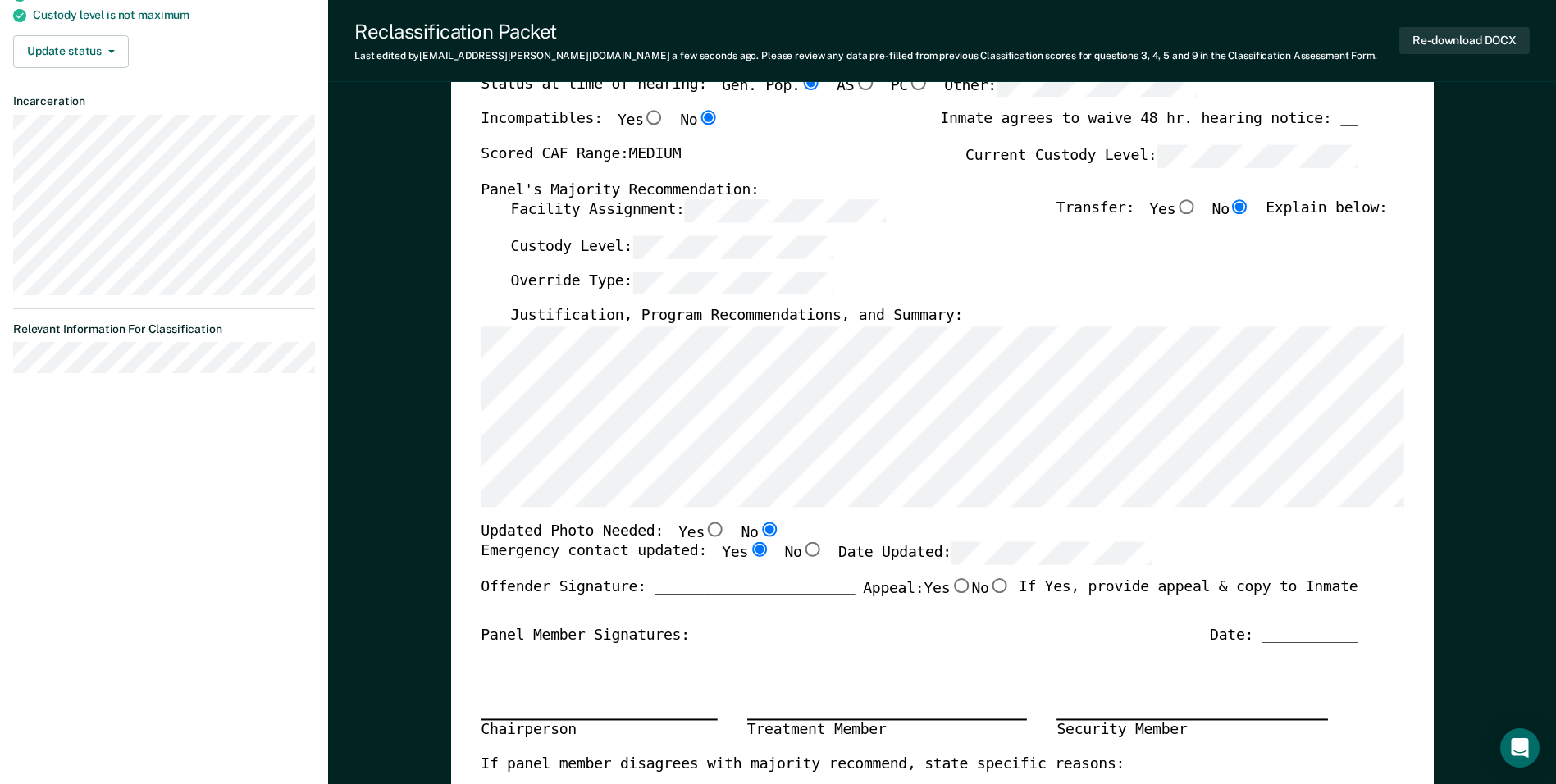
radio input "true"
click at [752, 547] on div "Emergency contact updated: Yes No Date Updated:" at bounding box center [919, 561] width 877 height 36
click at [752, 536] on div "Updated Photo Needed: Yes No" at bounding box center [919, 532] width 877 height 21
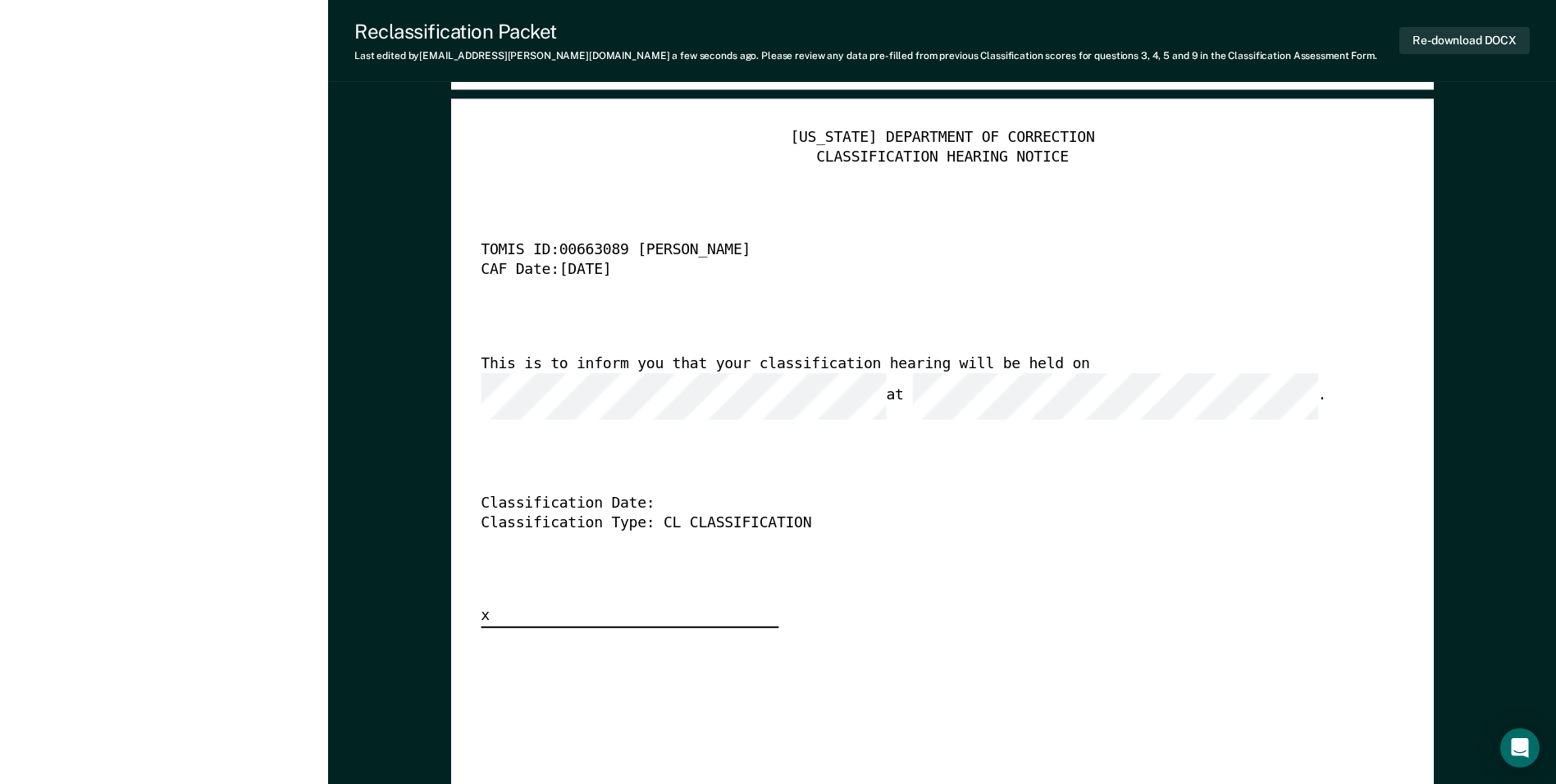
scroll to position [4181, 0]
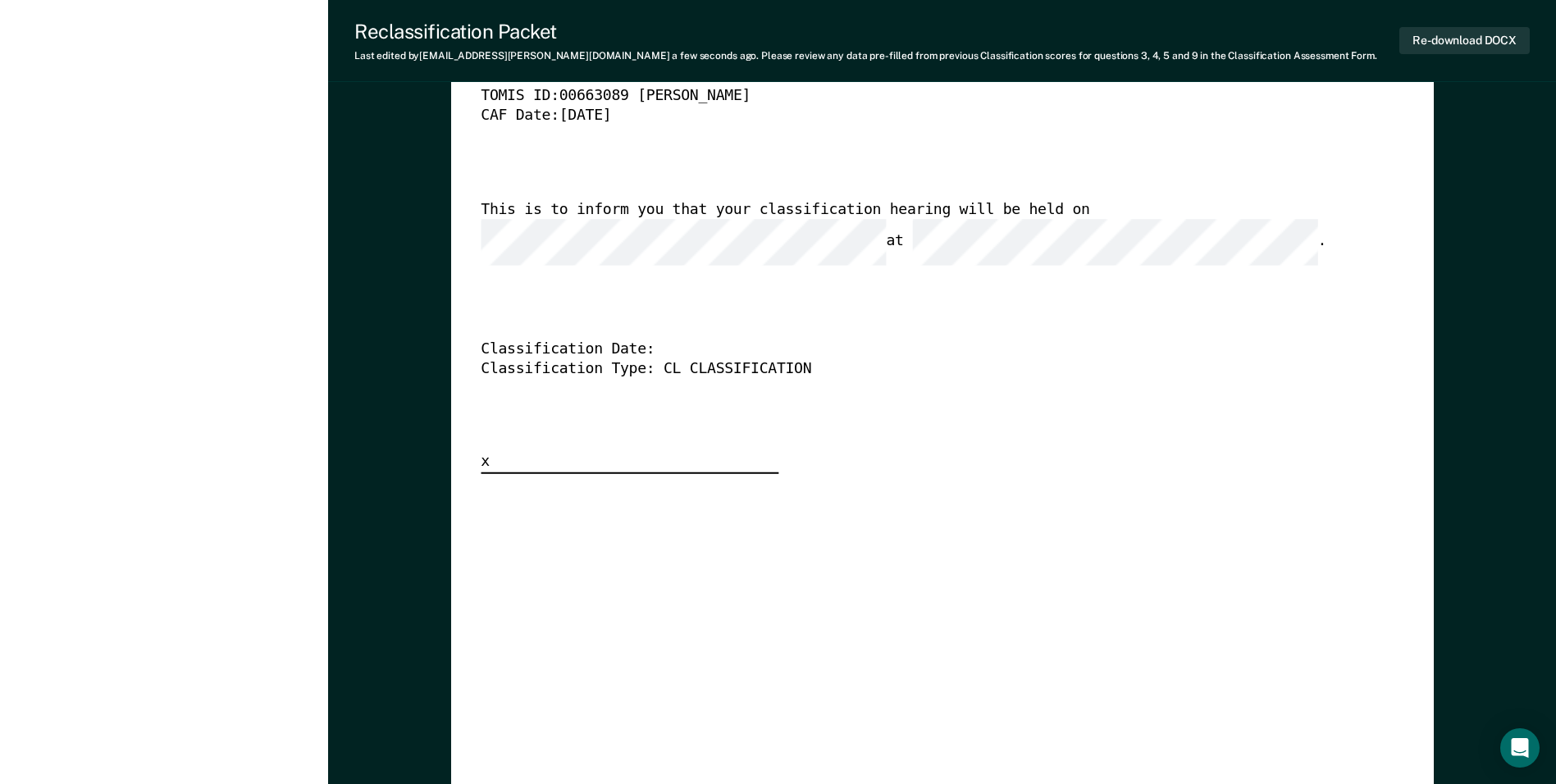
click at [752, 359] on div "Classification Type: CL CLASSIFICATION" at bounding box center [919, 369] width 877 height 20
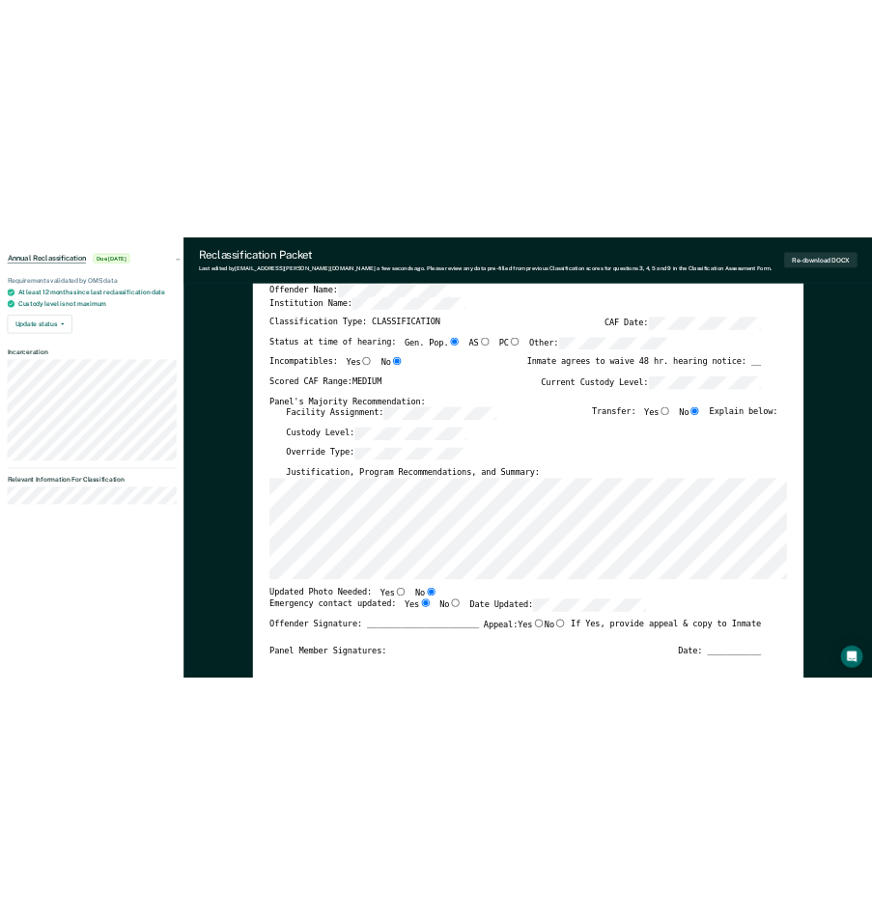
scroll to position [0, 0]
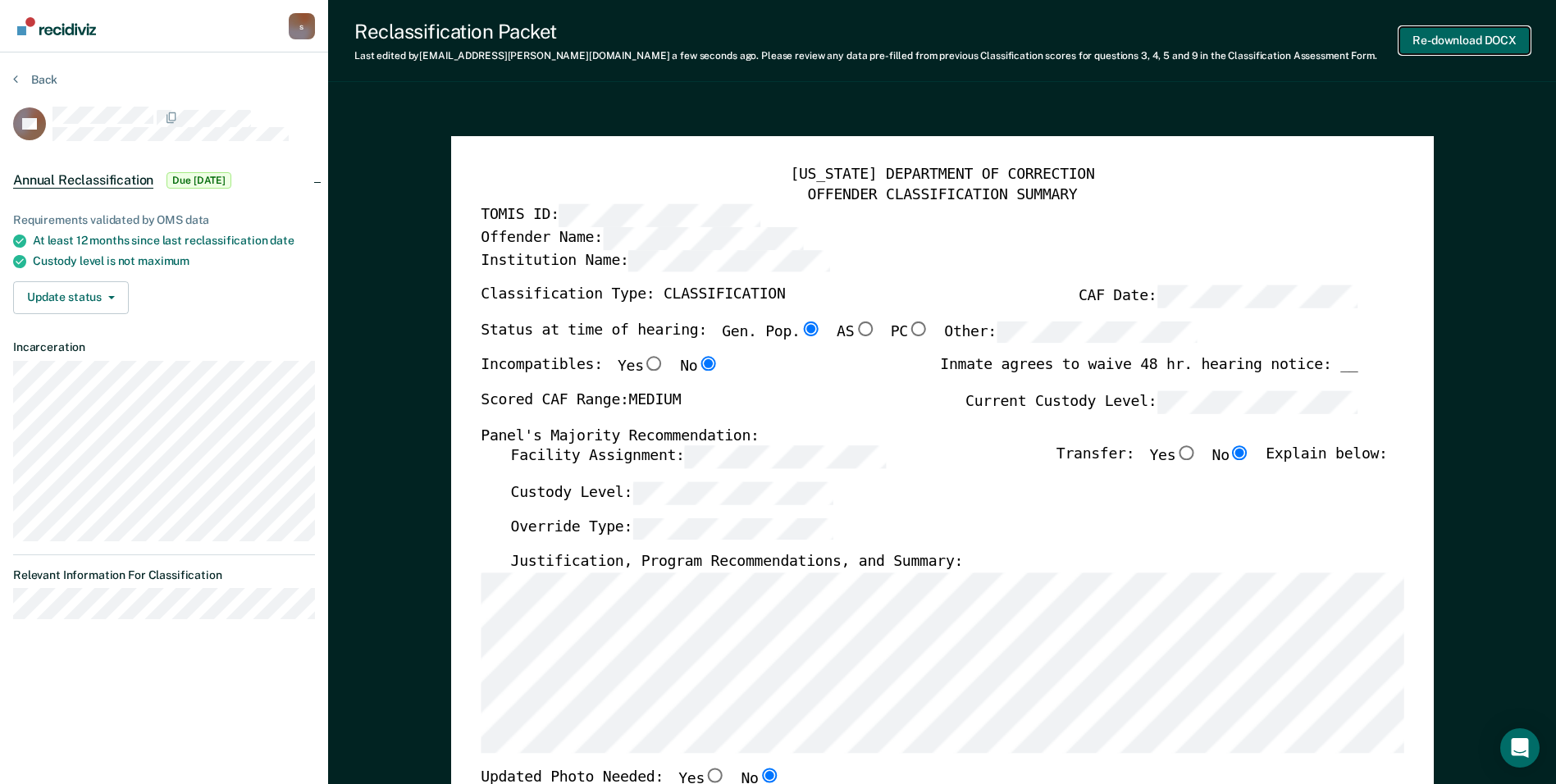
click at [752, 42] on button "Re-download DOCX" at bounding box center [1464, 41] width 130 height 27
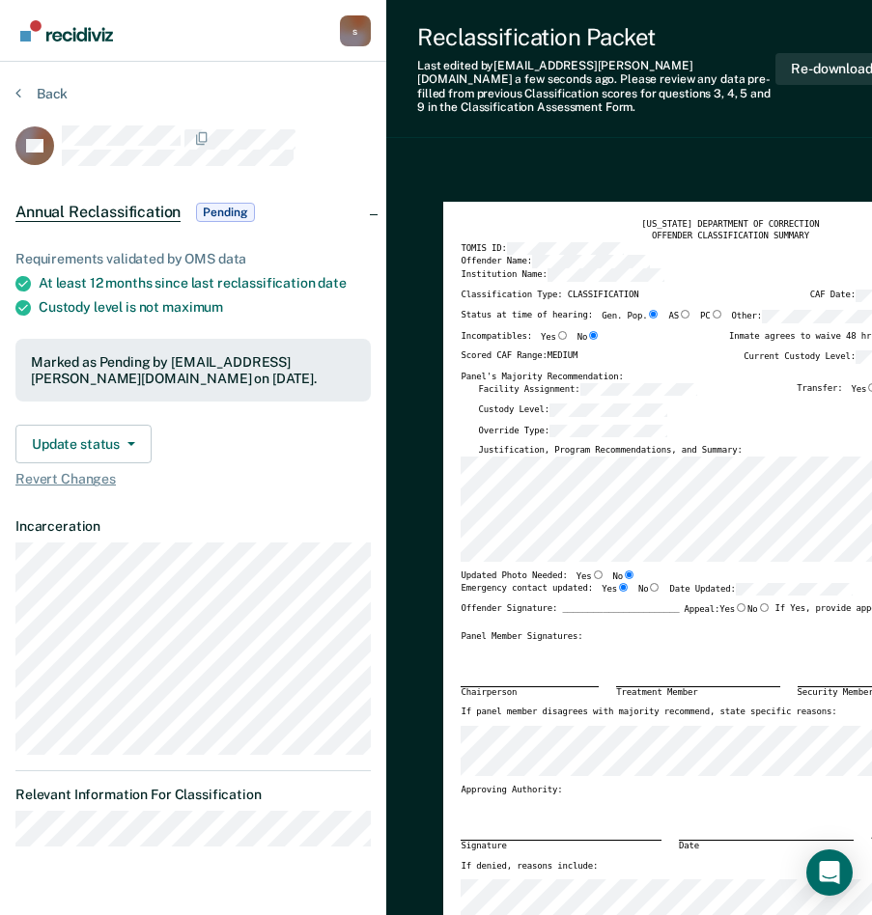
click at [703, 133] on div "Reclassification Packet Last edited by shanddrikka.crump@corecivic.com a few se…" at bounding box center [672, 69] width 573 height 138
click at [49, 86] on button "Back" at bounding box center [41, 93] width 52 height 17
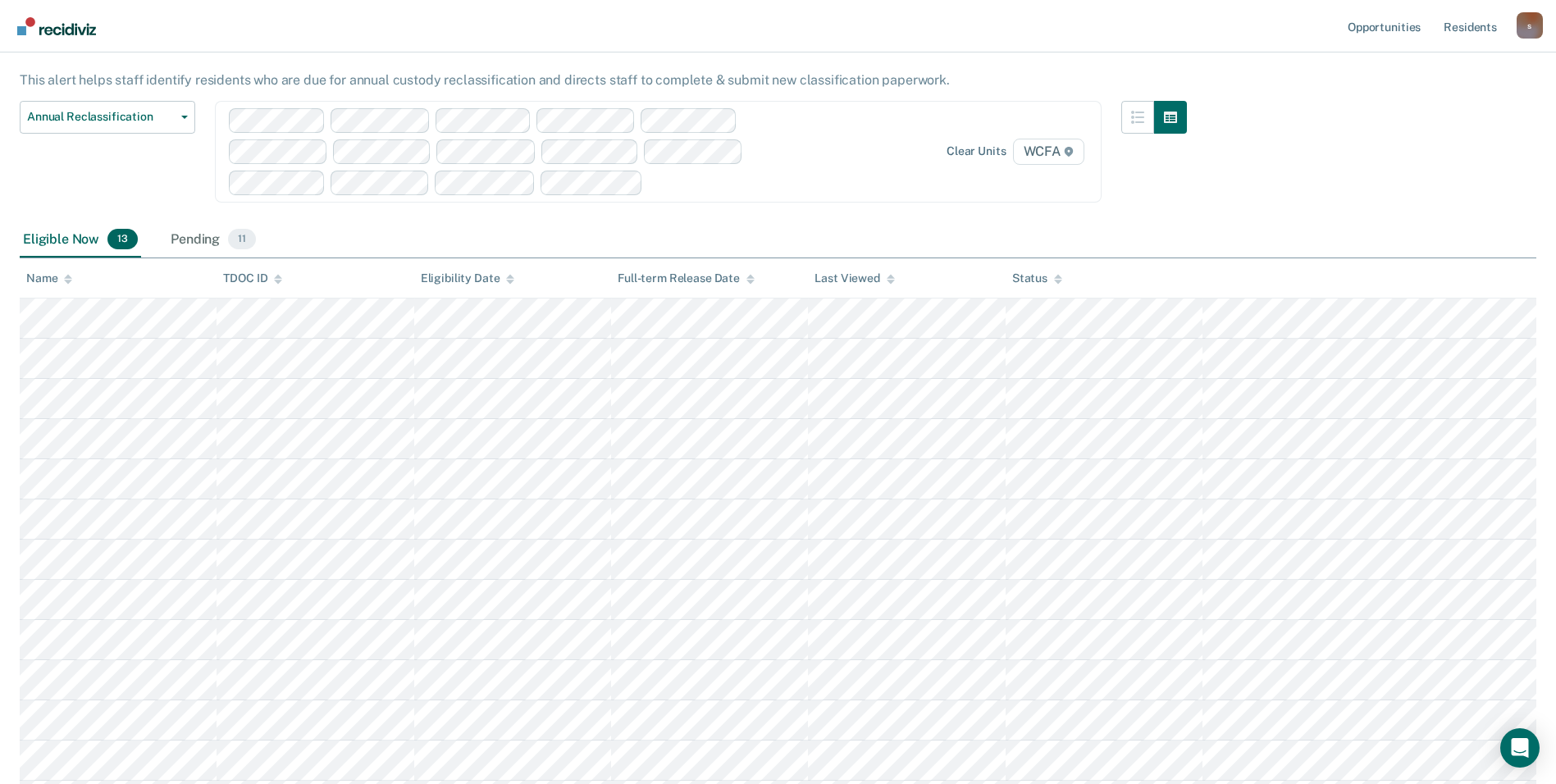
scroll to position [164, 0]
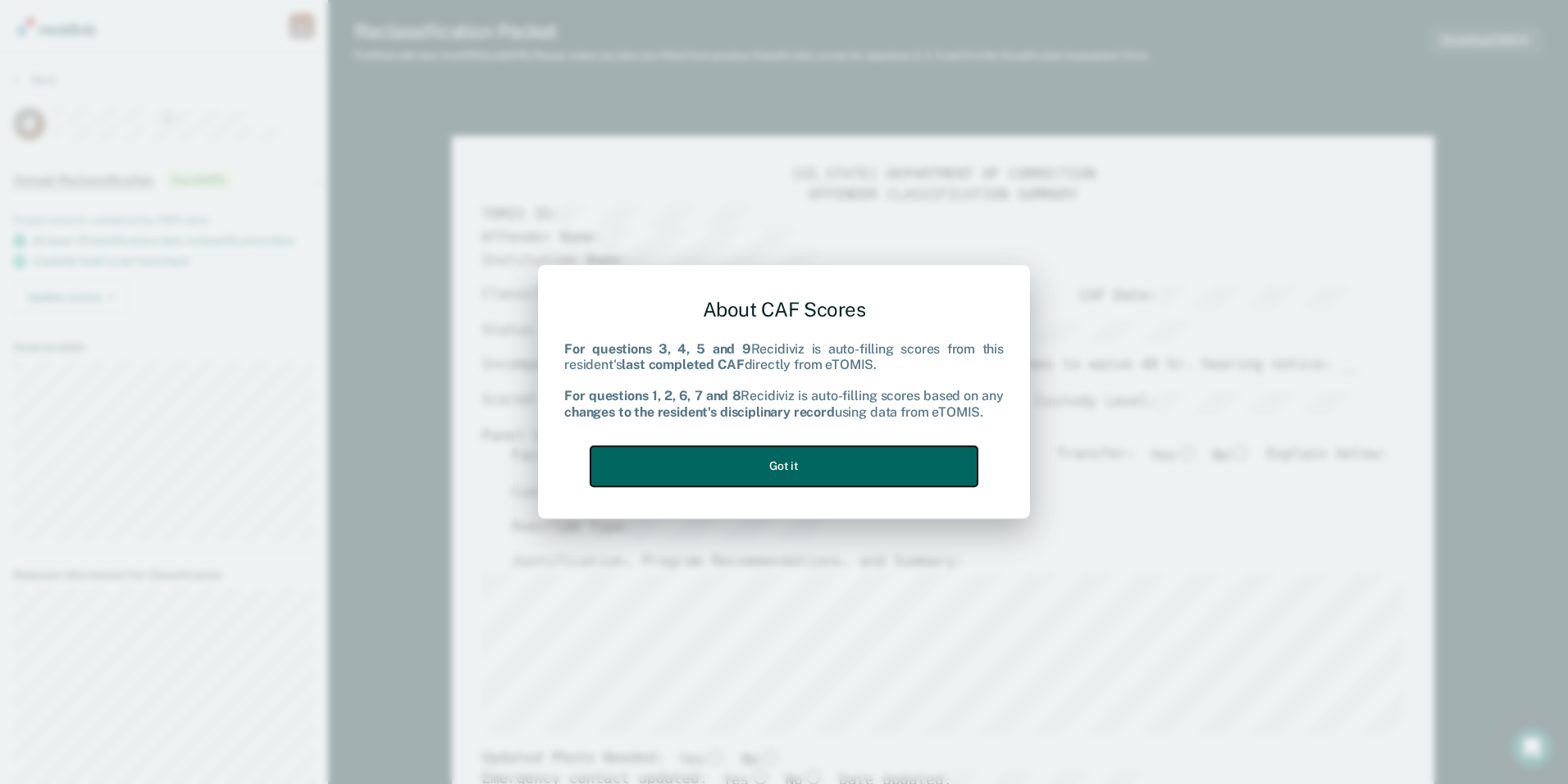
click at [752, 468] on button "Got it" at bounding box center [784, 465] width 388 height 40
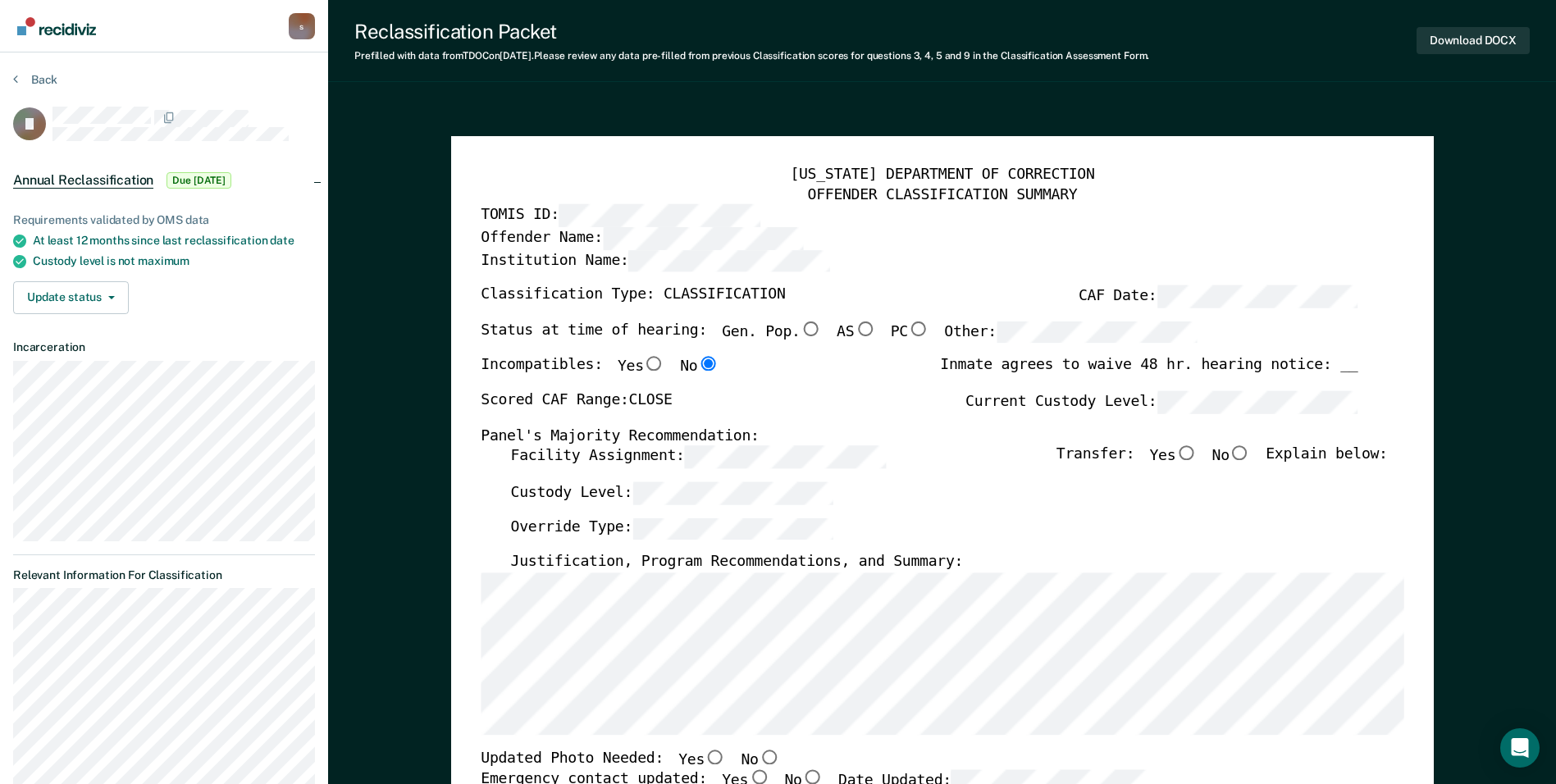
click at [752, 467] on div "Facility Assignment: Transfer: Yes No Explain below:" at bounding box center [948, 464] width 877 height 36
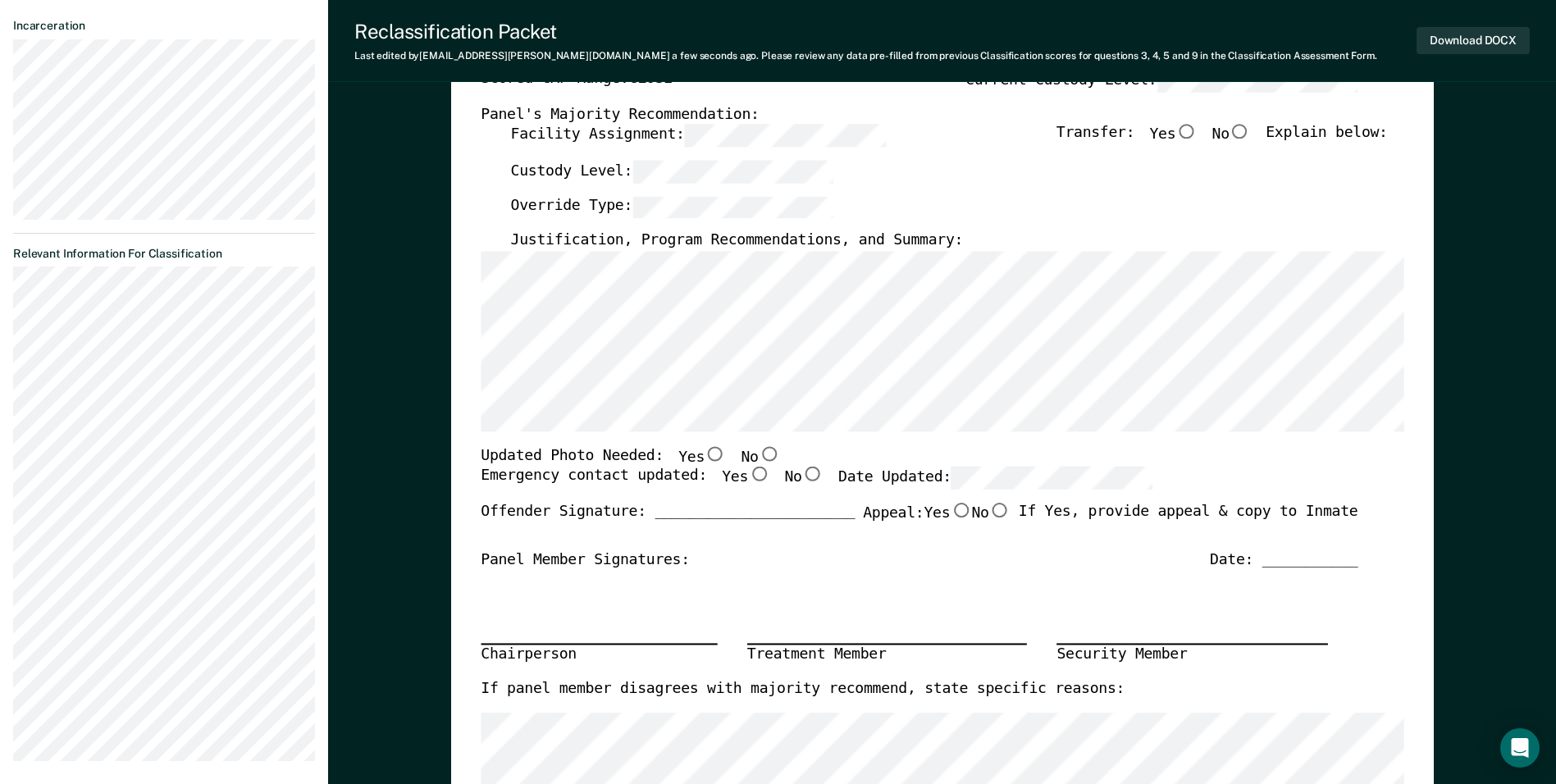
scroll to position [328, 0]
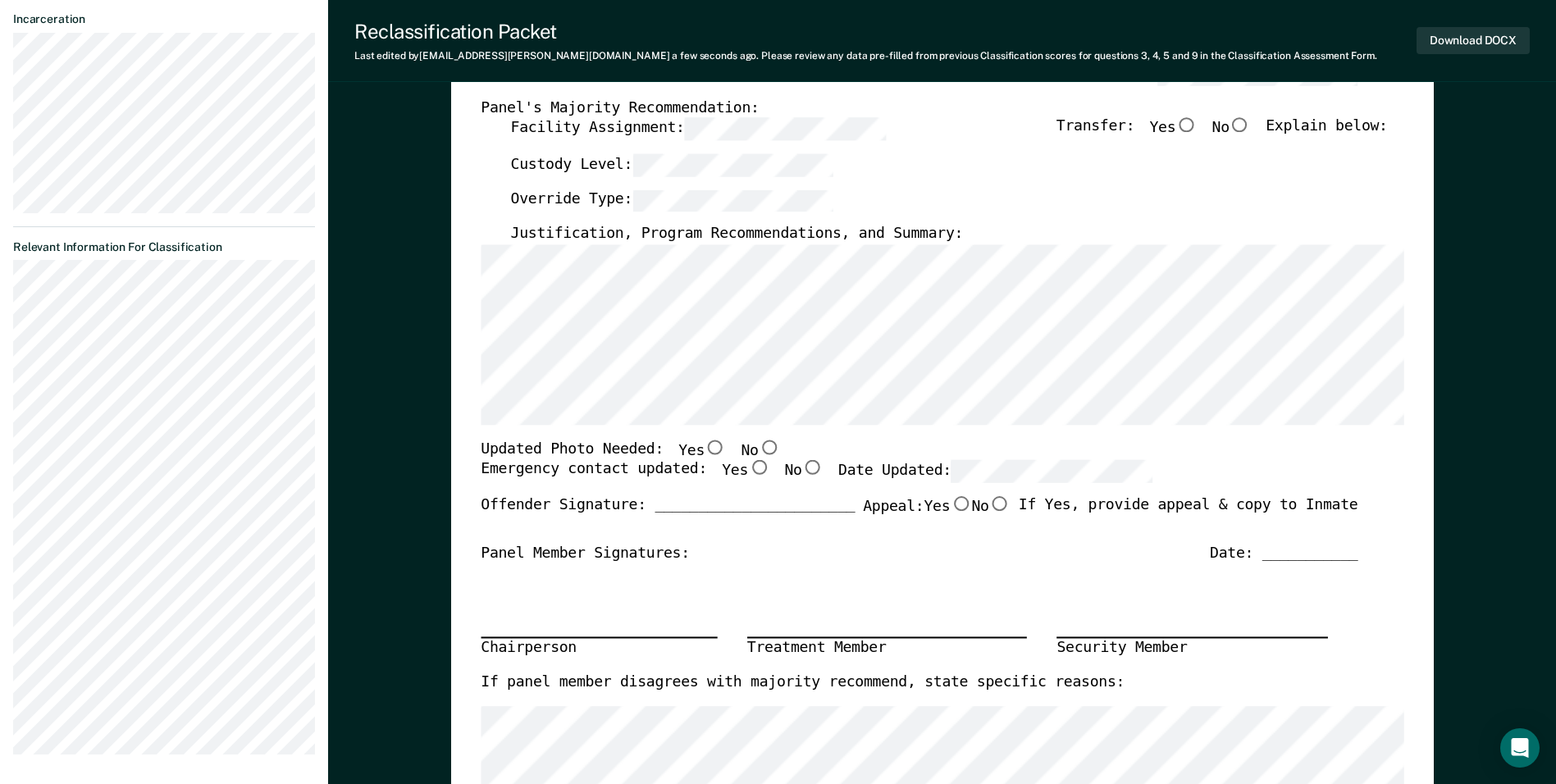
click at [752, 453] on input "No" at bounding box center [768, 446] width 21 height 14
type textarea "x"
radio input "true"
click at [748, 468] on input "Yes" at bounding box center [758, 467] width 21 height 14
type textarea "x"
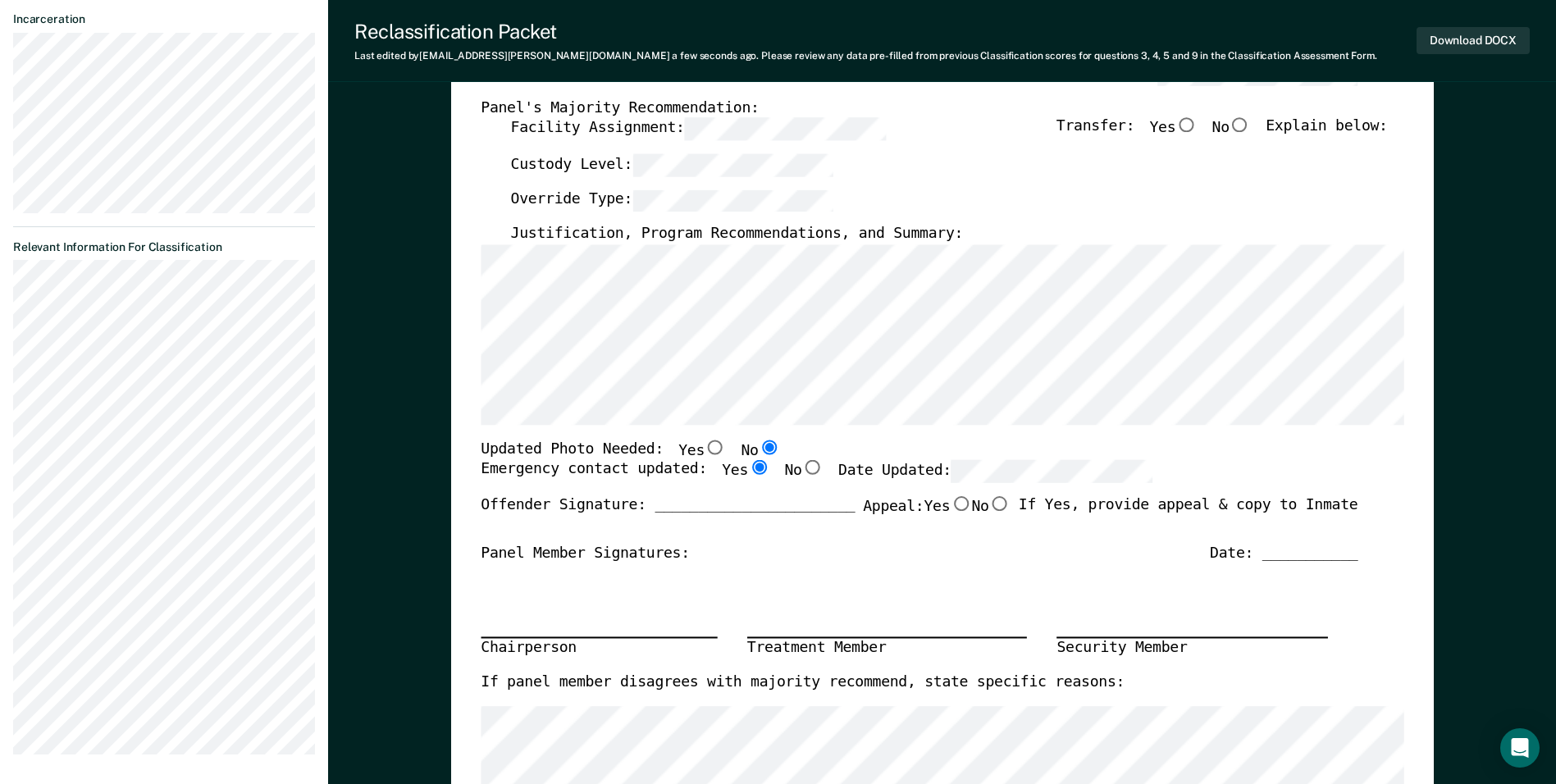
radio input "true"
click at [752, 457] on div "TENNESSEE DEPARTMENT OF CORRECTION OFFENDER CLASSIFICATION SUMMARY TOMIS ID: Of…" at bounding box center [942, 446] width 923 height 1216
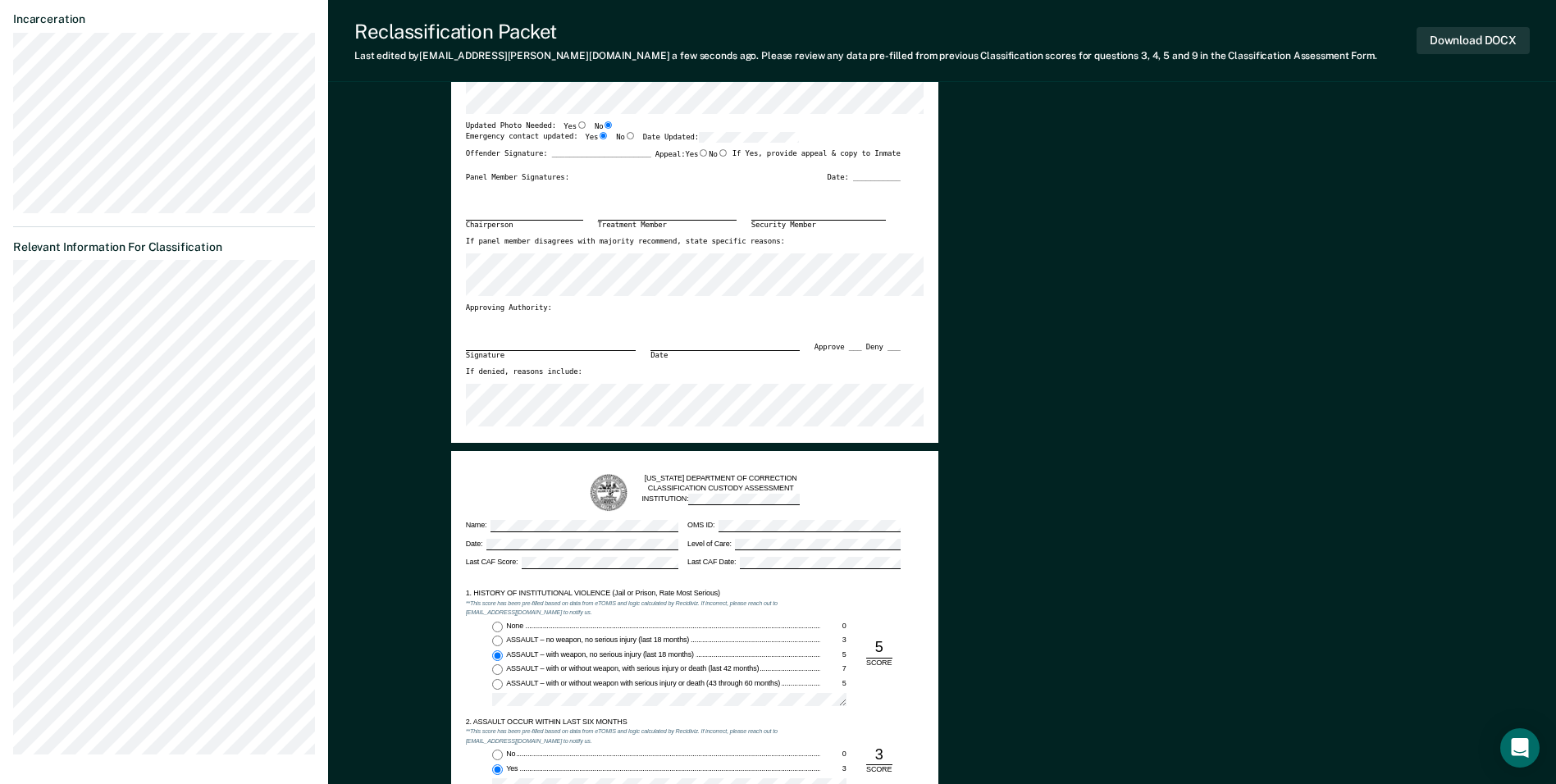
scroll to position [0, 0]
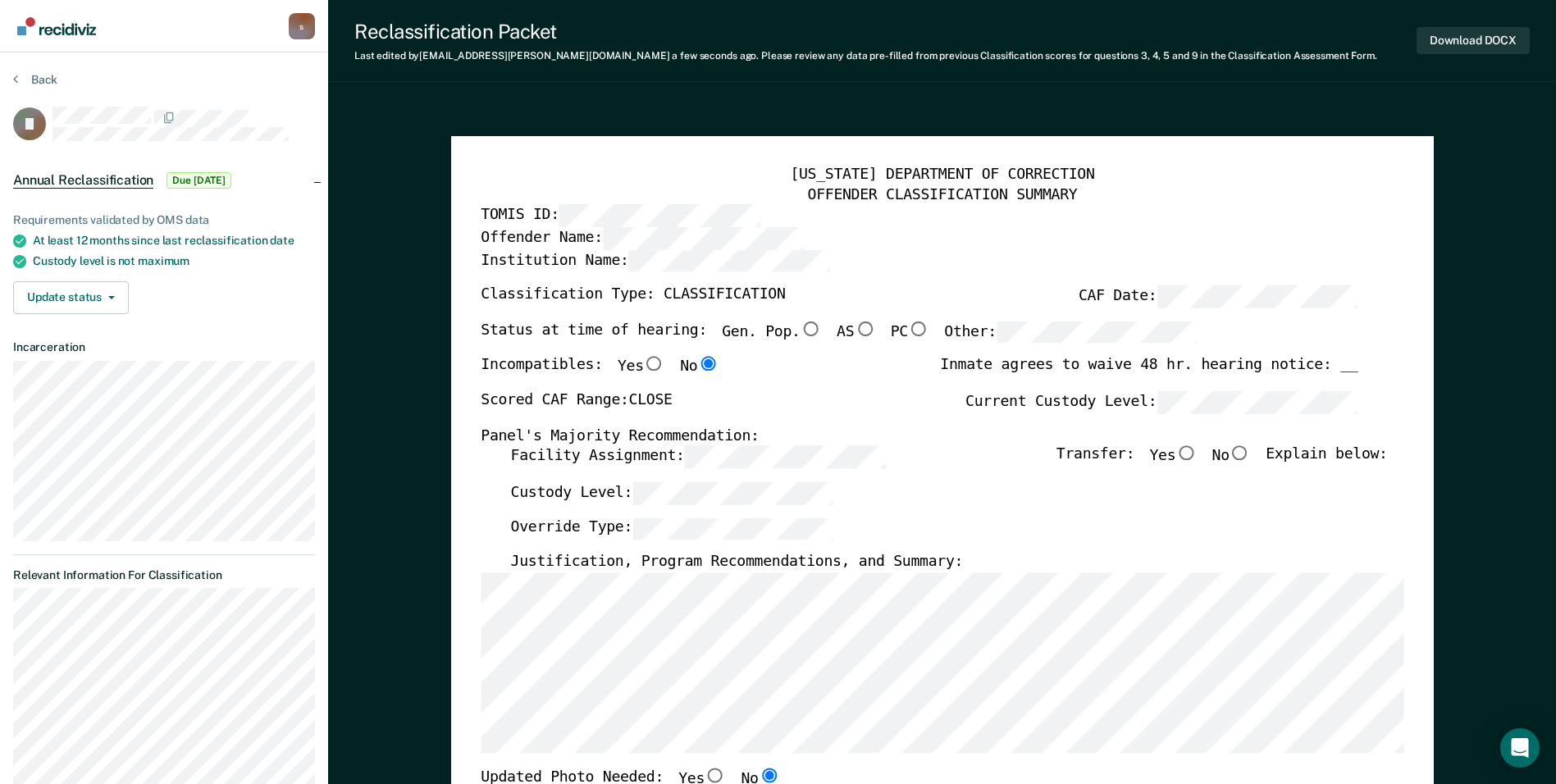
click at [752, 460] on input "No" at bounding box center [1240, 453] width 21 height 14
type textarea "x"
radio input "true"
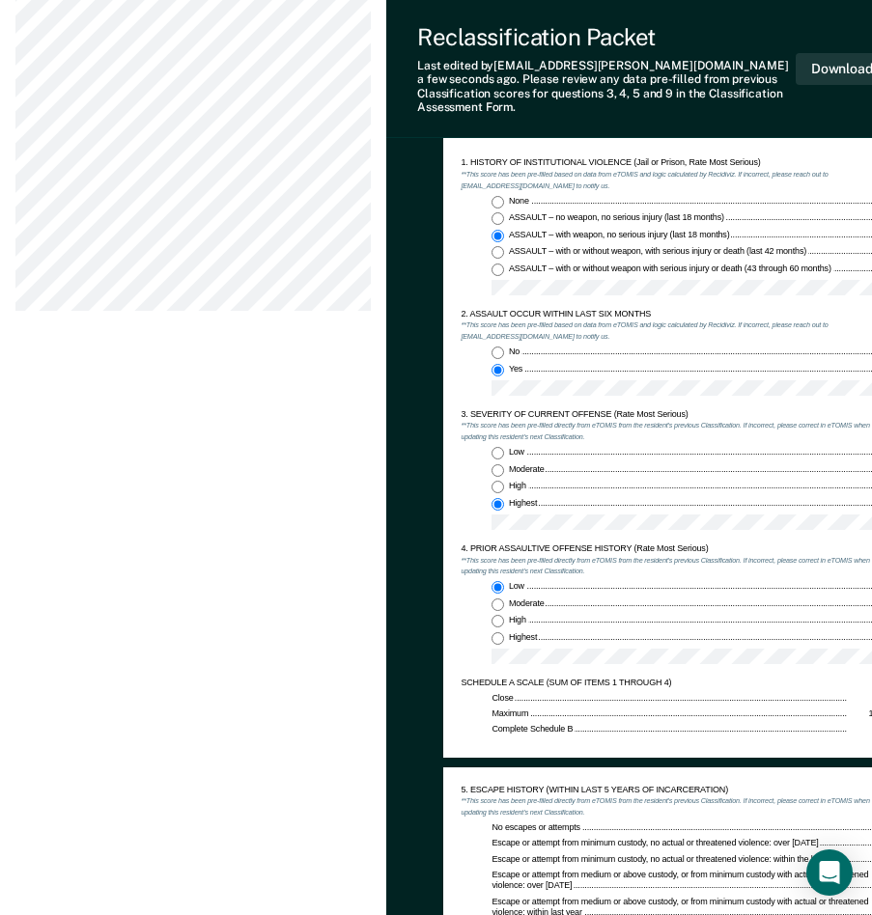
scroll to position [965, 0]
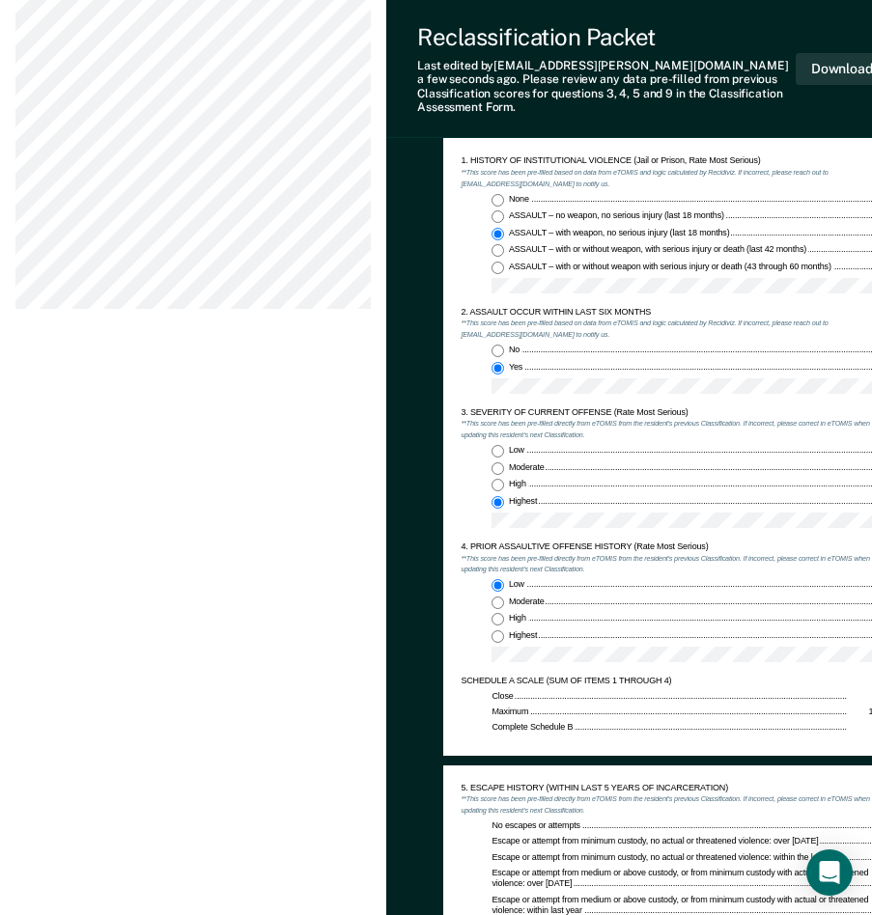
click at [497, 210] on input "ASSAULT – no weapon, no serious injury (last 18 months) 3" at bounding box center [497, 216] width 13 height 13
type textarea "x"
radio input "true"
radio input "false"
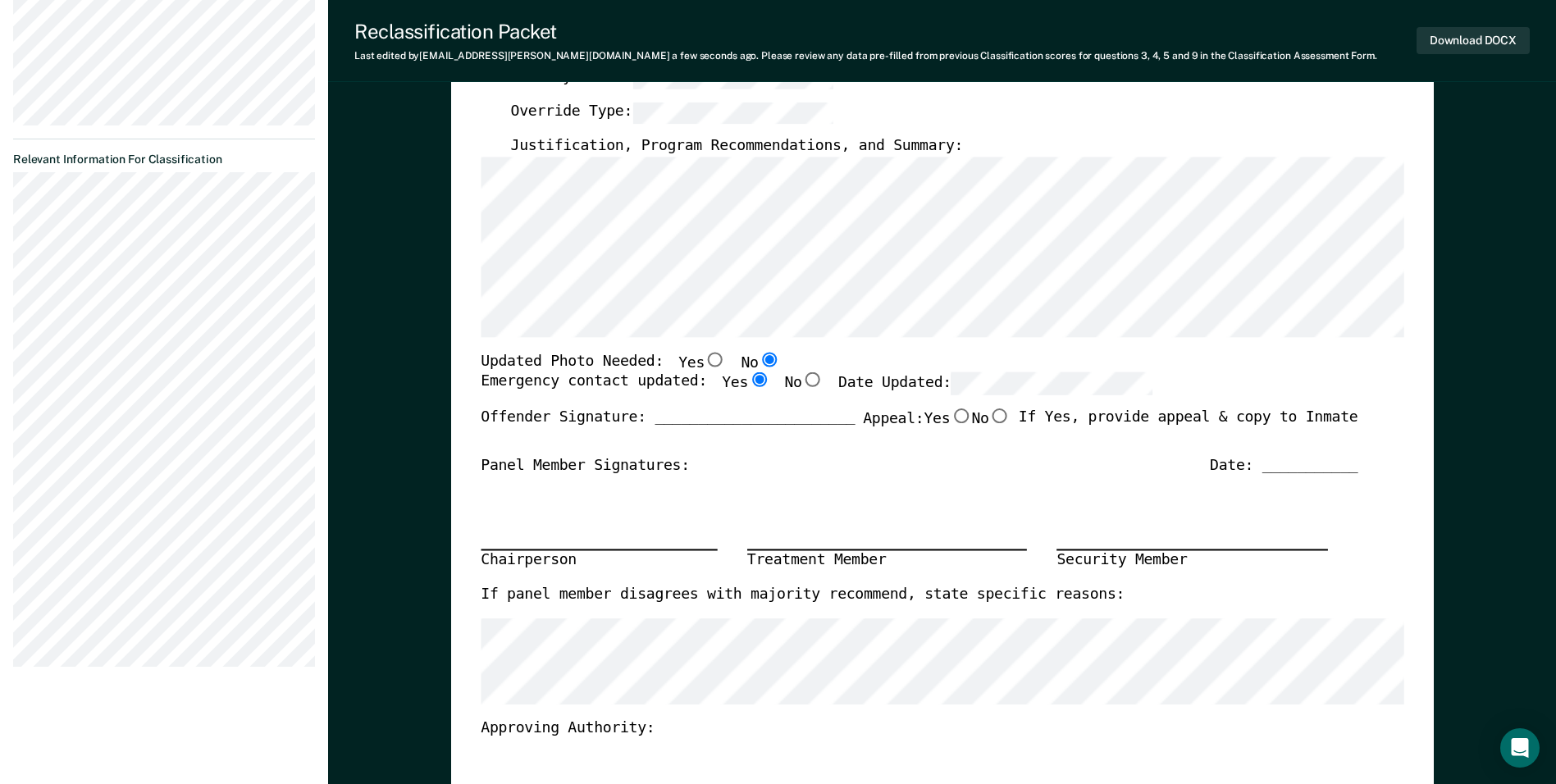
scroll to position [410, 0]
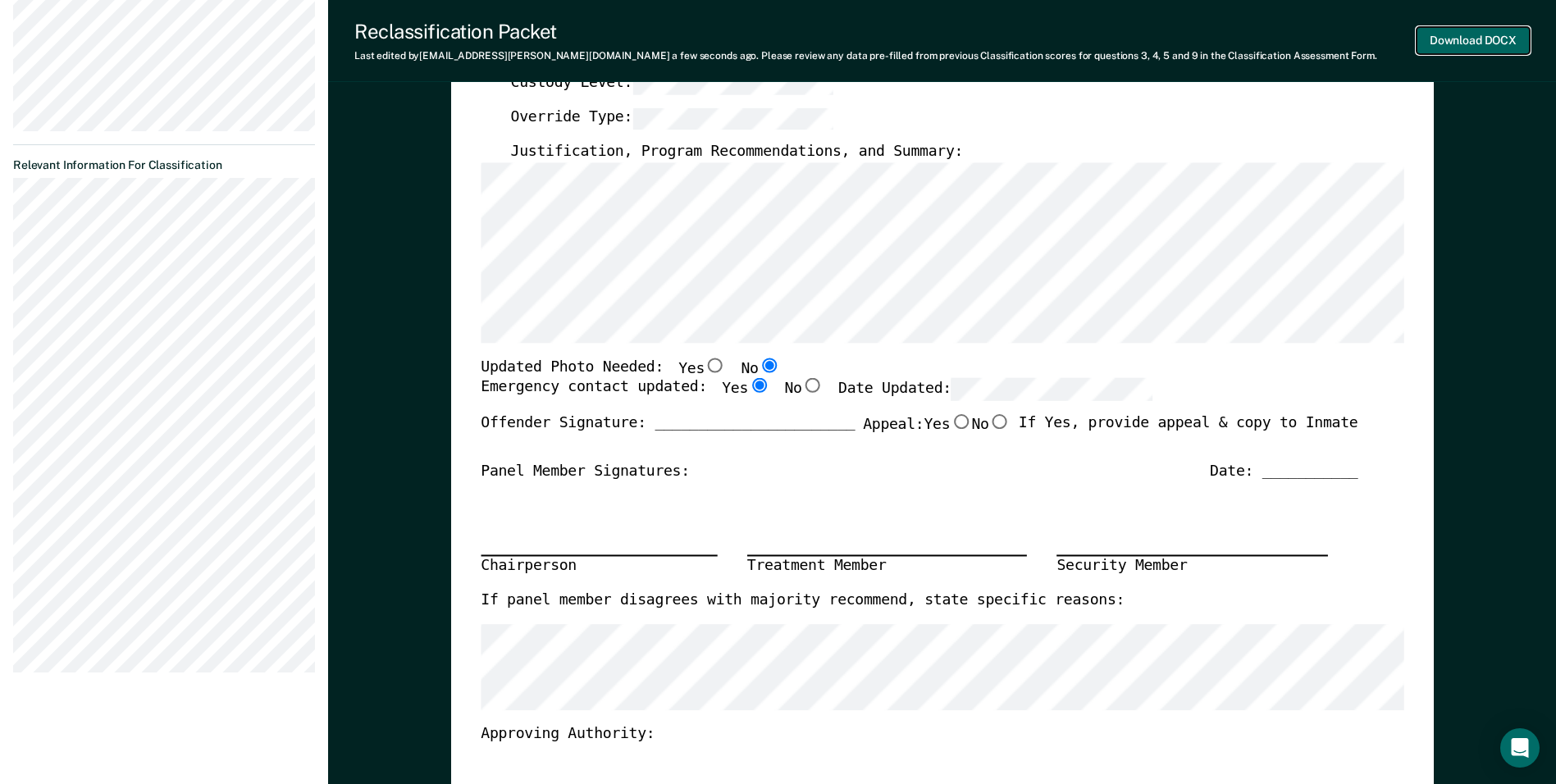
click at [752, 41] on button "Download DOCX" at bounding box center [1473, 41] width 113 height 27
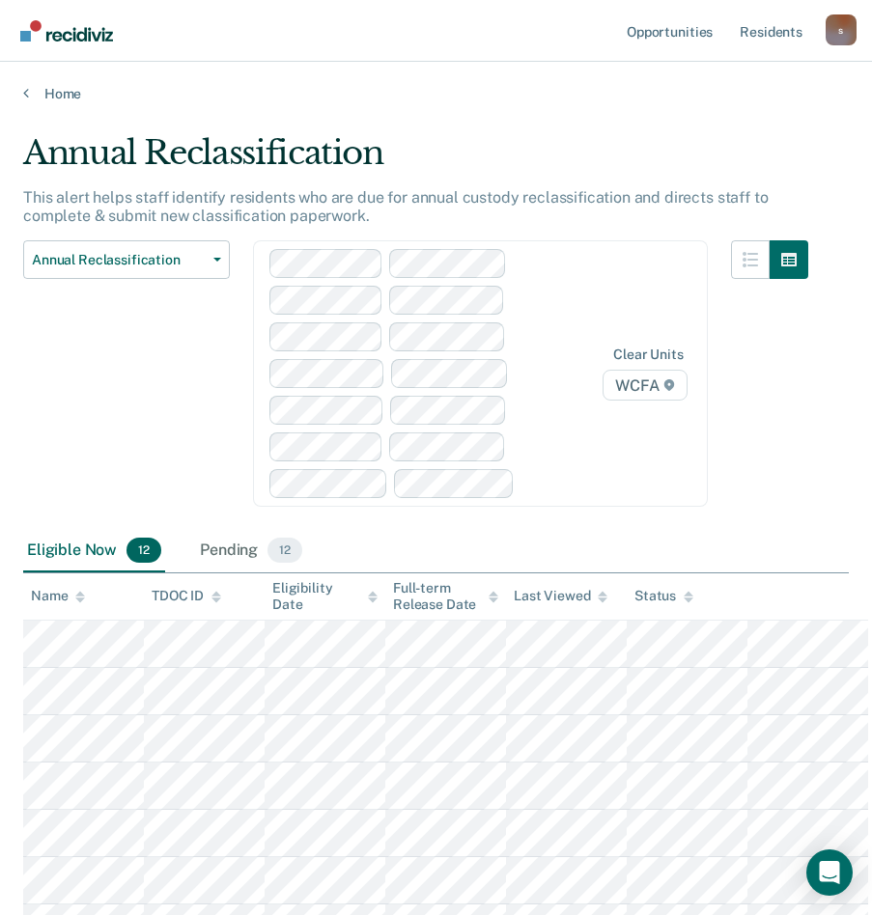
click at [279, 57] on nav "Opportunities Resident s shanddrikka.crump@corecivic.com s Profile How it works…" at bounding box center [435, 30] width 841 height 61
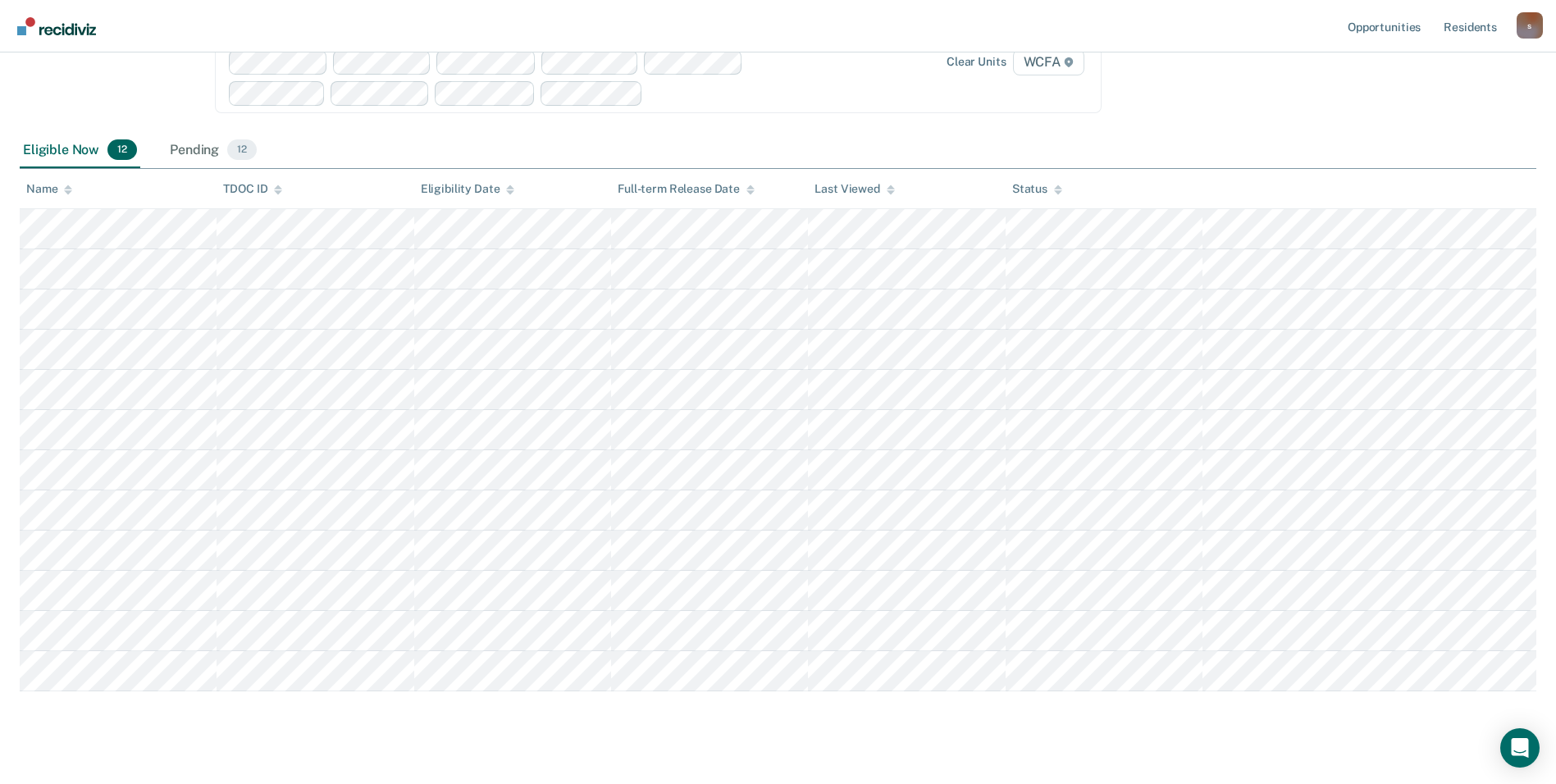
scroll to position [202, 0]
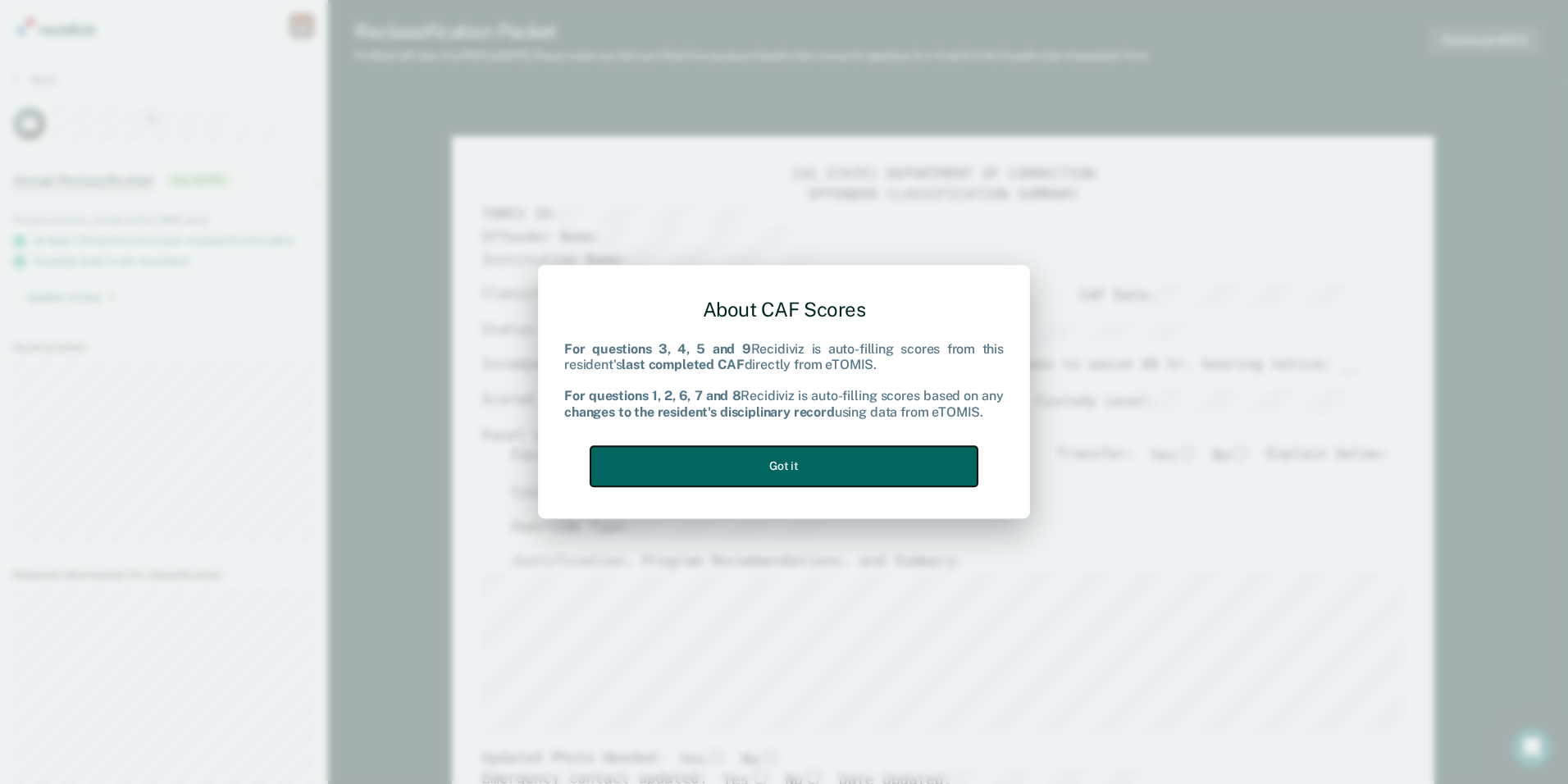
click at [752, 470] on button "Got it" at bounding box center [784, 465] width 388 height 40
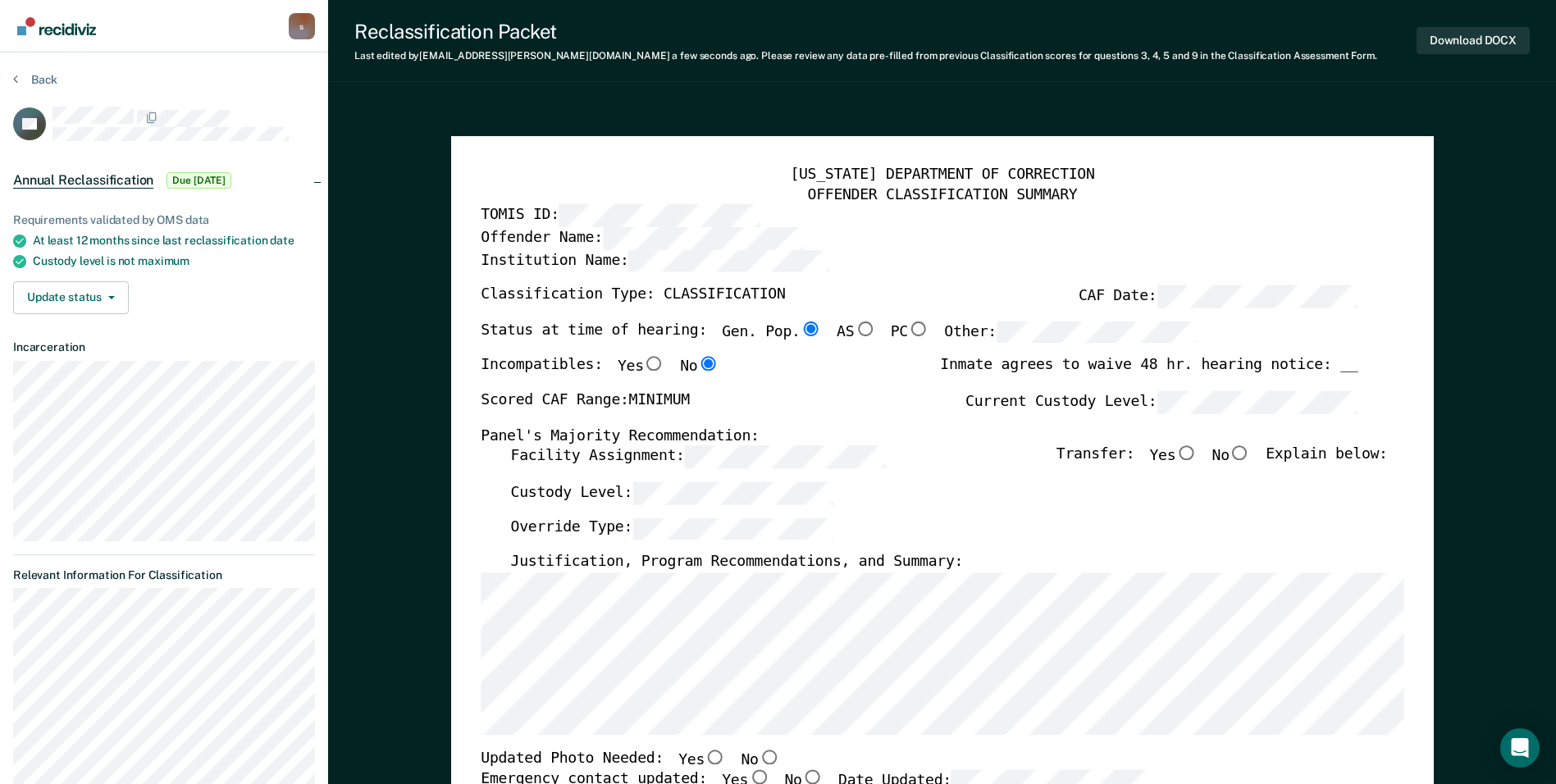
click at [752, 454] on input "No" at bounding box center [1240, 453] width 21 height 14
type textarea "x"
radio input "true"
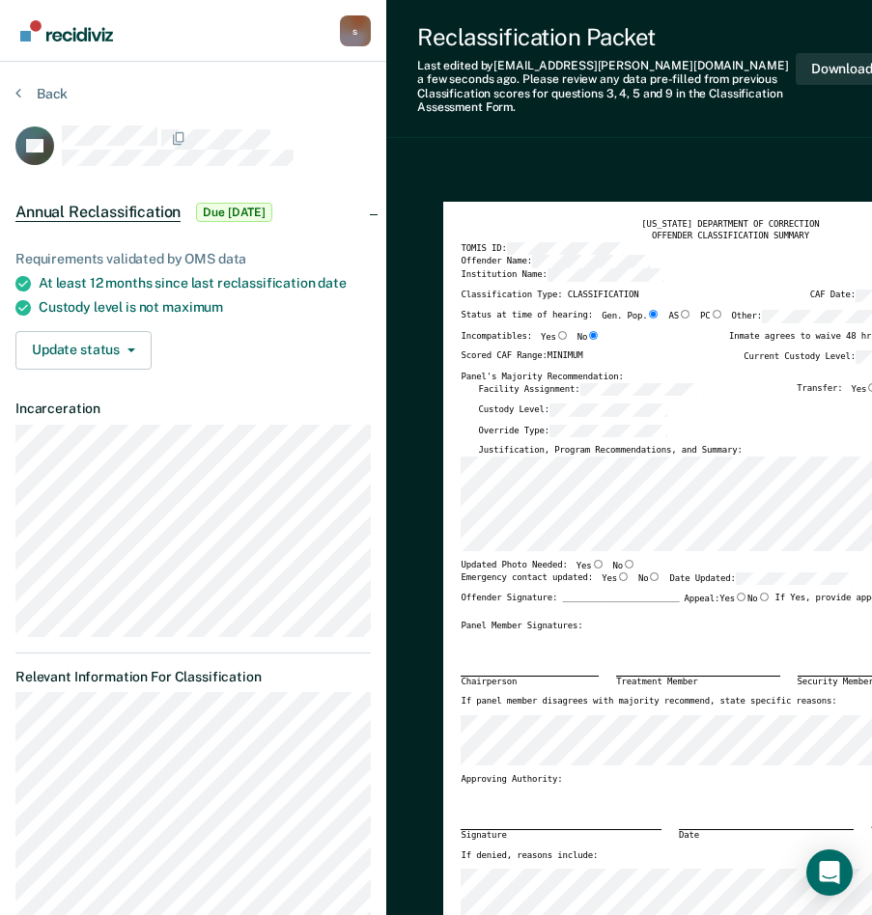
click at [592, 560] on input "Yes" at bounding box center [598, 564] width 13 height 9
type textarea "x"
radio input "true"
click at [617, 572] on input "Yes" at bounding box center [623, 576] width 13 height 9
type textarea "x"
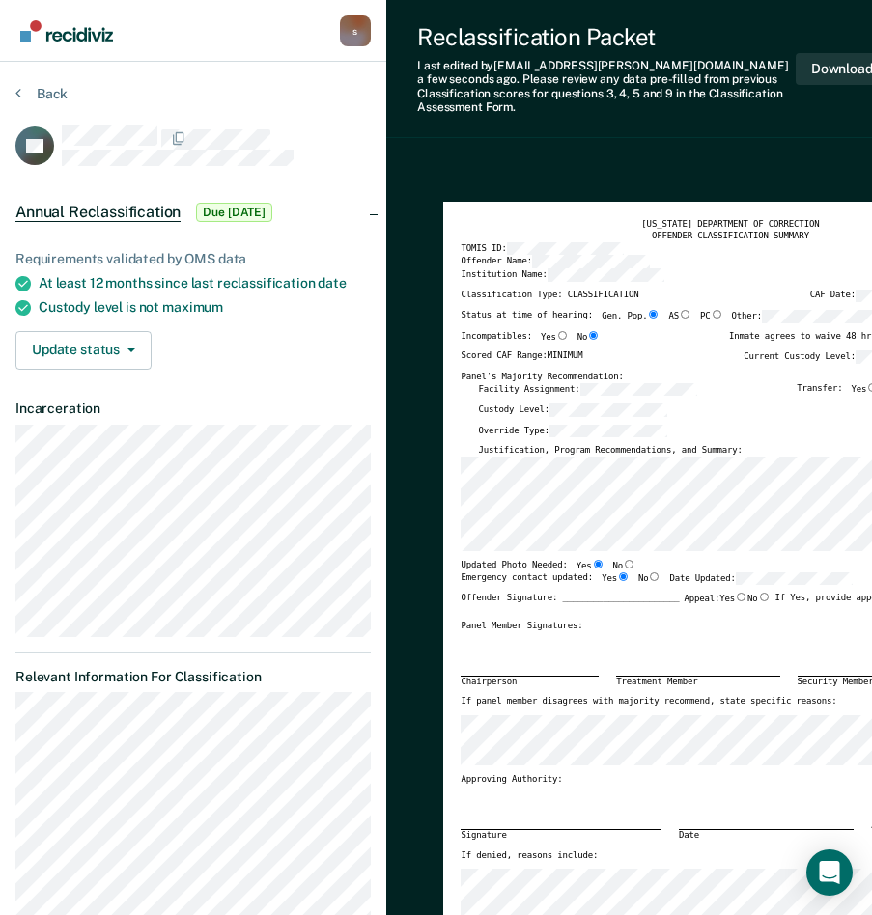
radio input "true"
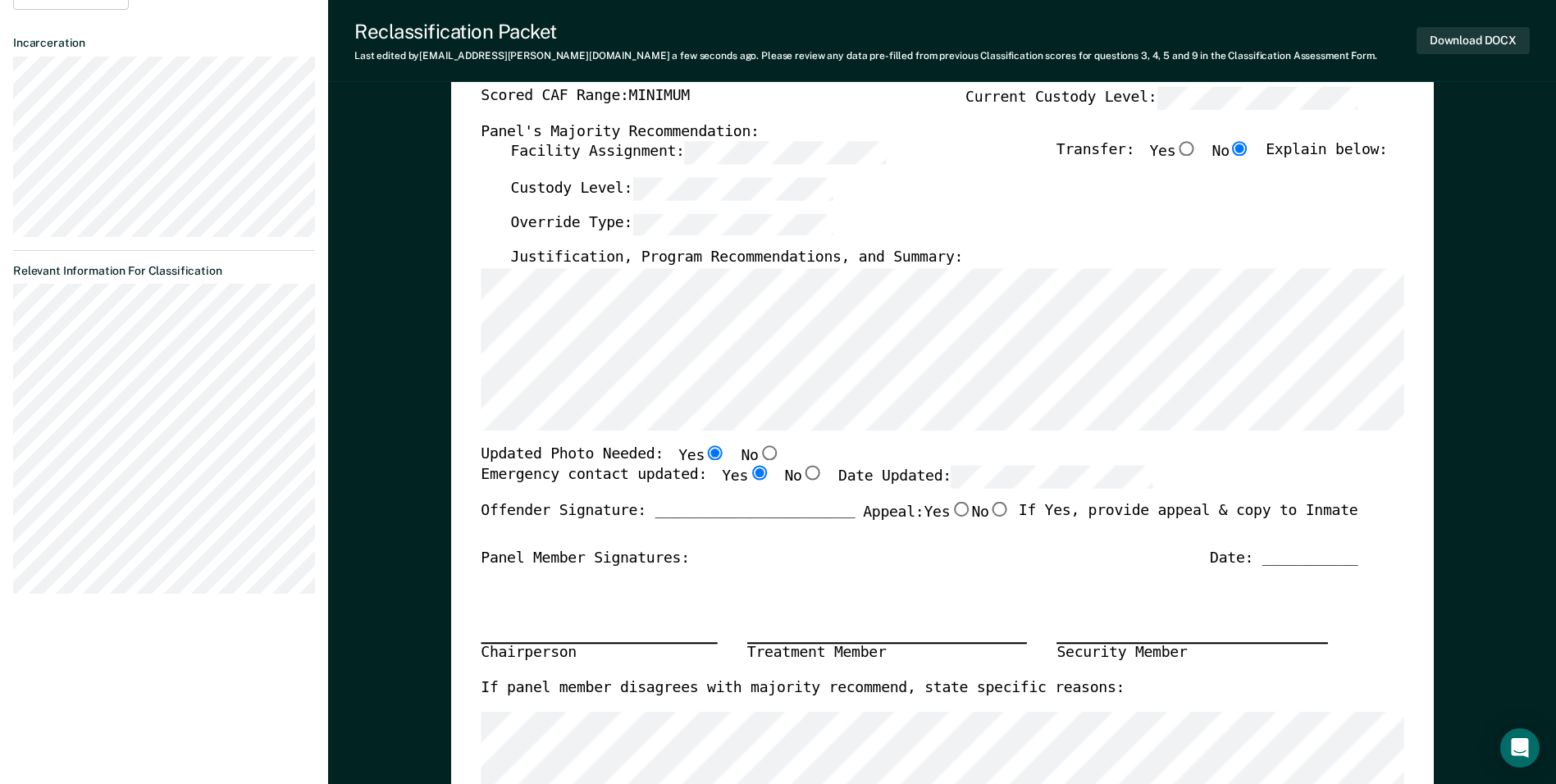
scroll to position [328, 0]
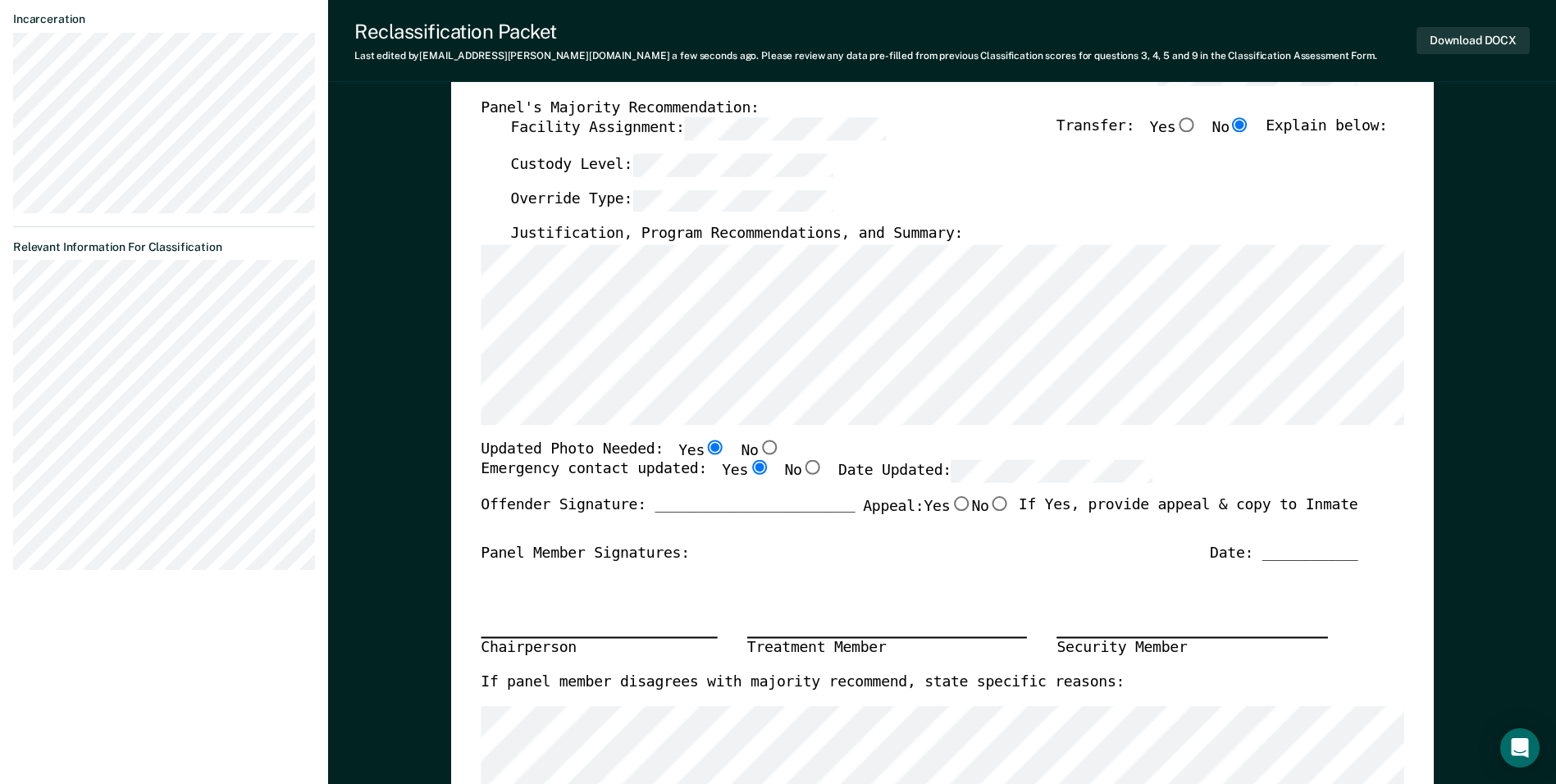
click at [752, 457] on div "Updated Photo Needed: Yes No" at bounding box center [919, 449] width 877 height 21
click at [752, 426] on div "TENNESSEE DEPARTMENT OF CORRECTION OFFENDER CLASSIFICATION SUMMARY TOMIS ID: Of…" at bounding box center [942, 446] width 923 height 1216
click at [752, 435] on div "TENNESSEE DEPARTMENT OF CORRECTION OFFENDER CLASSIFICATION SUMMARY TOMIS ID: Of…" at bounding box center [942, 446] width 923 height 1216
click at [752, 443] on div "Updated Photo Needed: Yes No" at bounding box center [919, 449] width 877 height 21
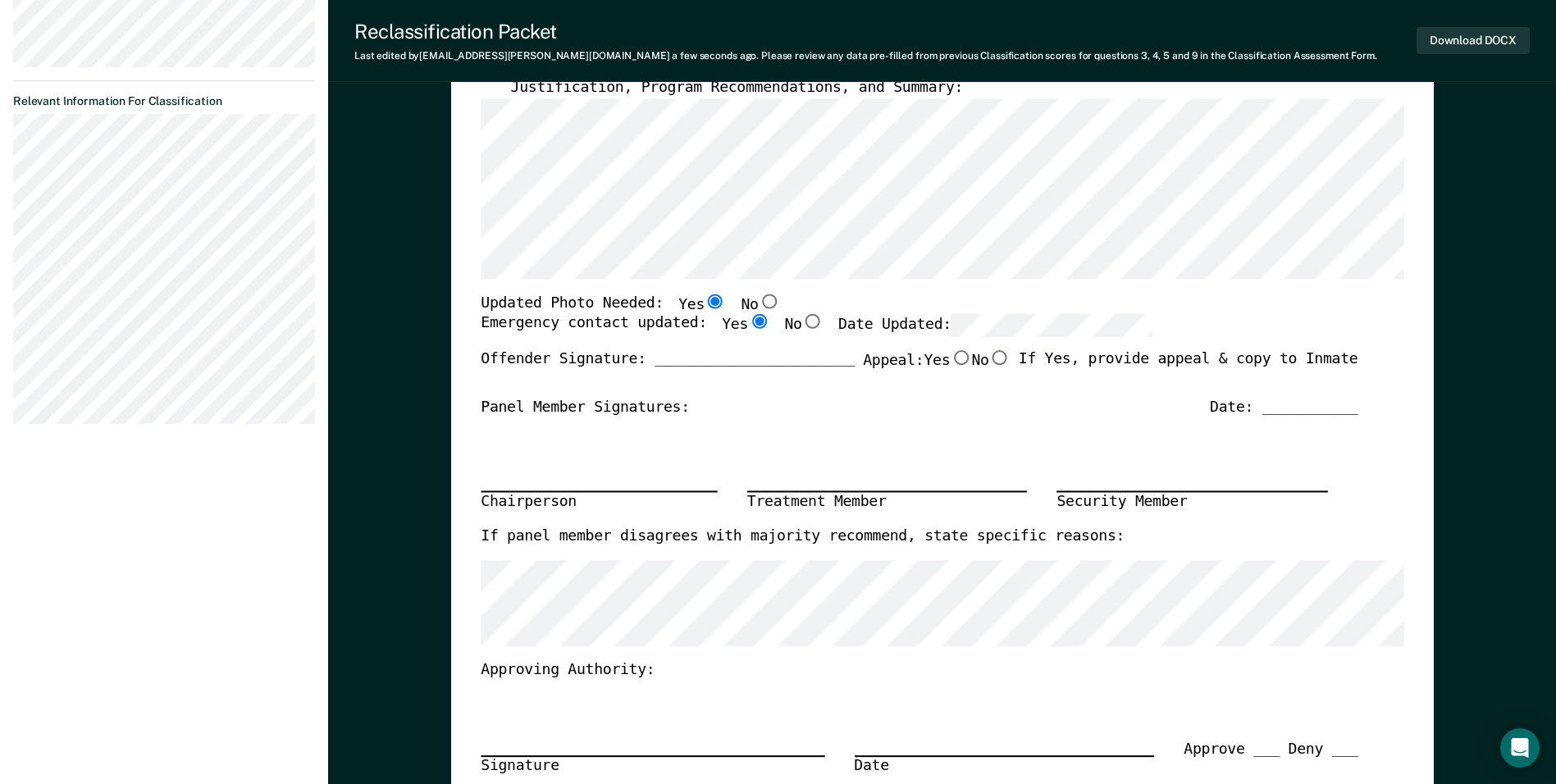
scroll to position [492, 0]
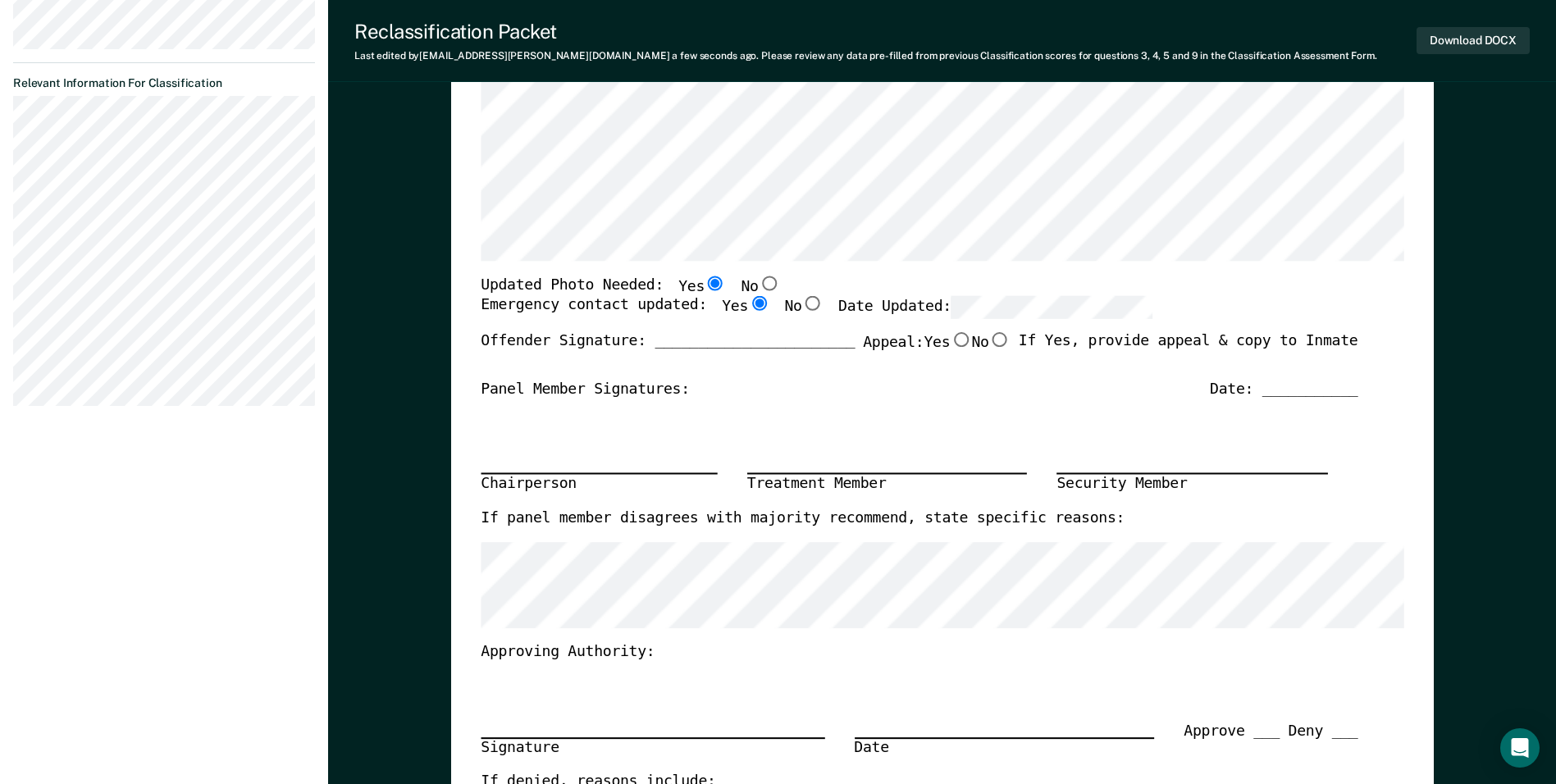
click at [752, 247] on div "TENNESSEE DEPARTMENT OF CORRECTION OFFENDER CLASSIFICATION SUMMARY TOMIS ID: Of…" at bounding box center [942, 284] width 982 height 1280
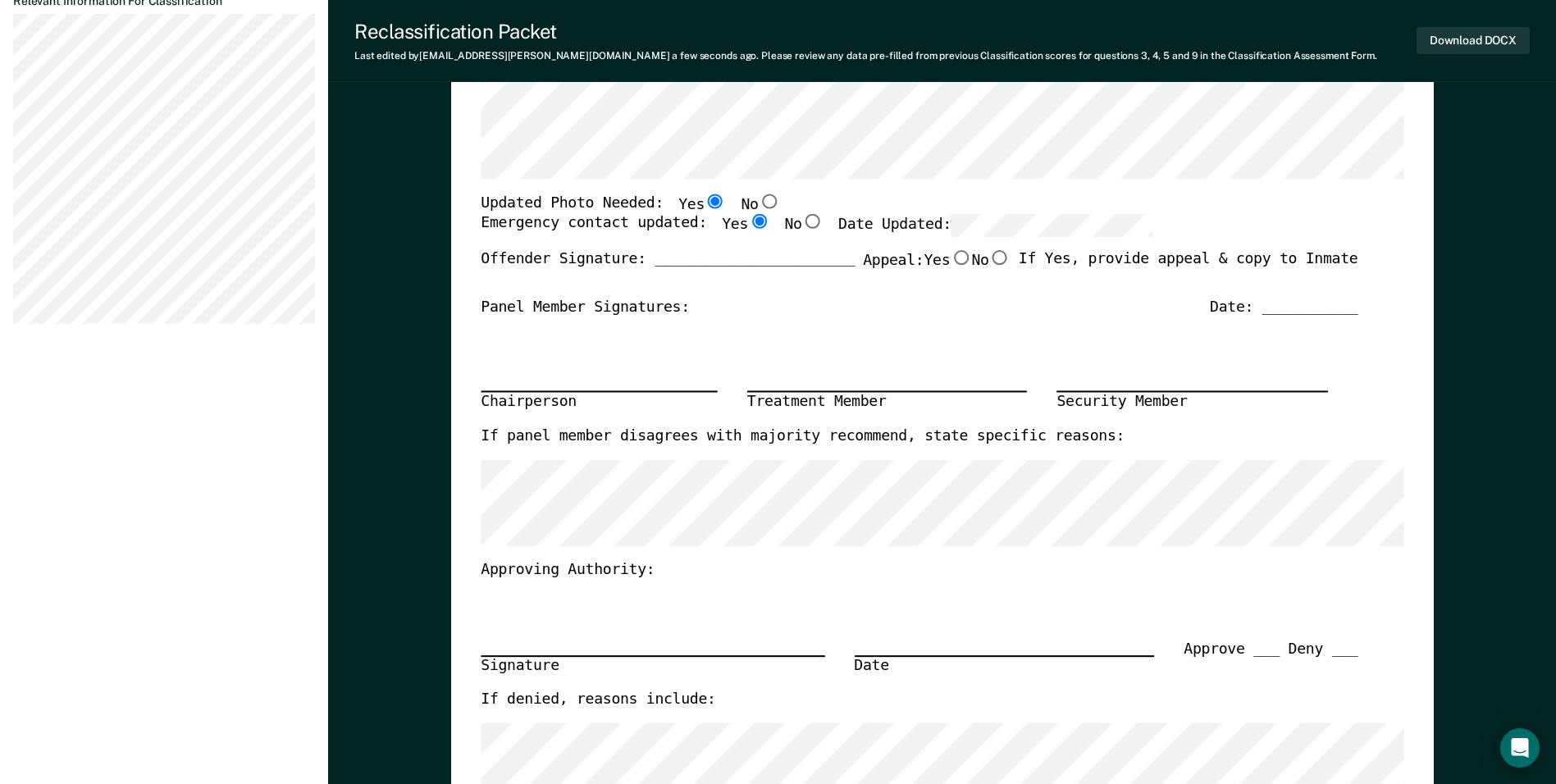
click at [752, 372] on div "Chairperson Treatment Member Security Member" at bounding box center [919, 372] width 877 height 110
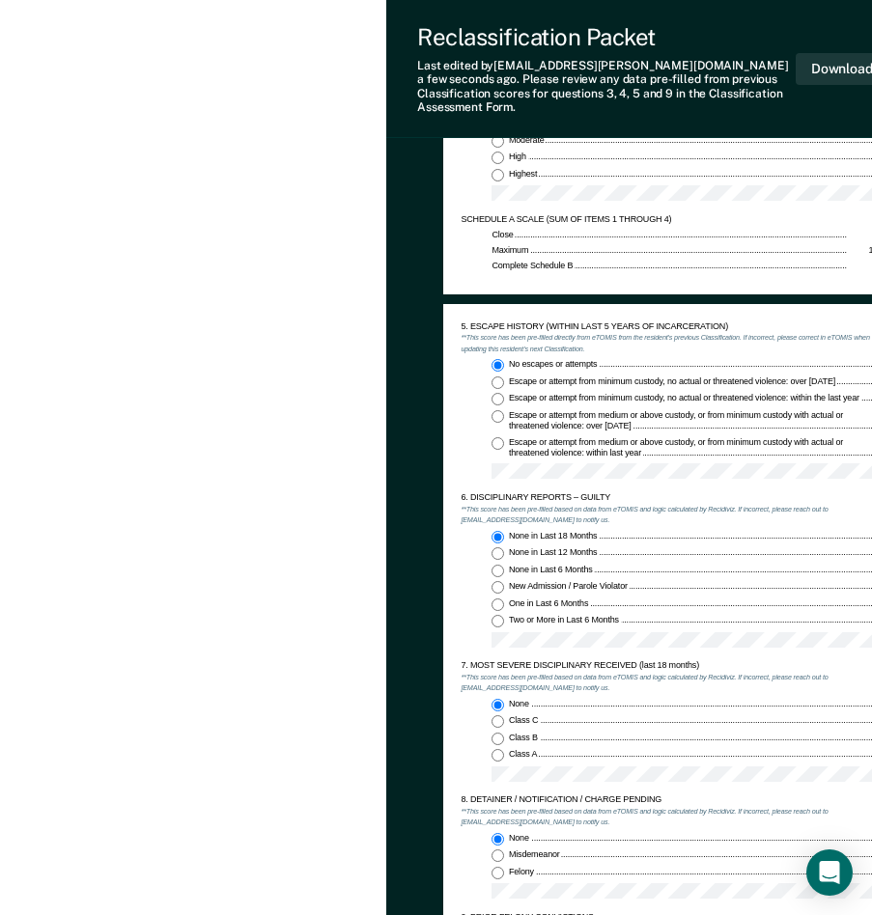
scroll to position [1448, 0]
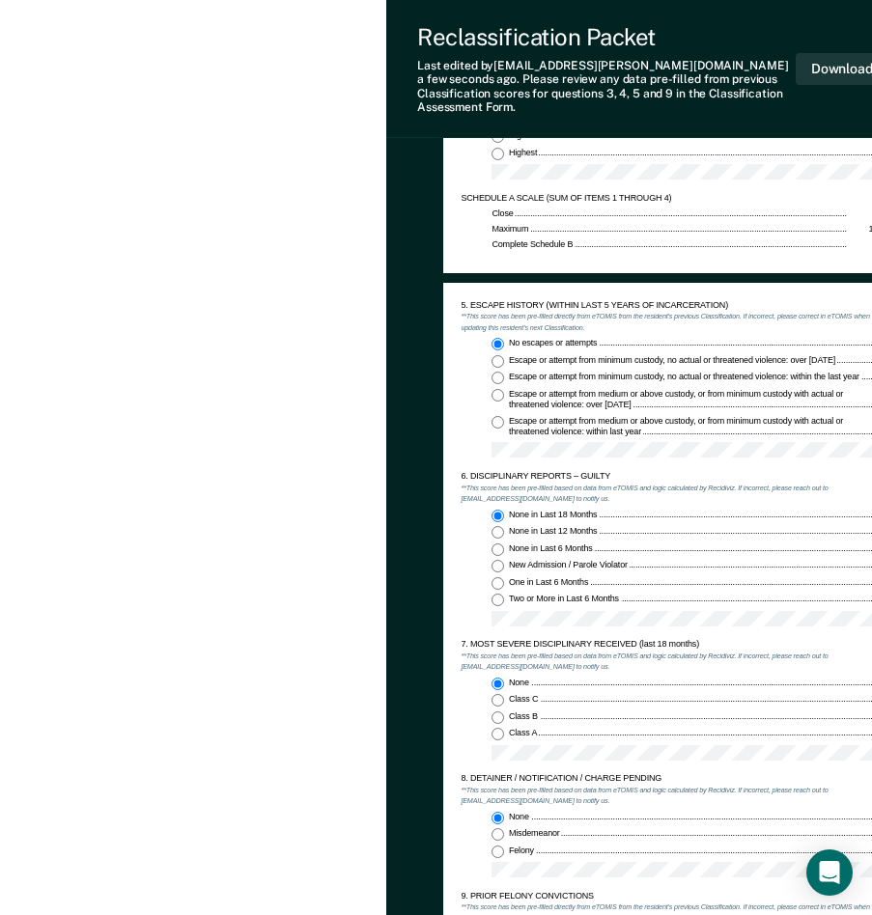
click at [458, 550] on div "5. ESCAPE HISTORY (WITHIN LAST 5 YEARS OF INCARCERATION) **This score has been …" at bounding box center [729, 685] width 573 height 805
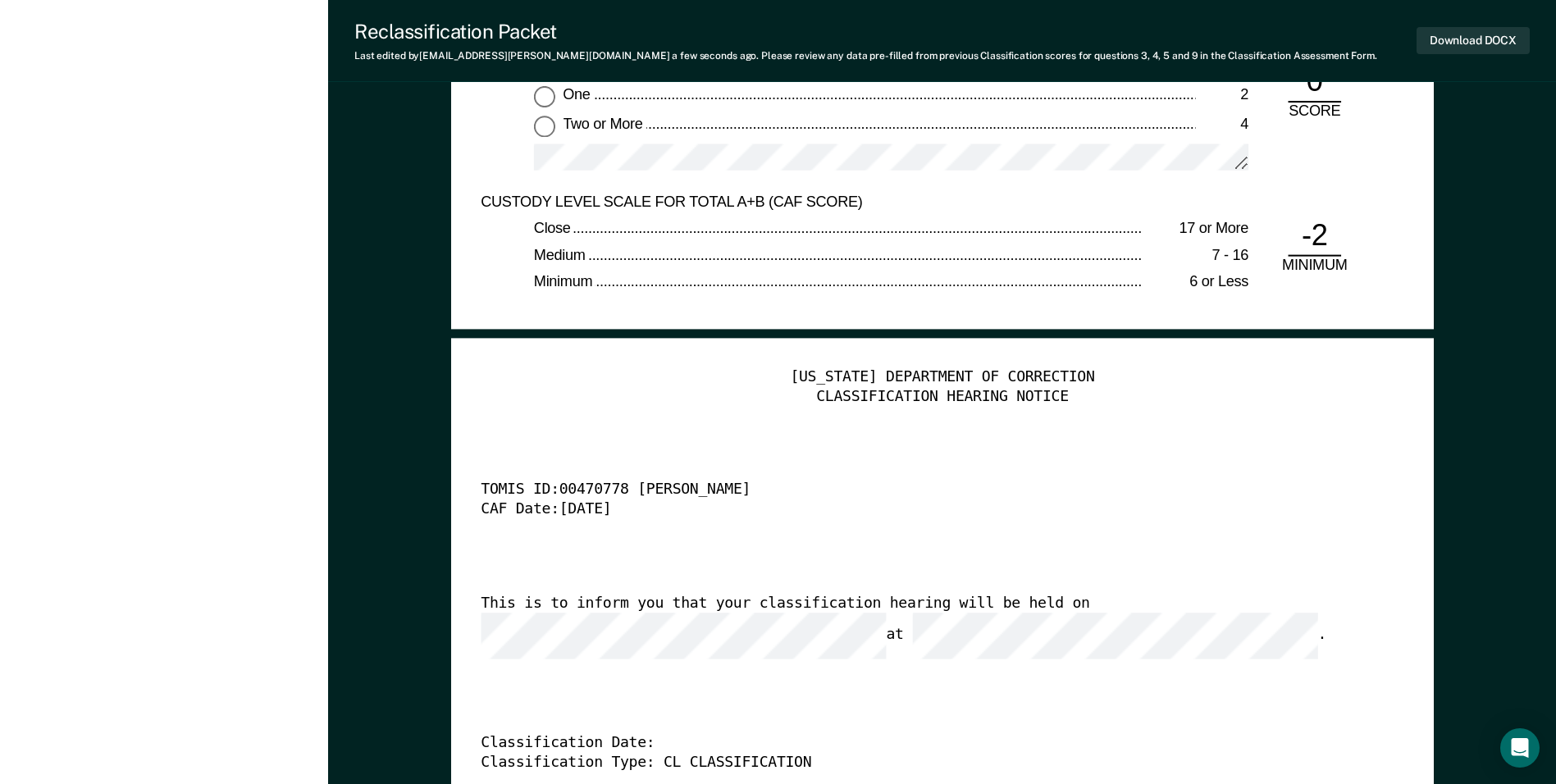
scroll to position [4017, 0]
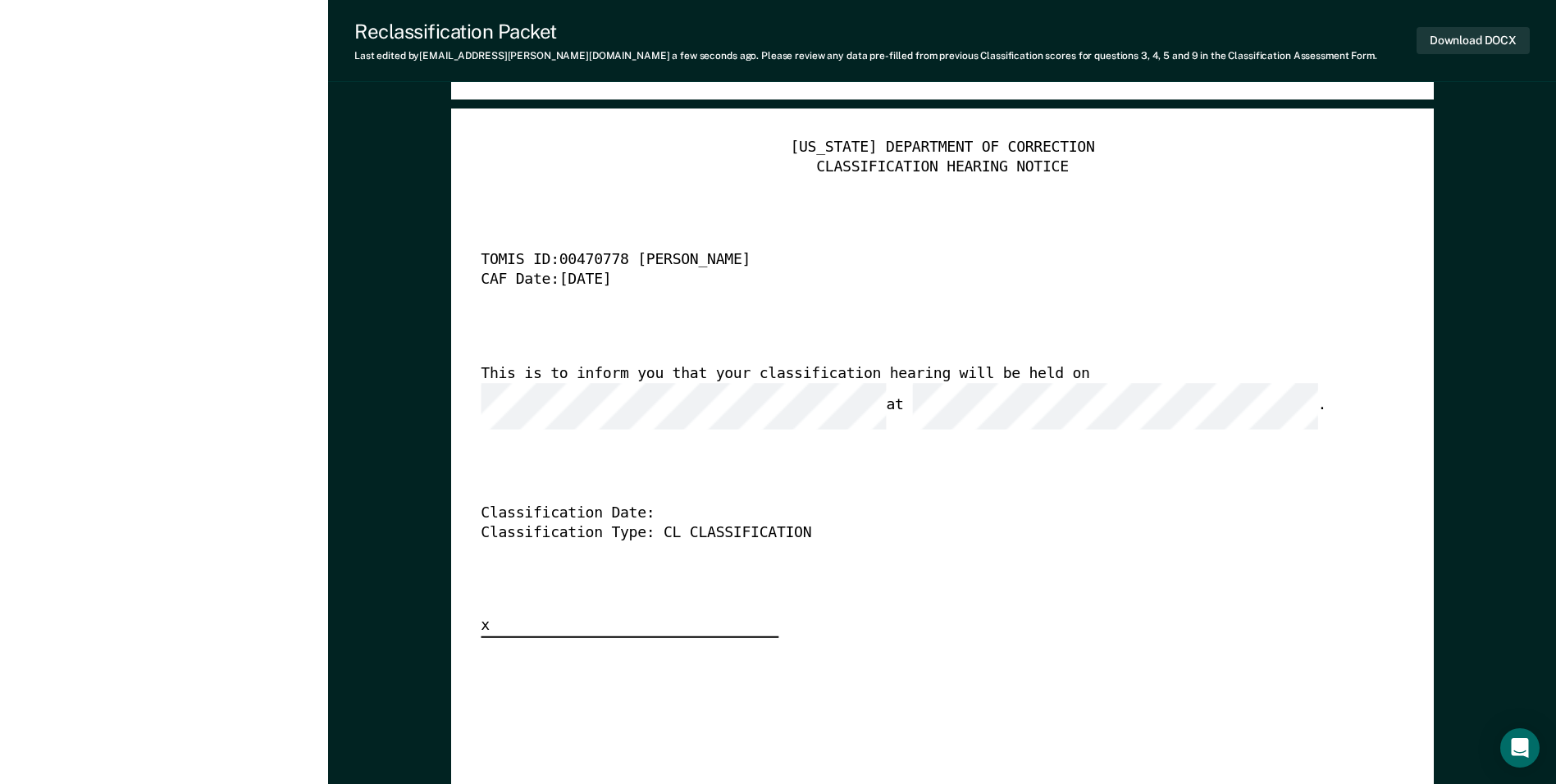
click at [752, 172] on div "CLASSIFICATION HEARING NOTICE" at bounding box center [942, 166] width 923 height 20
click at [752, 50] on button "Download DOCX" at bounding box center [1473, 41] width 113 height 27
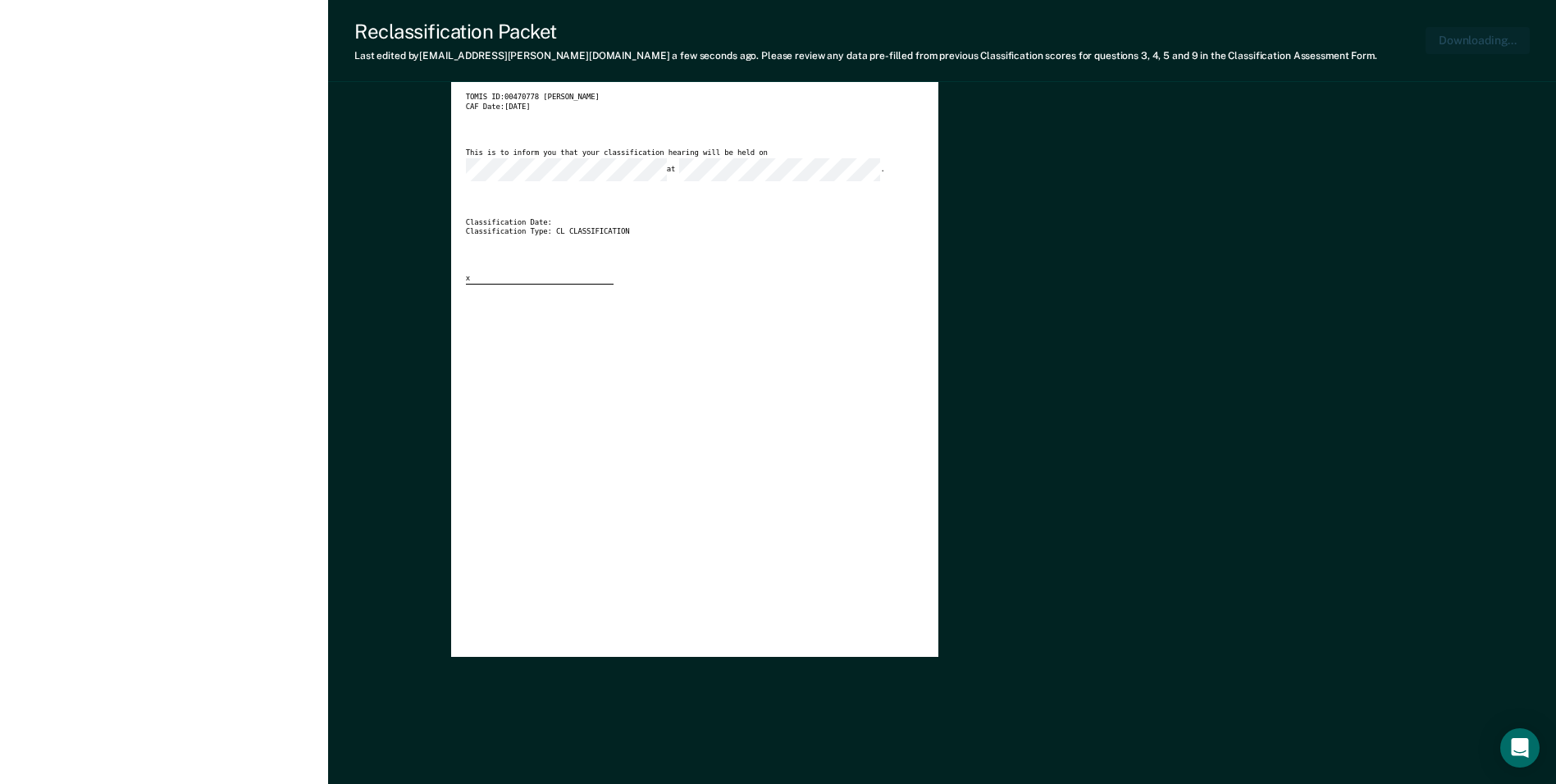
scroll to position [0, 0]
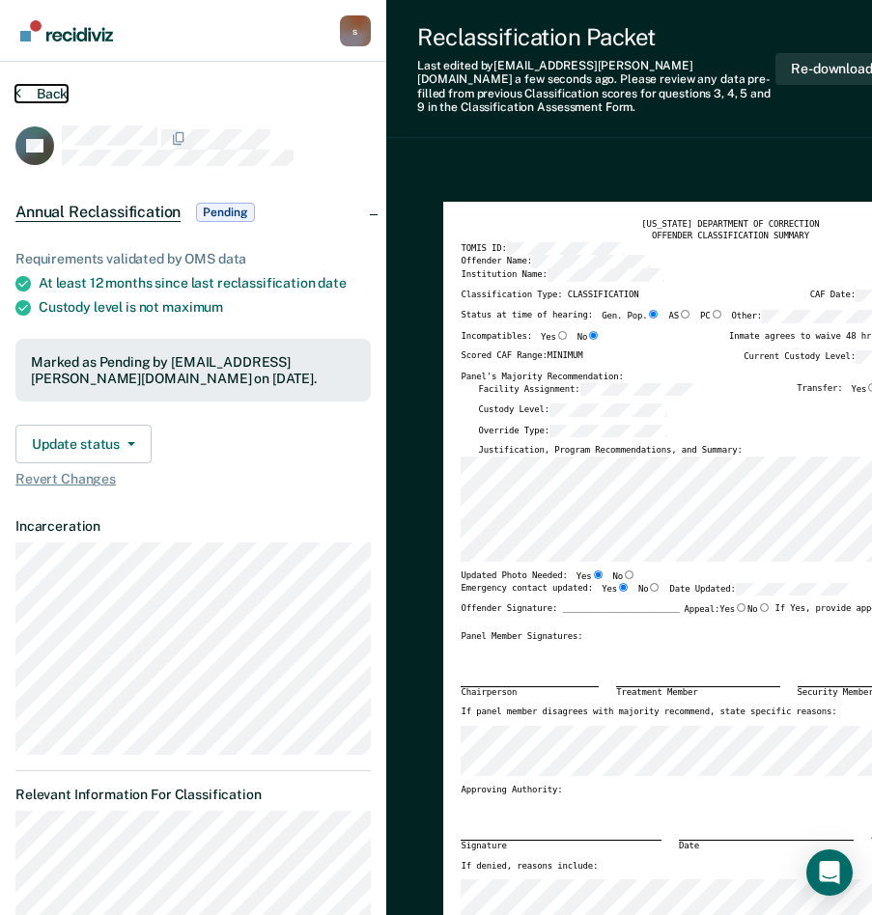
click at [40, 93] on button "Back" at bounding box center [41, 93] width 52 height 17
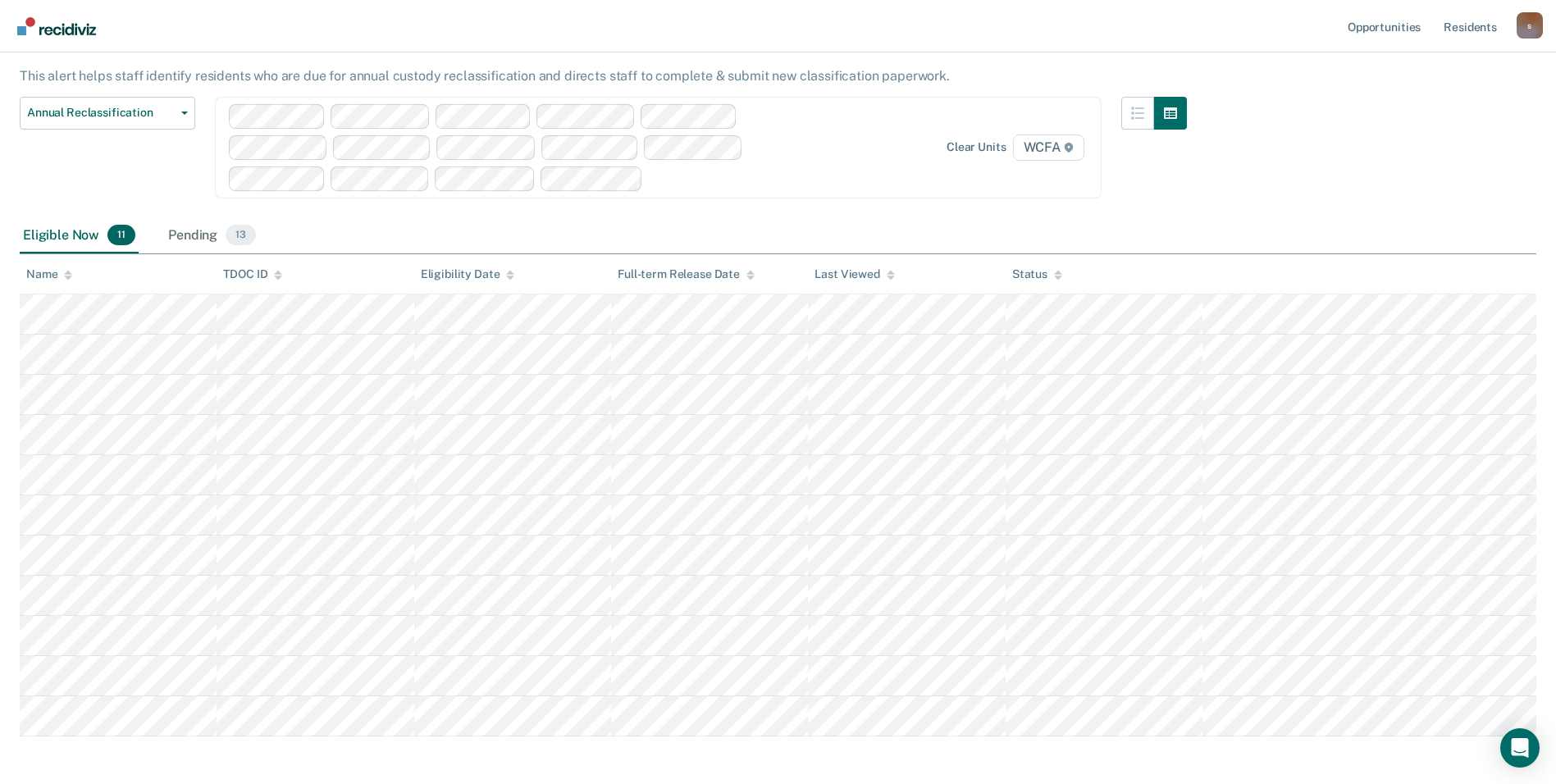
scroll to position [162, 0]
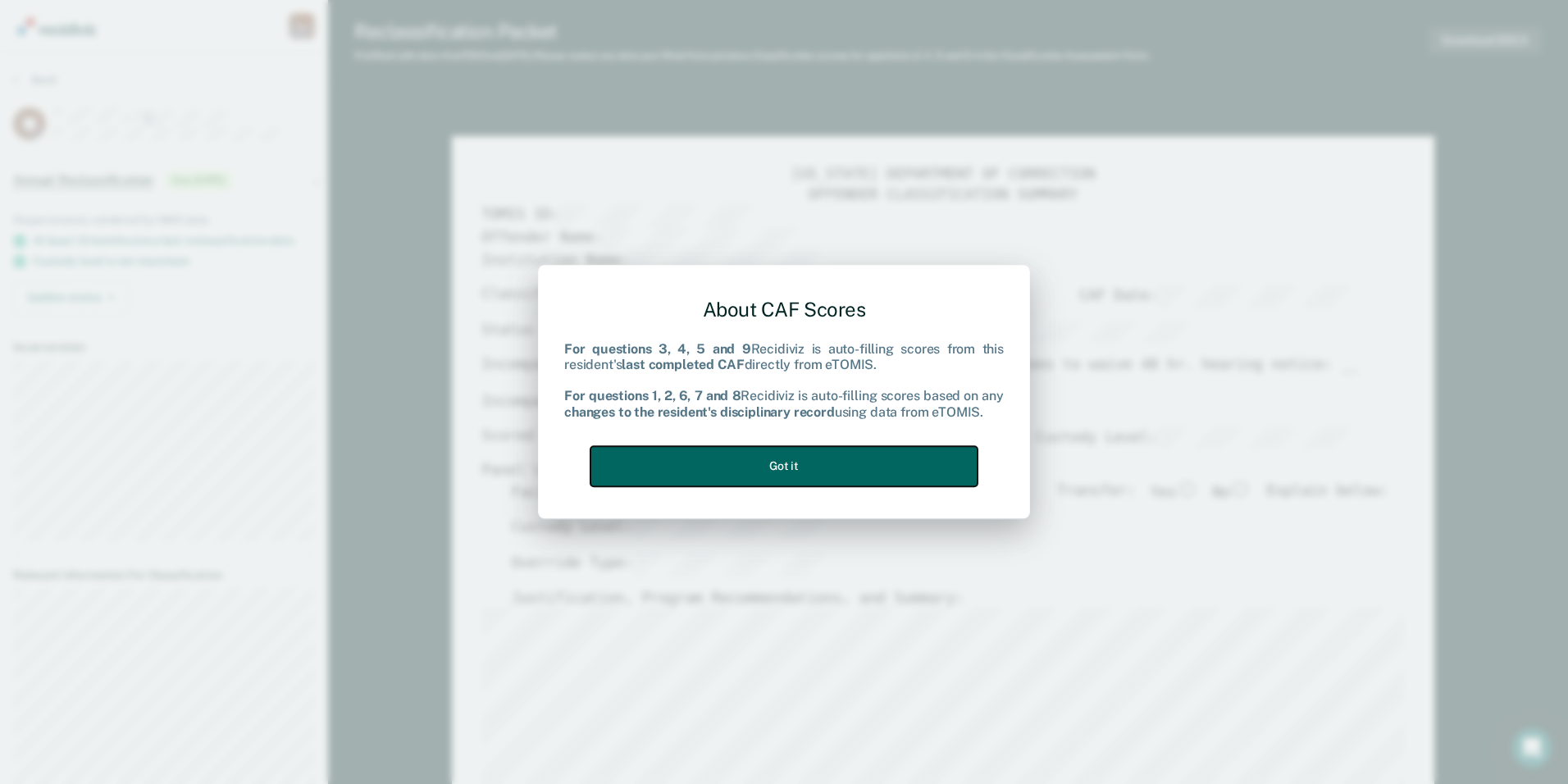
click at [752, 476] on button "Got it" at bounding box center [784, 465] width 388 height 40
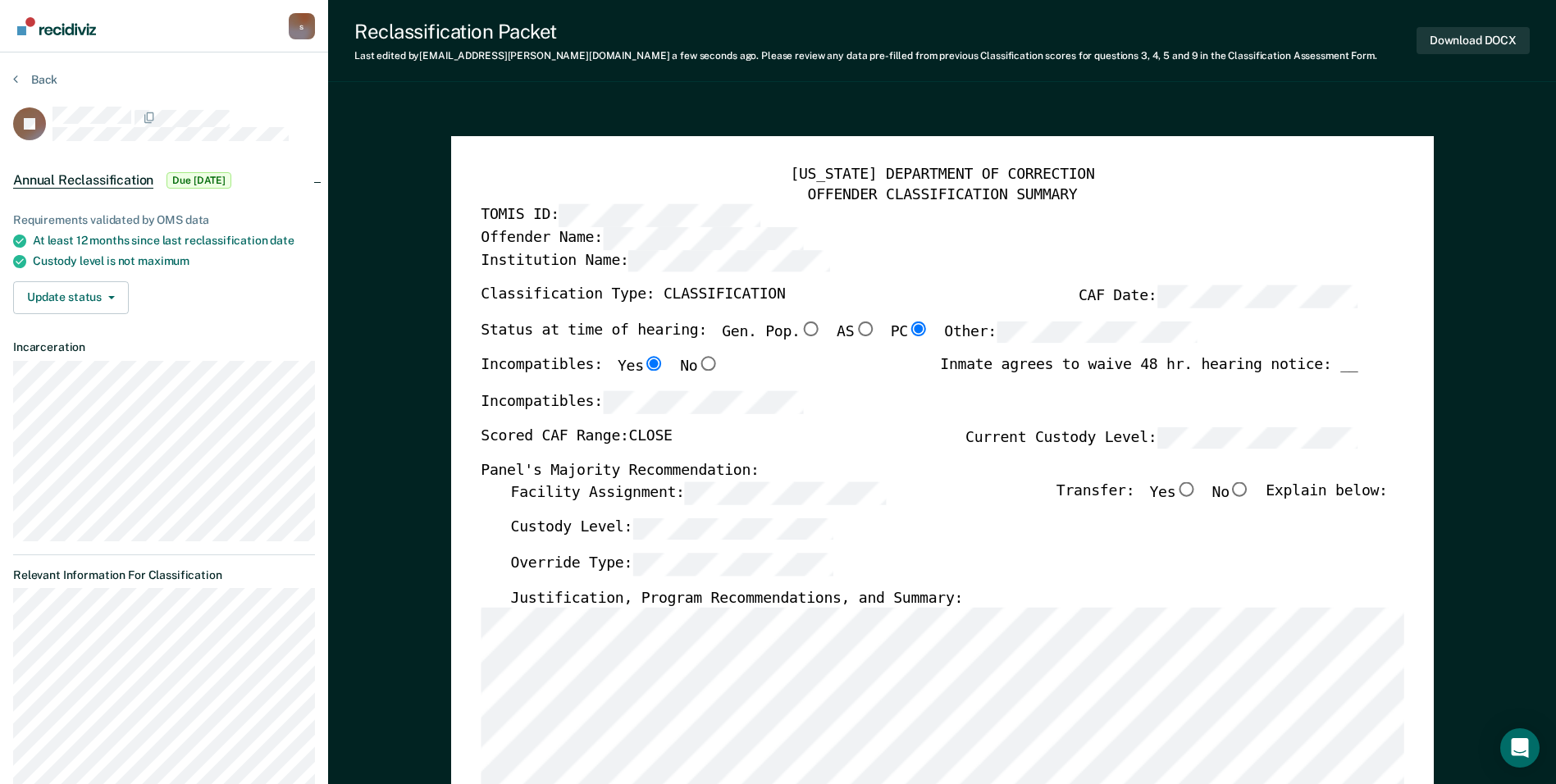
click at [752, 498] on div "Facility Assignment: Transfer: Yes No Explain below:" at bounding box center [948, 500] width 877 height 36
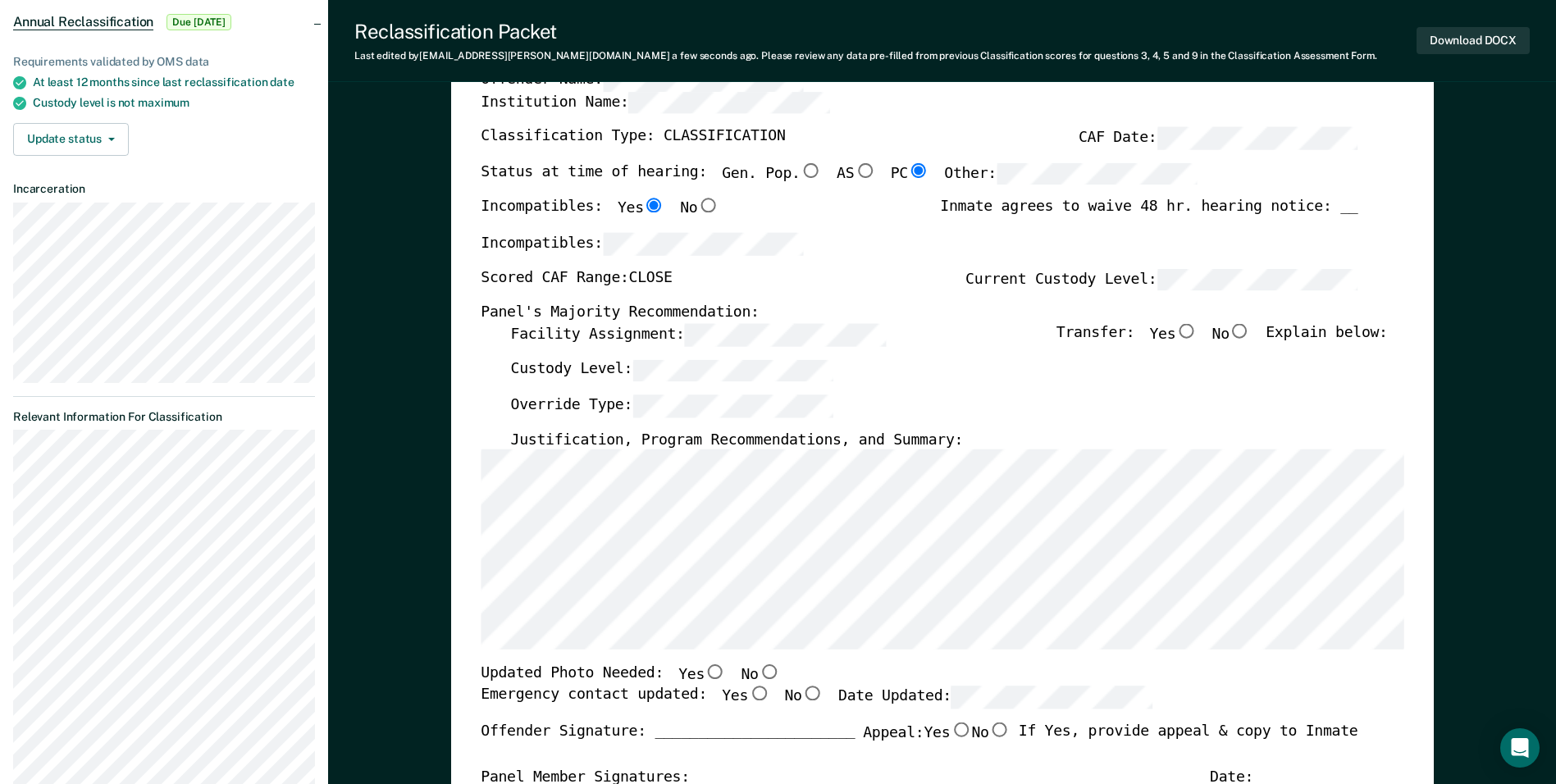
scroll to position [246, 0]
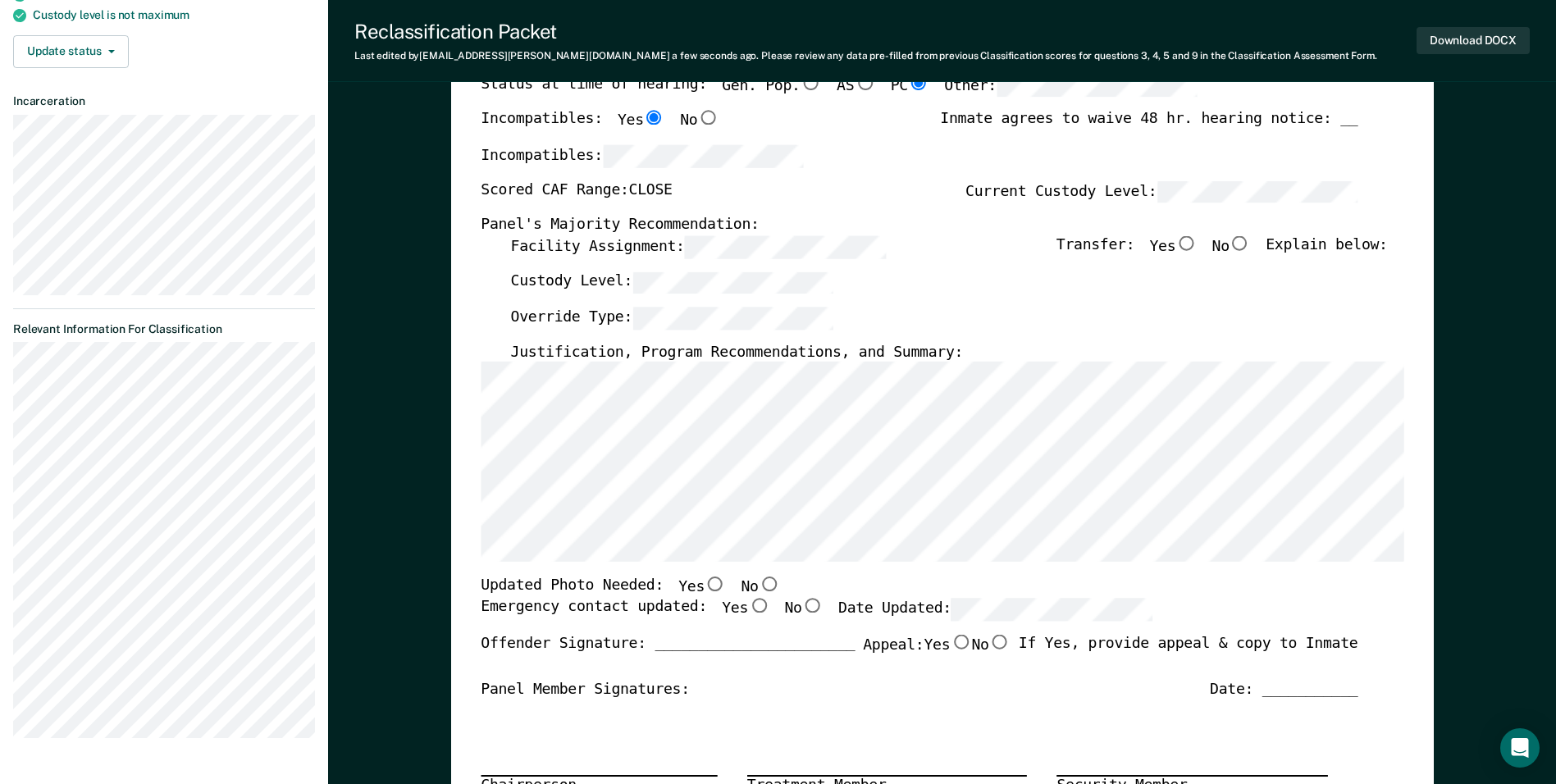
click at [752, 587] on input "No" at bounding box center [768, 584] width 21 height 14
type textarea "x"
radio input "true"
click at [748, 610] on input "Yes" at bounding box center [758, 606] width 21 height 14
type textarea "x"
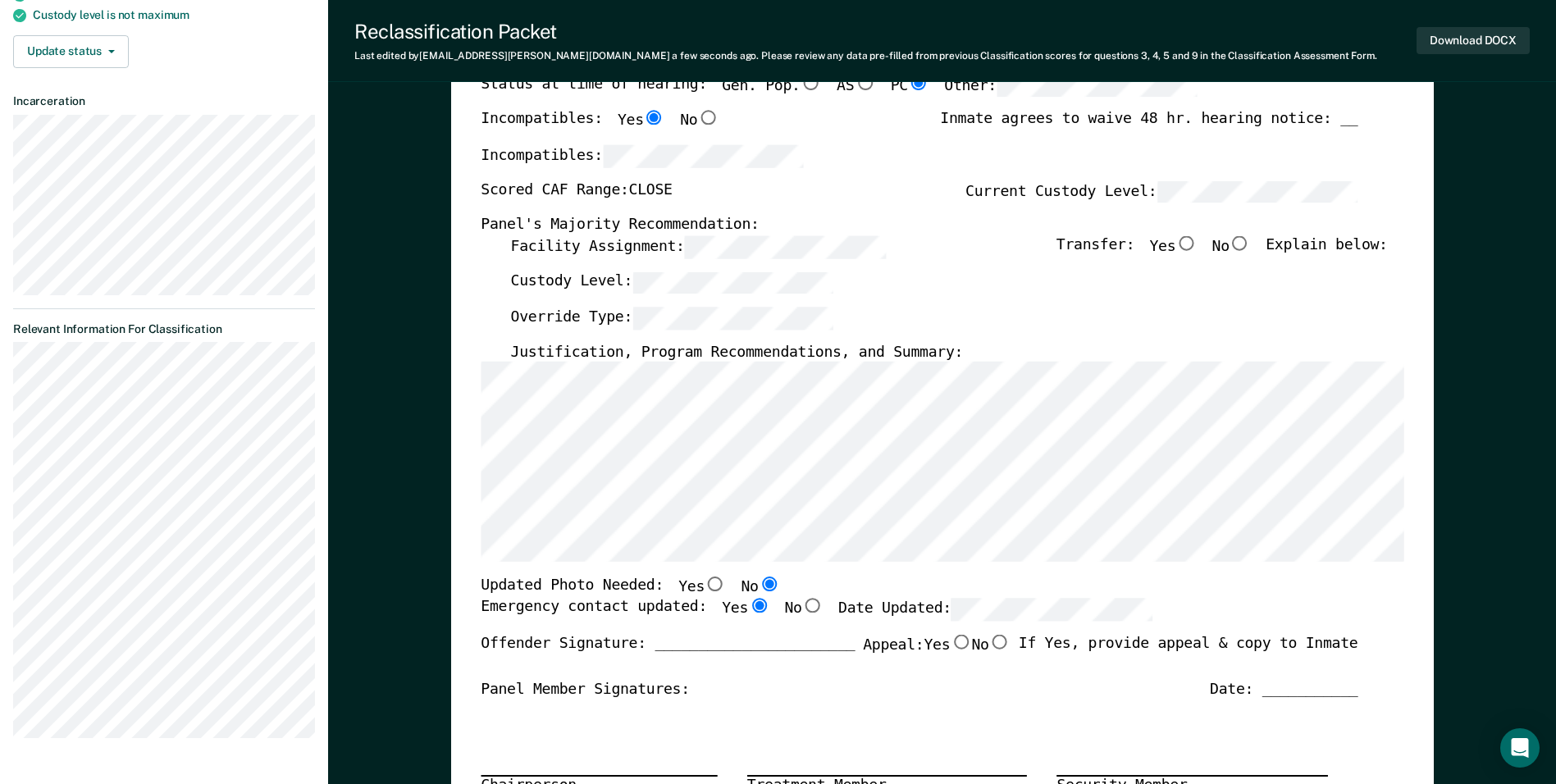
radio input "true"
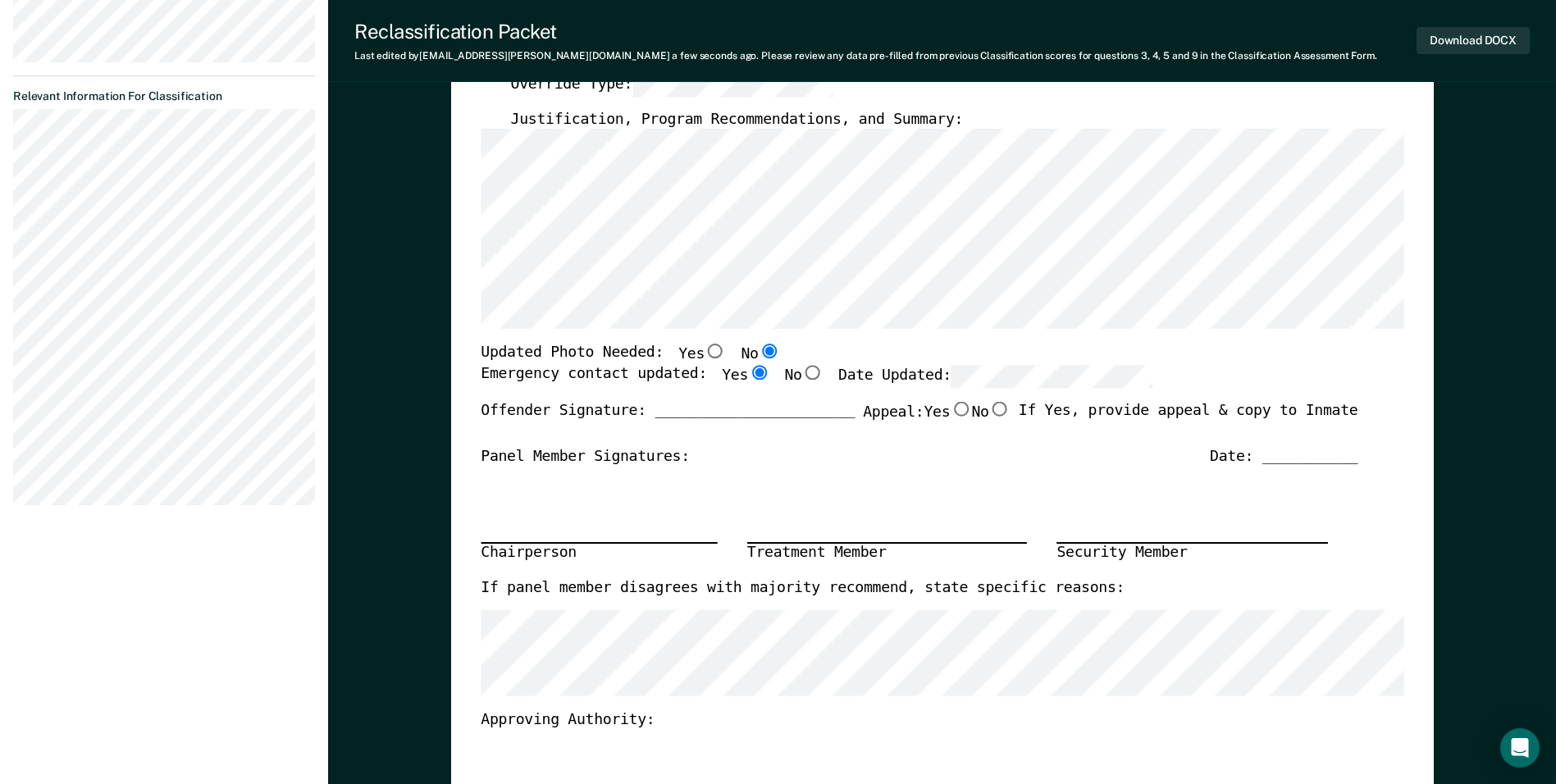
scroll to position [492, 0]
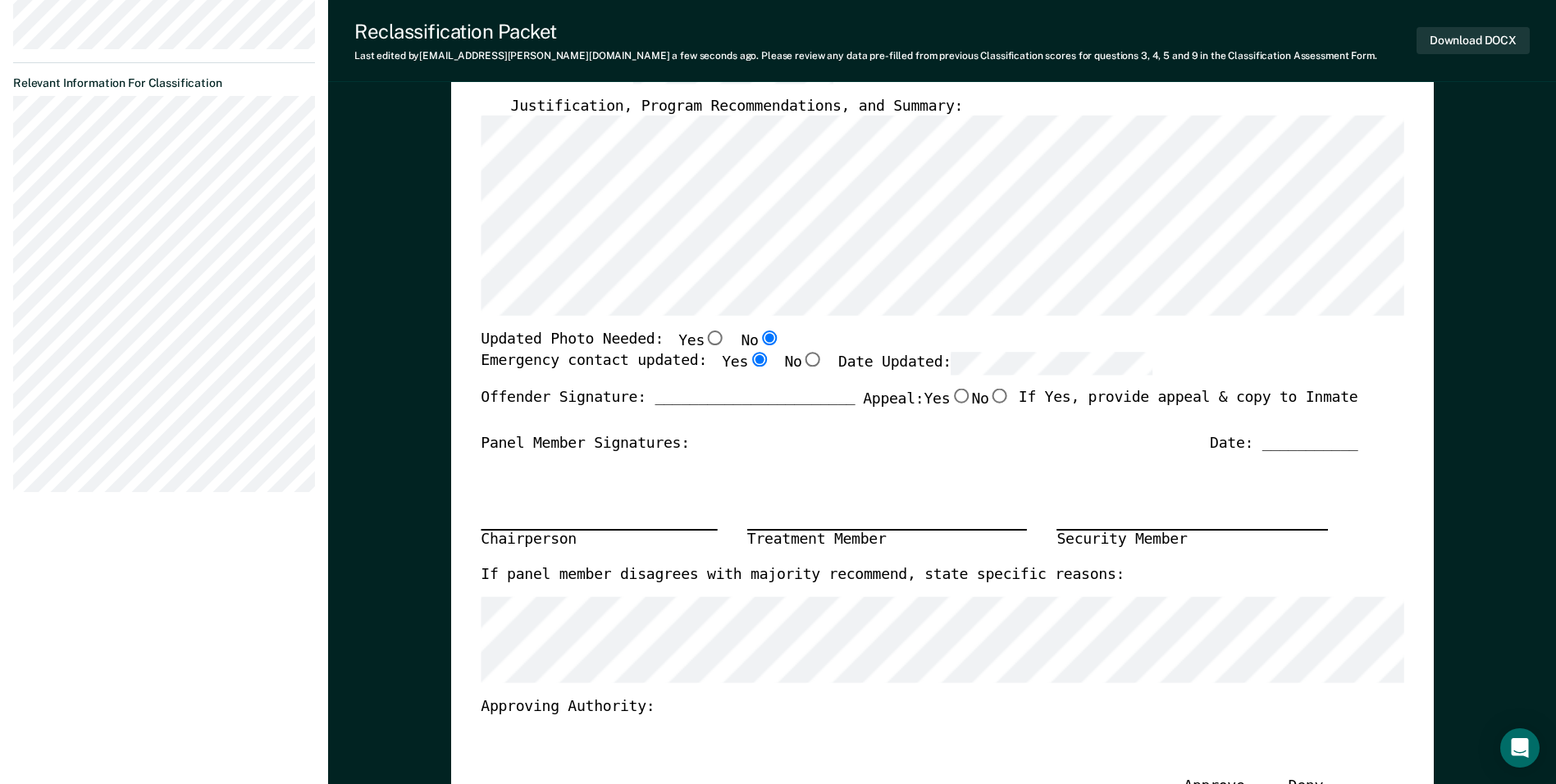
click at [752, 469] on div "Chairperson Treatment Member Security Member" at bounding box center [919, 510] width 877 height 110
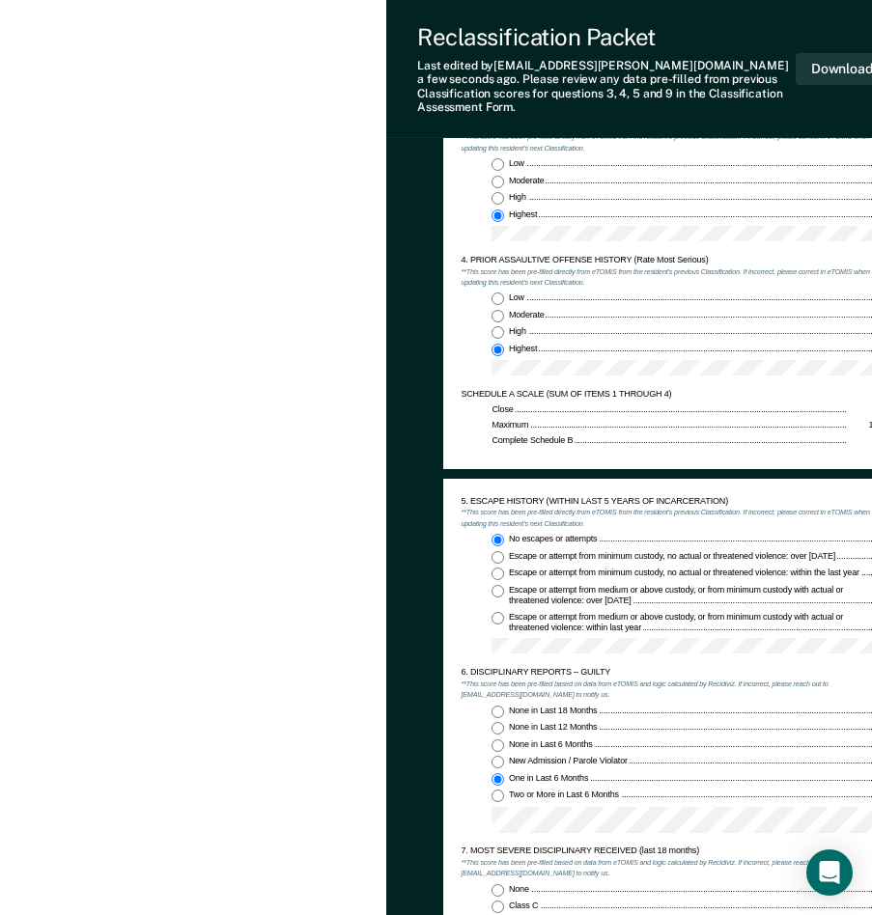
scroll to position [1255, 0]
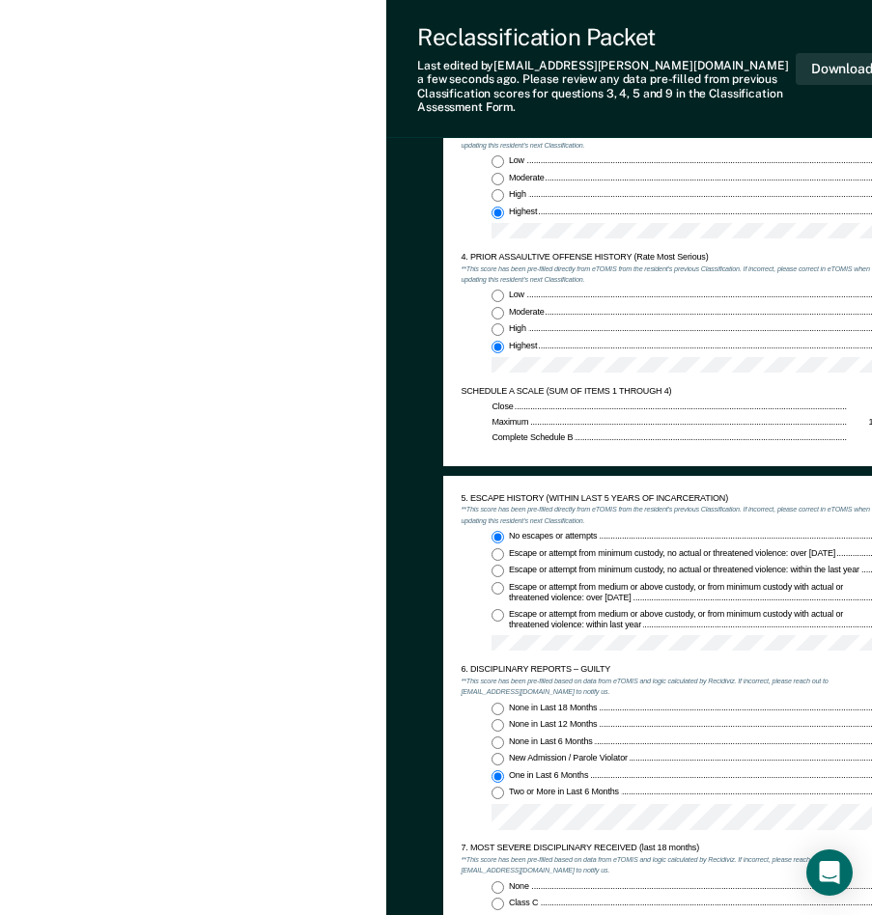
click at [477, 319] on div "Low 0 Moderate 1 High 3 Highest 4" at bounding box center [668, 336] width 417 height 92
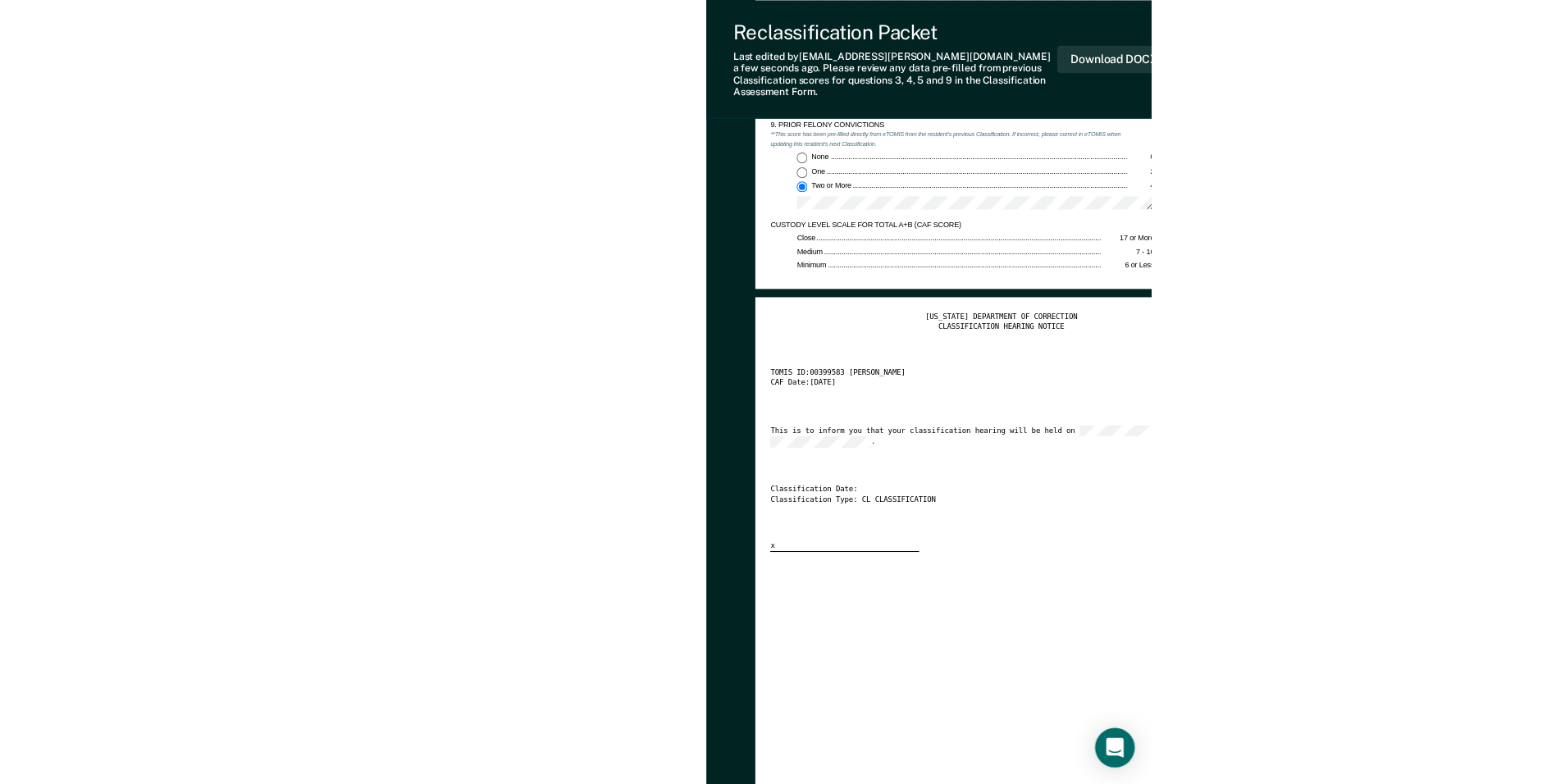
scroll to position [0, 0]
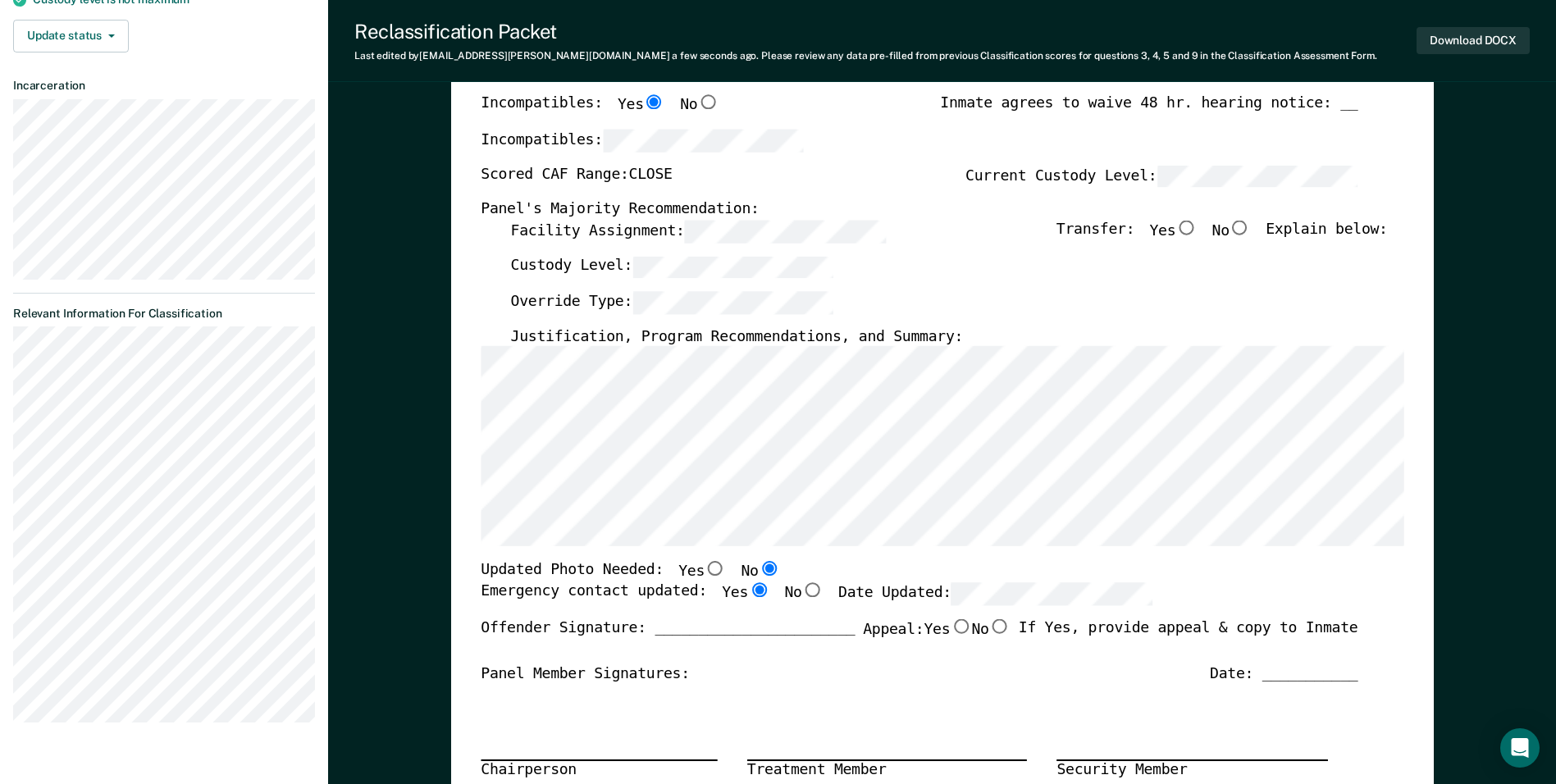
scroll to position [82, 0]
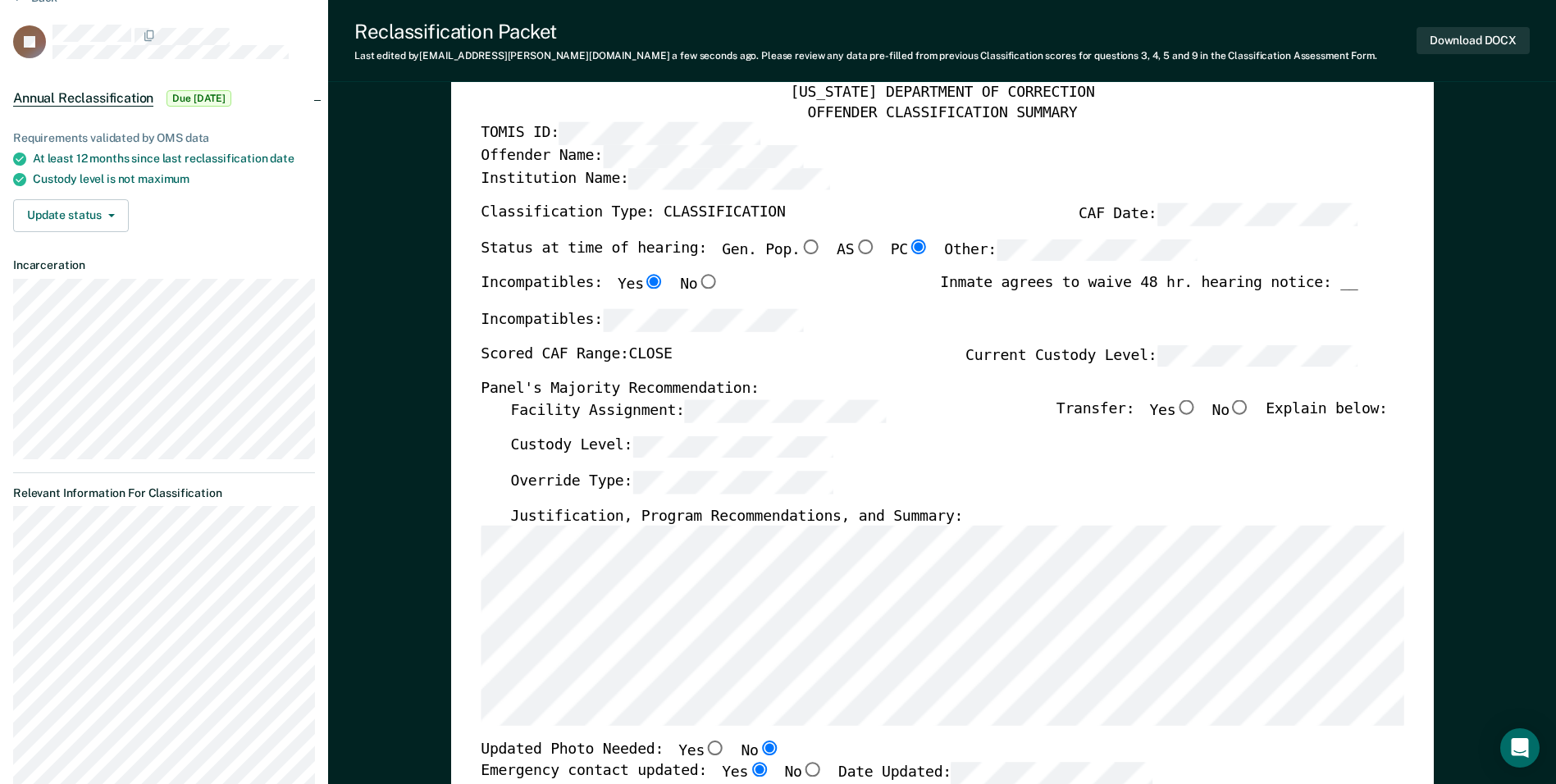
click at [752, 407] on input "No" at bounding box center [1240, 407] width 21 height 14
type textarea "x"
radio input "true"
click at [752, 48] on button "Download DOCX" at bounding box center [1473, 41] width 113 height 27
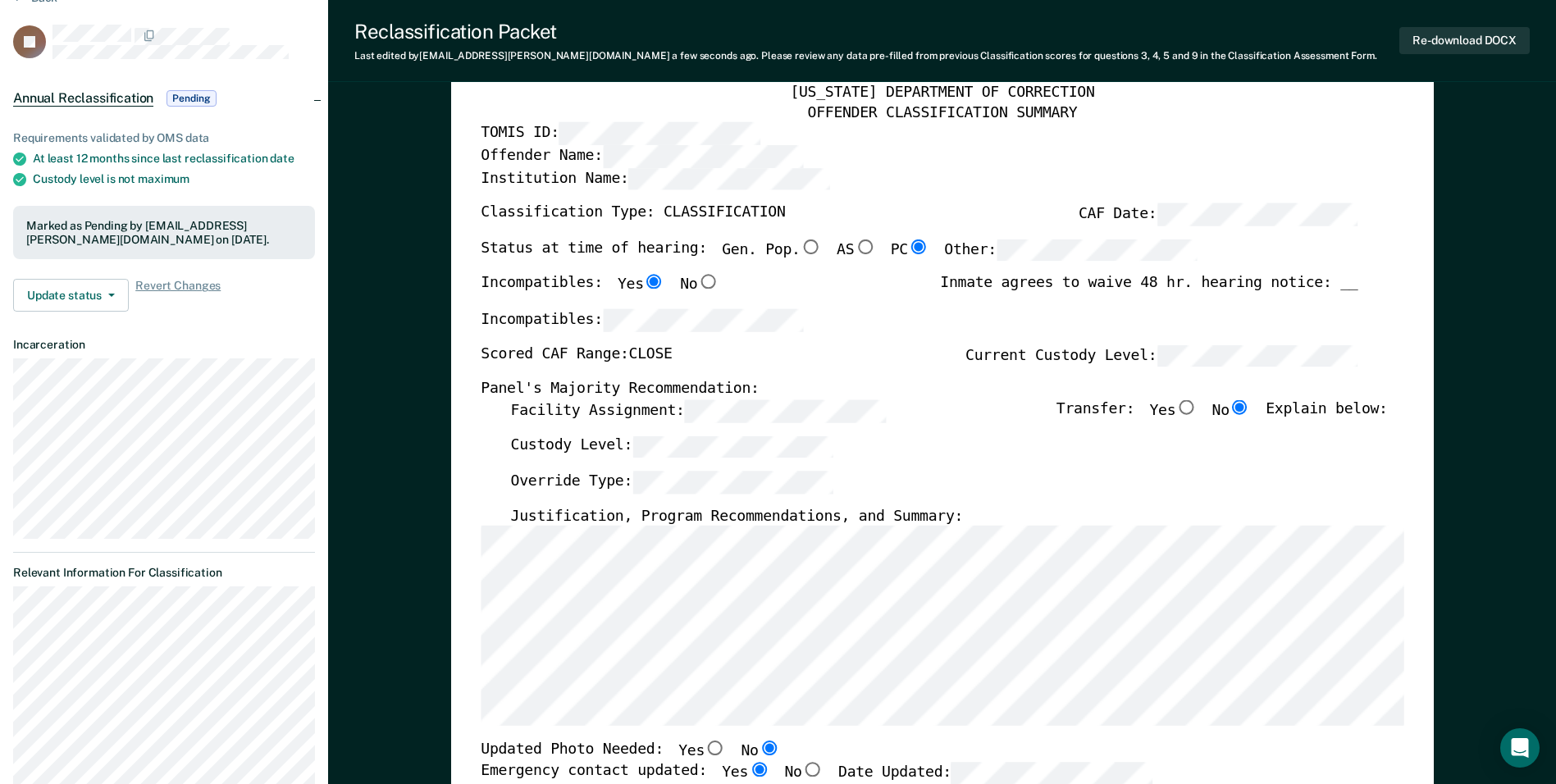
scroll to position [0, 0]
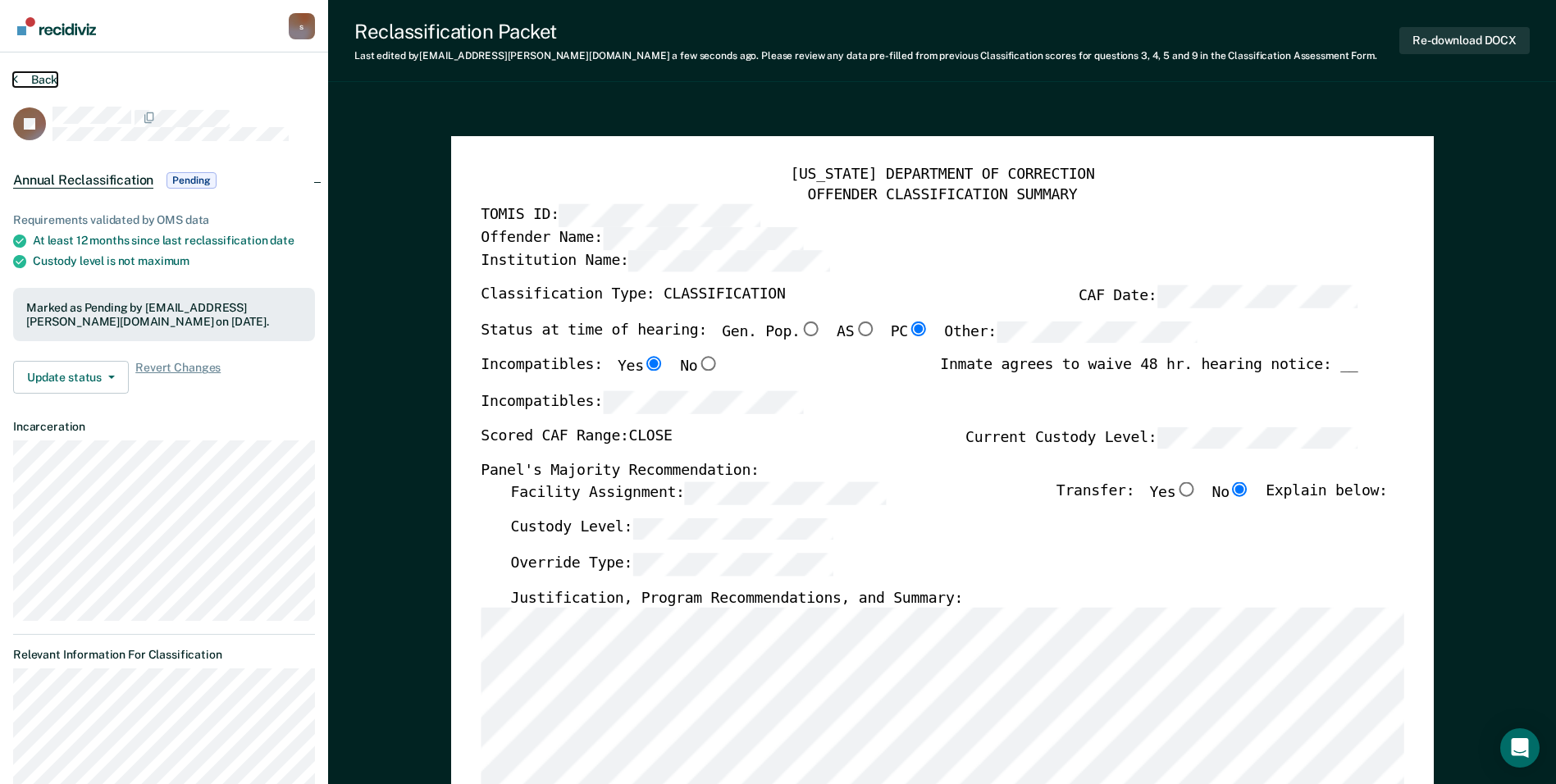
click at [48, 83] on button "Back" at bounding box center [35, 79] width 44 height 14
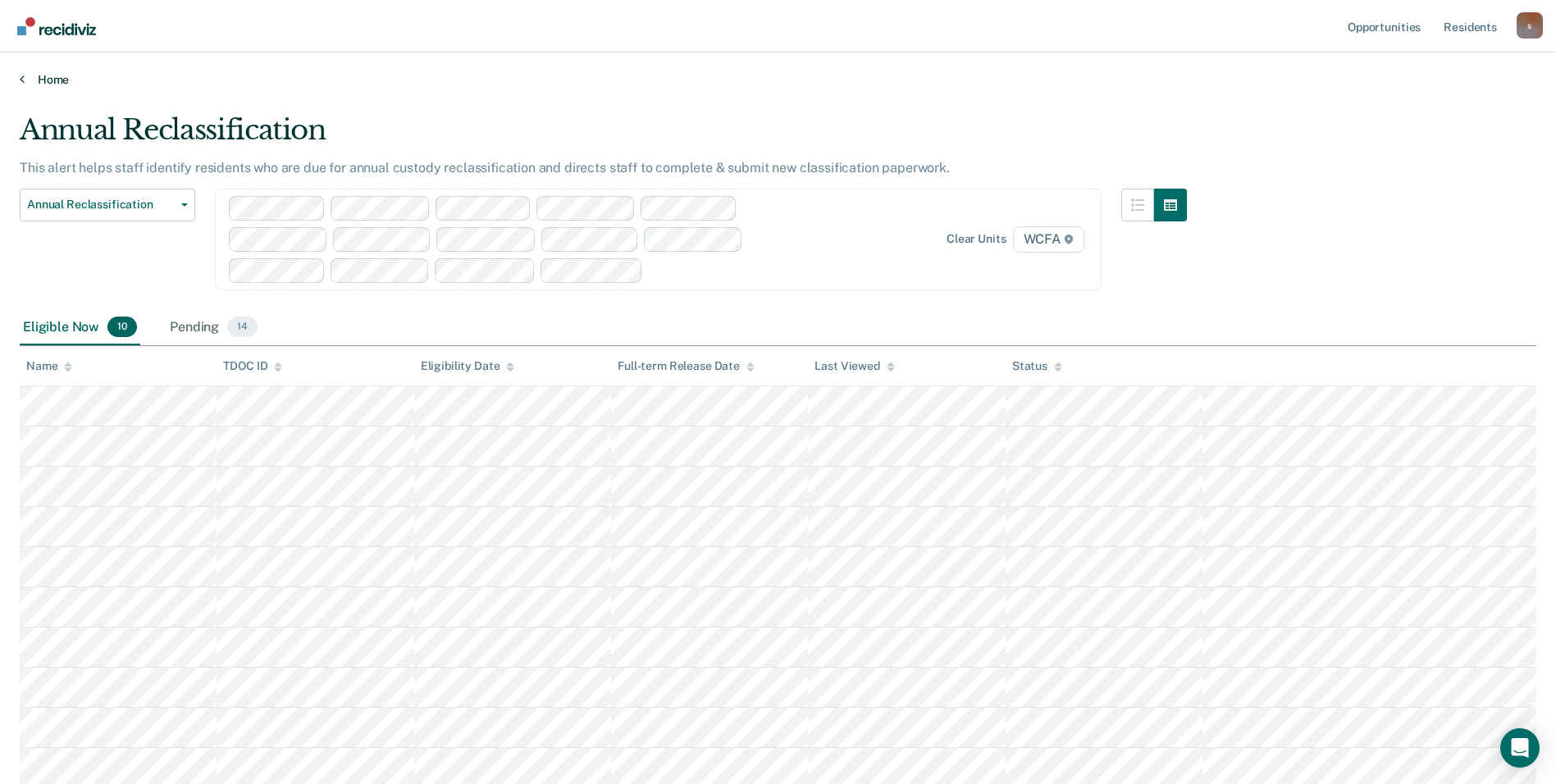
click at [55, 77] on link "Home" at bounding box center [778, 79] width 1517 height 14
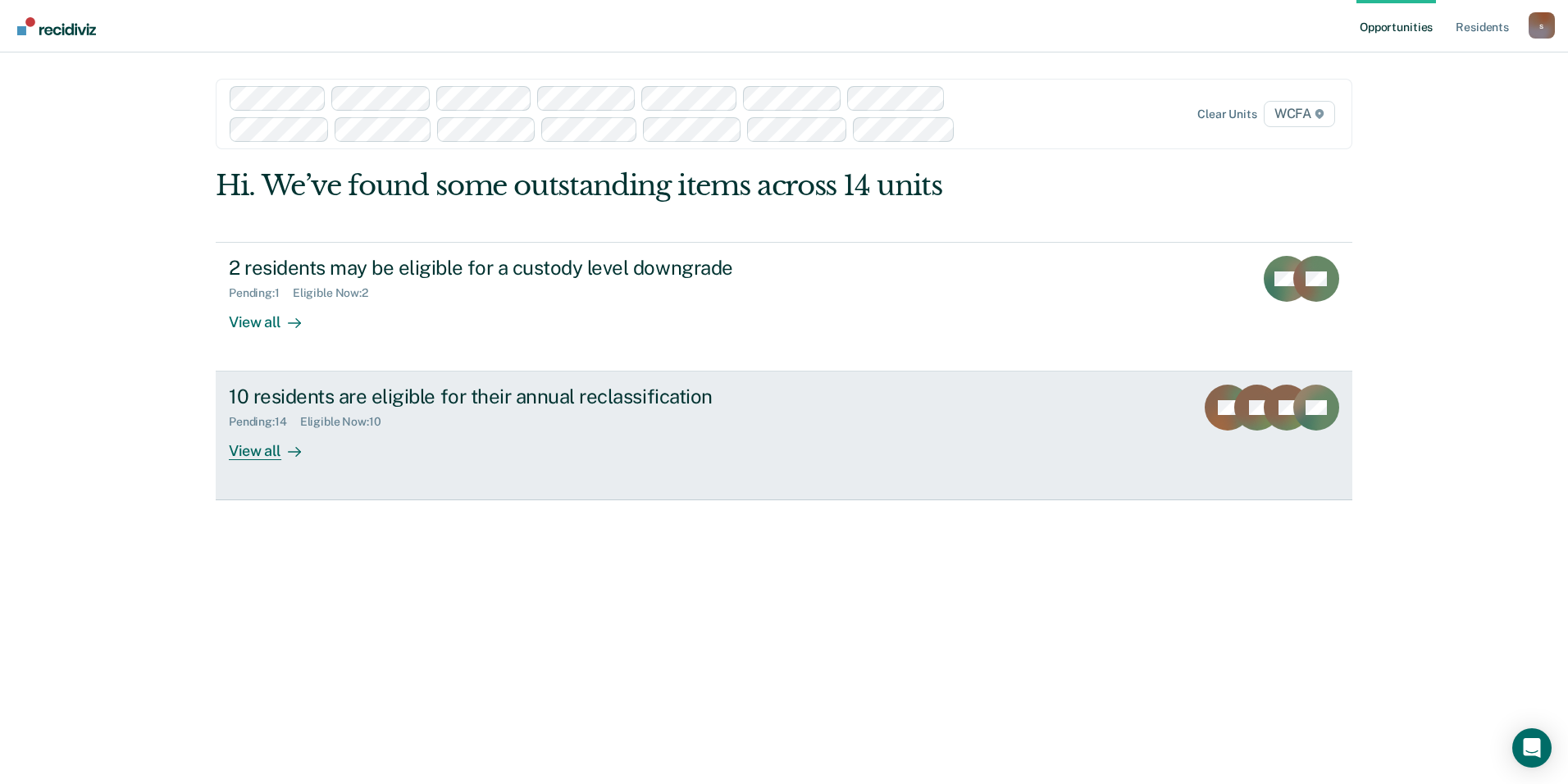
click at [272, 453] on div "View all" at bounding box center [275, 445] width 92 height 32
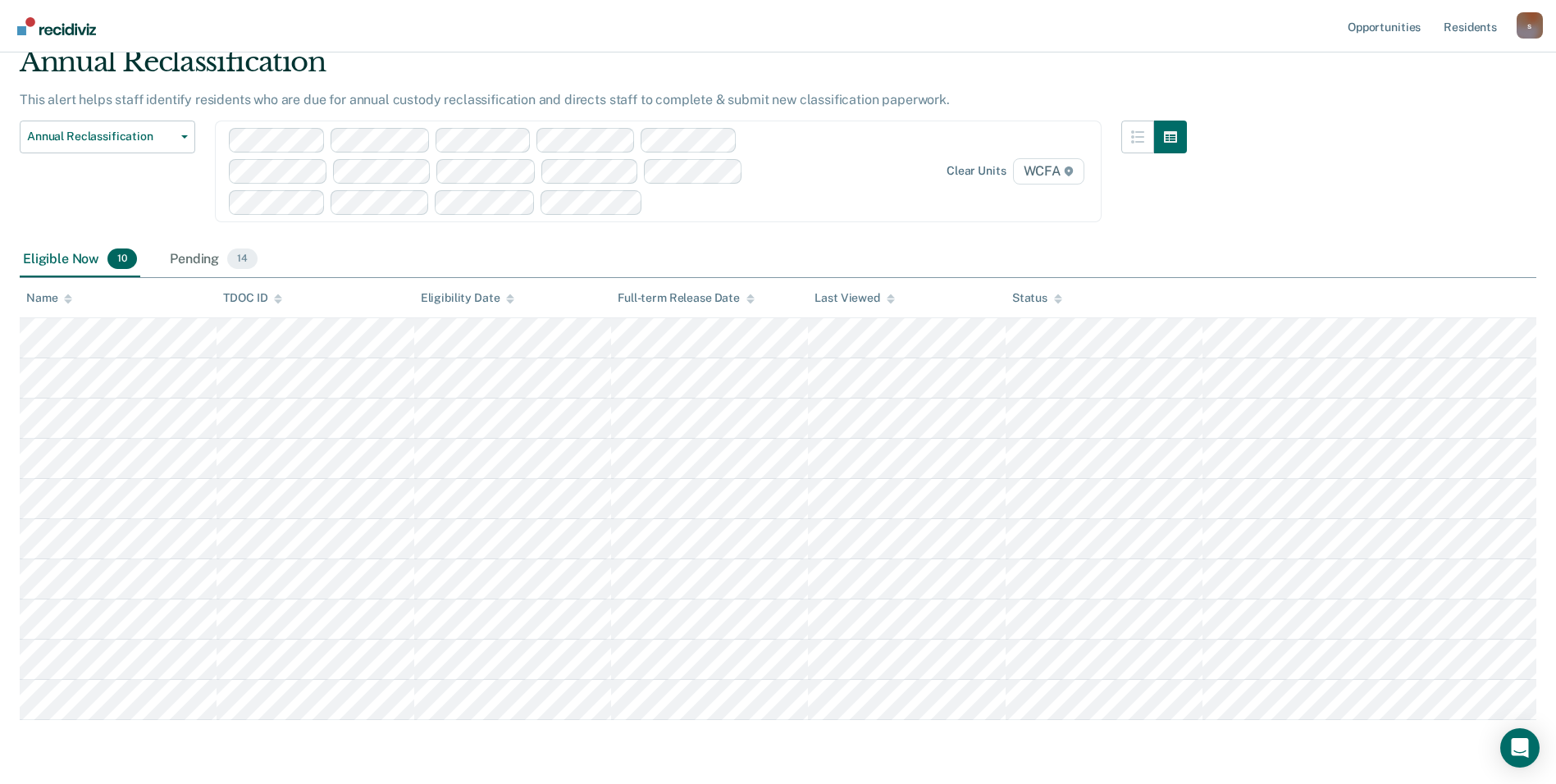
scroll to position [40, 0]
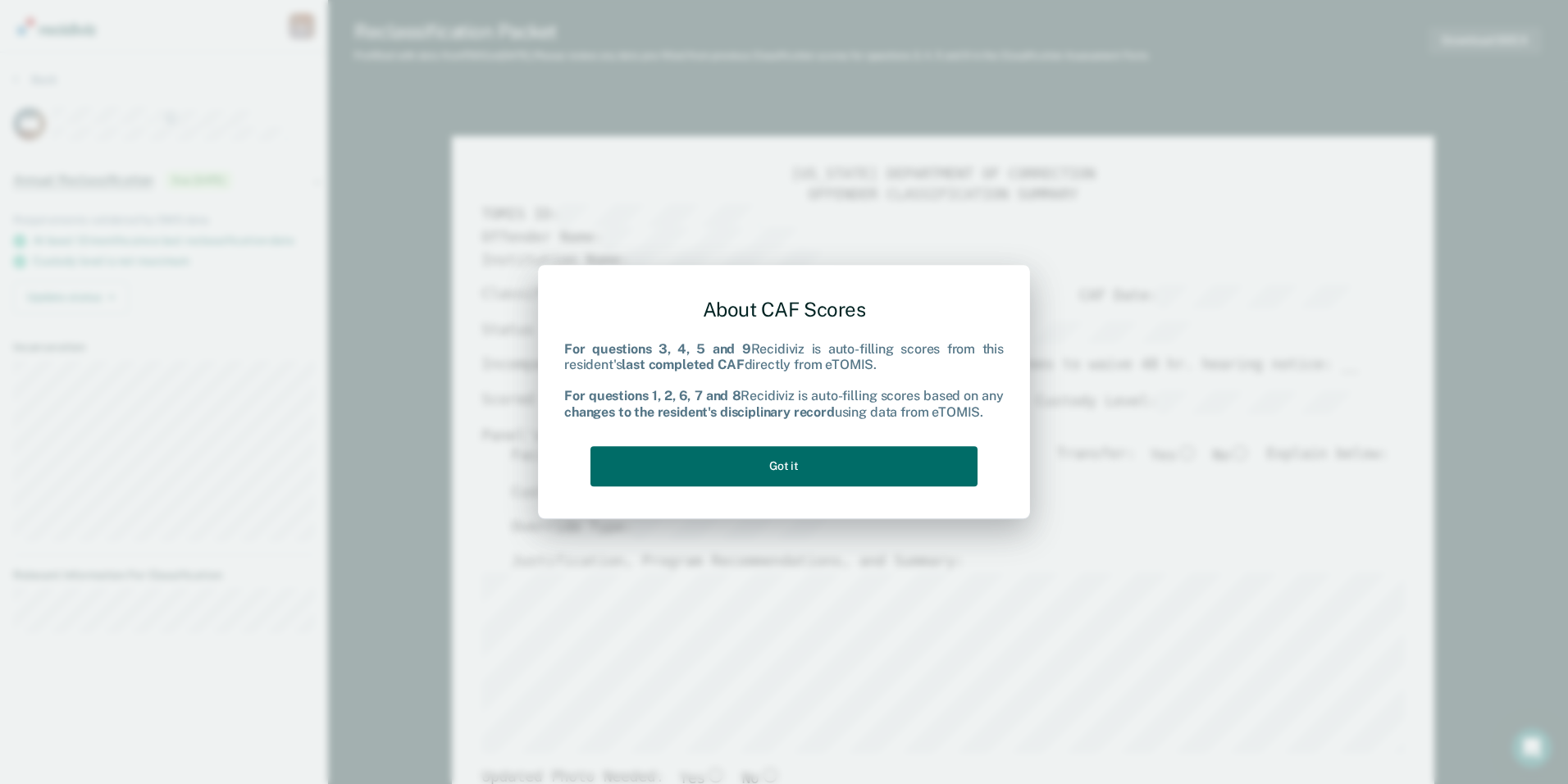
type textarea "x"
click at [752, 60] on div "About CAF Scores For questions 3, 4, 5 and 9 Recidiviz is auto-filling scores f…" at bounding box center [784, 392] width 1568 height 784
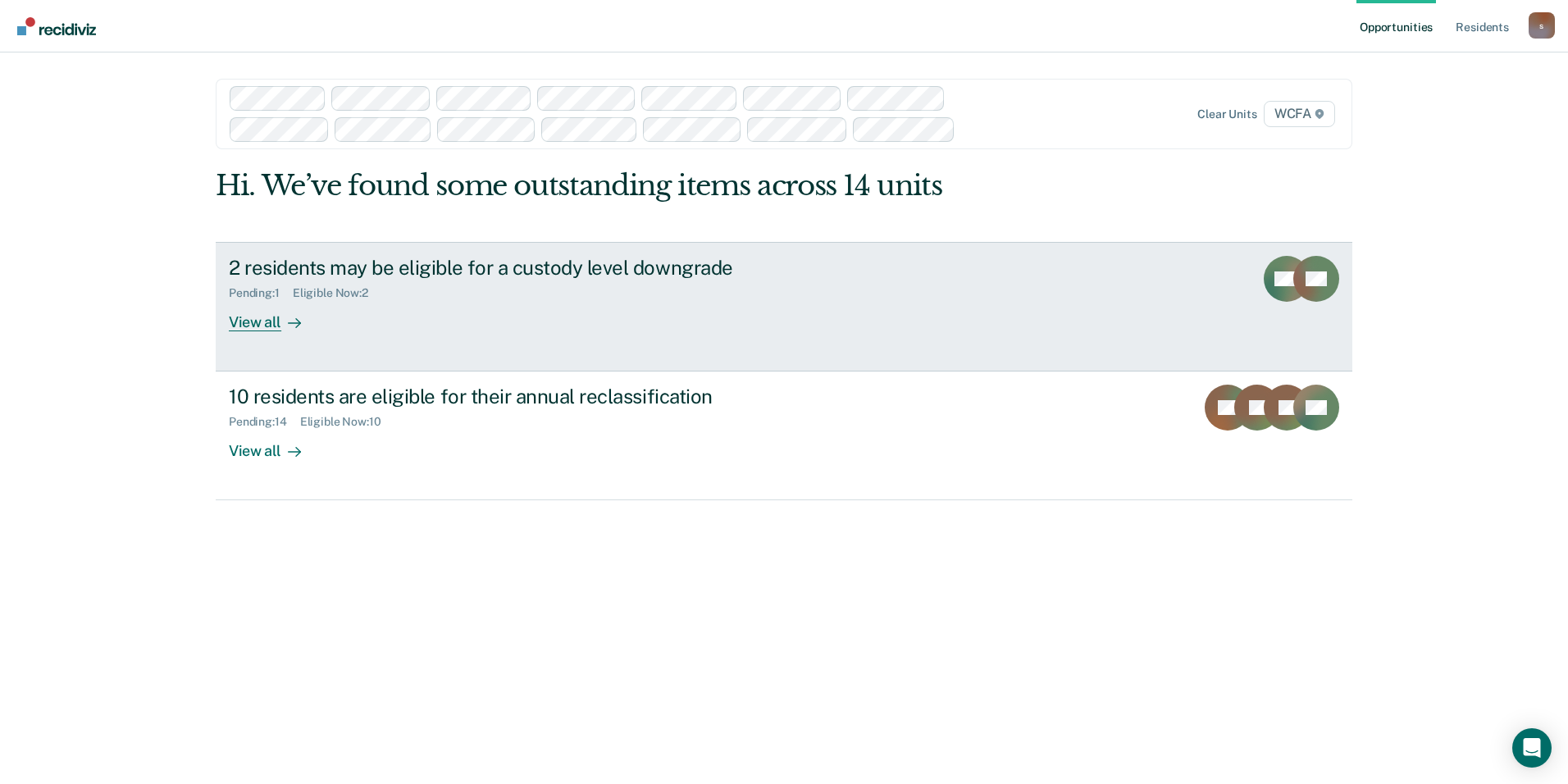
click at [275, 320] on div "View all" at bounding box center [275, 315] width 92 height 32
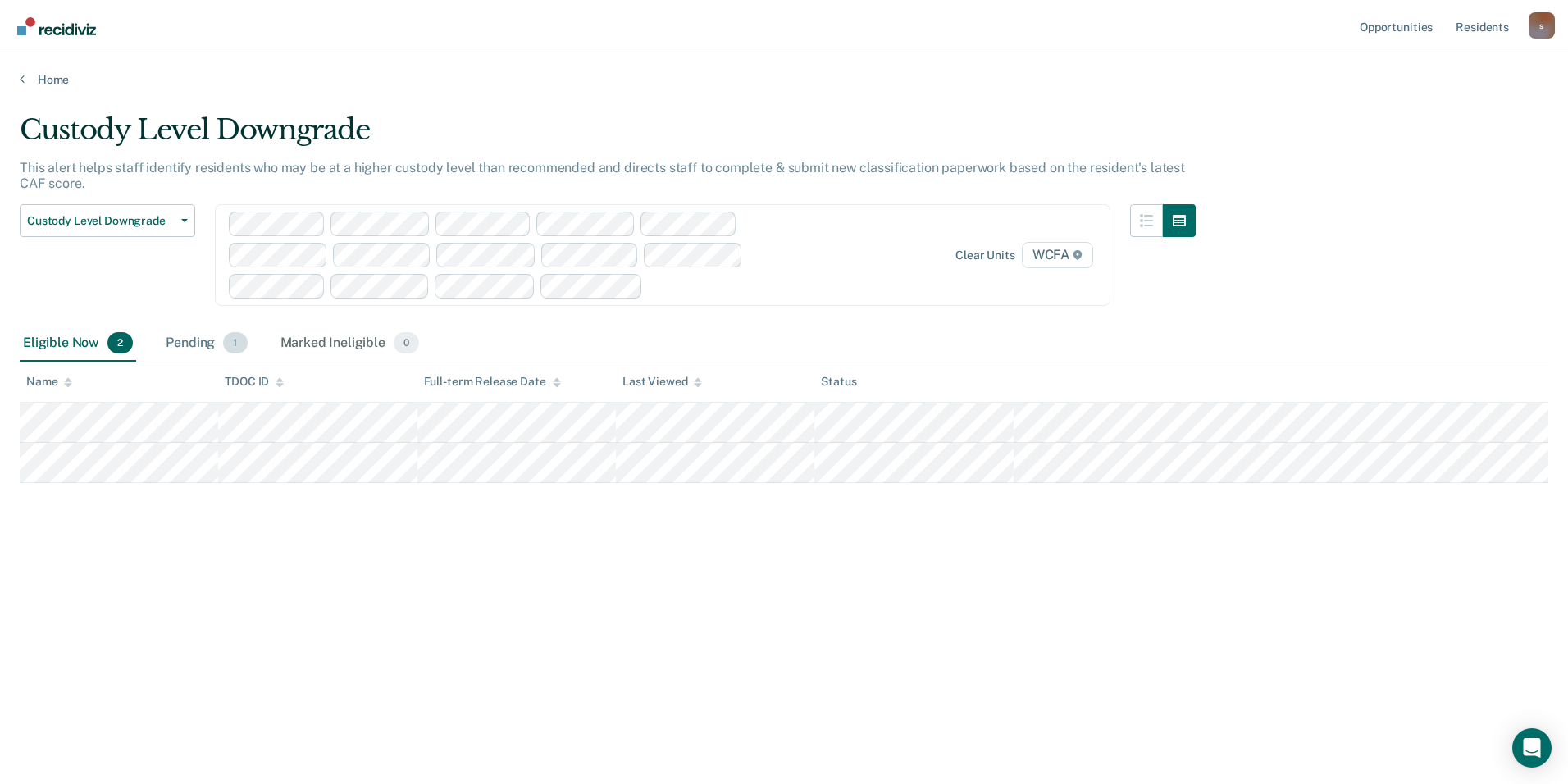
click at [197, 345] on div "Pending 1" at bounding box center [206, 343] width 88 height 36
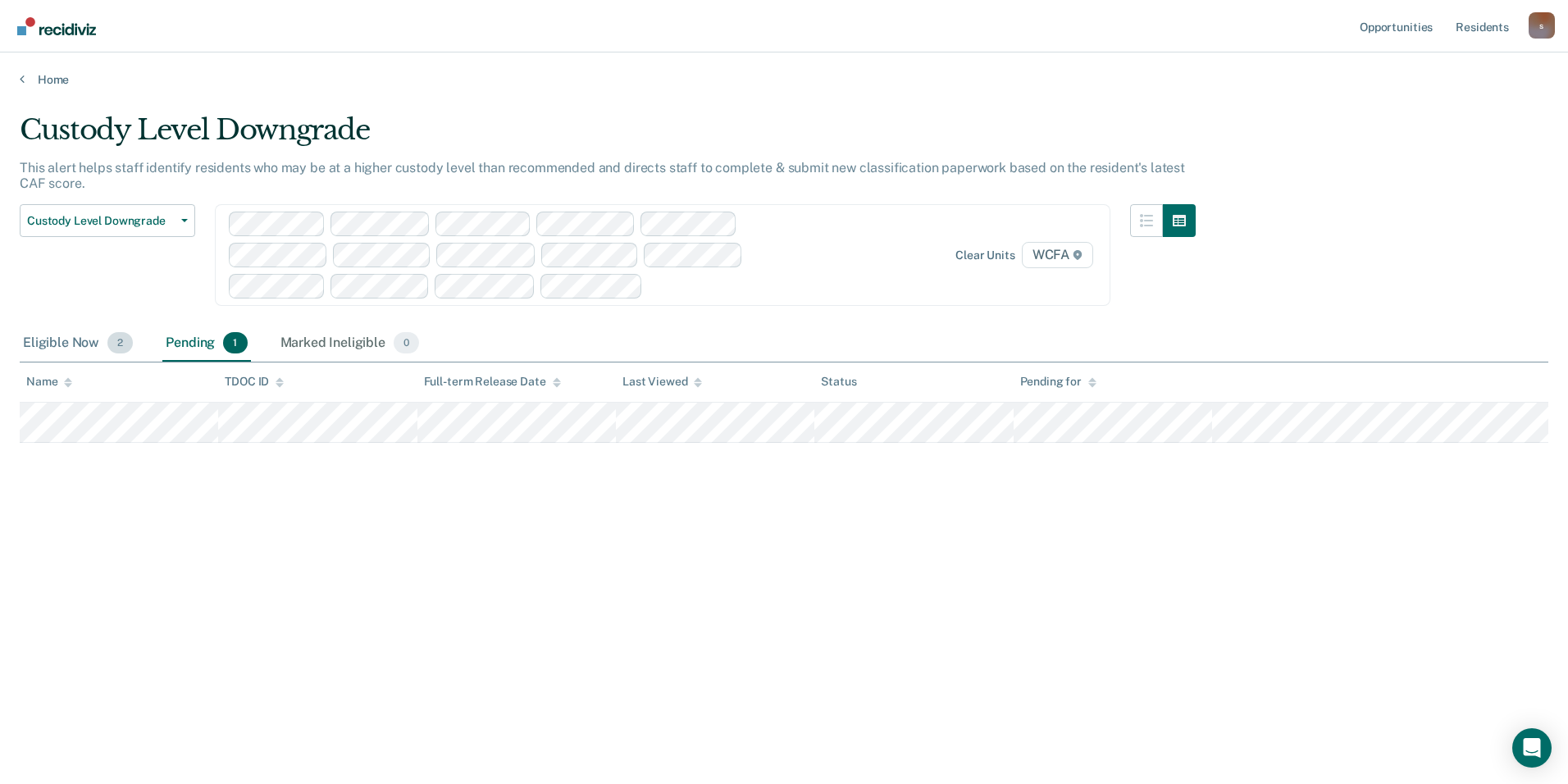
click at [71, 341] on div "Eligible Now 2" at bounding box center [77, 343] width 116 height 36
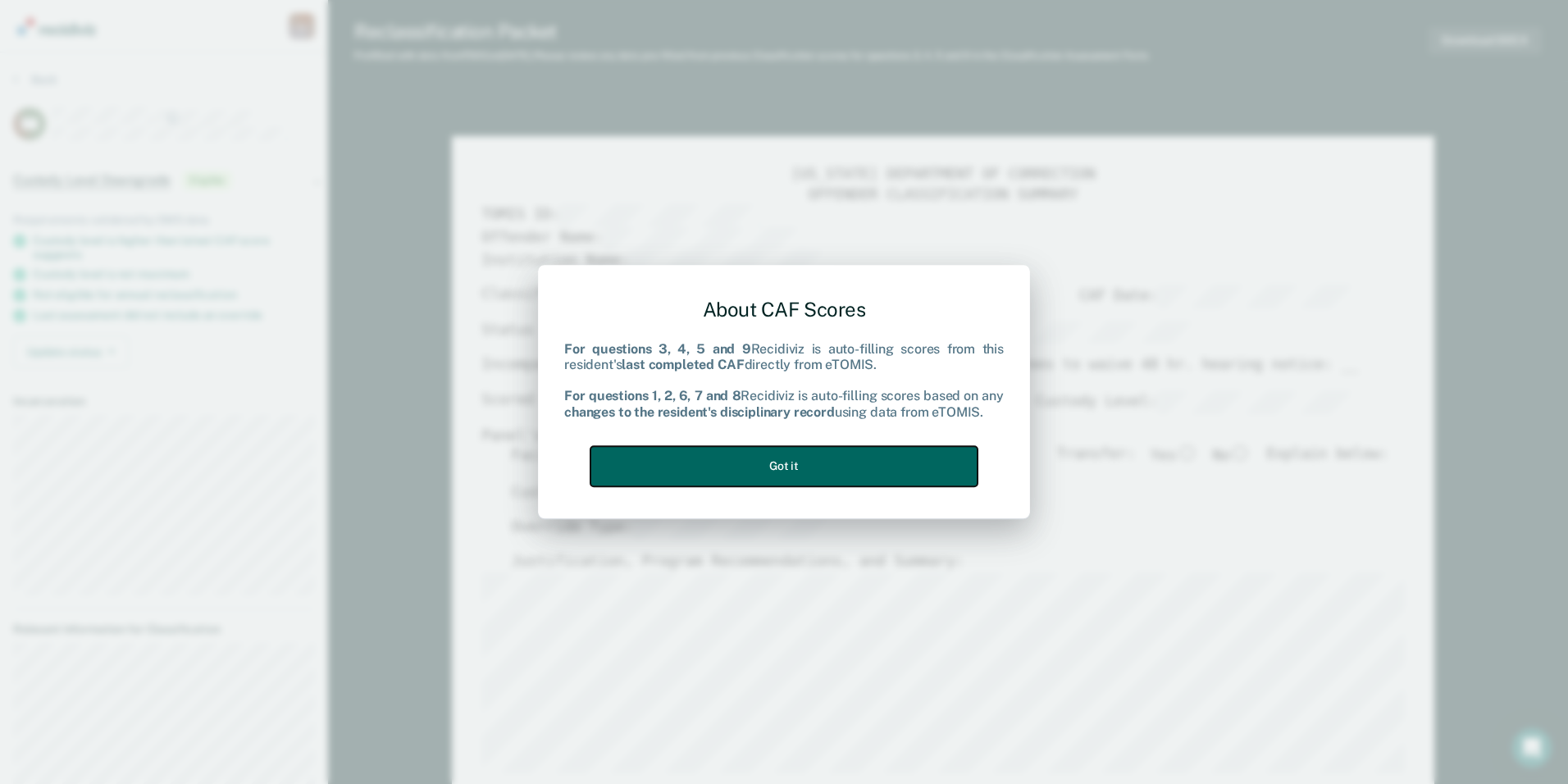
click at [818, 475] on button "Got it" at bounding box center [784, 465] width 388 height 40
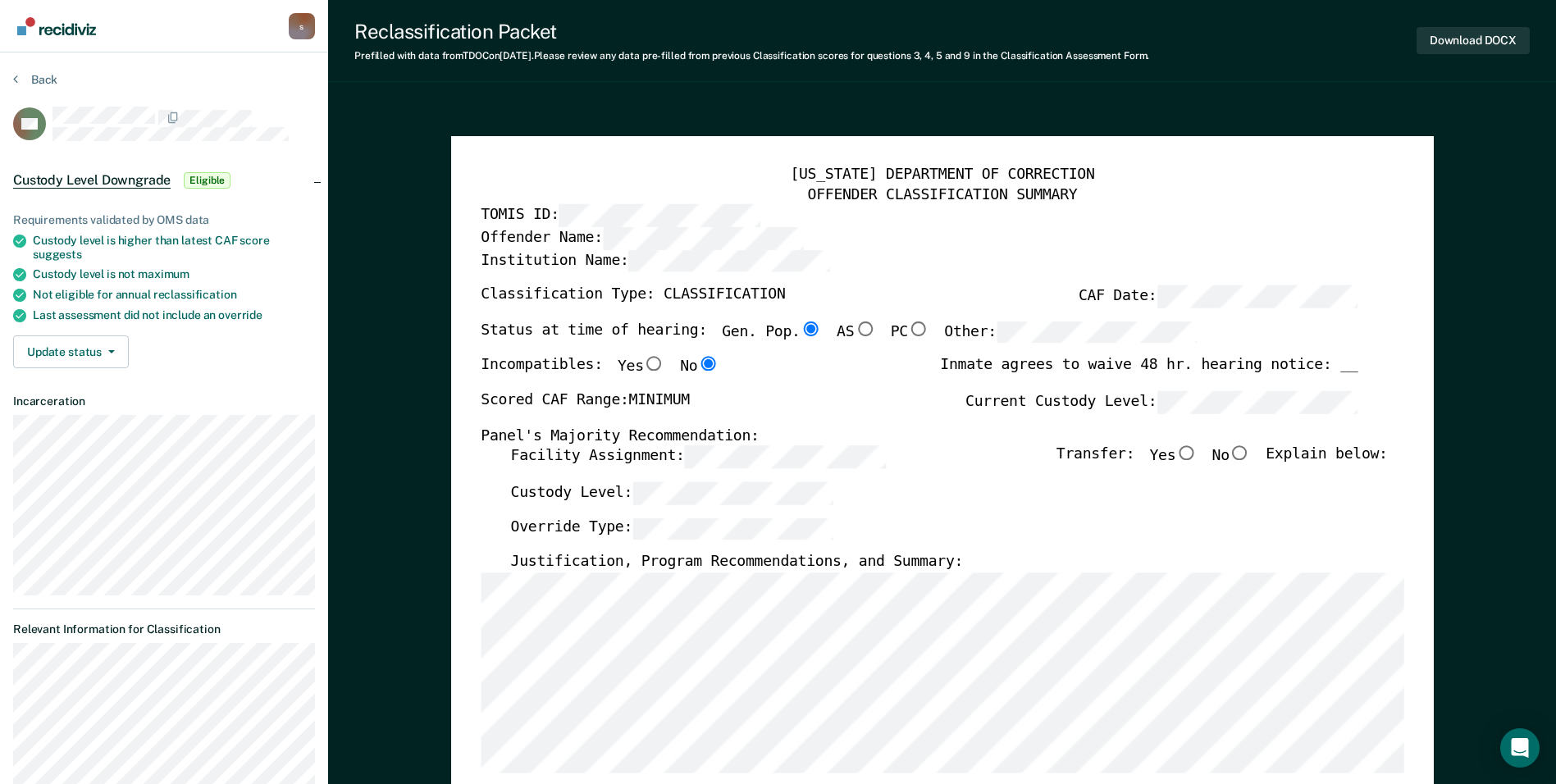
click at [1251, 451] on input "No" at bounding box center [1240, 453] width 21 height 14
type textarea "x"
radio input "true"
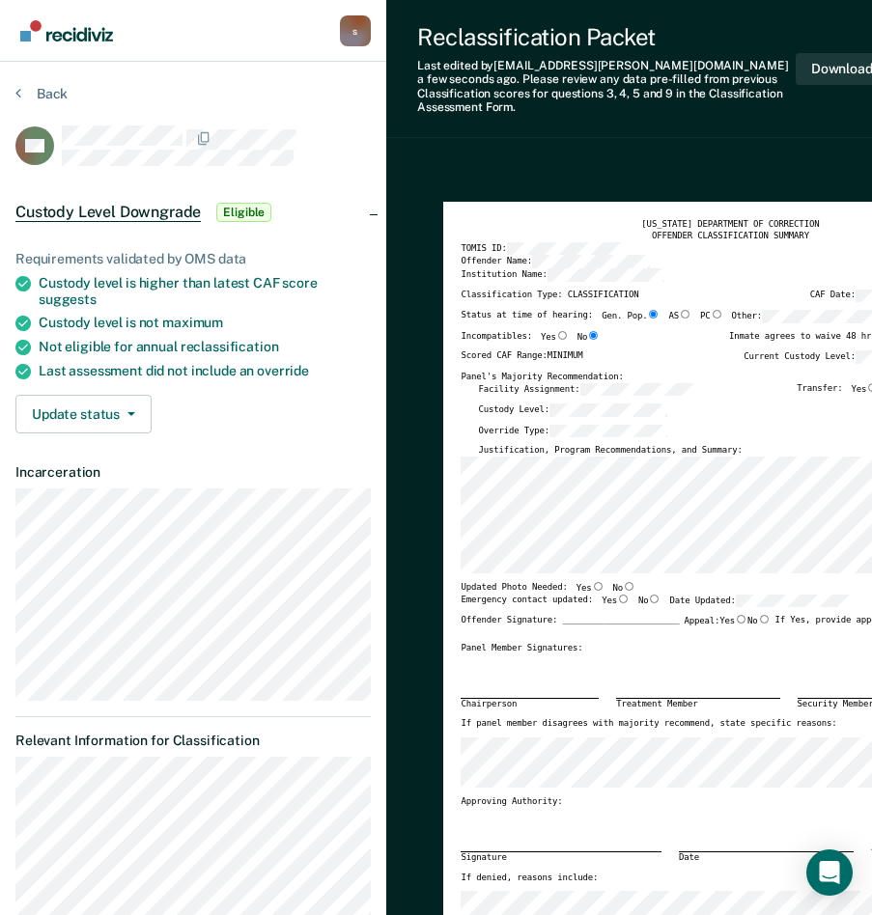
click at [616, 567] on div "TENNESSEE DEPARTMENT OF CORRECTION OFFENDER CLASSIFICATION SUMMARY TOMIS ID: Of…" at bounding box center [729, 580] width 539 height 722
click at [623, 582] on input "No" at bounding box center [629, 586] width 13 height 9
type textarea "x"
radio input "true"
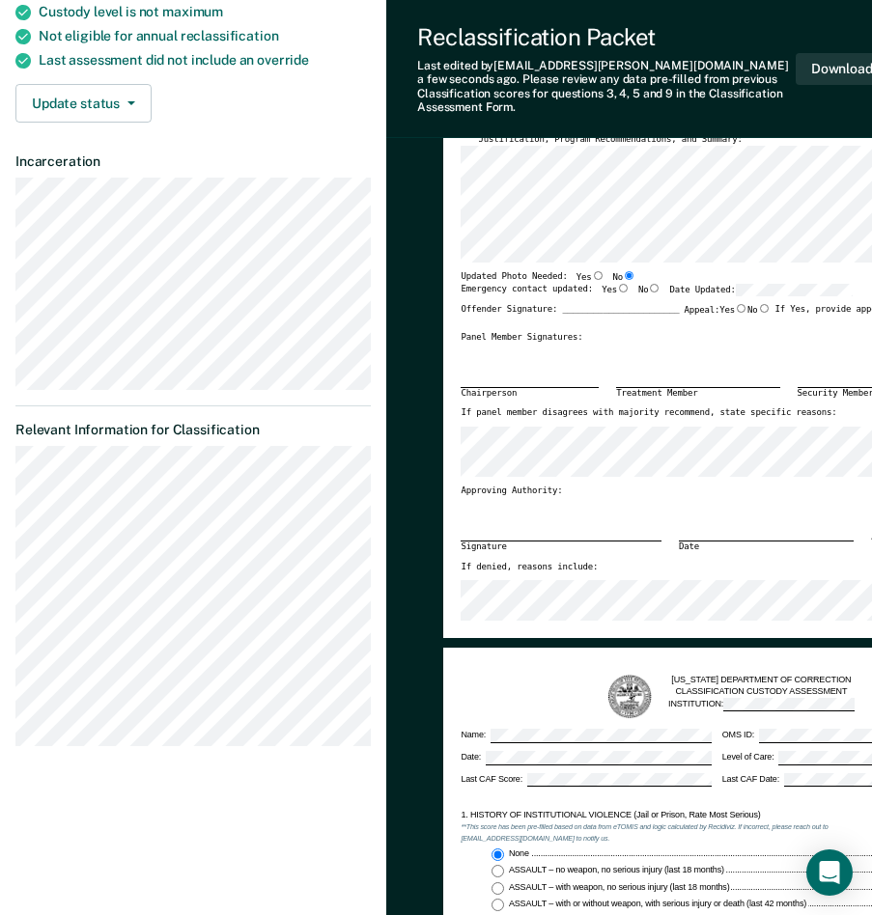
scroll to position [290, 0]
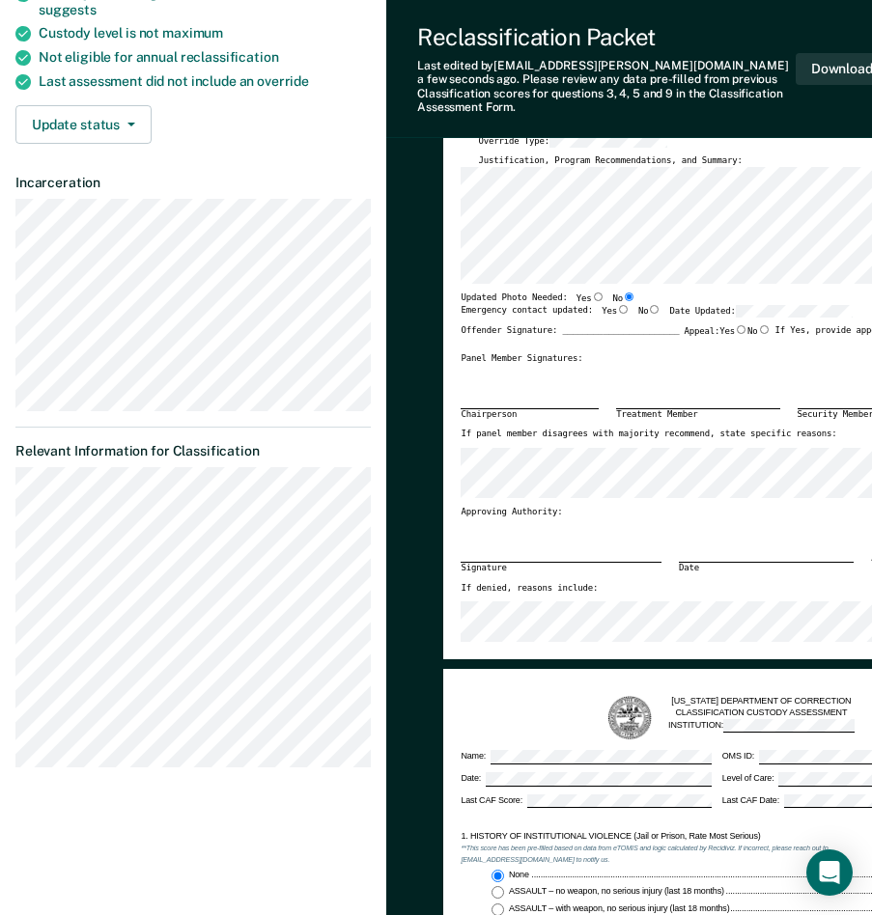
click at [617, 305] on input "Yes" at bounding box center [623, 309] width 13 height 9
type textarea "x"
radio input "true"
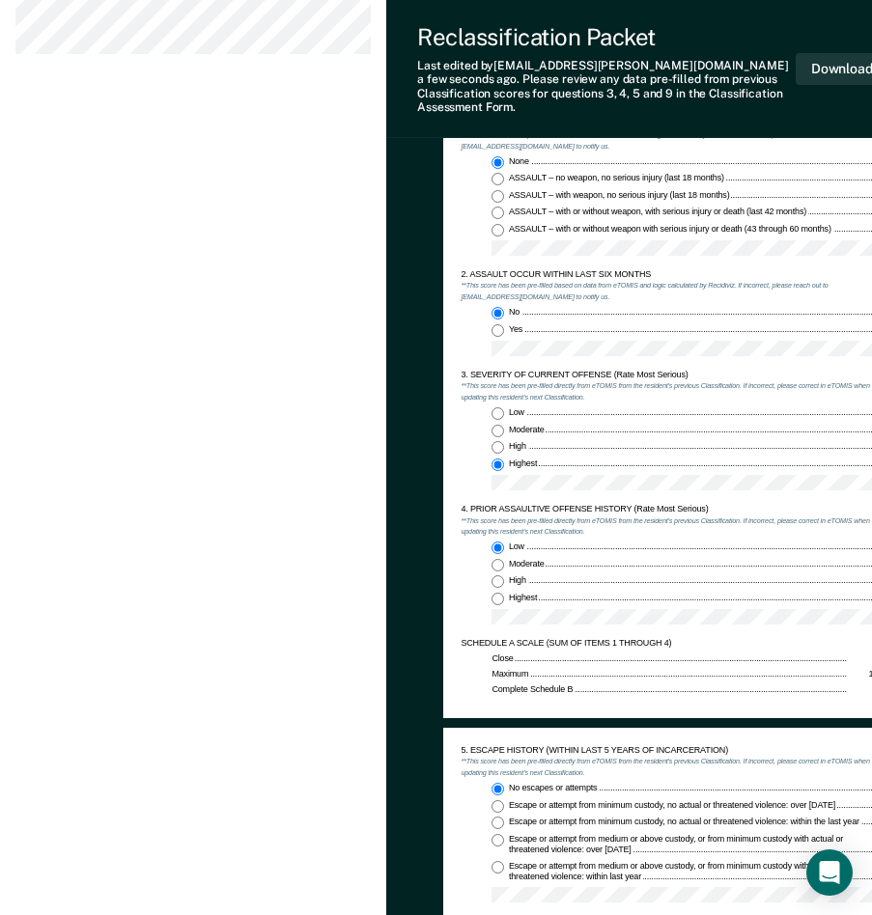
scroll to position [1062, 0]
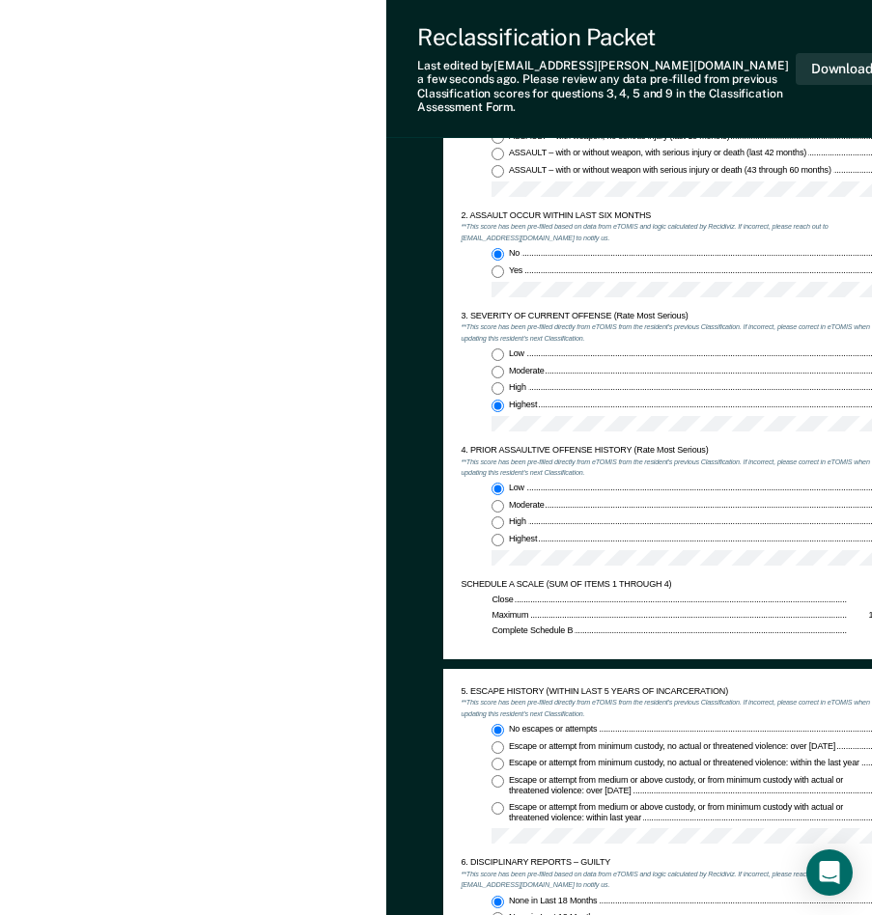
click at [468, 409] on div "Low 0 Moderate 1 High 3 Highest 4" at bounding box center [668, 394] width 417 height 92
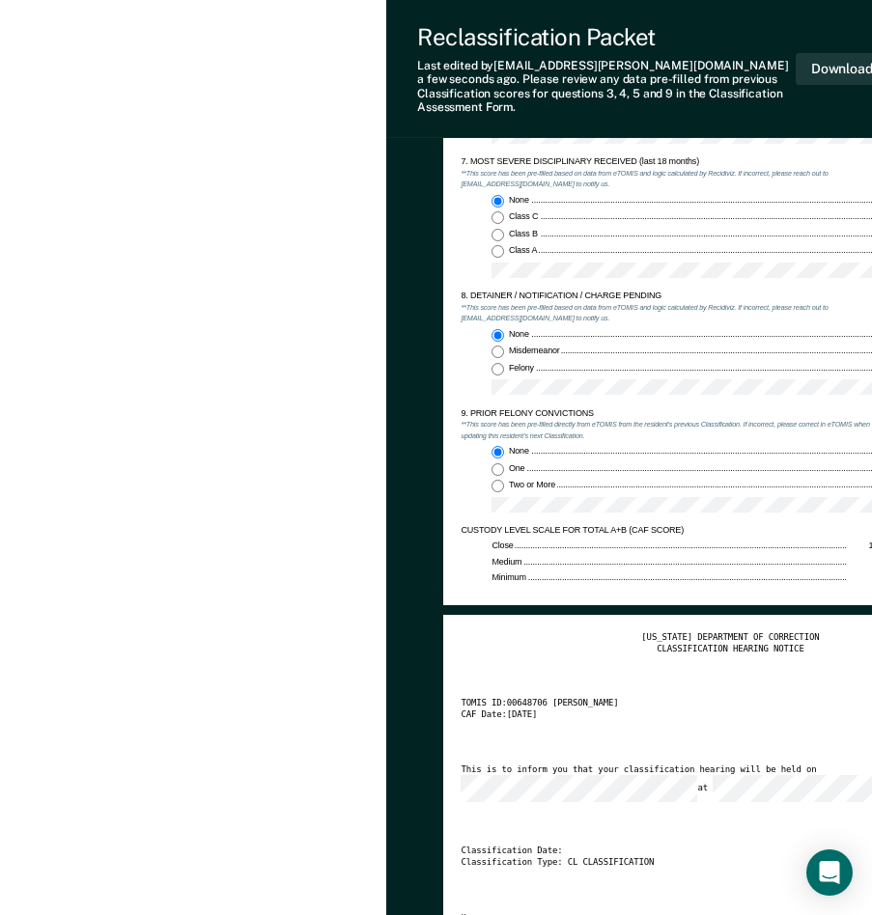
scroll to position [2027, 0]
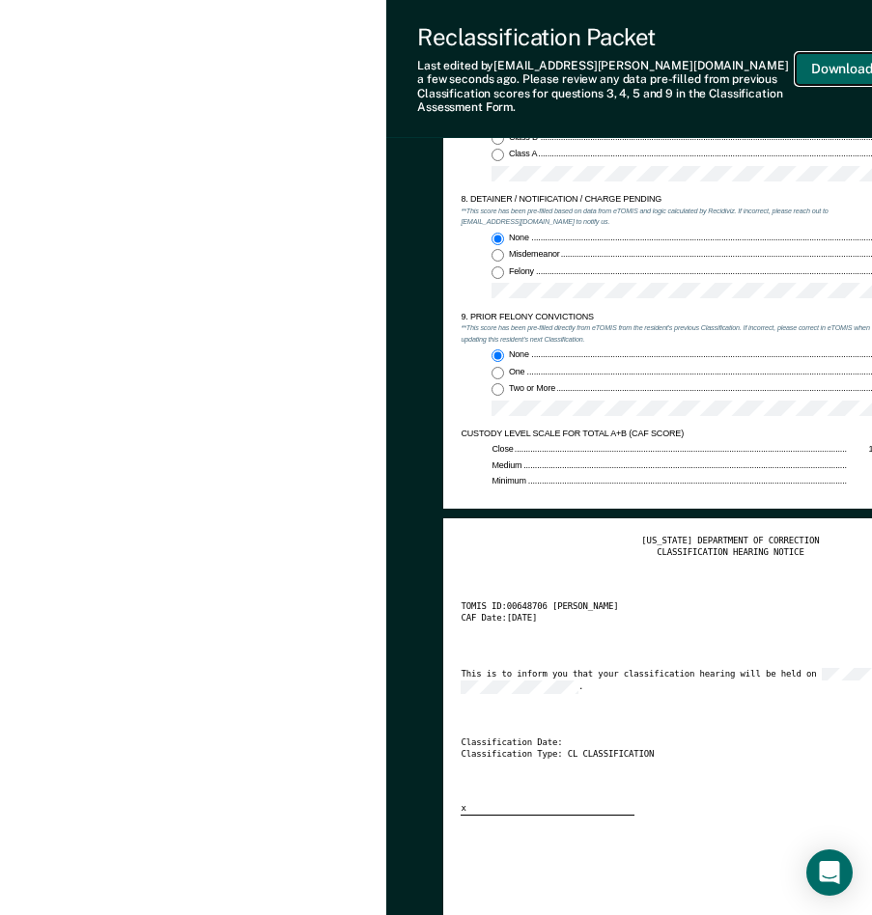
click at [818, 61] on button "Download DOCX" at bounding box center [861, 69] width 133 height 32
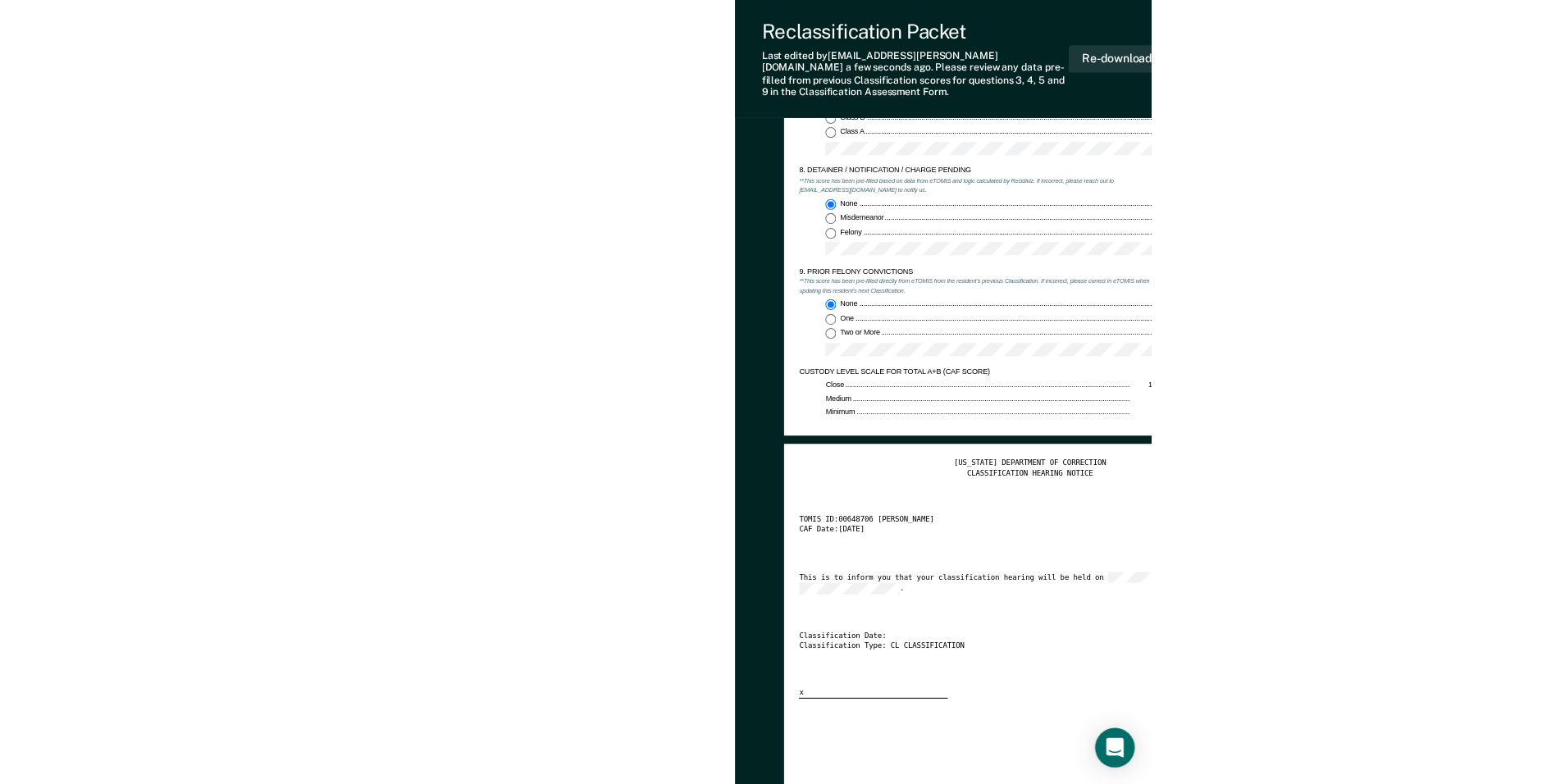
scroll to position [0, 0]
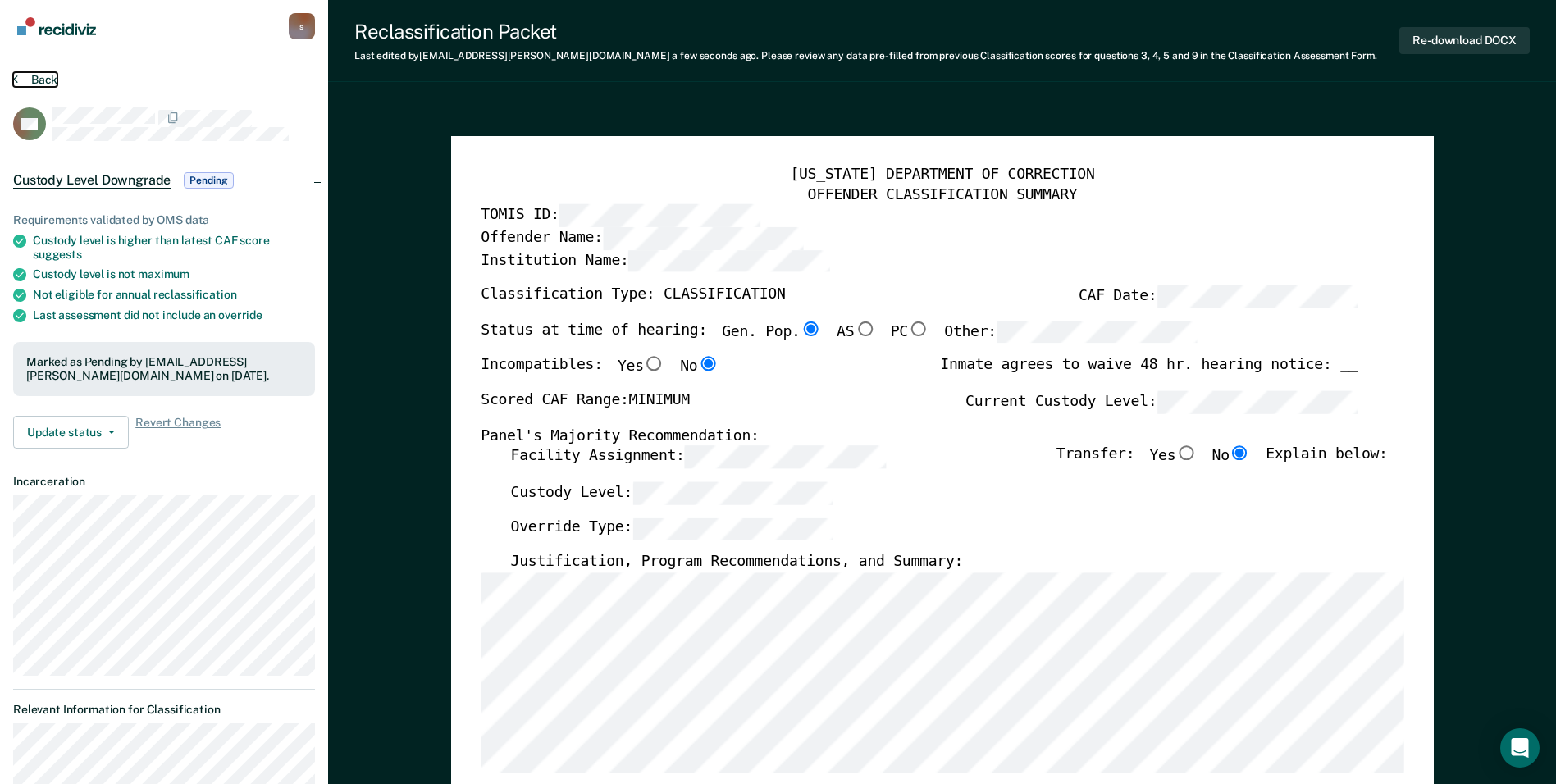
click at [36, 83] on button "Back" at bounding box center [35, 79] width 44 height 14
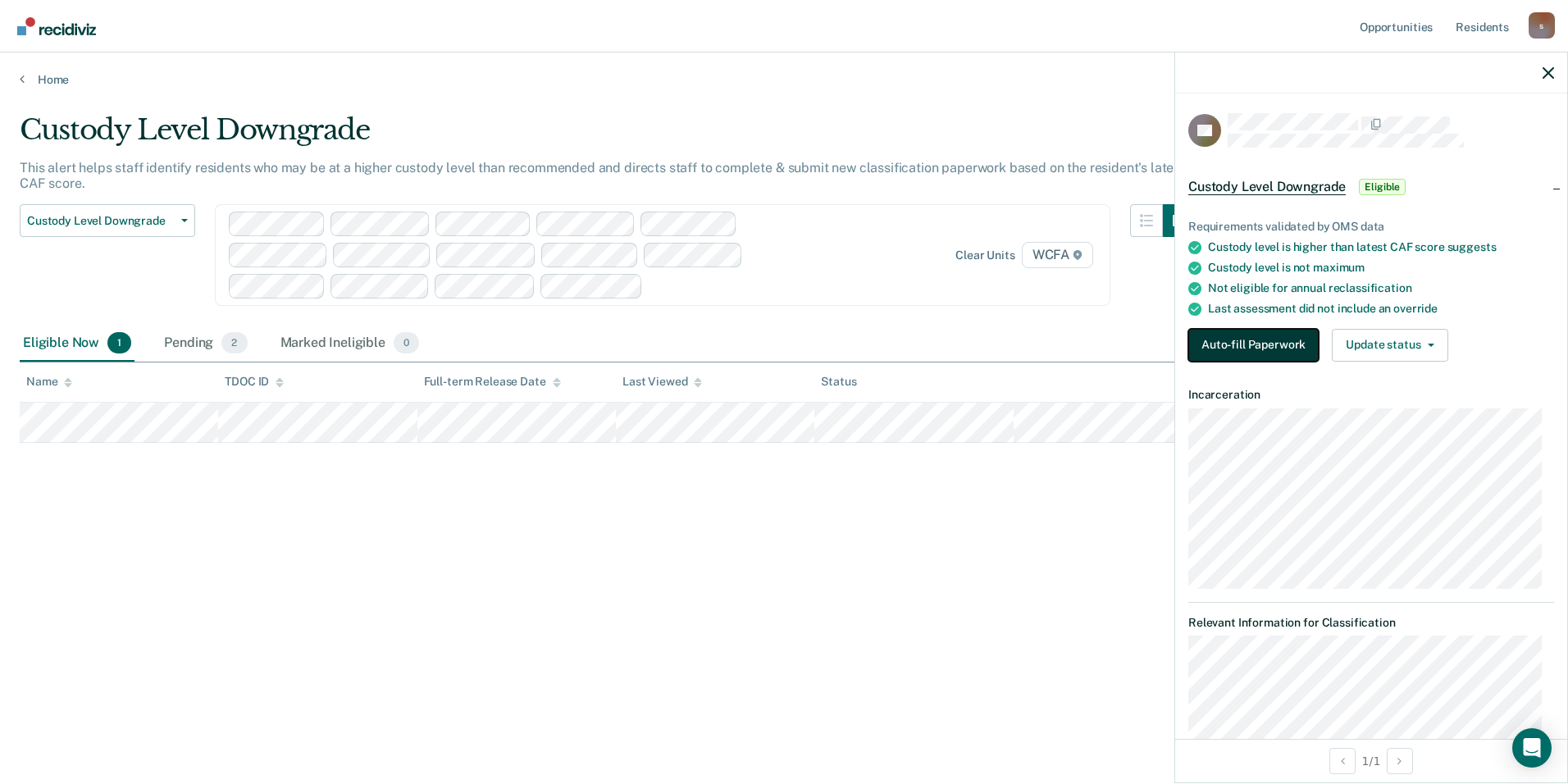
click at [1268, 339] on button "Auto-fill Paperwork" at bounding box center [1254, 345] width 130 height 33
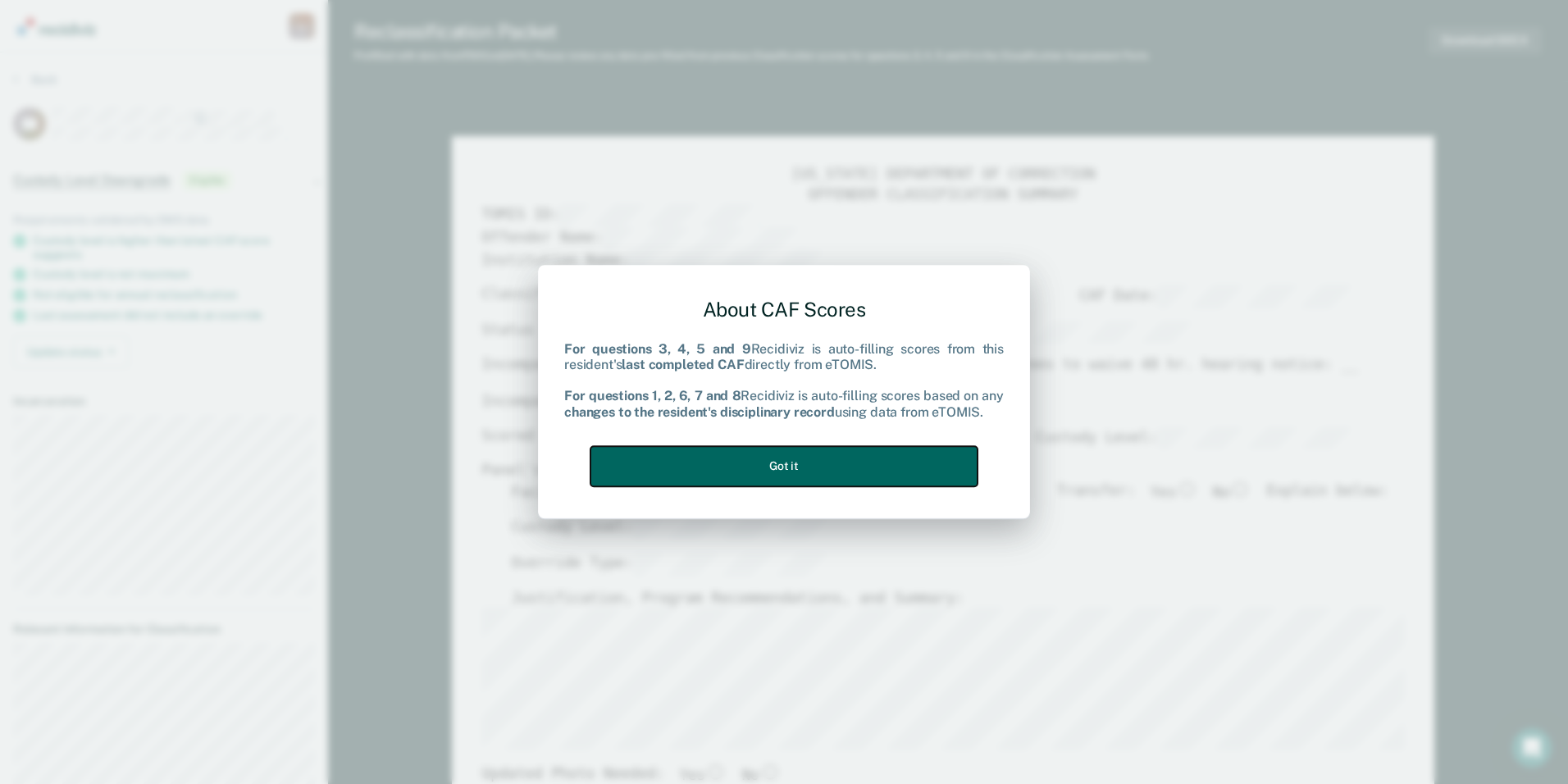
click at [821, 465] on button "Got it" at bounding box center [784, 465] width 388 height 40
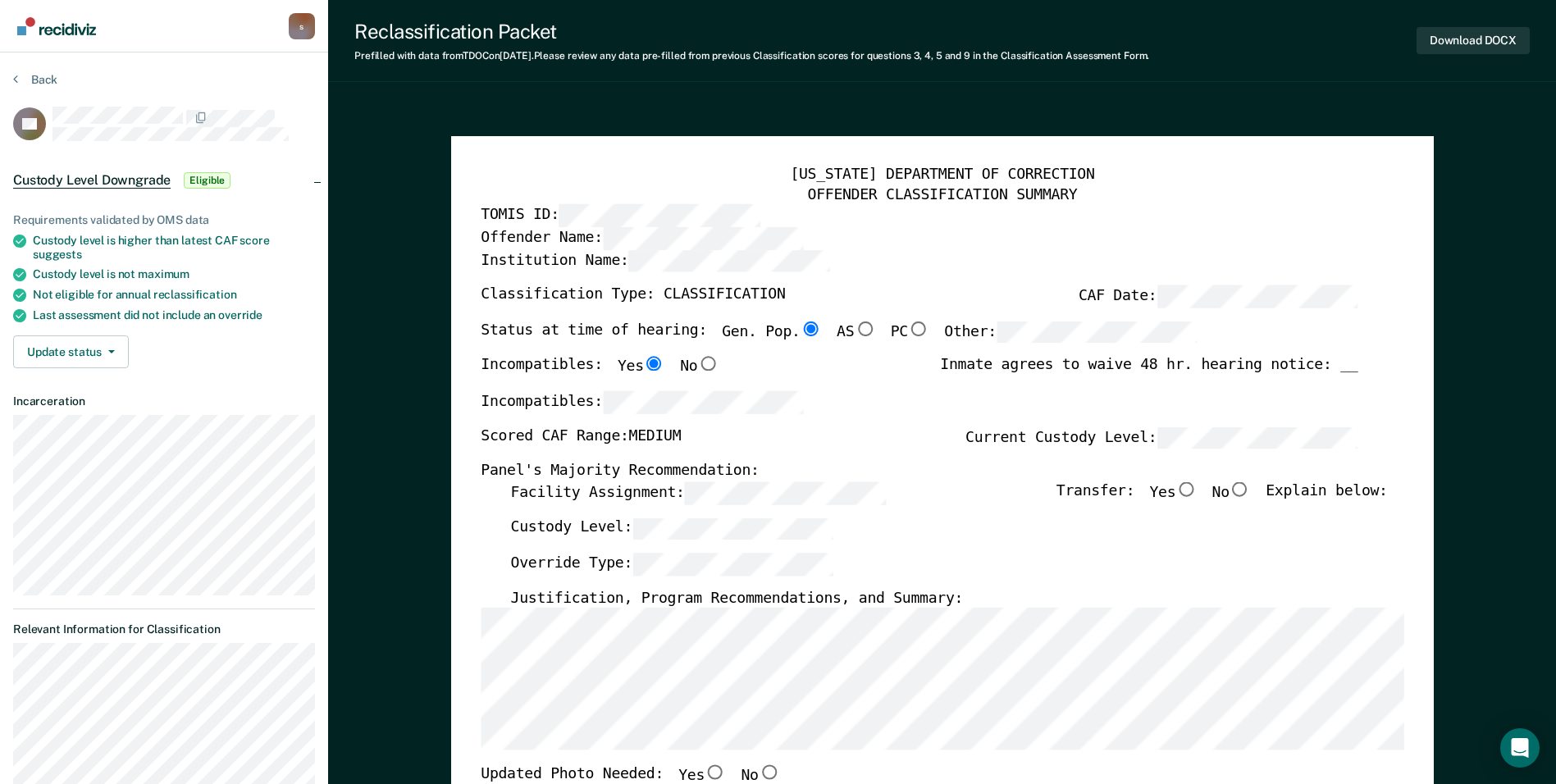
click at [1269, 183] on div "TENNESSEE DEPARTMENT OF CORRECTION" at bounding box center [942, 175] width 923 height 20
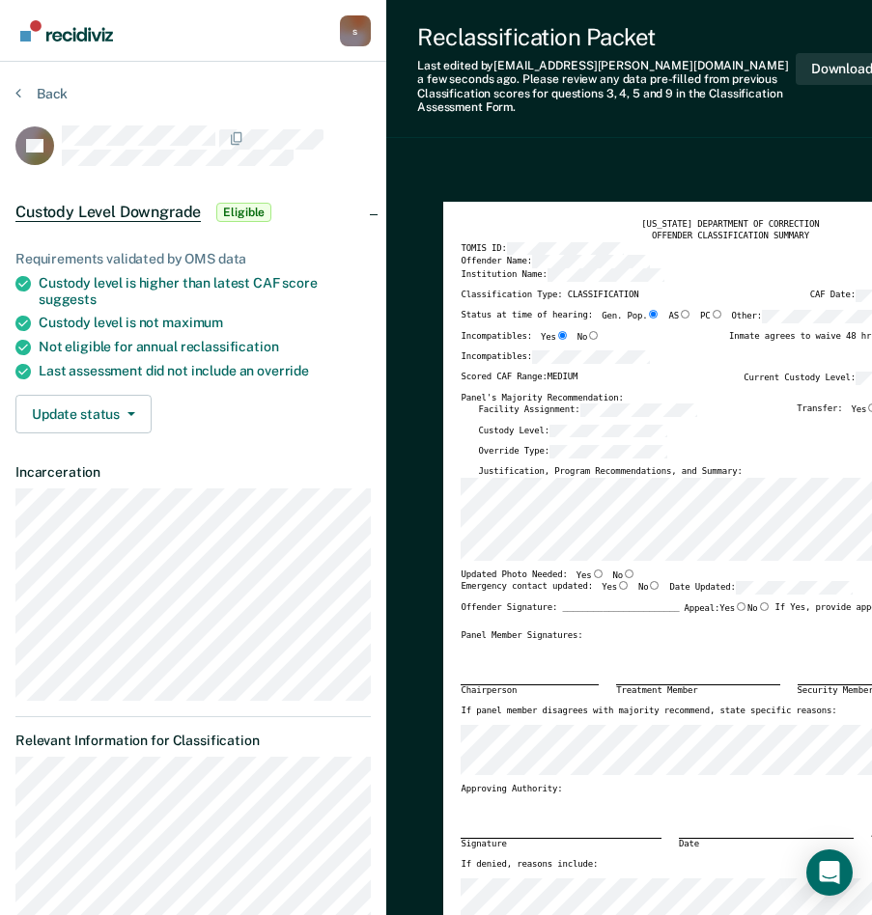
click at [592, 569] on input "Yes" at bounding box center [598, 573] width 13 height 9
type textarea "x"
radio input "true"
click at [617, 581] on input "Yes" at bounding box center [623, 585] width 13 height 9
type textarea "x"
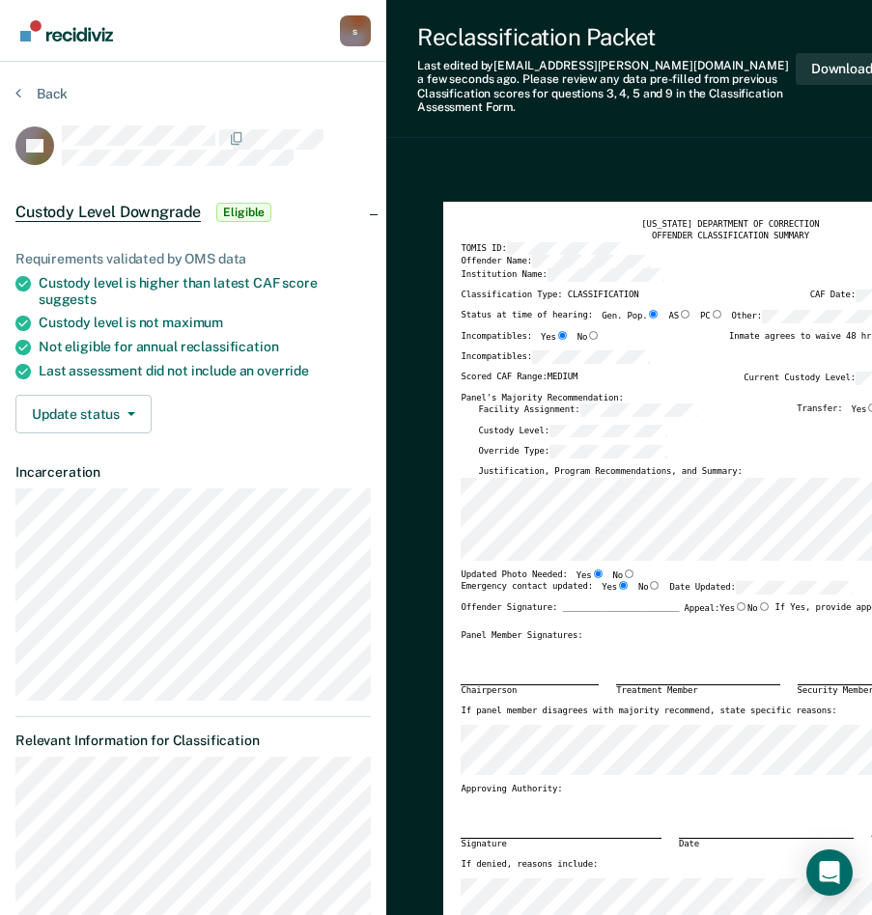
radio input "true"
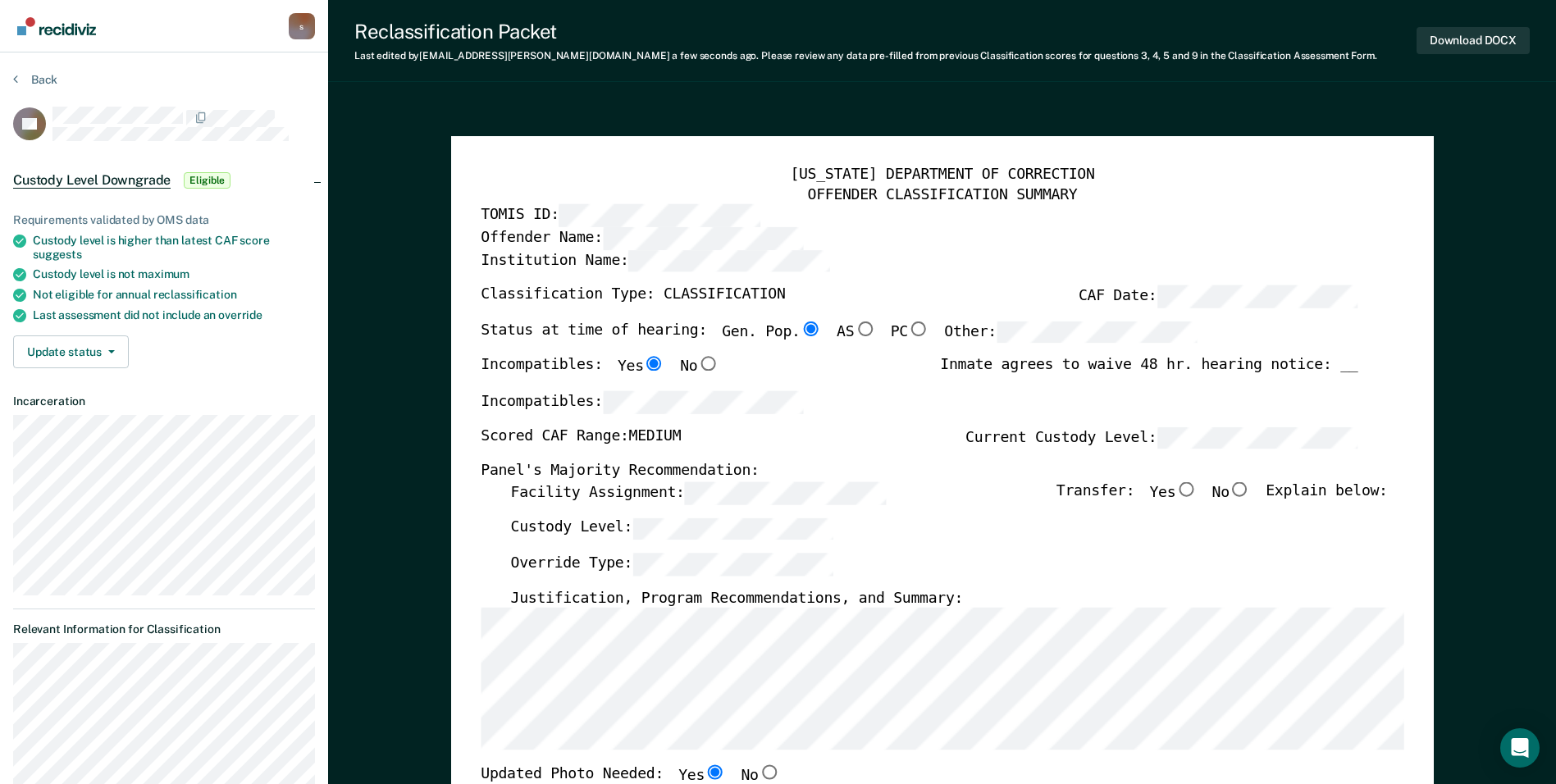
click at [1245, 491] on input "No" at bounding box center [1240, 489] width 21 height 14
type textarea "x"
radio input "true"
click at [1120, 547] on div "Custody Level:" at bounding box center [948, 535] width 877 height 36
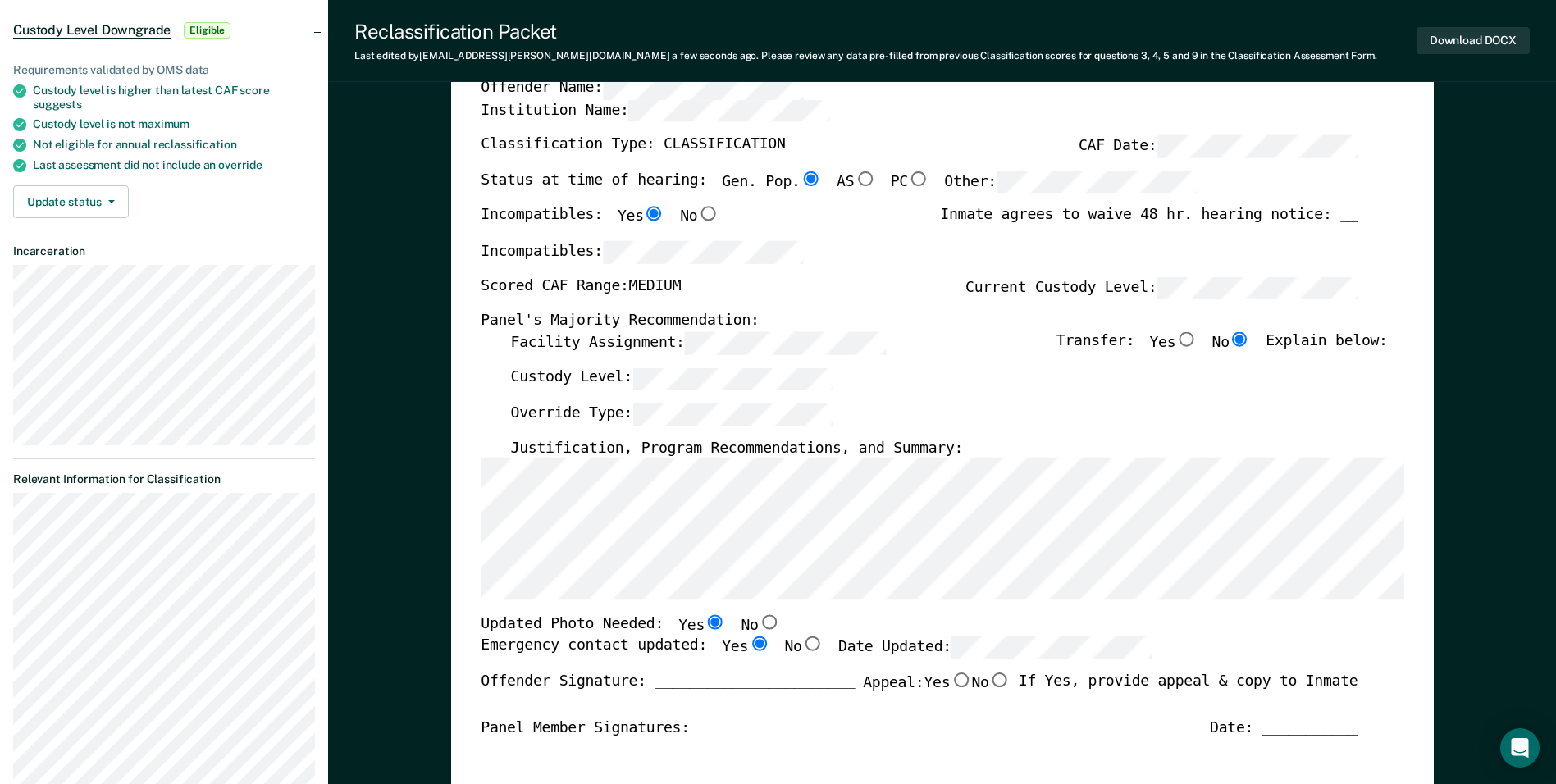
scroll to position [164, 0]
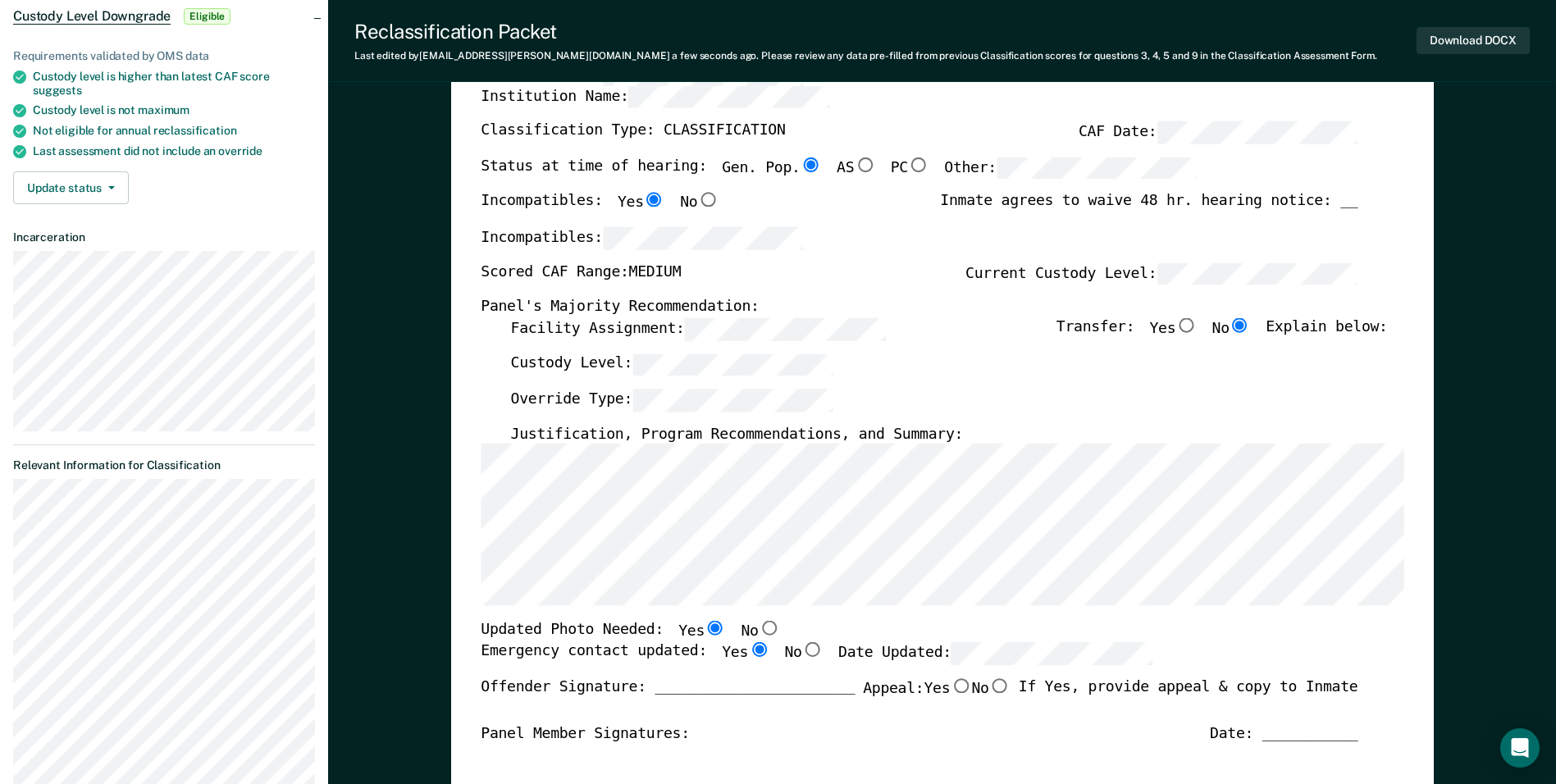
click at [1224, 628] on div "Updated Photo Needed: Yes No" at bounding box center [919, 632] width 877 height 21
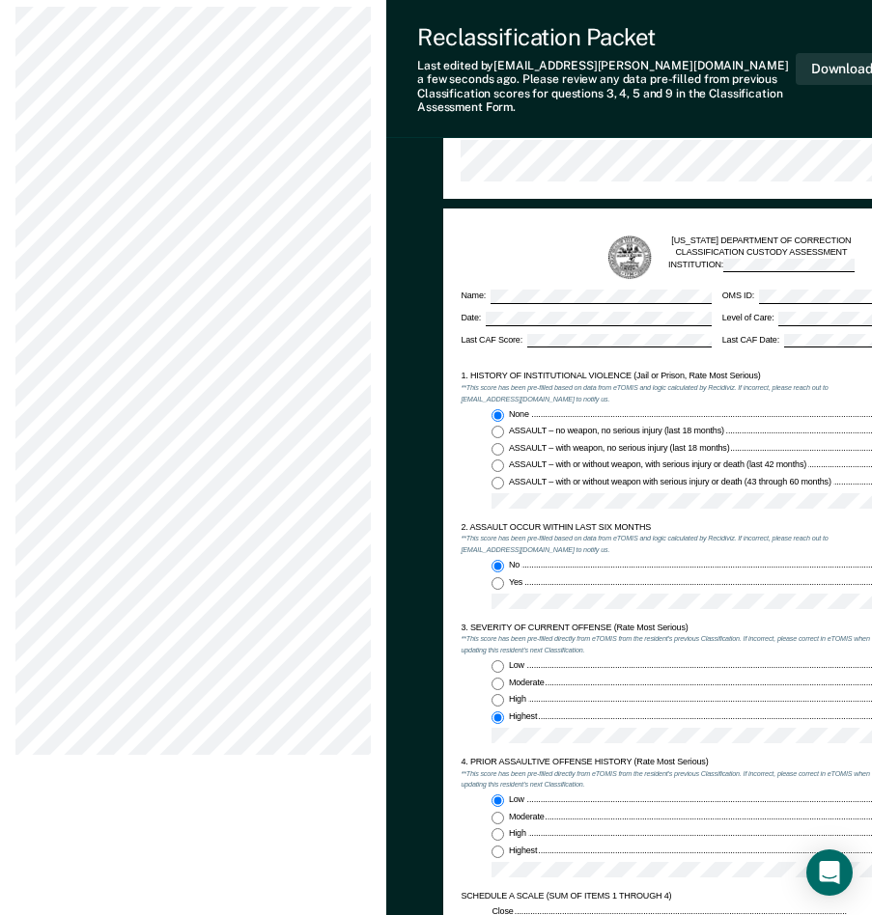
scroll to position [869, 0]
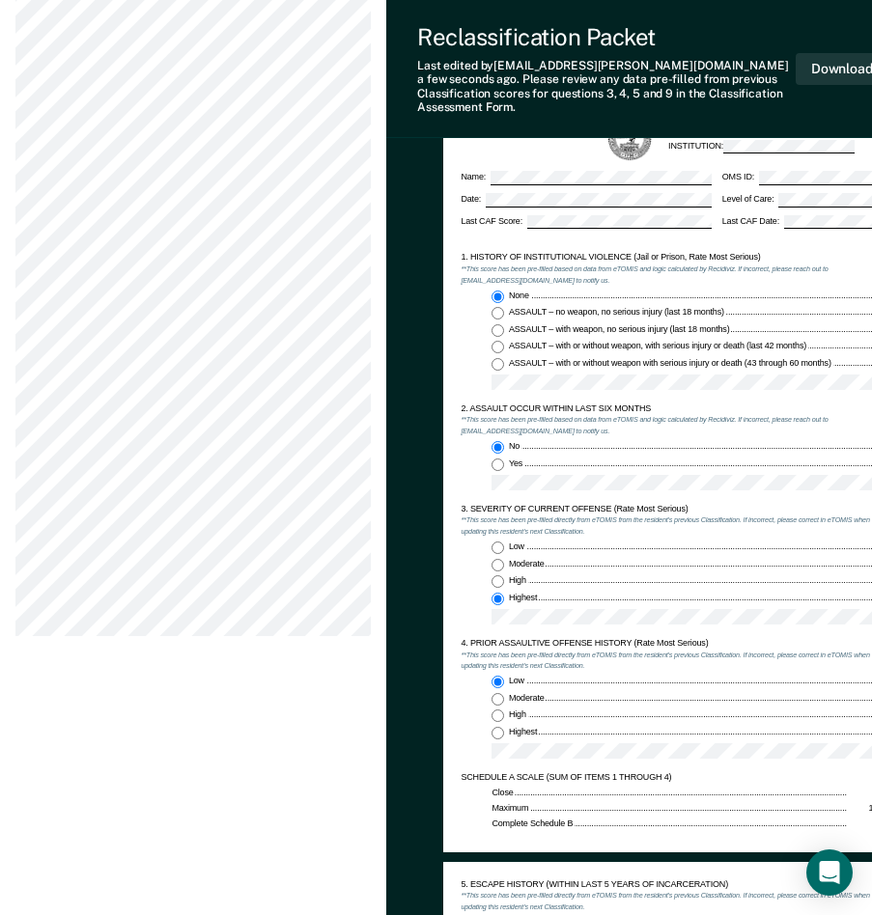
click at [460, 585] on div "Low 0 Moderate 1 High 3 Highest 4" at bounding box center [668, 587] width 417 height 92
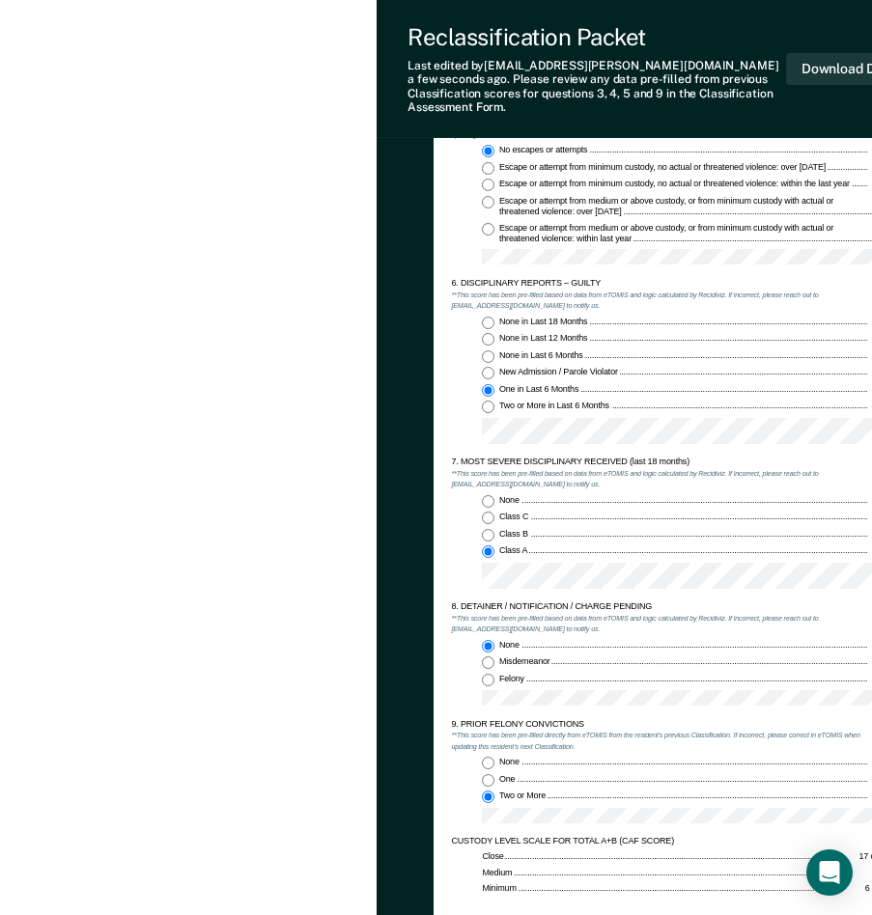
scroll to position [1641, 15]
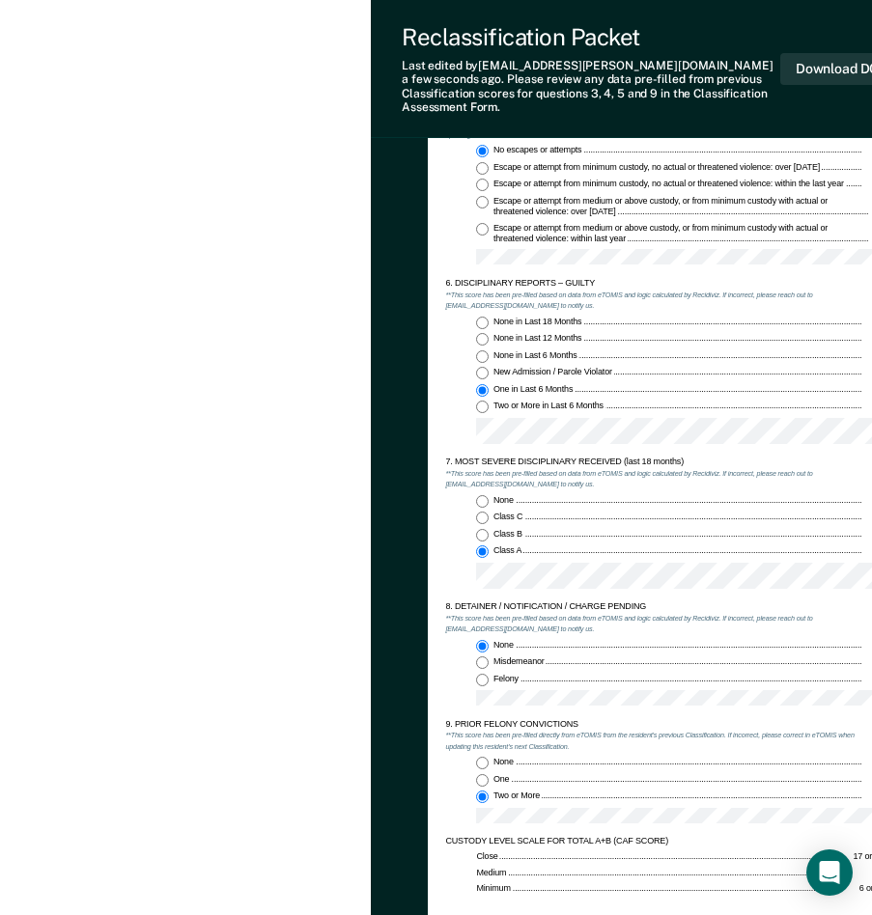
drag, startPoint x: 723, startPoint y: 788, endPoint x: 394, endPoint y: 773, distance: 329.4
click at [385, 771] on div "TENNESSEE DEPARTMENT OF CORRECTION OFFENDER CLASSIFICATION SUMMARY TOMIS ID: Of…" at bounding box center [657, 192] width 573 height 3344
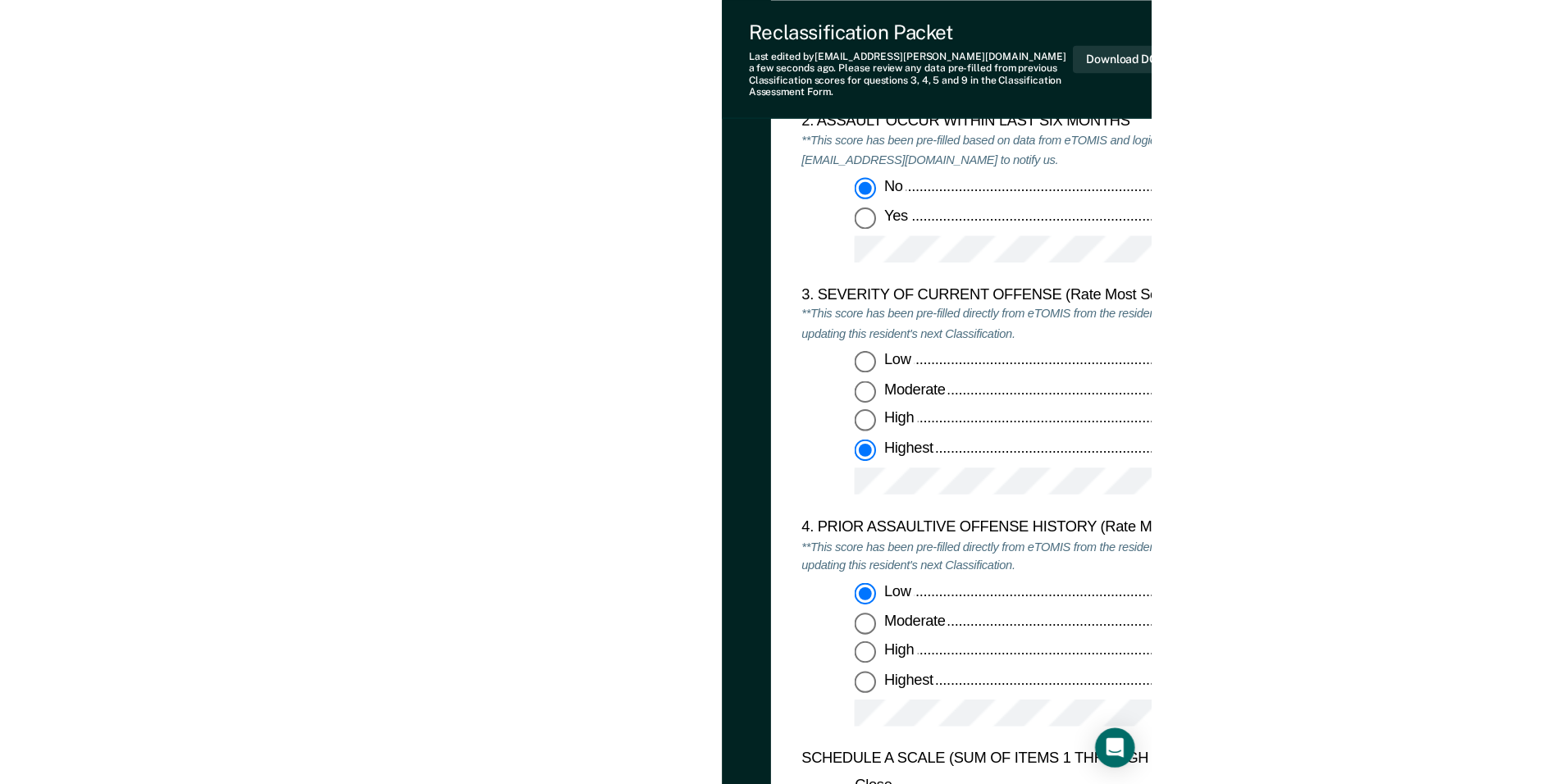
scroll to position [0, 0]
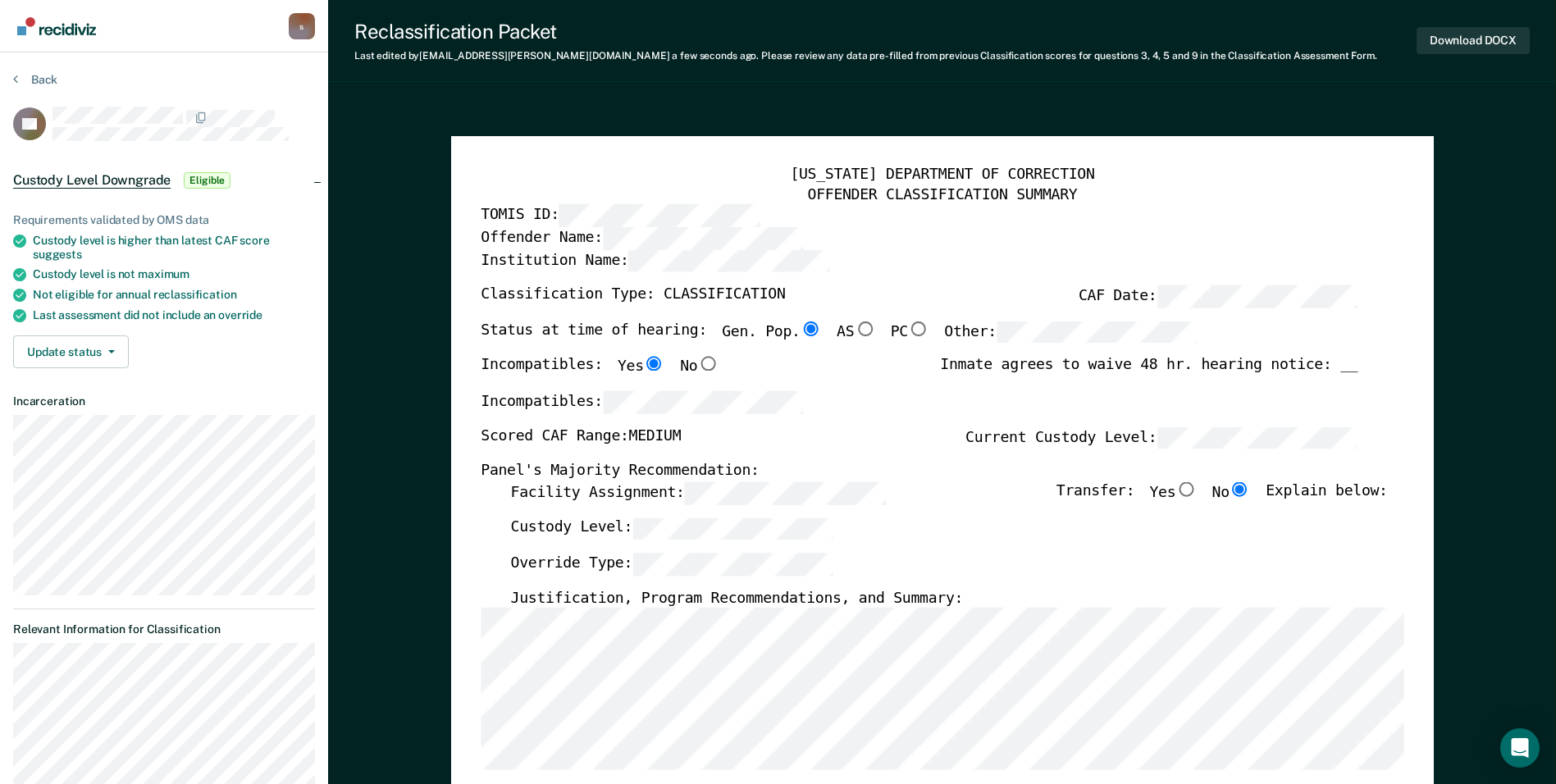
click at [1260, 193] on div "OFFENDER CLASSIFICATION SUMMARY" at bounding box center [942, 195] width 923 height 20
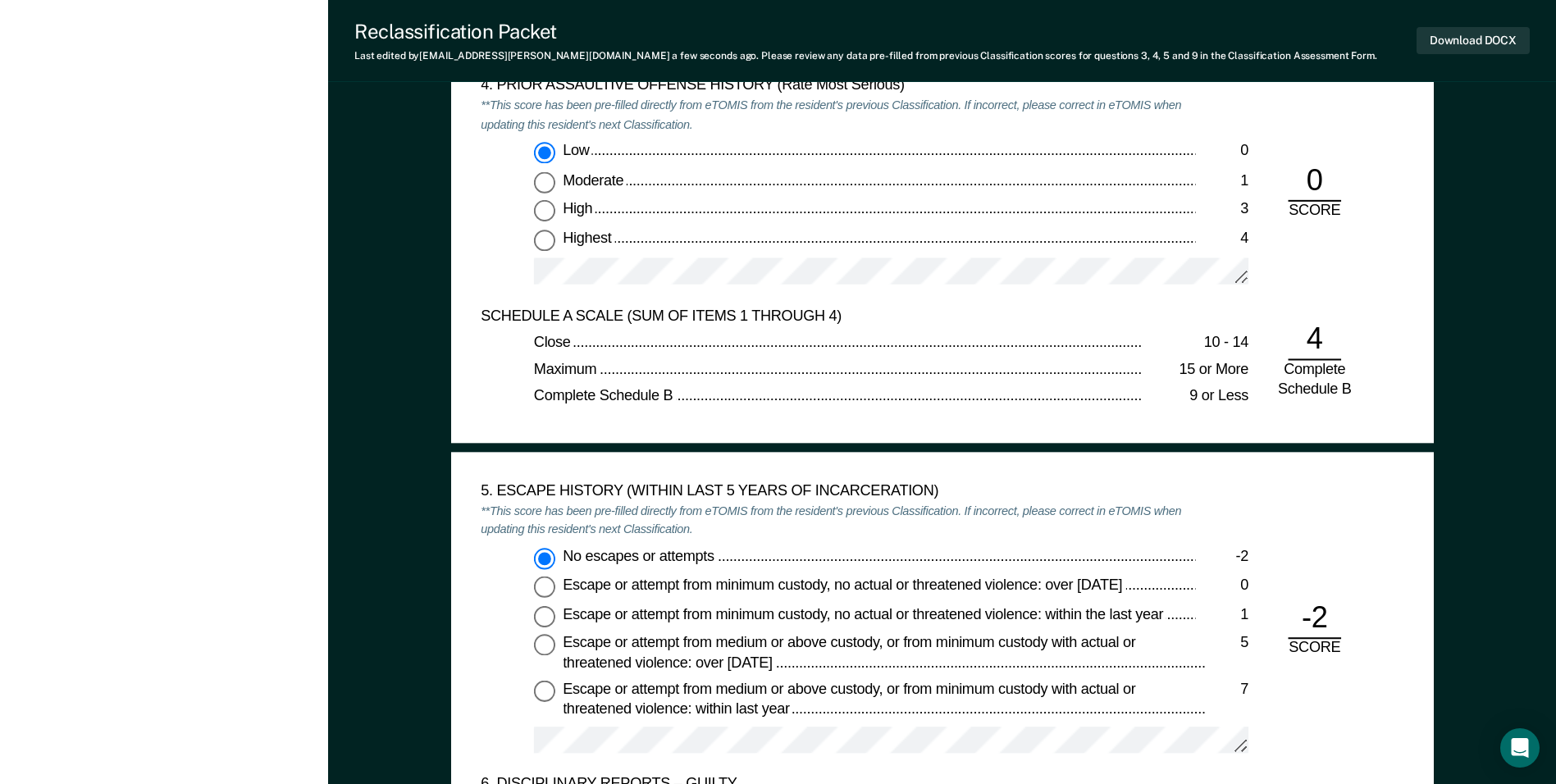
scroll to position [2295, 0]
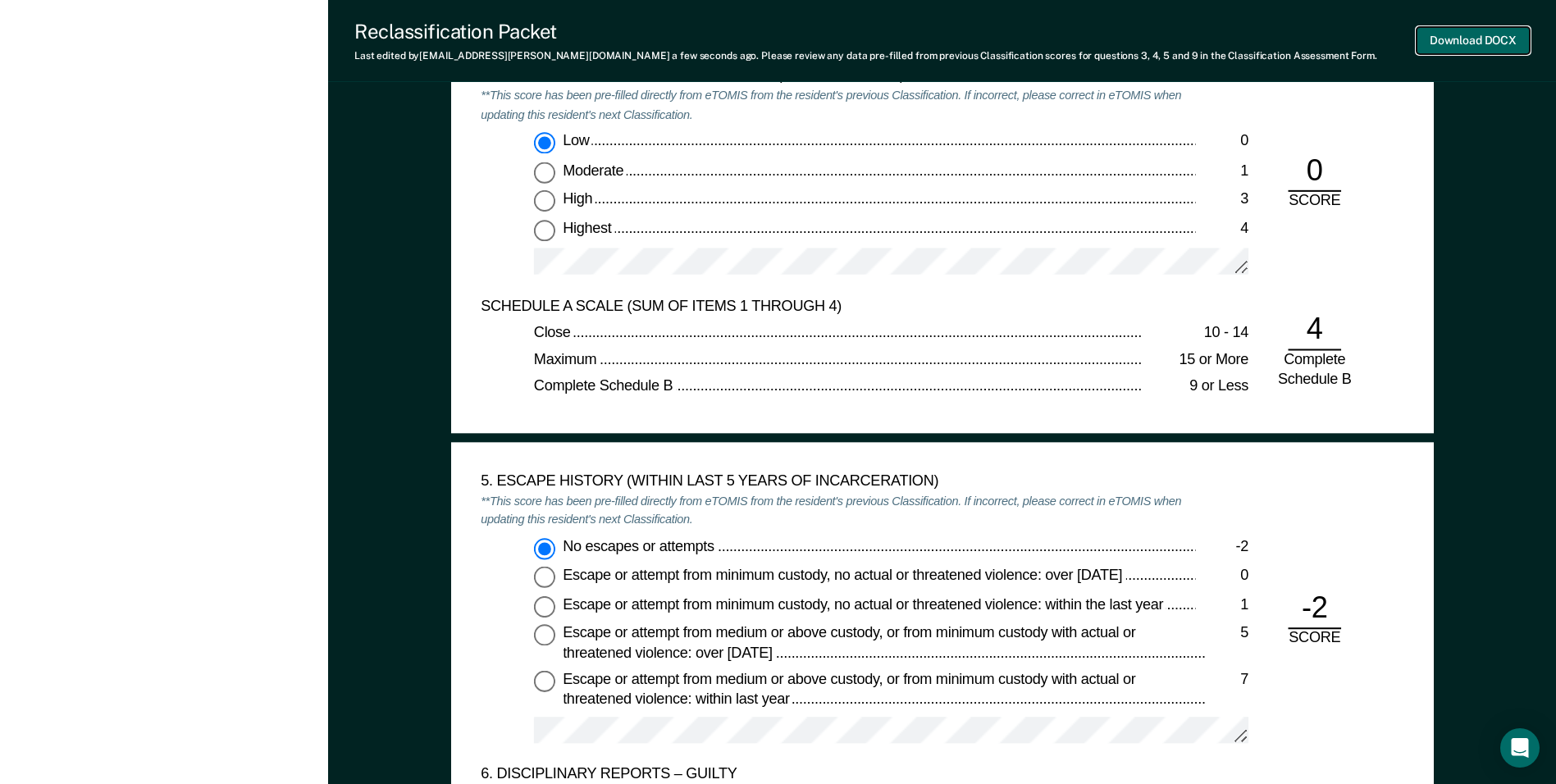
click at [1482, 36] on button "Download DOCX" at bounding box center [1473, 41] width 113 height 27
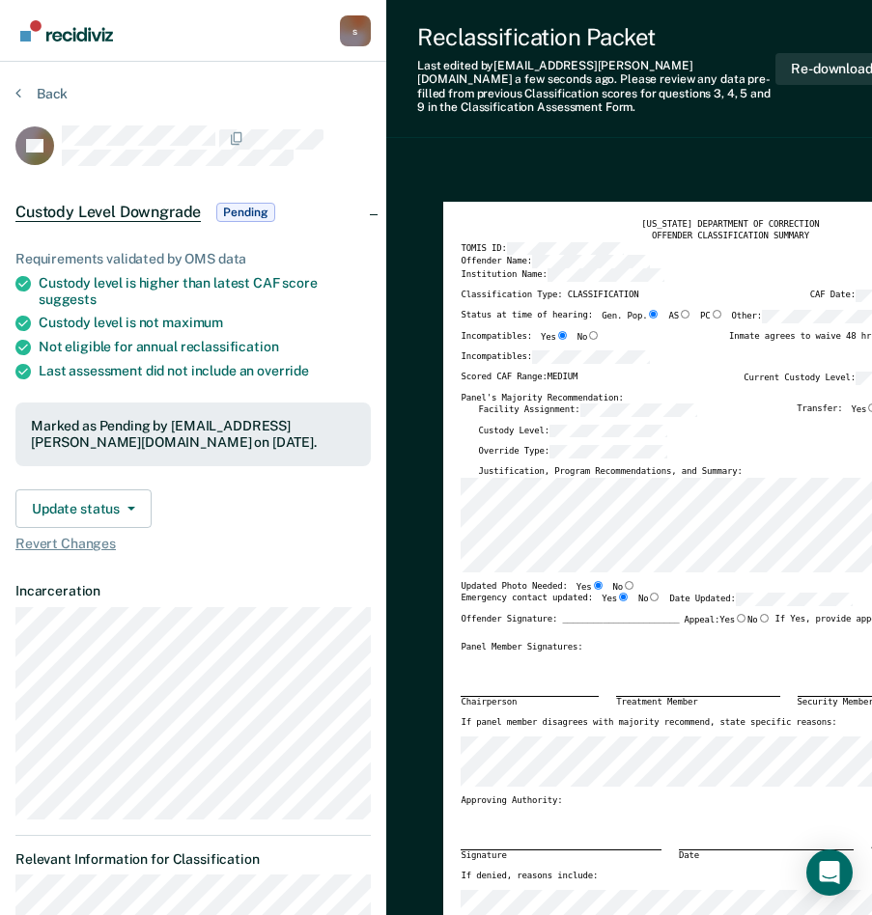
type textarea "x"
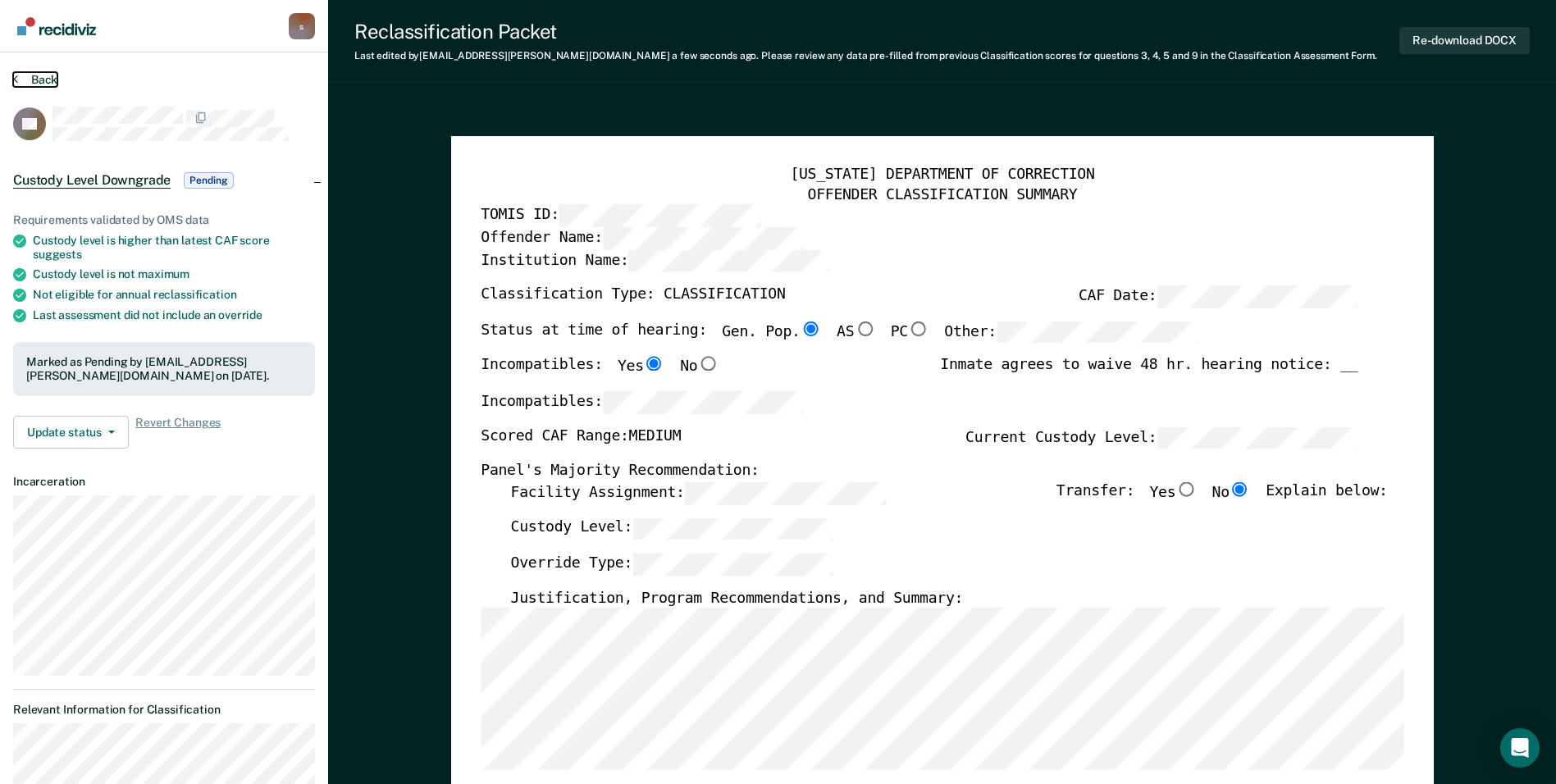
click at [34, 77] on button "Back" at bounding box center [35, 79] width 44 height 14
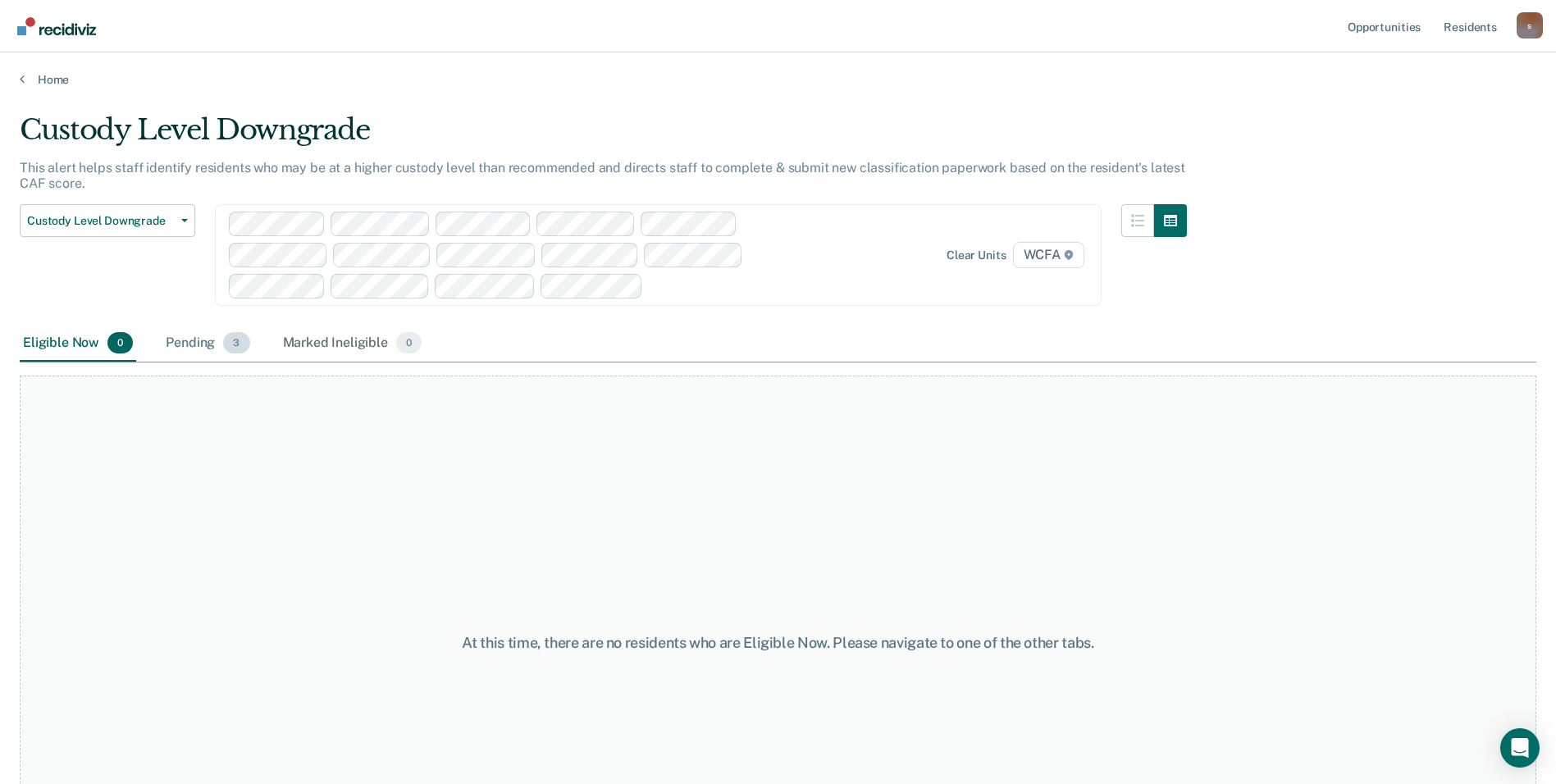
click at [210, 350] on div "Pending 3" at bounding box center [207, 343] width 90 height 36
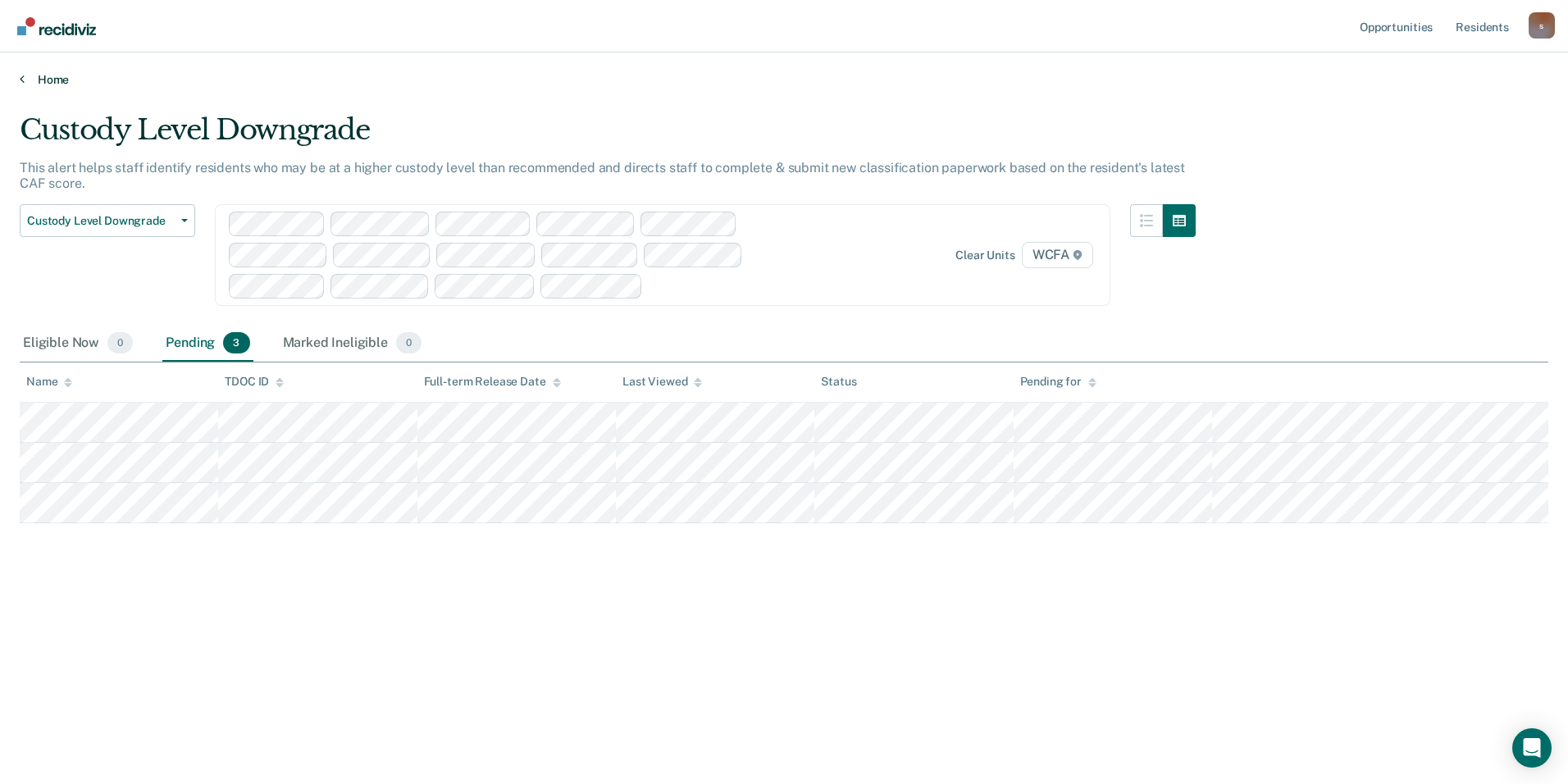
click at [49, 82] on link "Home" at bounding box center [784, 79] width 1529 height 14
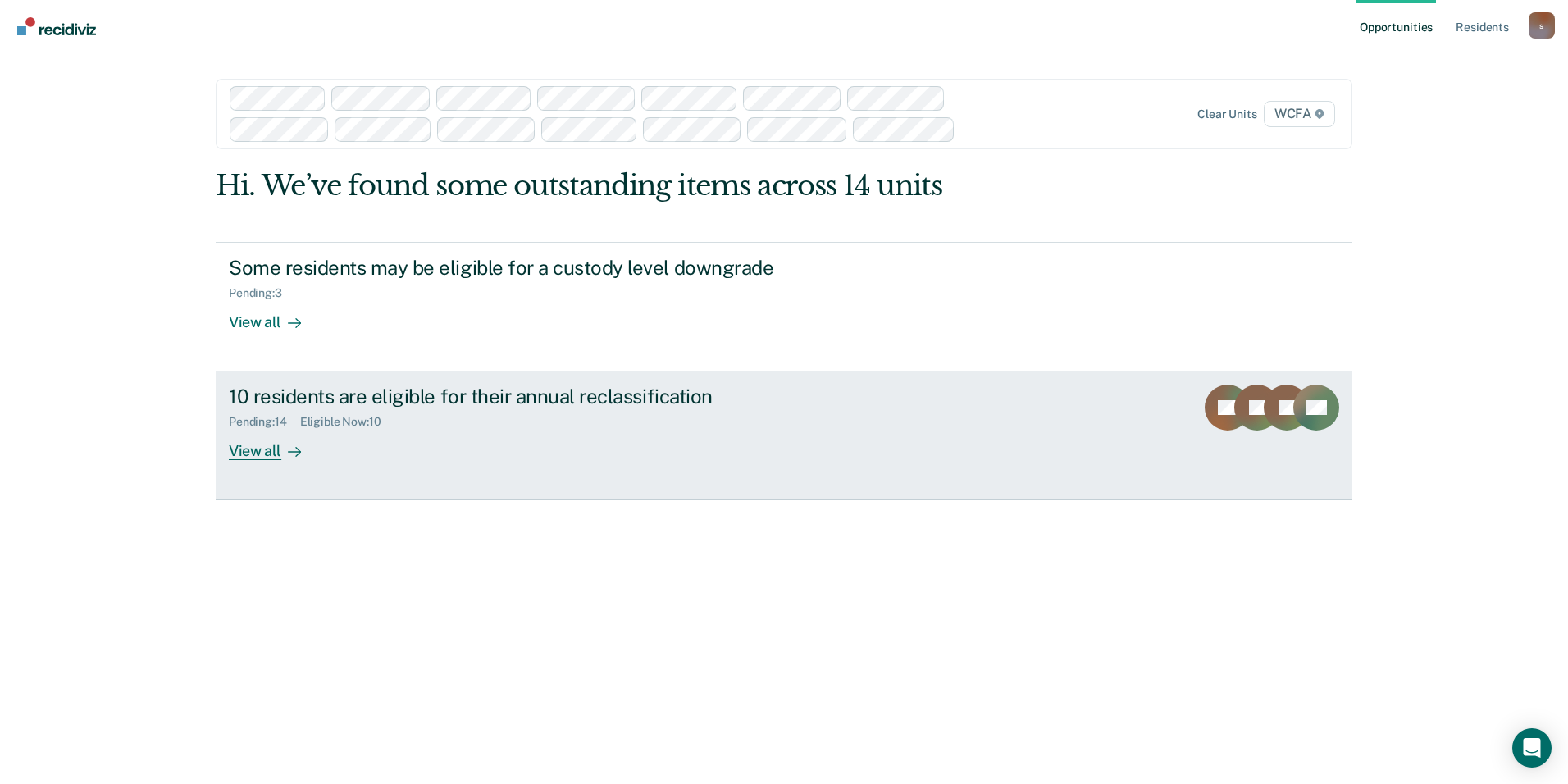
click at [271, 453] on div "View all" at bounding box center [275, 445] width 92 height 32
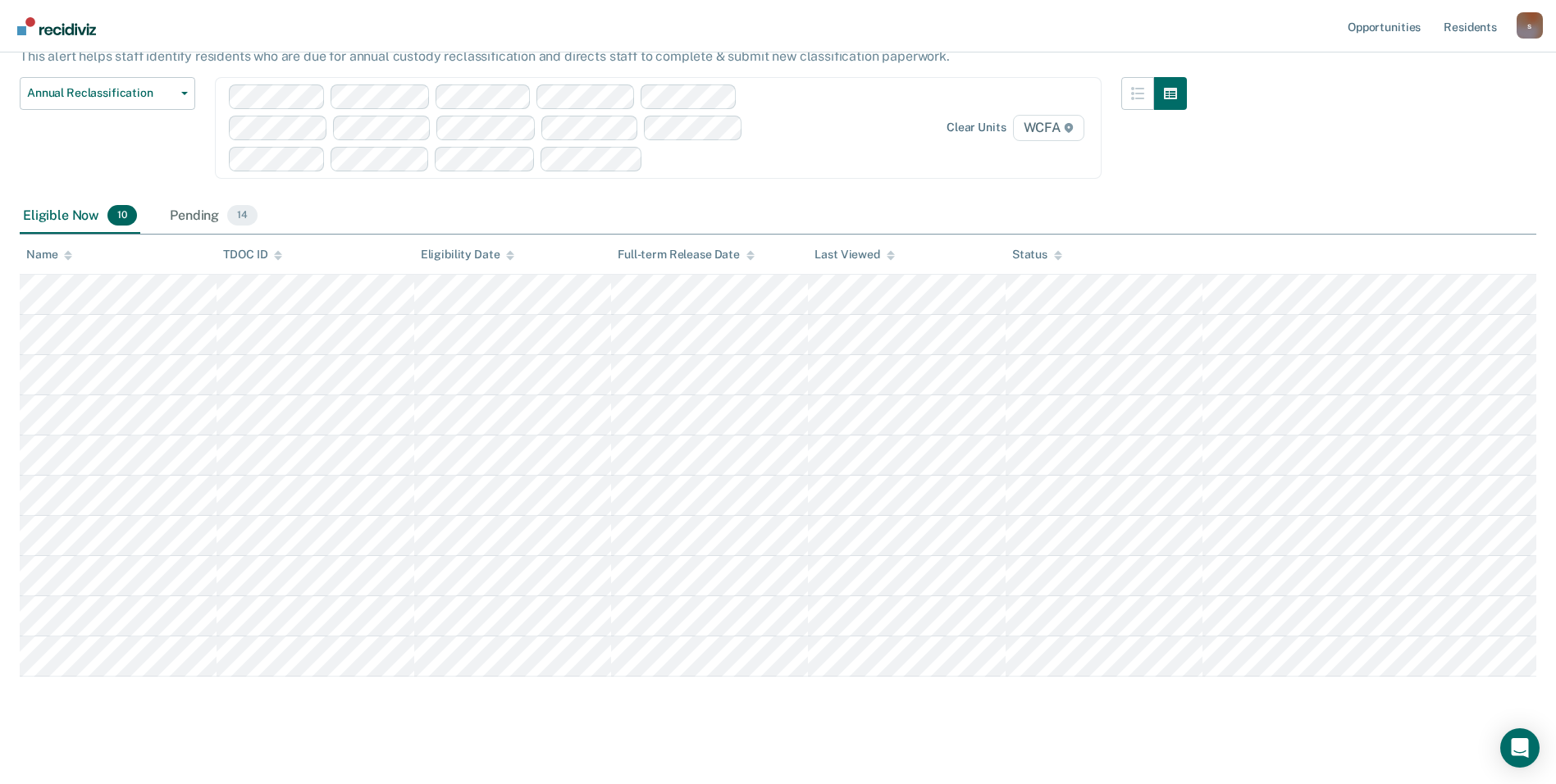
scroll to position [122, 0]
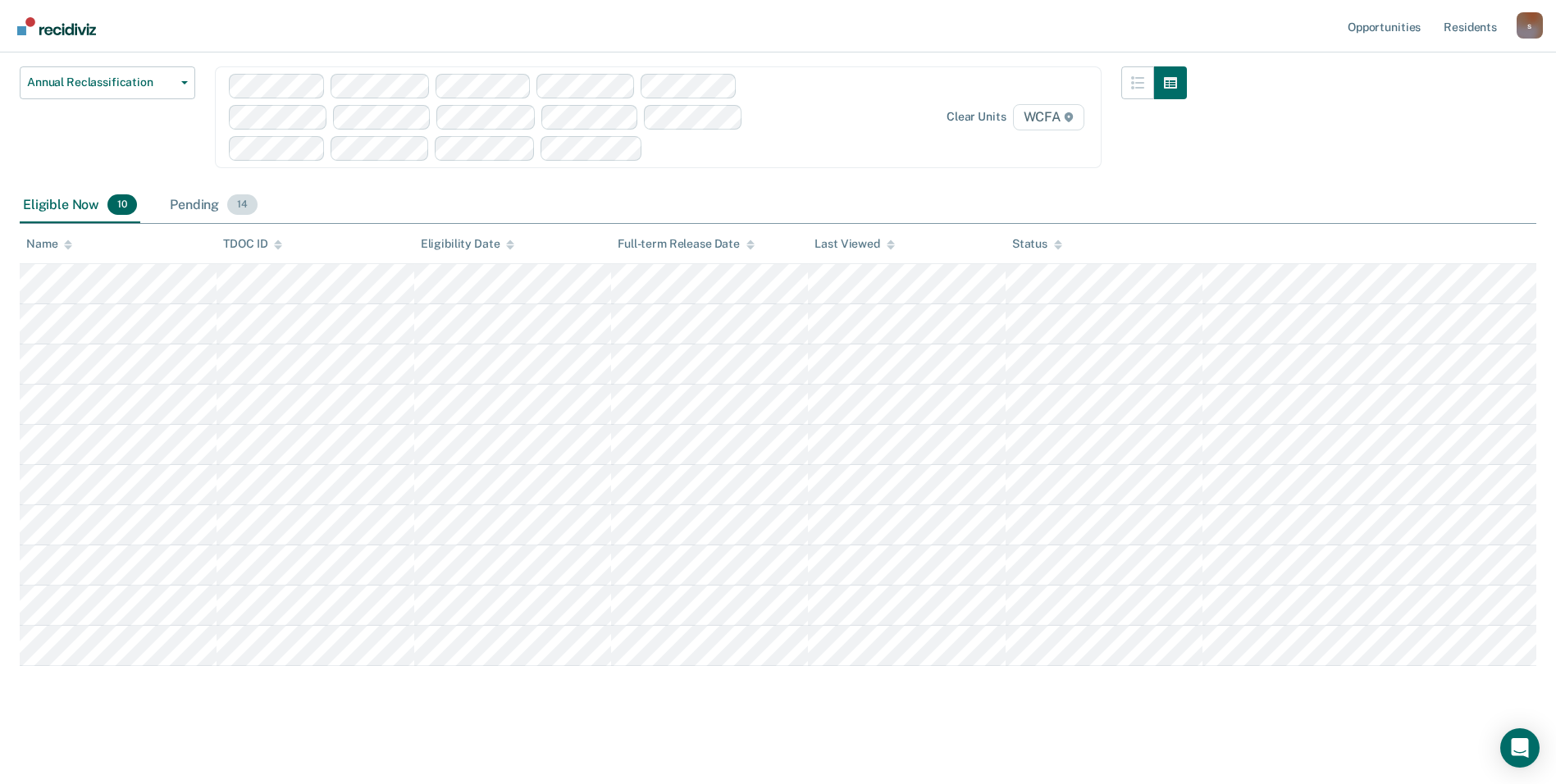
click at [194, 210] on div "Pending 14" at bounding box center [213, 206] width 94 height 36
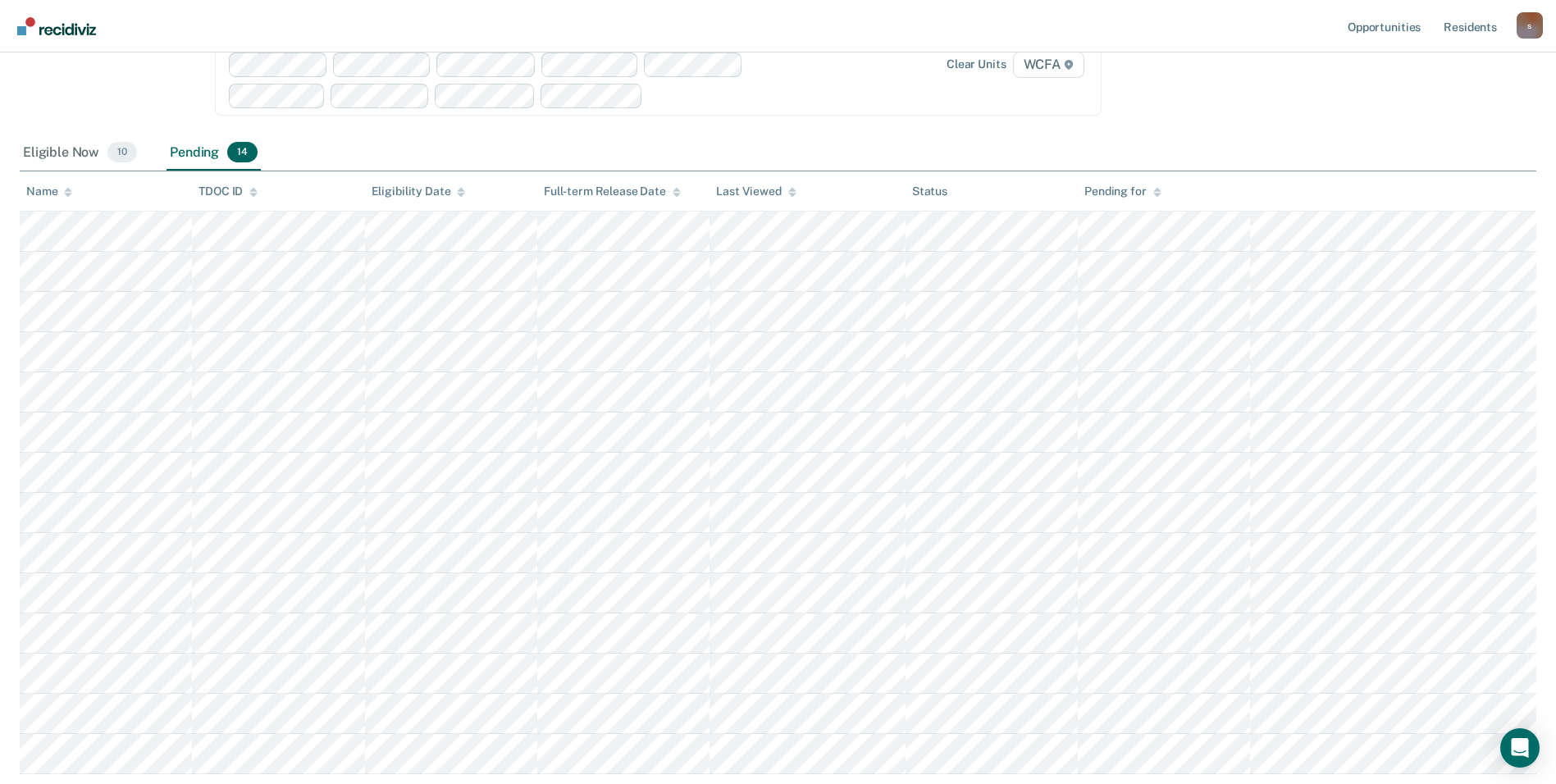
scroll to position [204, 0]
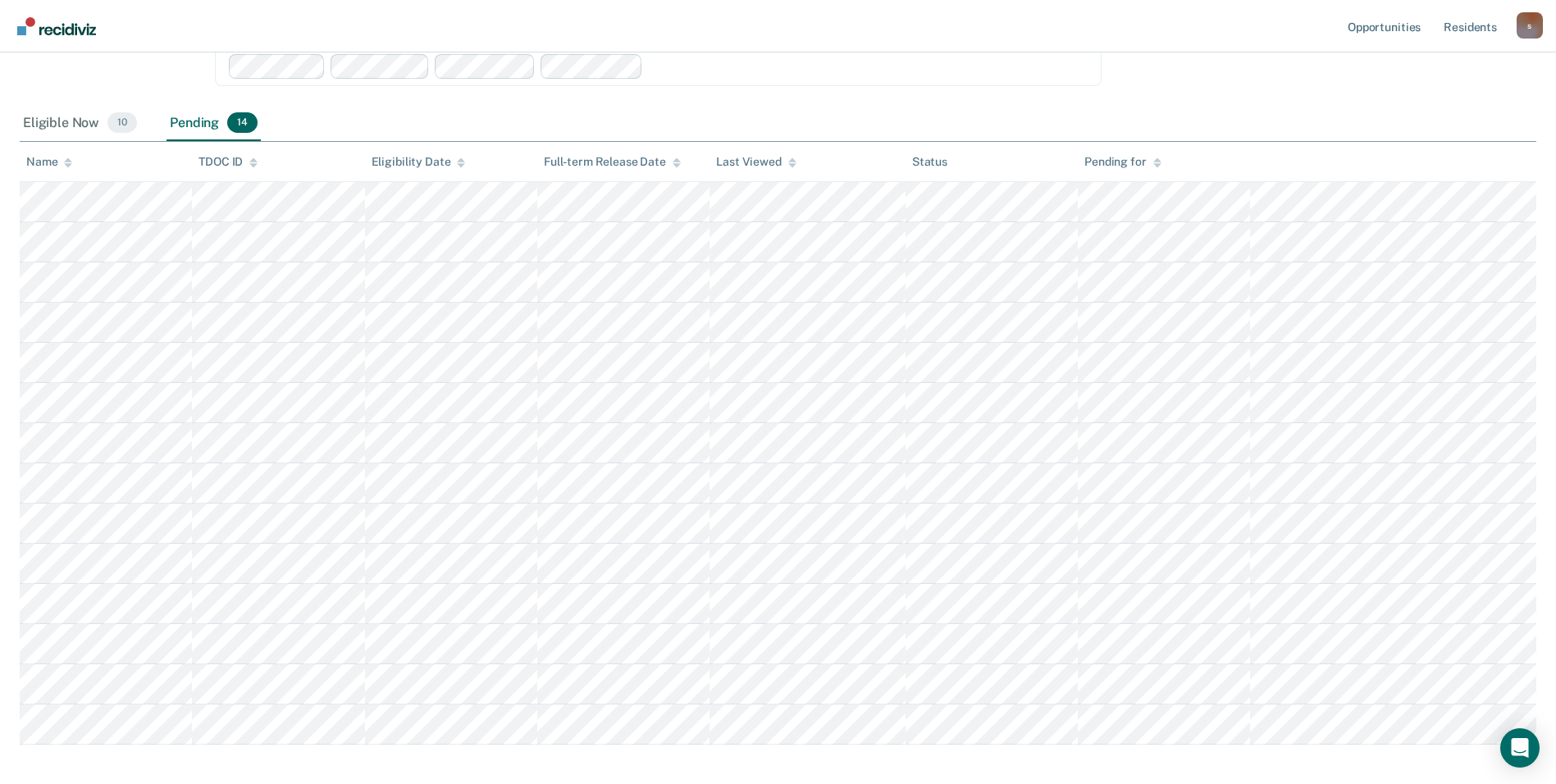
click at [806, 106] on div "Eligible Now 10 Pending 14" at bounding box center [778, 124] width 1517 height 37
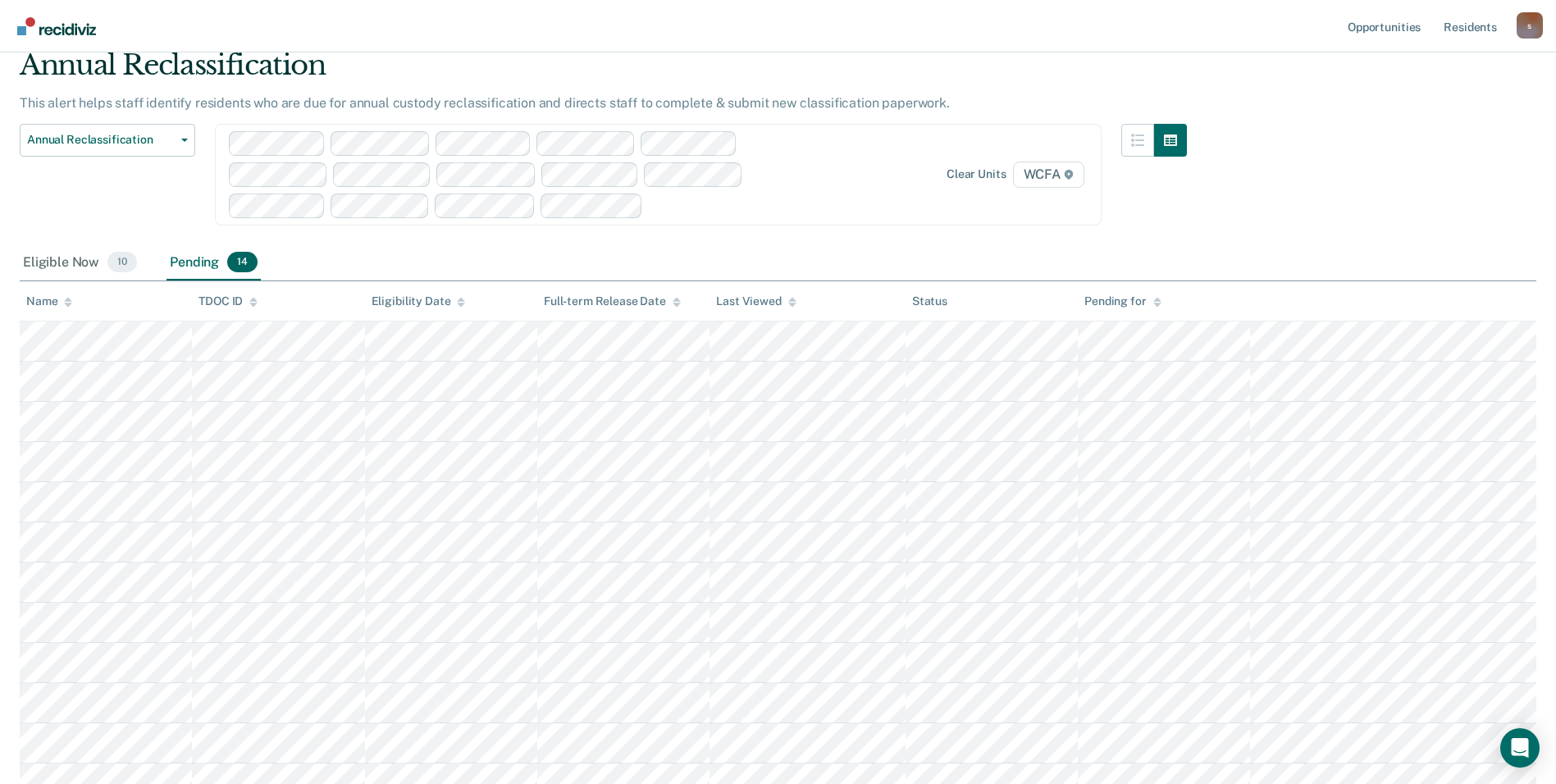
scroll to position [40, 0]
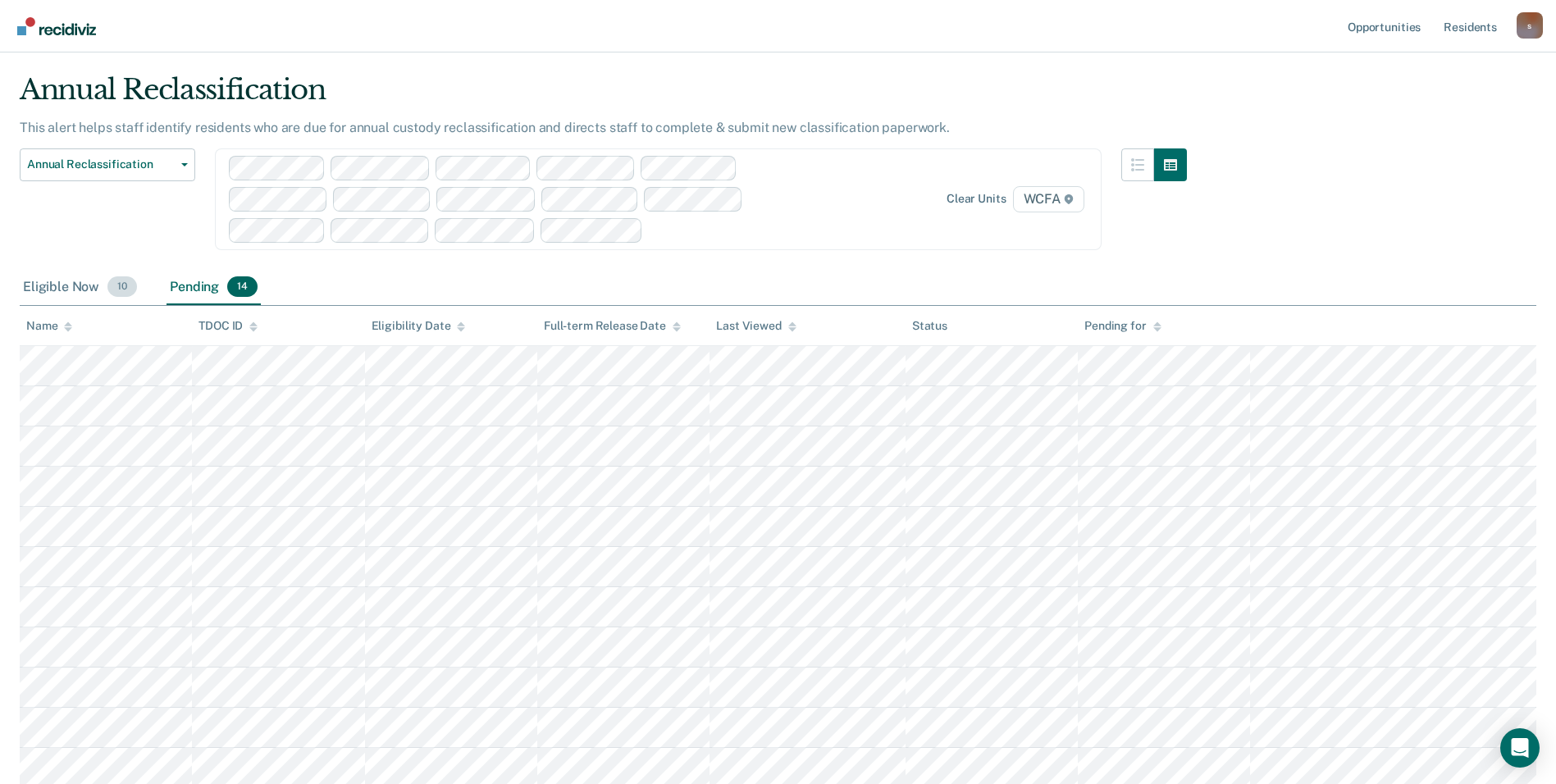
click at [59, 287] on div "Eligible Now 10" at bounding box center [80, 288] width 121 height 36
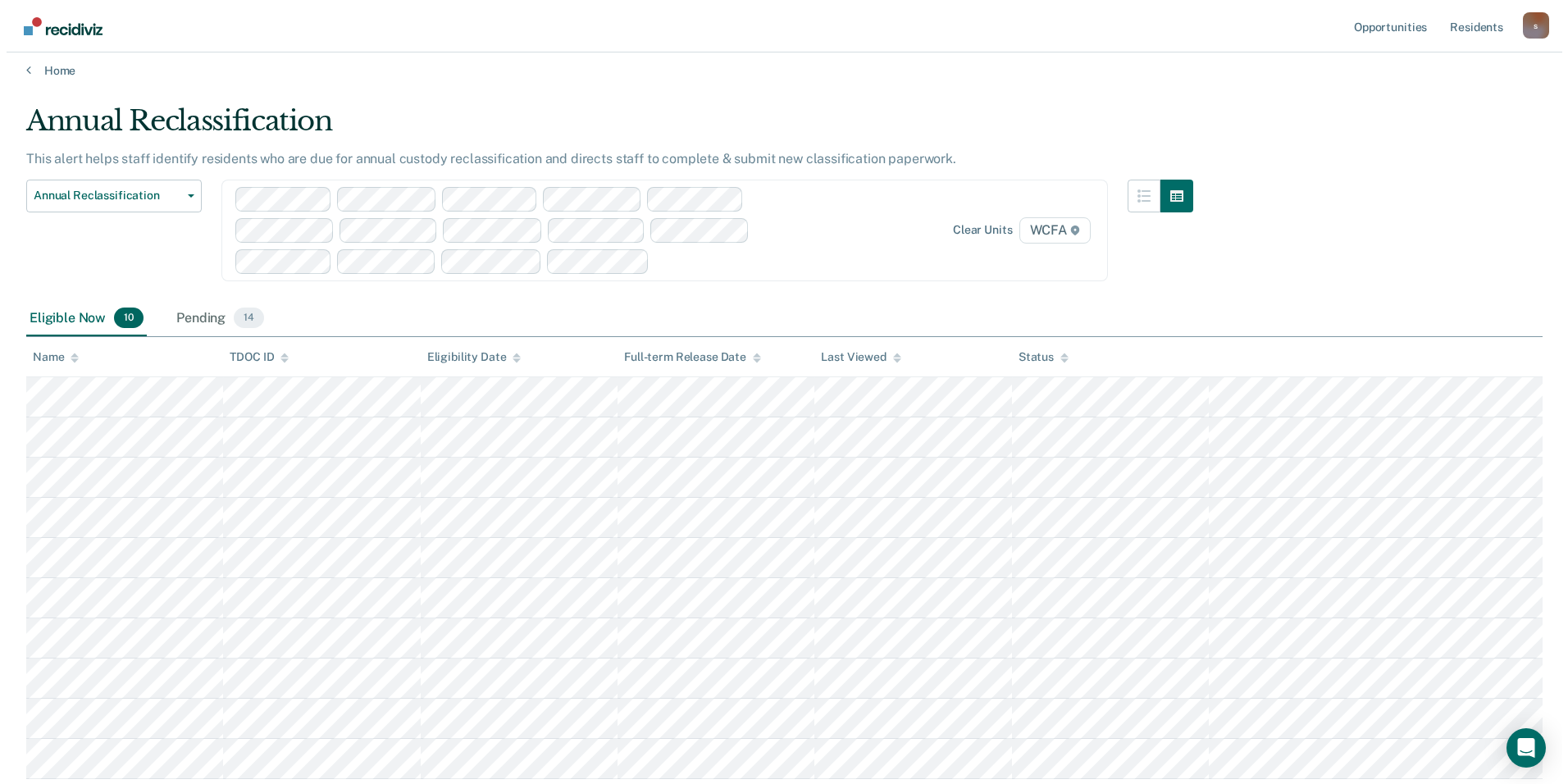
scroll to position [0, 0]
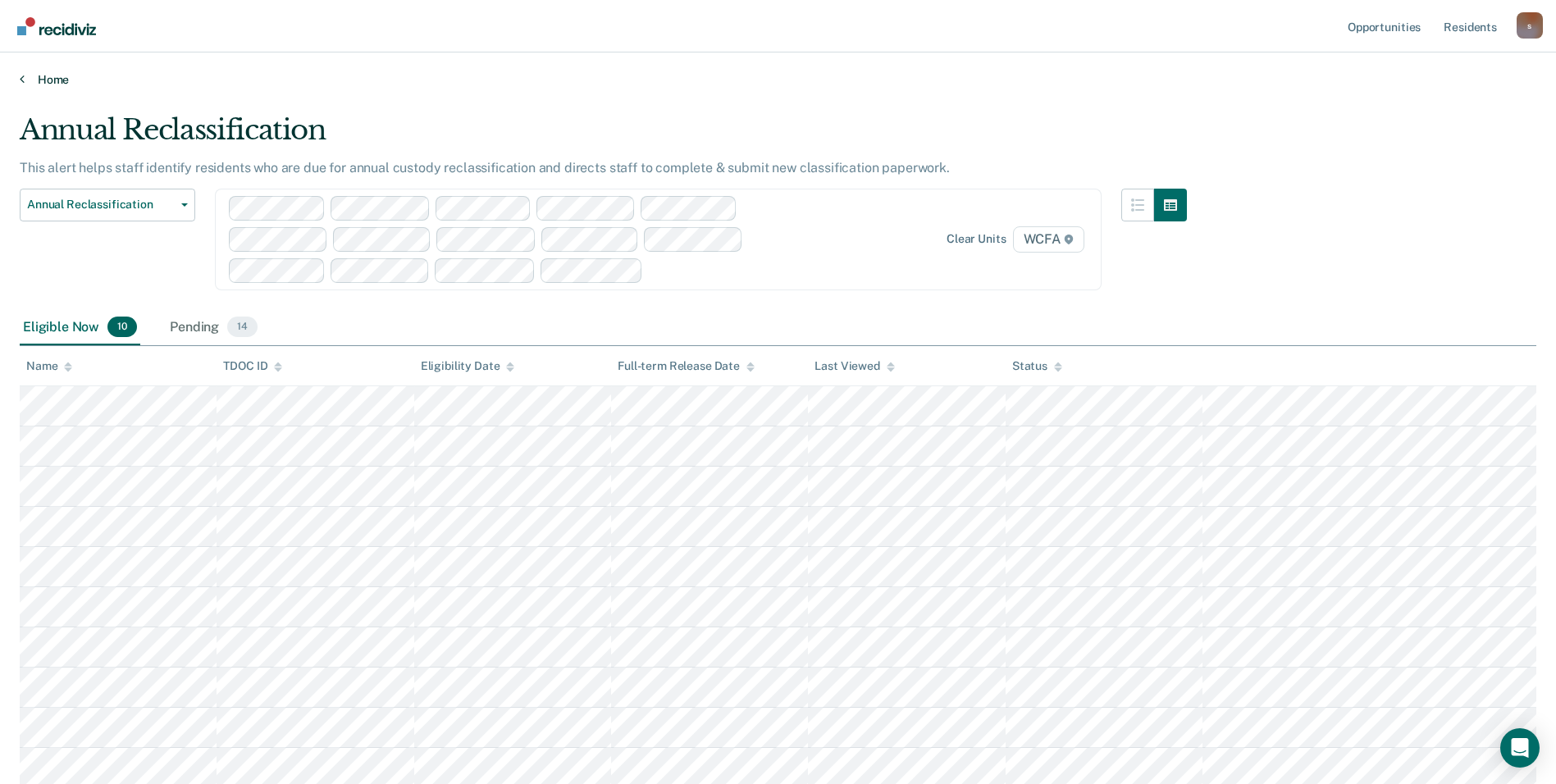
click at [38, 80] on link "Home" at bounding box center [778, 79] width 1517 height 14
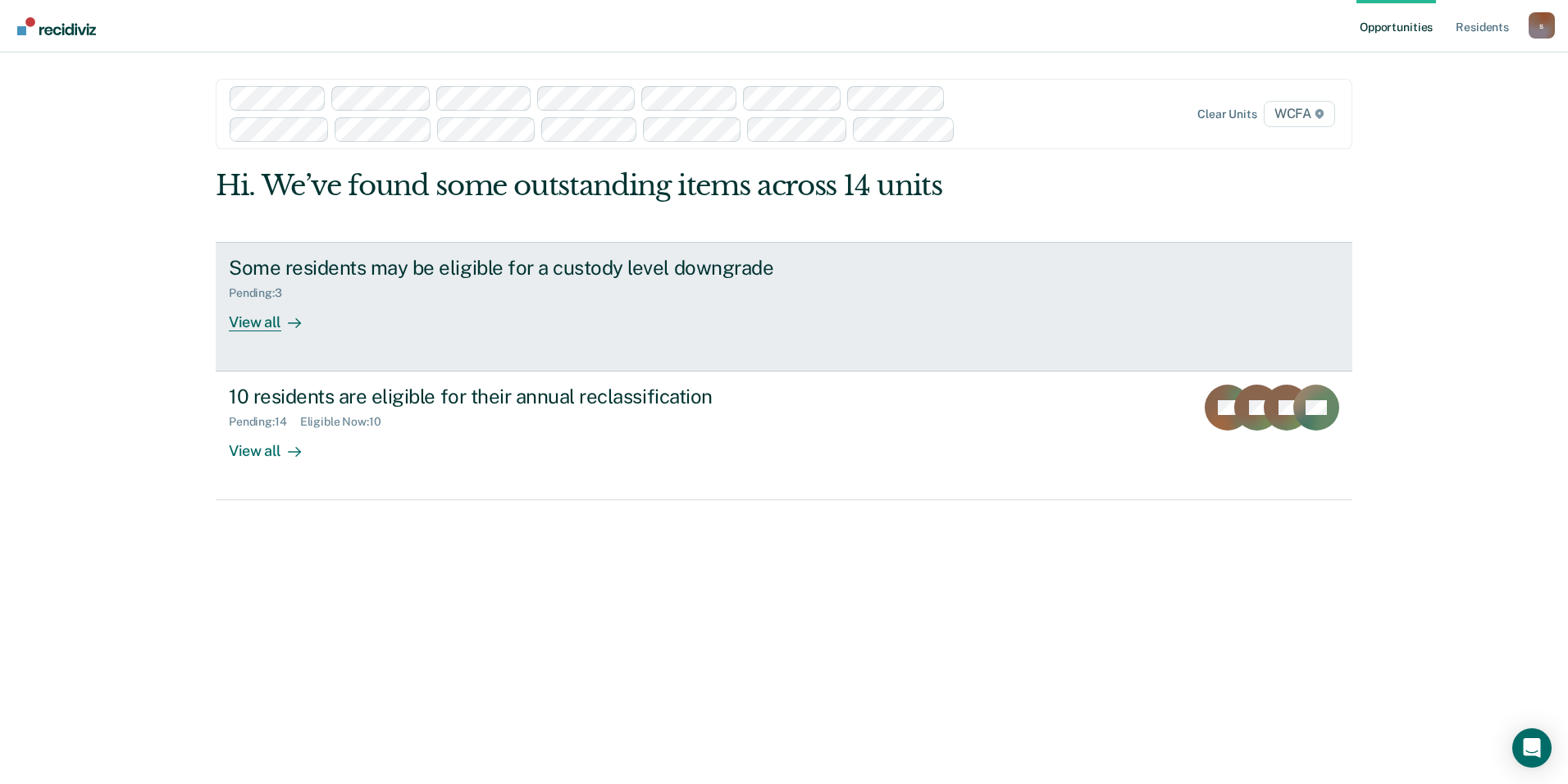
click at [269, 324] on div "View all" at bounding box center [275, 315] width 92 height 32
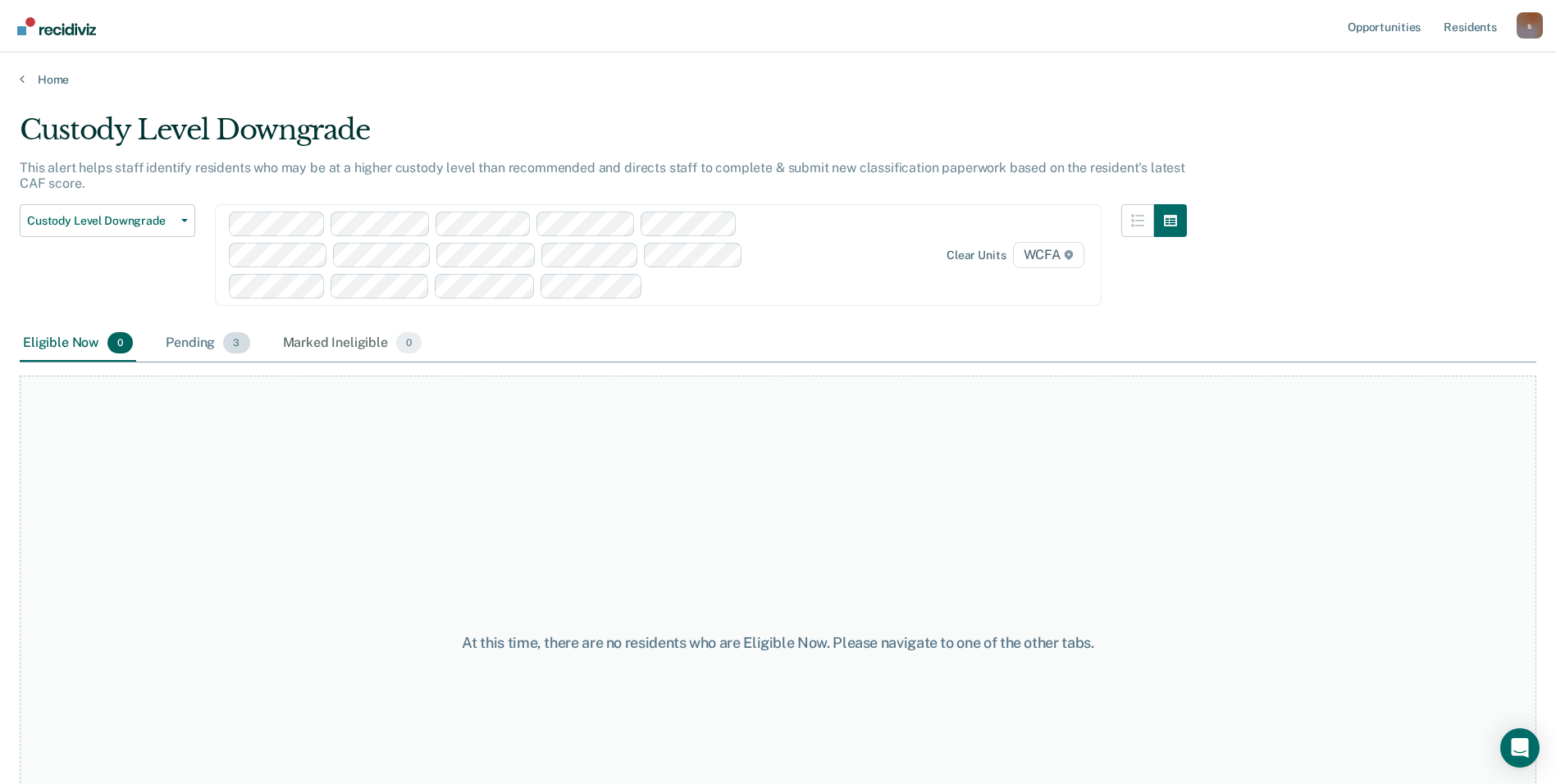
click at [200, 337] on div "Pending 3" at bounding box center [207, 343] width 90 height 36
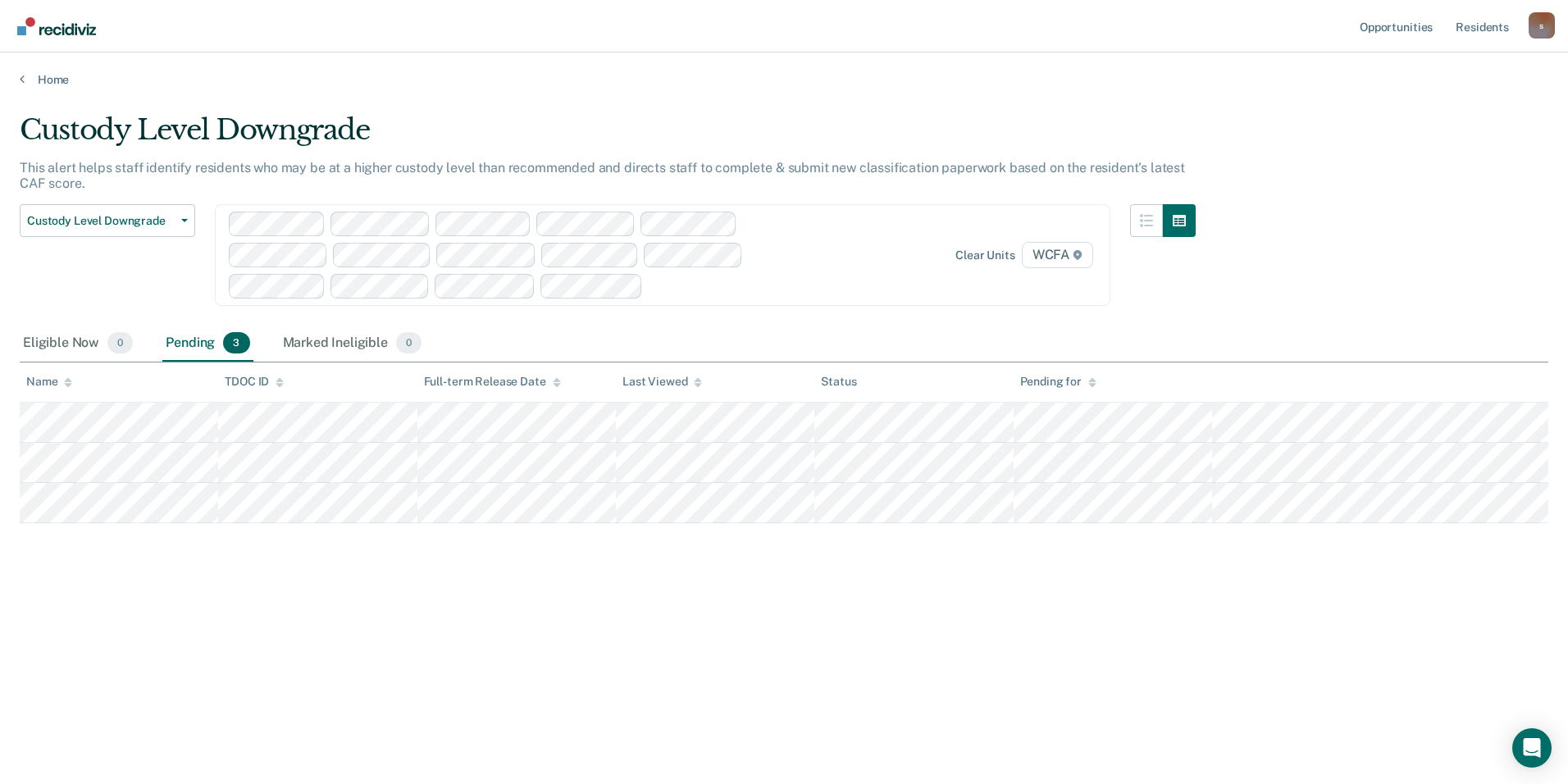
click at [860, 347] on div "Eligible Now 0 Pending 3 Marked Ineligible 0" at bounding box center [784, 343] width 1529 height 37
click at [1420, 625] on div "Custody Level Downgrade This alert helps staff identify residents who may be at…" at bounding box center [784, 386] width 1529 height 548
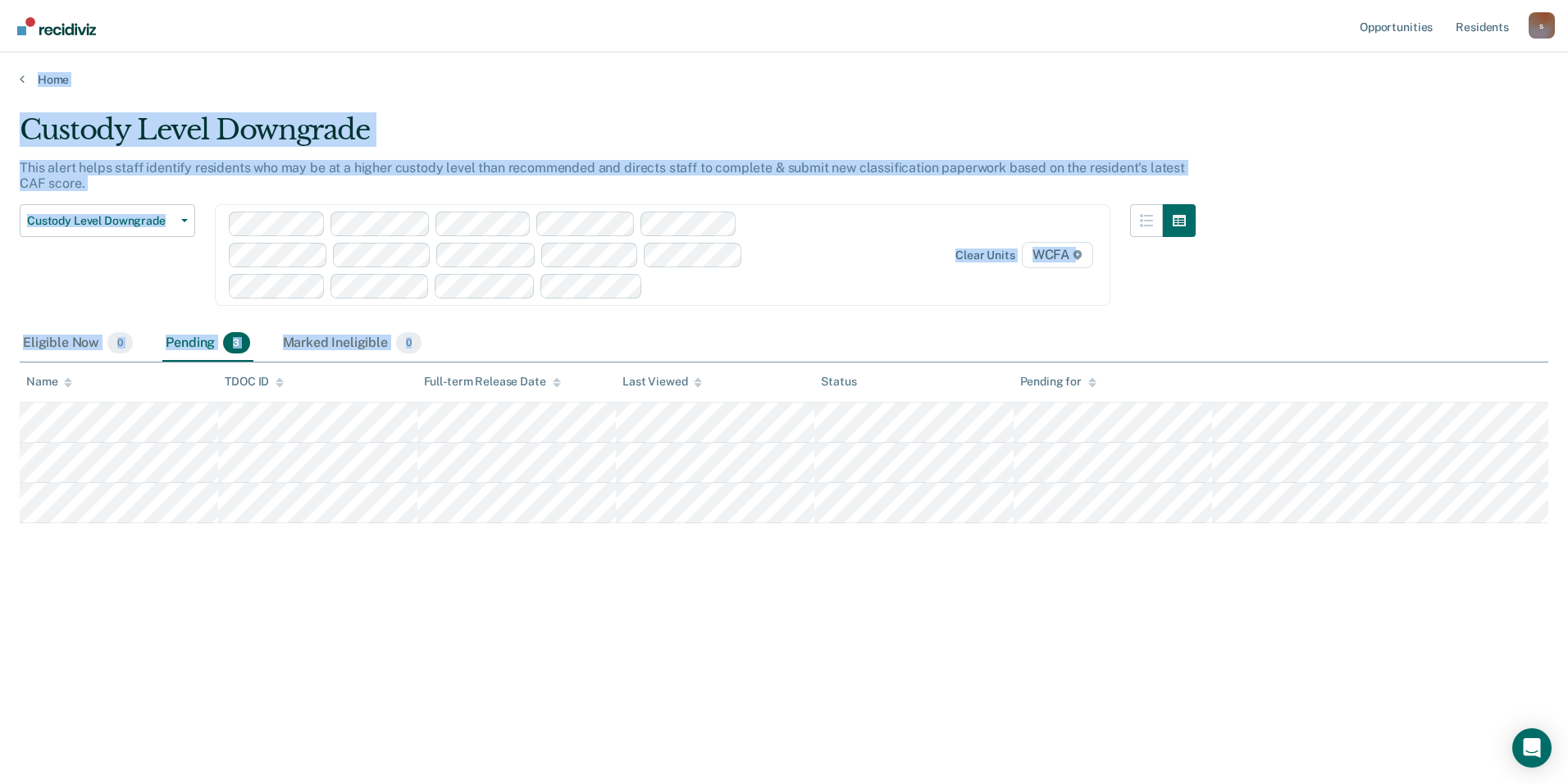
drag, startPoint x: 1412, startPoint y: 618, endPoint x: 354, endPoint y: -59, distance: 1256.1
click at [354, 0] on html "Looks like you’re using Internet Explorer 11. For faster loading and a better e…" at bounding box center [784, 392] width 1568 height 784
click at [609, 87] on main "Custody Level Downgrade This alert helps staff identify residents who may be at…" at bounding box center [784, 432] width 1568 height 692
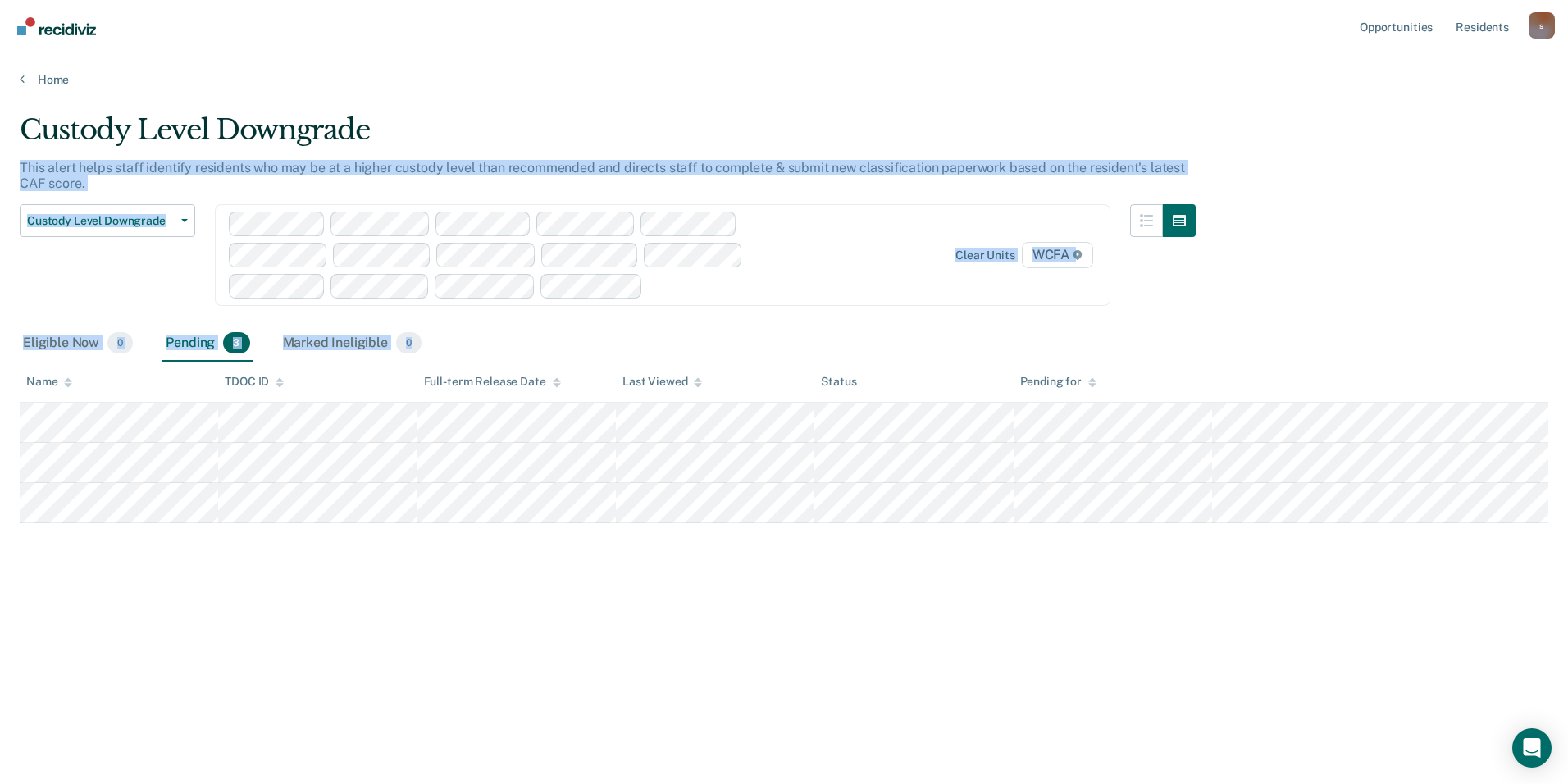
drag, startPoint x: 609, startPoint y: 87, endPoint x: 635, endPoint y: 109, distance: 34.1
click at [635, 109] on main "Custody Level Downgrade This alert helps staff identify residents who may be at…" at bounding box center [784, 432] width 1568 height 692
click at [718, 290] on div at bounding box center [742, 285] width 185 height 19
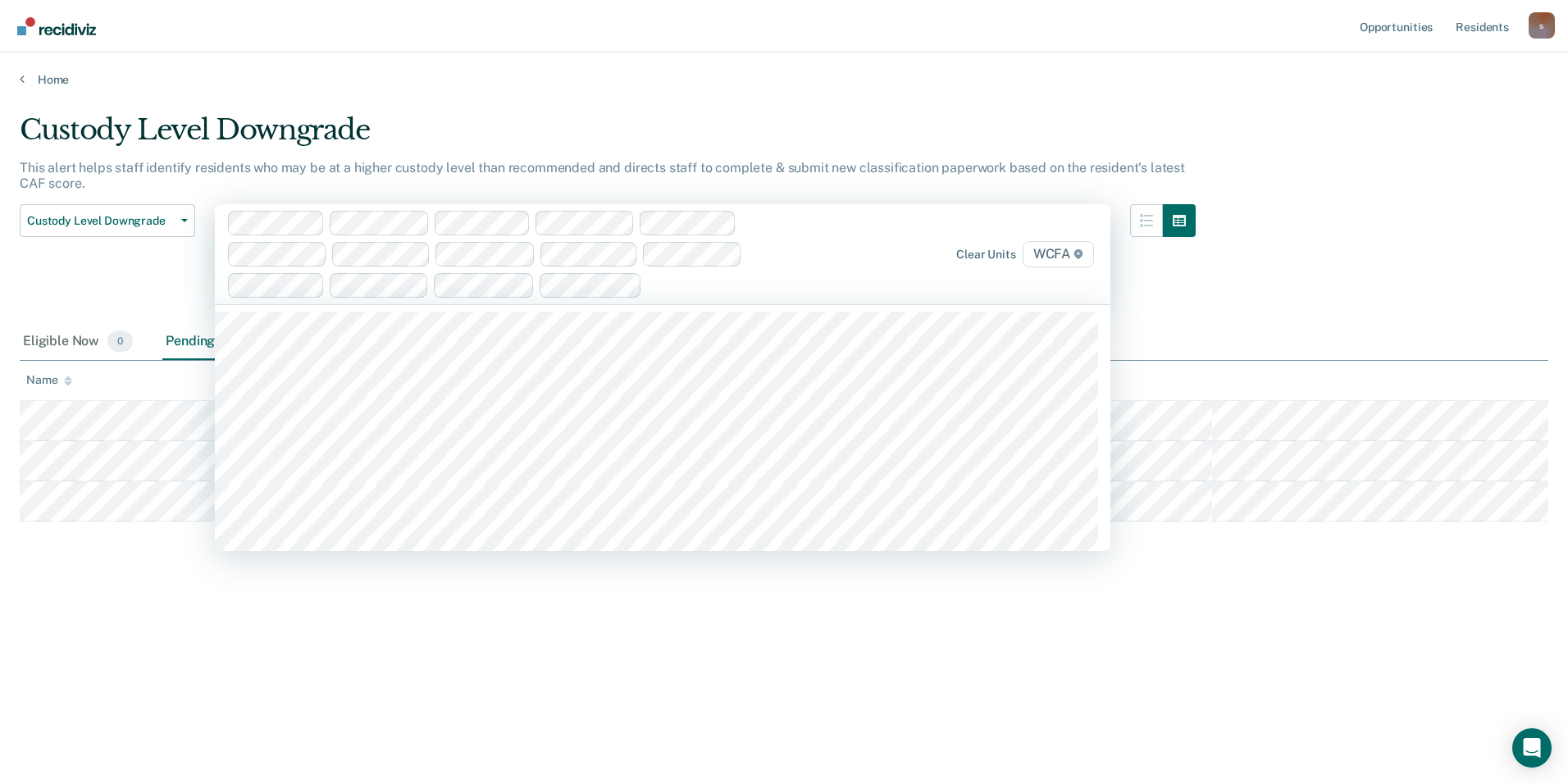
click at [993, 595] on div "Custody Level Downgrade This alert helps staff identify residents who may be at…" at bounding box center [784, 386] width 1529 height 548
